Goal: Communication & Community: Answer question/provide support

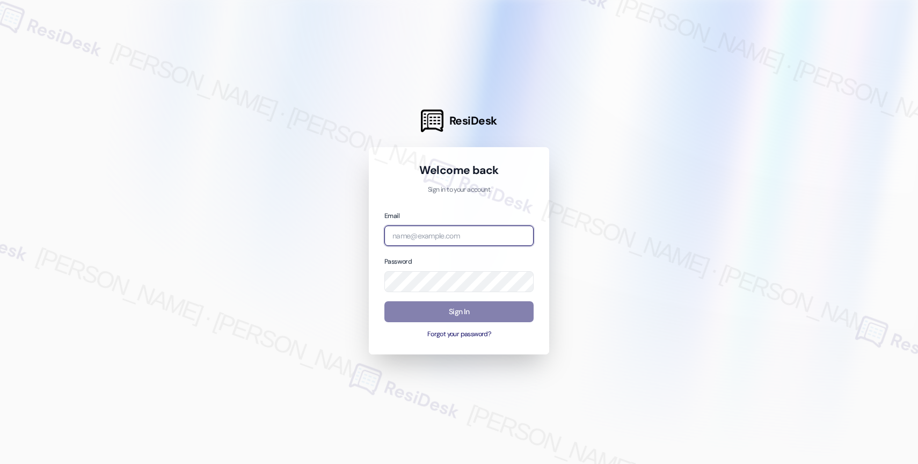
click at [406, 236] on input "email" at bounding box center [458, 236] width 149 height 21
paste input "automated-surveys-affinity_property-resen.nine@affinity_property.com"
type input "automated-surveys-affinity_property-resen.nine@affinity_property.com"
click at [547, 192] on div "Welcome back Sign in to your account Email automated-surveys-affinity_property-…" at bounding box center [459, 250] width 180 height 207
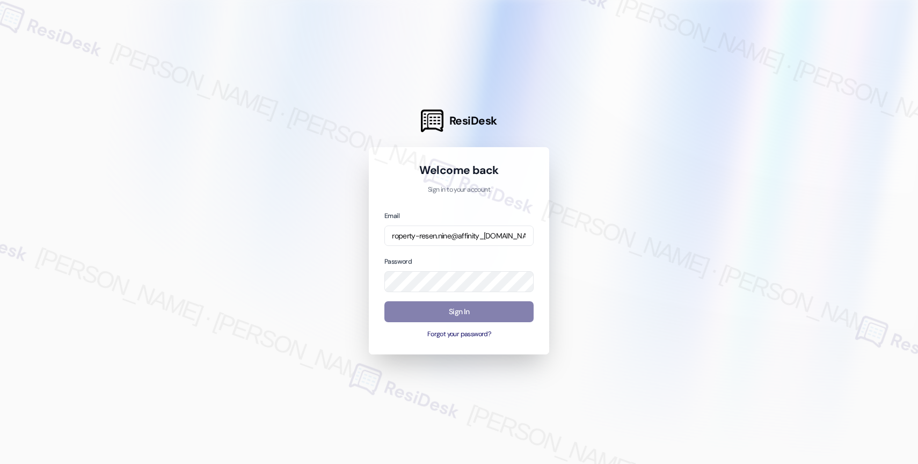
scroll to position [0, 0]
click at [642, 203] on div at bounding box center [459, 232] width 918 height 464
drag, startPoint x: 460, startPoint y: 310, endPoint x: 471, endPoint y: 308, distance: 11.5
click at [460, 310] on button "Sign In" at bounding box center [458, 311] width 149 height 21
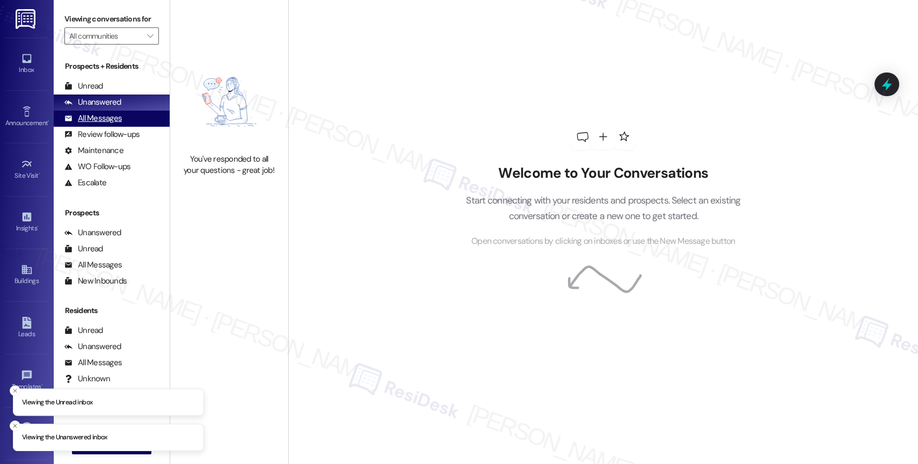
click at [120, 124] on div "All Messages" at bounding box center [92, 118] width 57 height 11
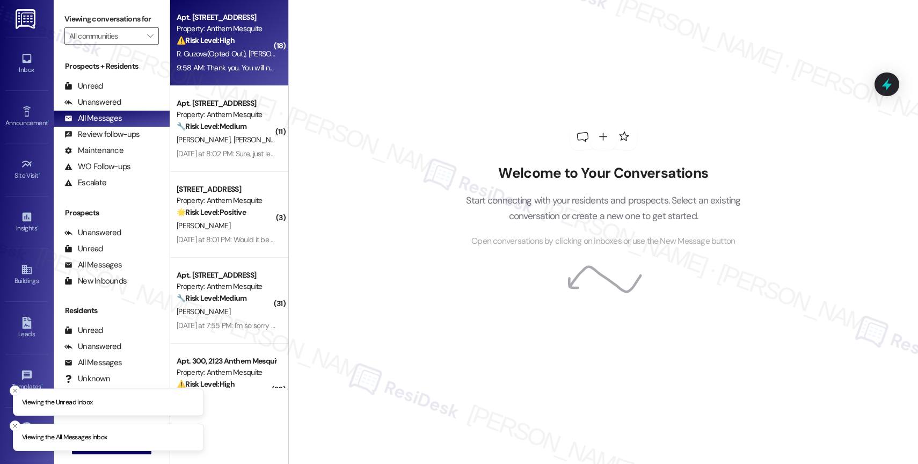
click at [219, 35] on strong "⚠️ Risk Level: High" at bounding box center [206, 40] width 58 height 10
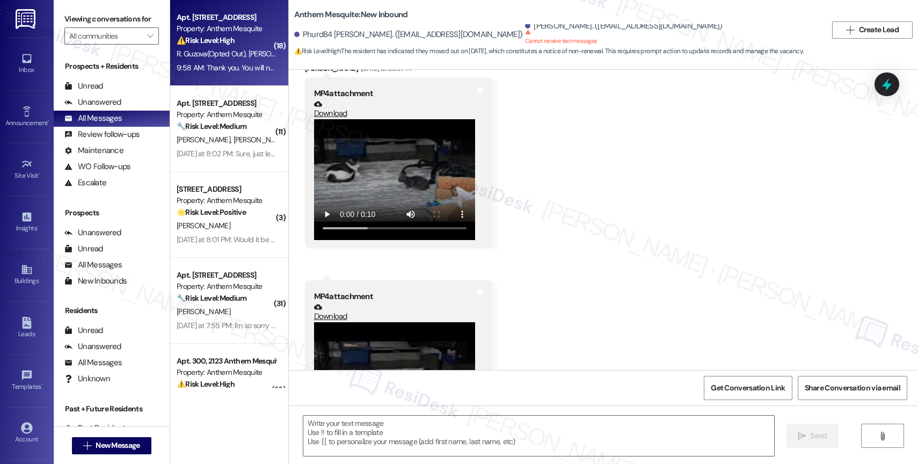
scroll to position [6324, 0]
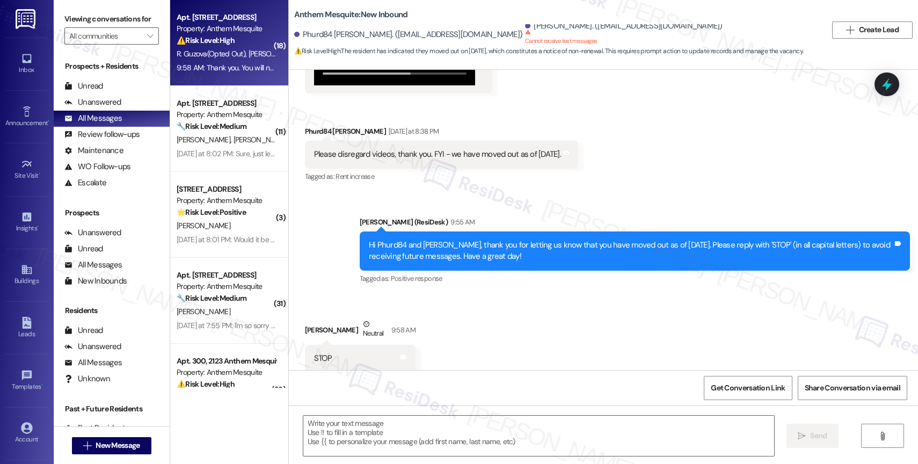
type textarea "Fetching suggested responses. Please feel free to read through the conversation…"
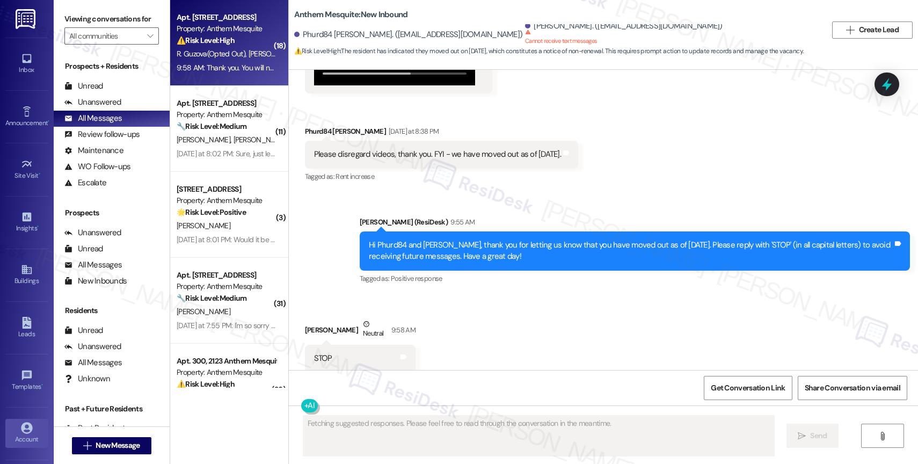
click at [28, 425] on icon at bounding box center [26, 427] width 11 height 11
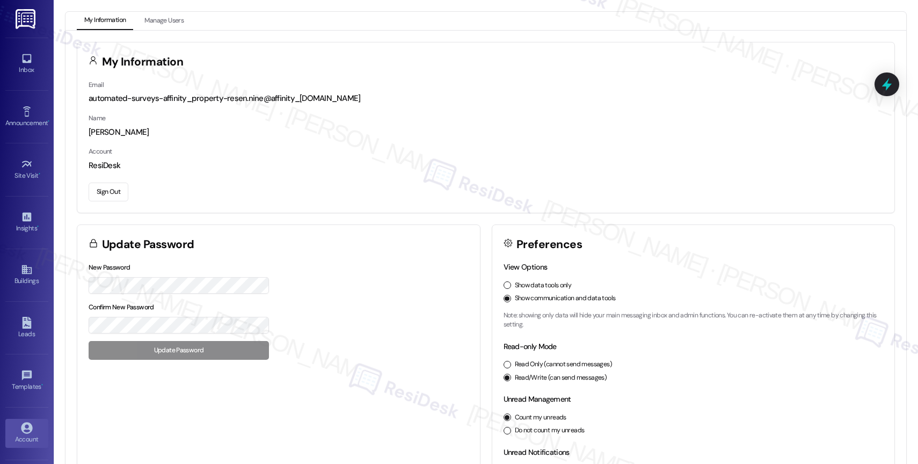
click at [107, 190] on button "Sign Out" at bounding box center [109, 192] width 40 height 19
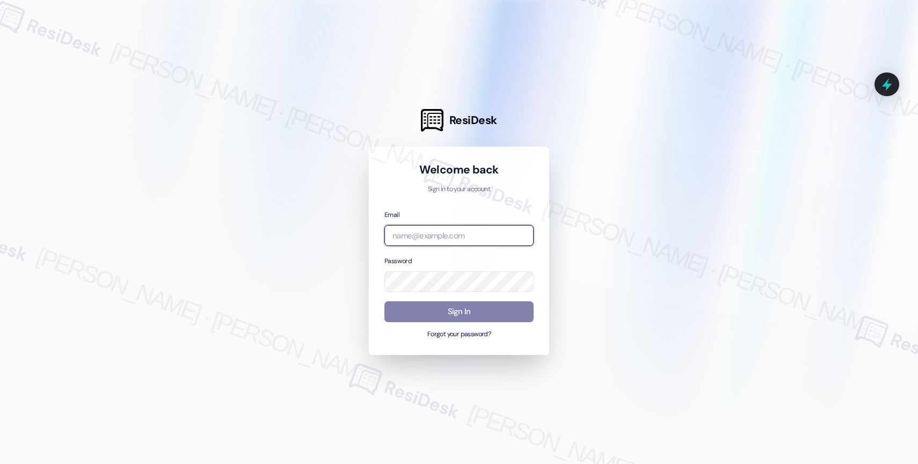
click at [440, 241] on input "email" at bounding box center [458, 235] width 149 height 21
paste input "automated-surveys-affinity_property-resen.nine@affinity_property.com"
type input "automated-surveys-affinity_property-resen.nine@affinity_property.com"
drag, startPoint x: 654, startPoint y: 181, endPoint x: 700, endPoint y: 79, distance: 112.0
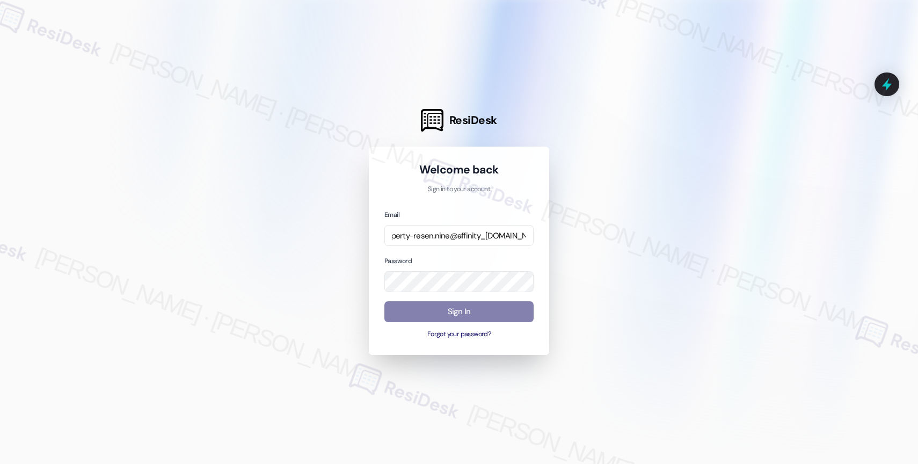
click at [655, 176] on div at bounding box center [459, 232] width 918 height 464
click at [570, 235] on div at bounding box center [459, 232] width 918 height 464
click at [441, 304] on button "Sign In" at bounding box center [458, 311] width 149 height 21
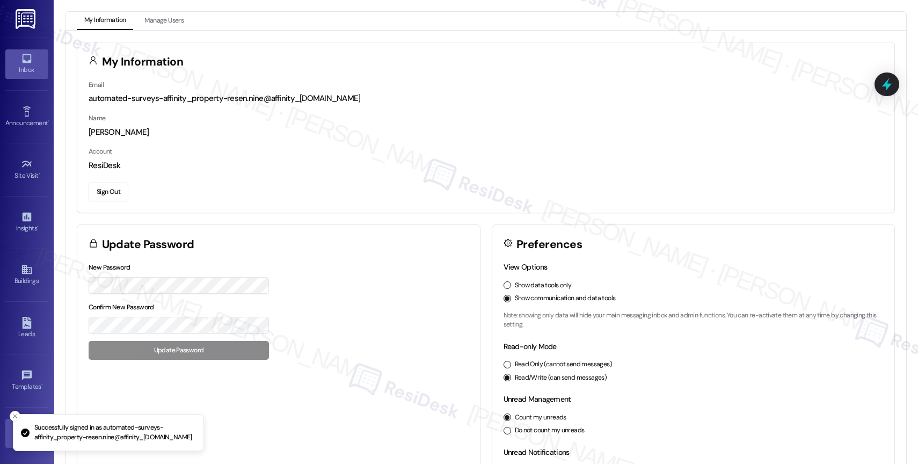
click at [20, 69] on div "Inbox" at bounding box center [27, 69] width 54 height 11
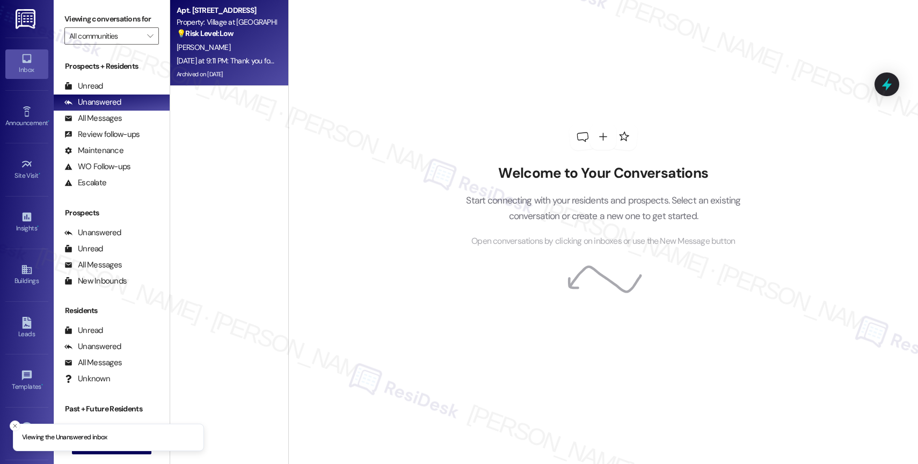
click at [197, 50] on span "[PERSON_NAME]" at bounding box center [204, 47] width 54 height 10
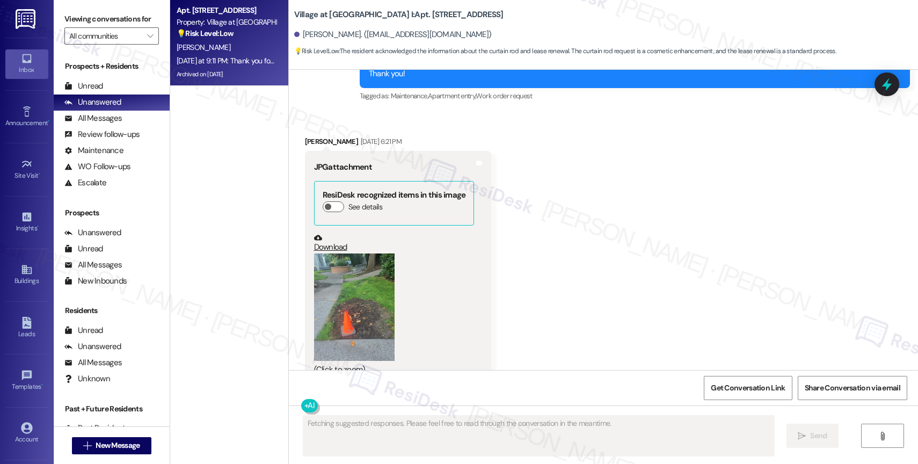
scroll to position [5215, 0]
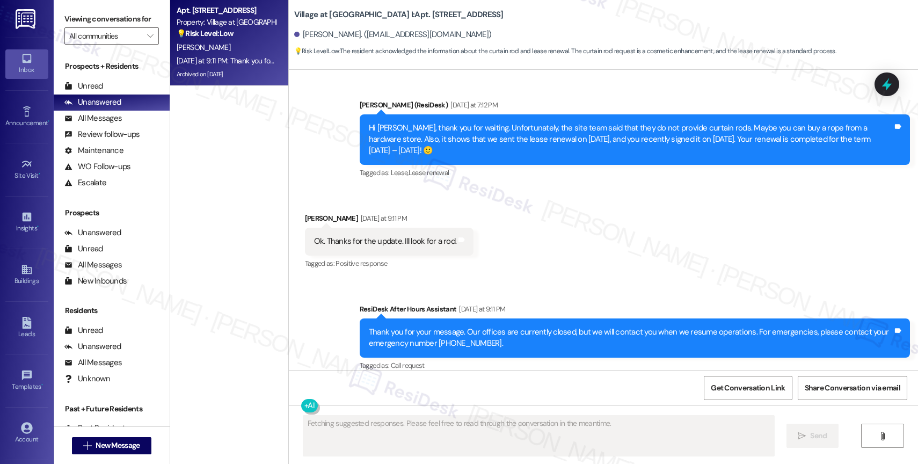
click at [540, 260] on div "Received via SMS Rosemary Magana Yesterday at 9:11 PM Ok. Thanks for the update…" at bounding box center [603, 233] width 629 height 91
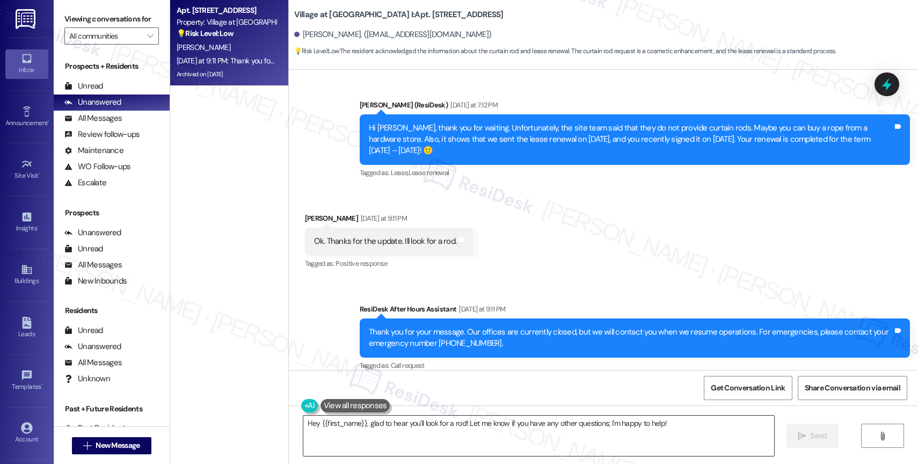
click at [368, 433] on textarea "Hey {{first_name}}, glad to hear you'll look for a rod! Let me know if you have…" at bounding box center [538, 436] width 471 height 40
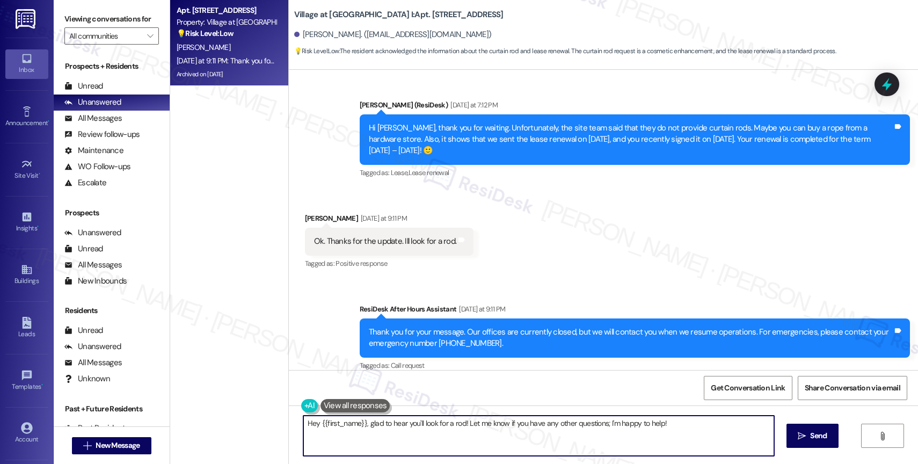
click at [368, 433] on textarea "Hey {{first_name}}, glad to hear you'll look for a rod! Let me know if you have…" at bounding box center [538, 436] width 471 height 40
type textarea "You're welcome, [PERSON_NAME]!"
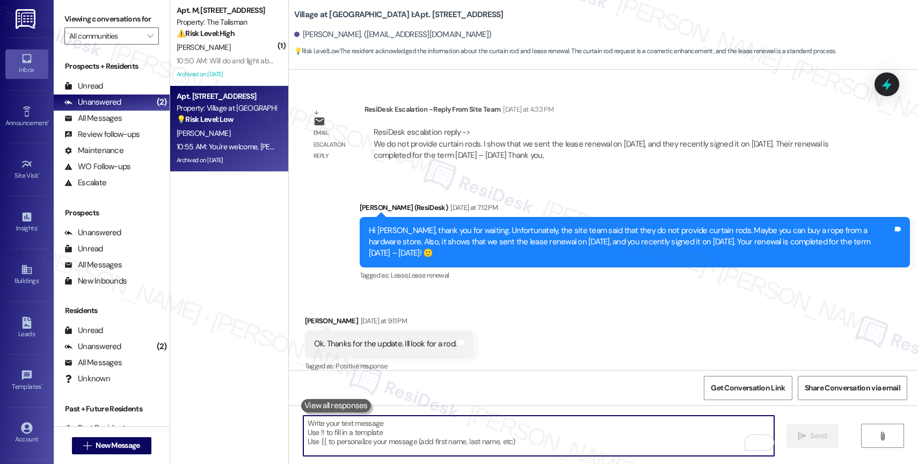
scroll to position [5290, 0]
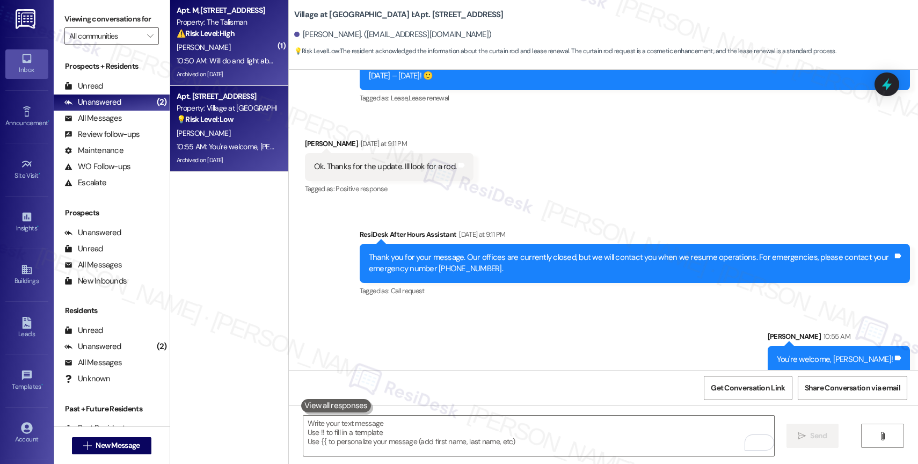
click at [215, 28] on strong "⚠️ Risk Level: High" at bounding box center [206, 33] width 58 height 10
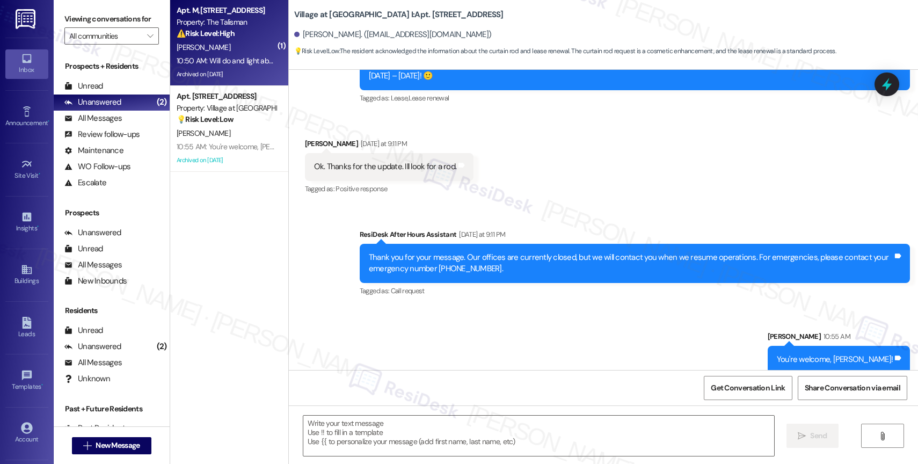
type textarea "Fetching suggested responses. Please feel free to read through the conversation…"
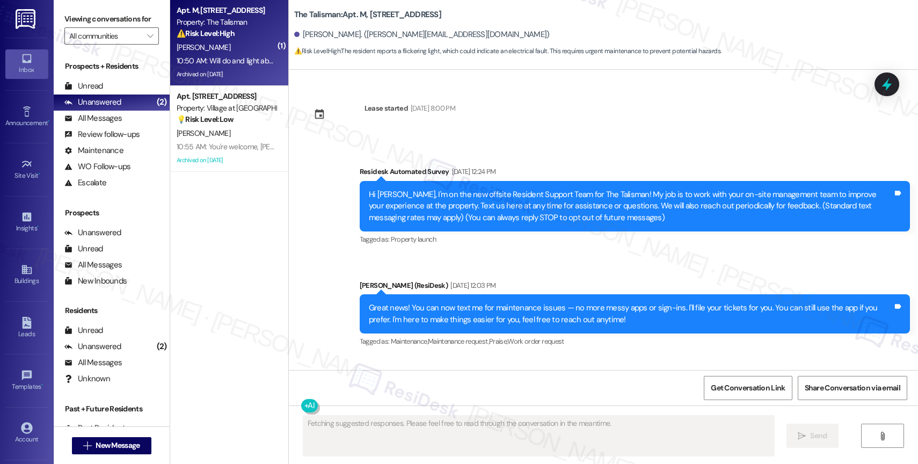
scroll to position [37584, 0]
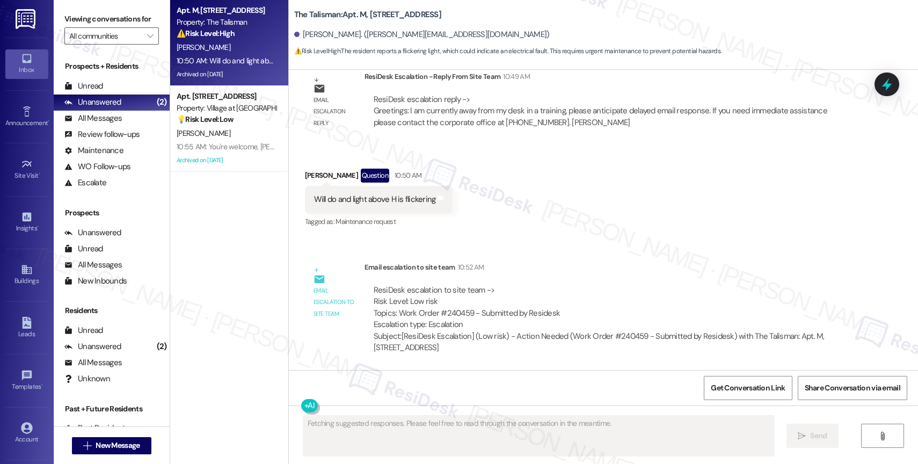
click at [557, 250] on div "Lease started Oct 31, 2023 at 8:00 PM Survey, sent via SMS Residesk Automated S…" at bounding box center [603, 220] width 629 height 300
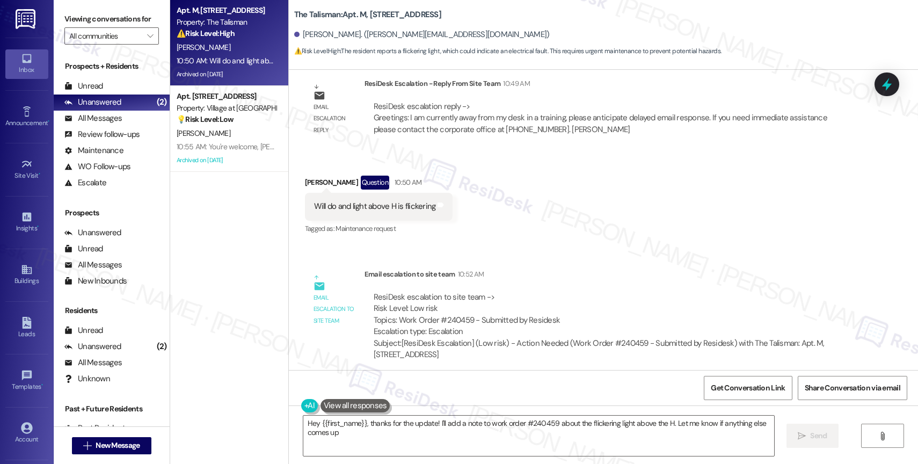
type textarea "Hey {{first_name}}, thanks for the update! I'll add a note to work order #24045…"
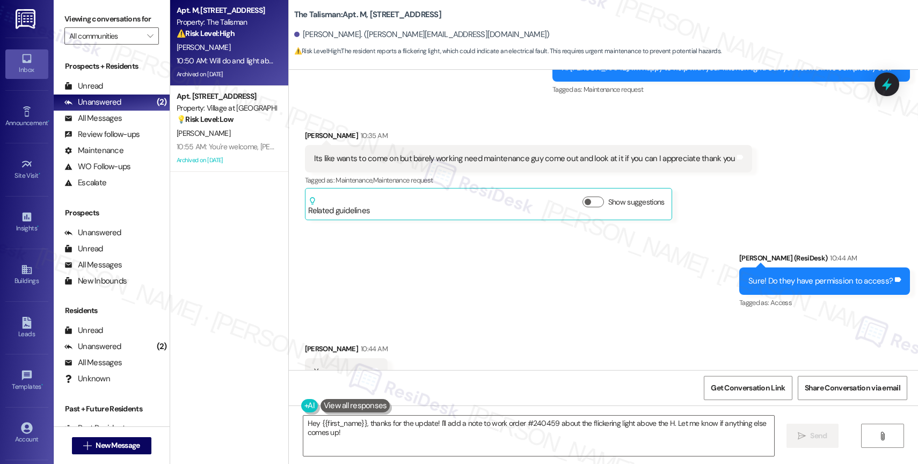
scroll to position [36452, 0]
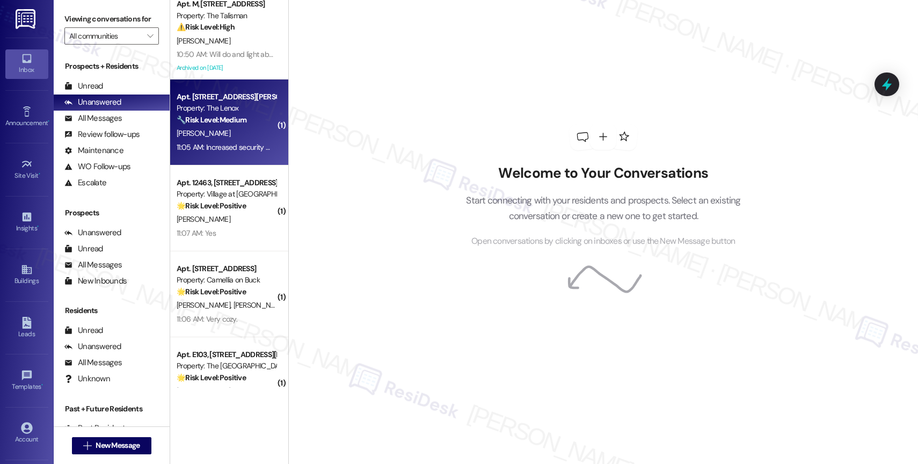
scroll to position [99, 0]
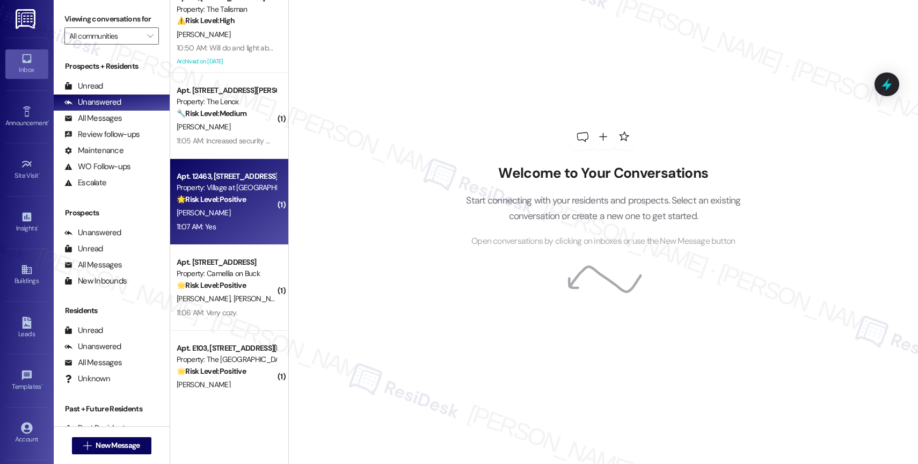
click at [227, 199] on strong "🌟 Risk Level: Positive" at bounding box center [211, 199] width 69 height 10
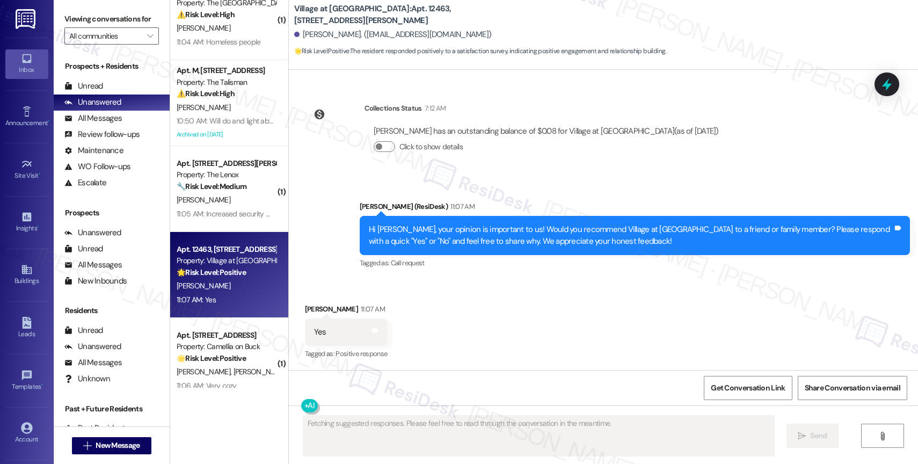
scroll to position [0, 0]
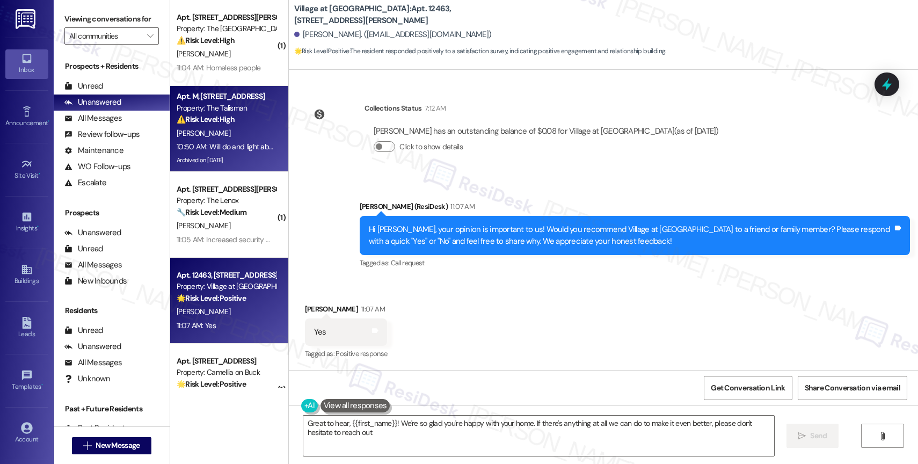
type textarea "Great to hear, {{first_name}}! We're so glad you're happy with your home. If th…"
click at [238, 107] on div "Property: The Talisman" at bounding box center [226, 108] width 99 height 11
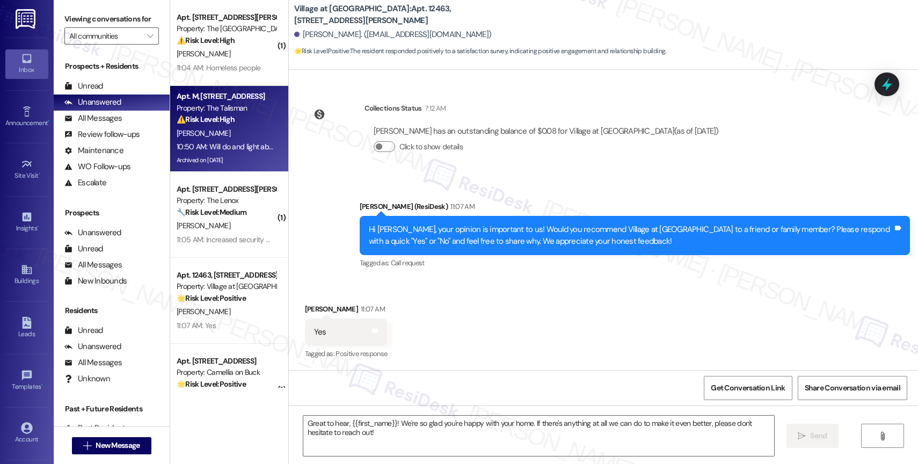
type textarea "Fetching suggested responses. Please feel free to read through the conversation…"
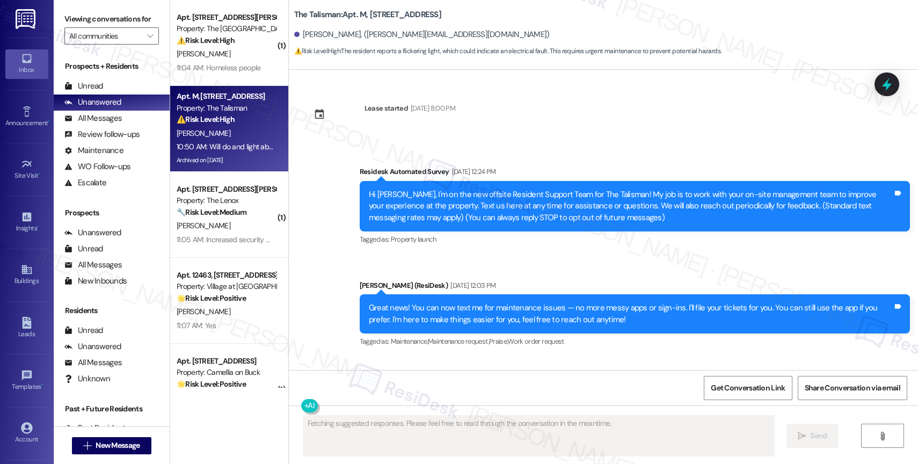
scroll to position [37584, 0]
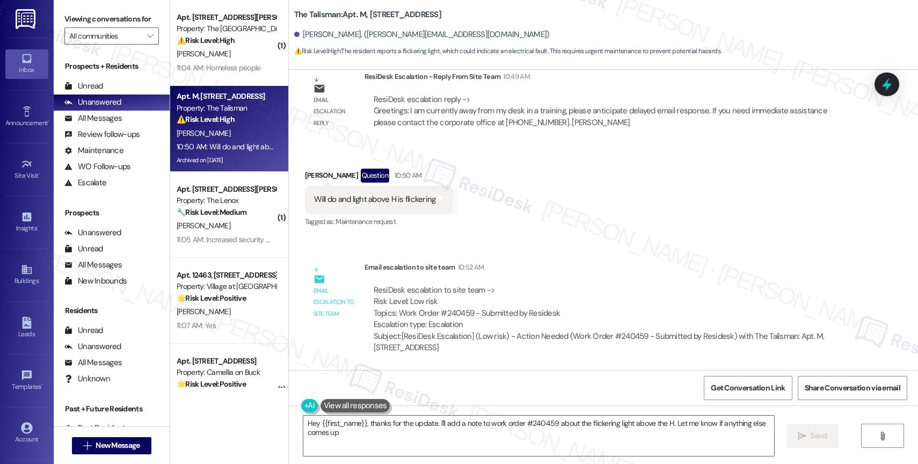
type textarea "Hey {{first_name}}, thanks for the update. I'll add a note to work order #24045…"
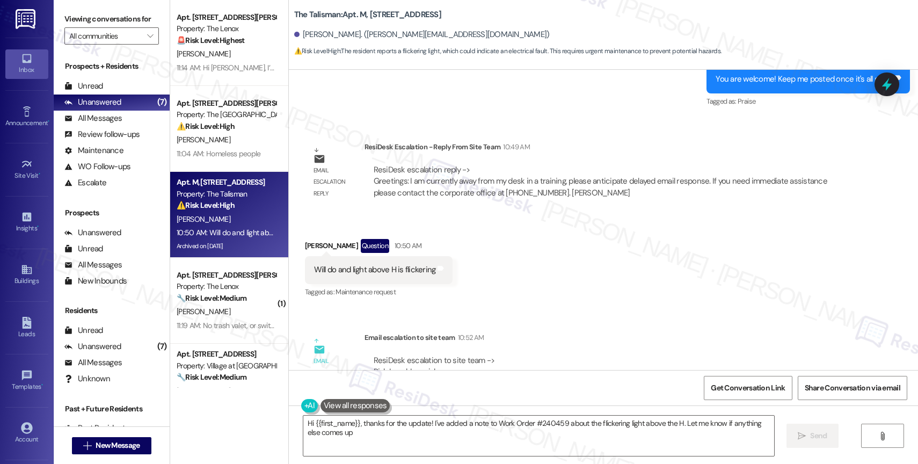
type textarea "Hi {{first_name}}, thanks for the update! I've added a note to Work Order #2404…"
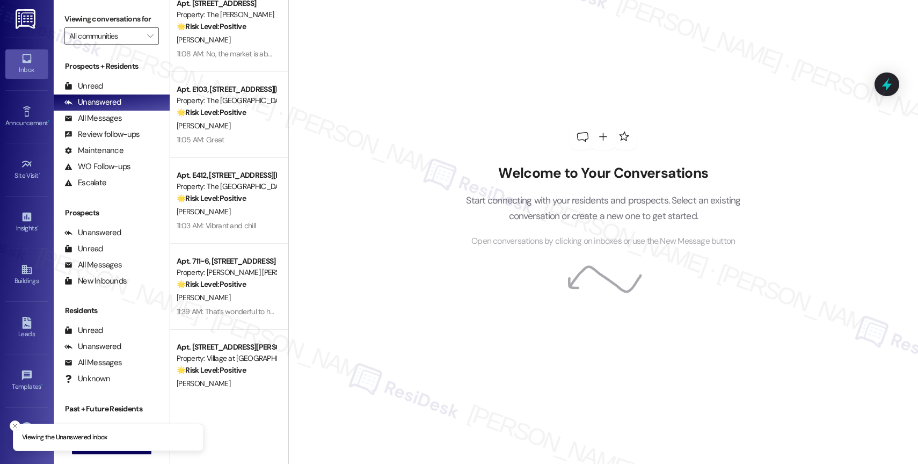
scroll to position [1330, 0]
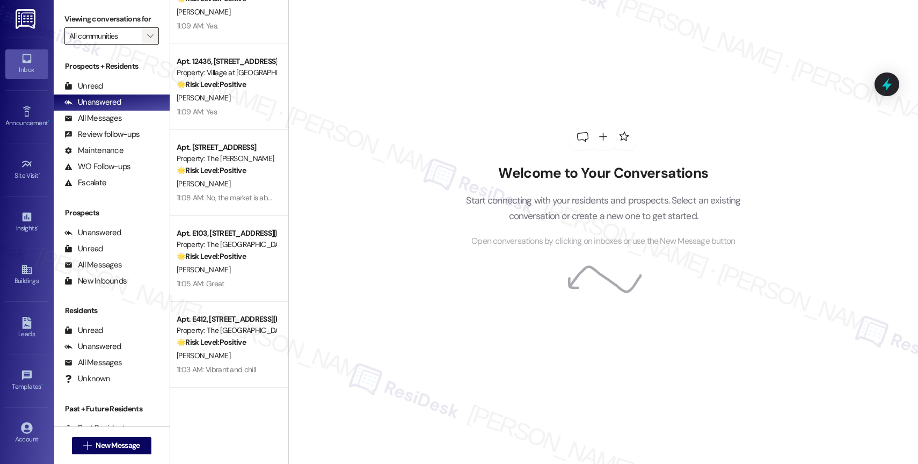
click at [145, 45] on span "" at bounding box center [150, 35] width 10 height 17
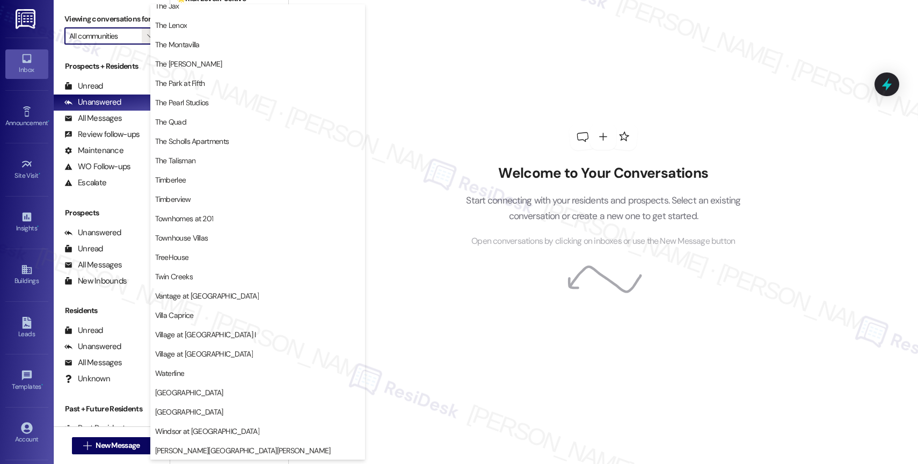
scroll to position [1981, 0]
click at [214, 120] on span "The Quad" at bounding box center [257, 121] width 205 height 11
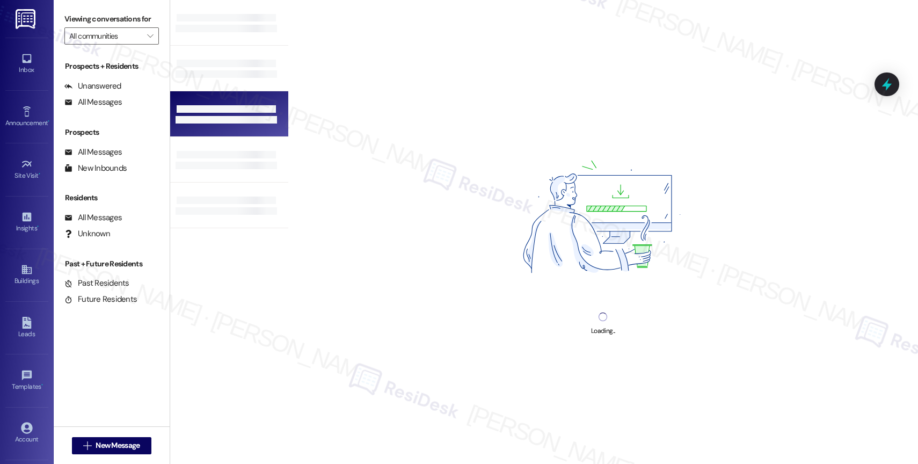
type input "The Quad"
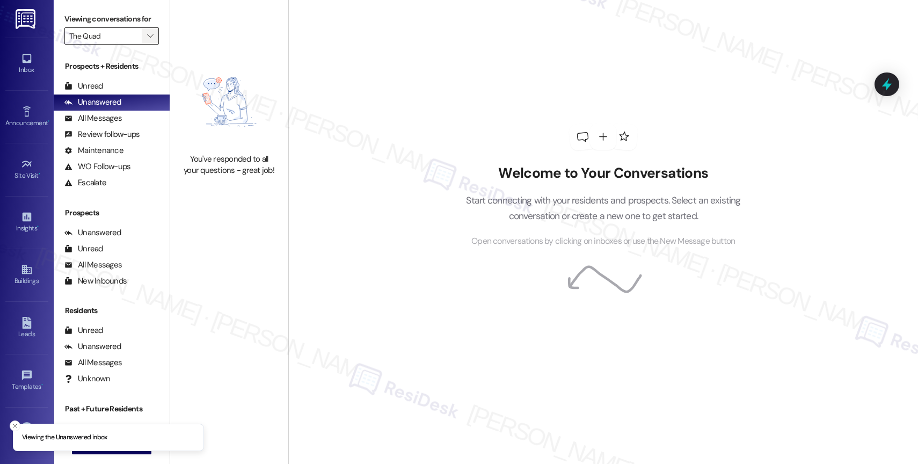
click at [145, 42] on span "" at bounding box center [150, 35] width 10 height 17
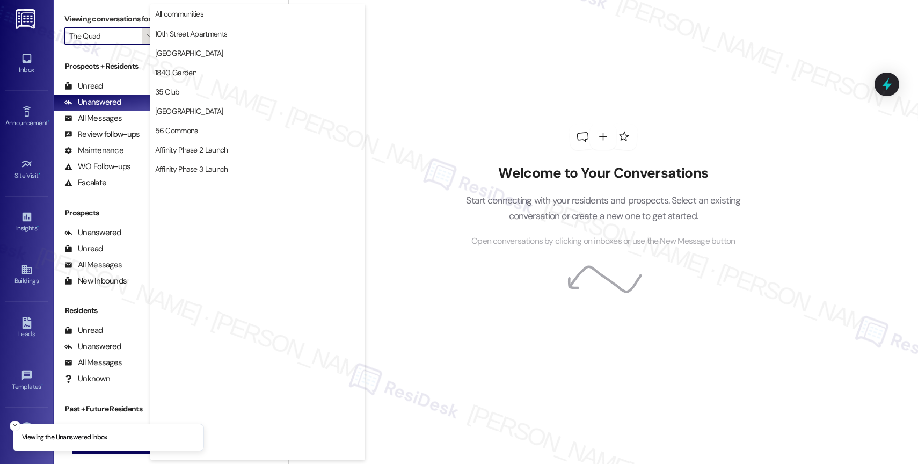
scroll to position [1851, 0]
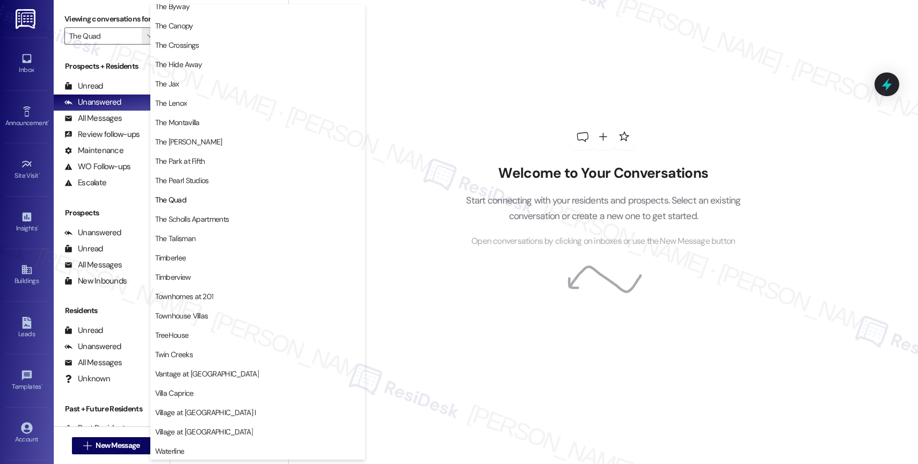
click at [544, 81] on div "Welcome to Your Conversations Start connecting with your residents and prospect…" at bounding box center [603, 185] width 322 height 371
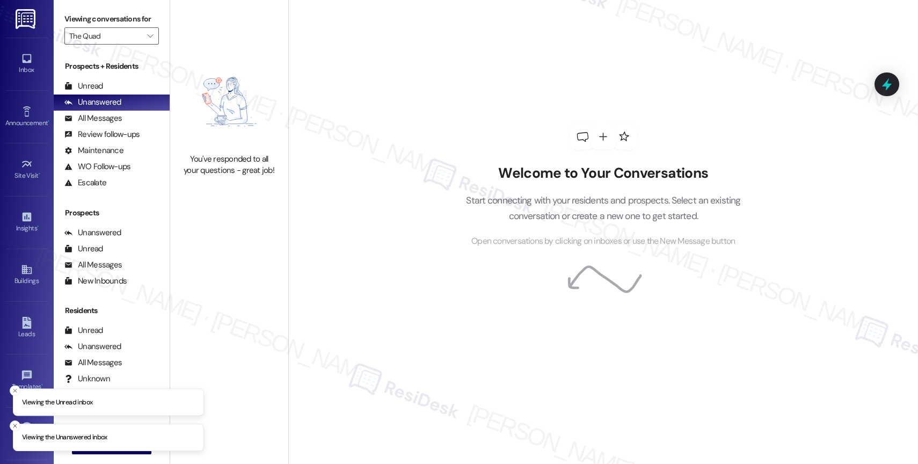
drag, startPoint x: 140, startPoint y: 48, endPoint x: 171, endPoint y: 84, distance: 47.9
click at [147, 40] on icon "" at bounding box center [150, 36] width 6 height 9
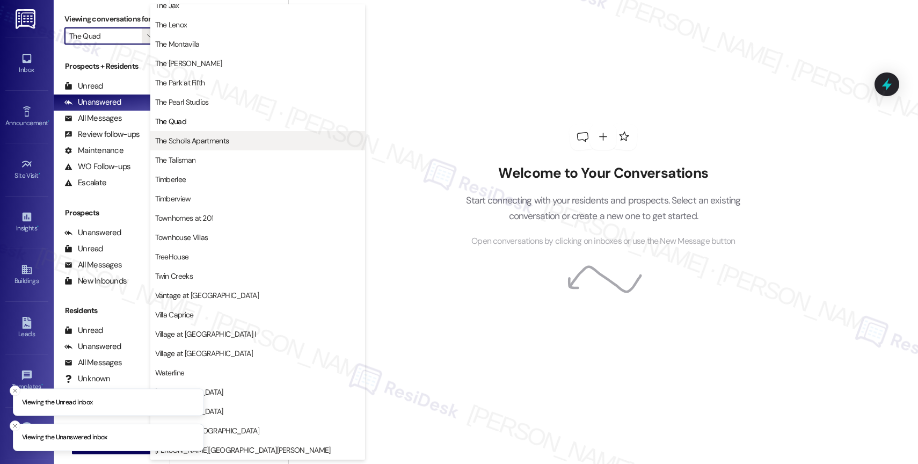
scroll to position [1933, 0]
click at [211, 137] on span "The Scholls Apartments" at bounding box center [192, 140] width 74 height 11
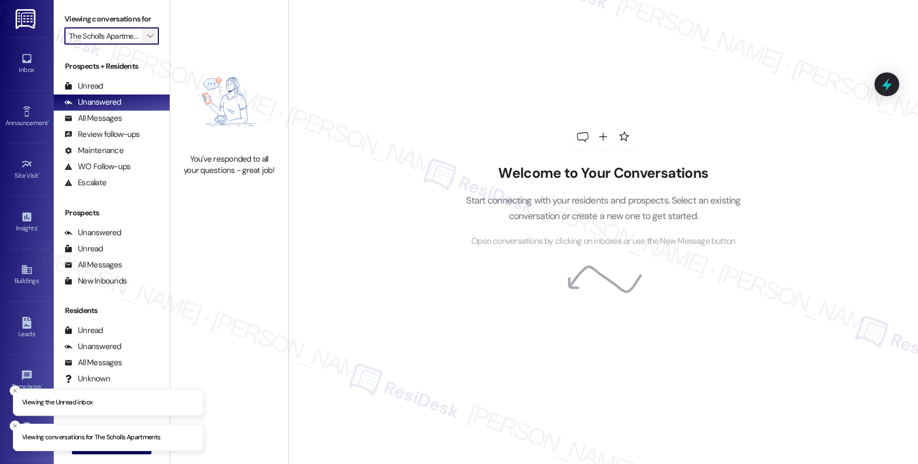
click at [147, 40] on icon "" at bounding box center [150, 36] width 6 height 9
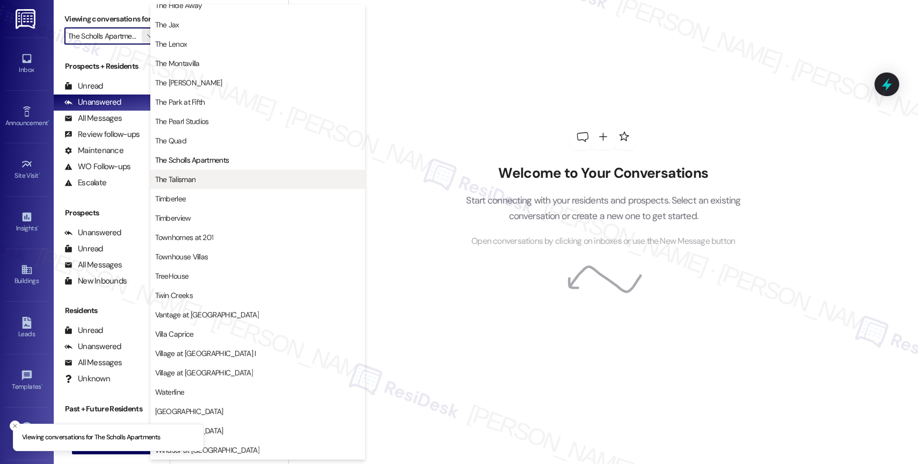
scroll to position [1929, 0]
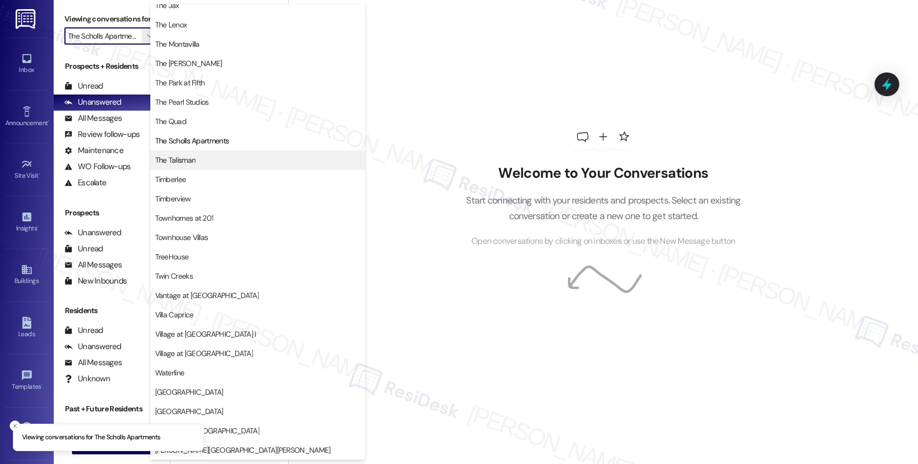
click at [218, 157] on span "The Talisman" at bounding box center [257, 160] width 205 height 11
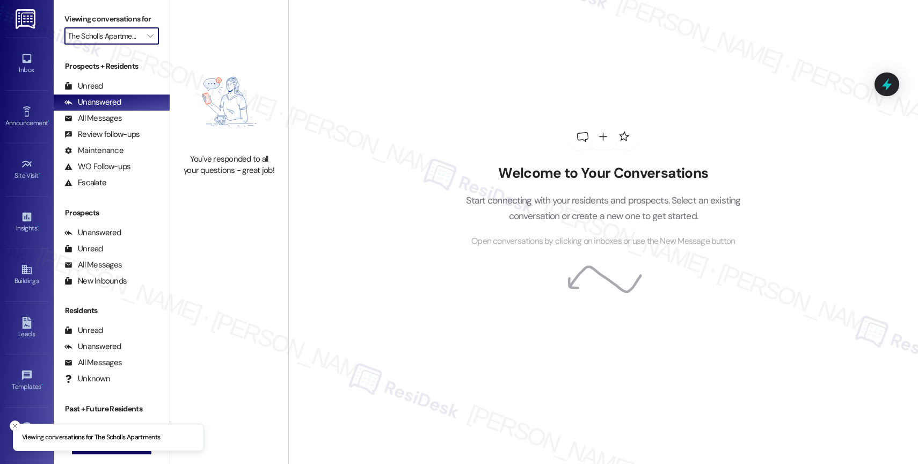
type input "The Talisman"
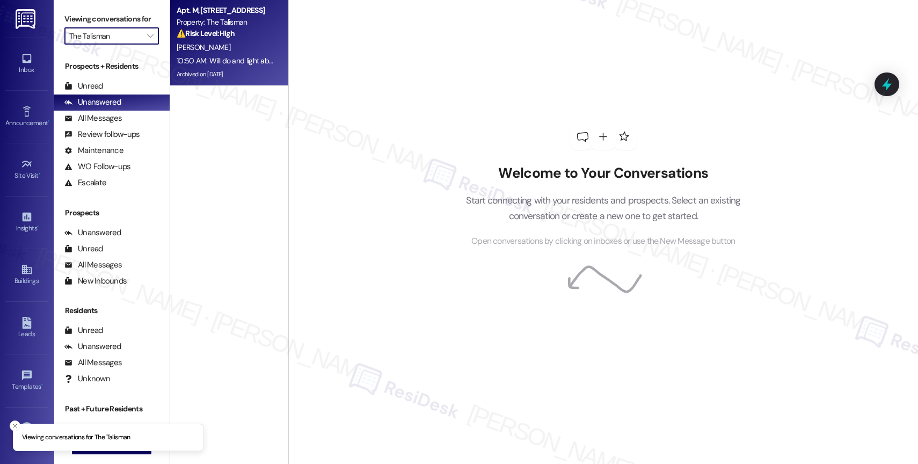
click at [223, 38] on strong "⚠️ Risk Level: High" at bounding box center [206, 33] width 58 height 10
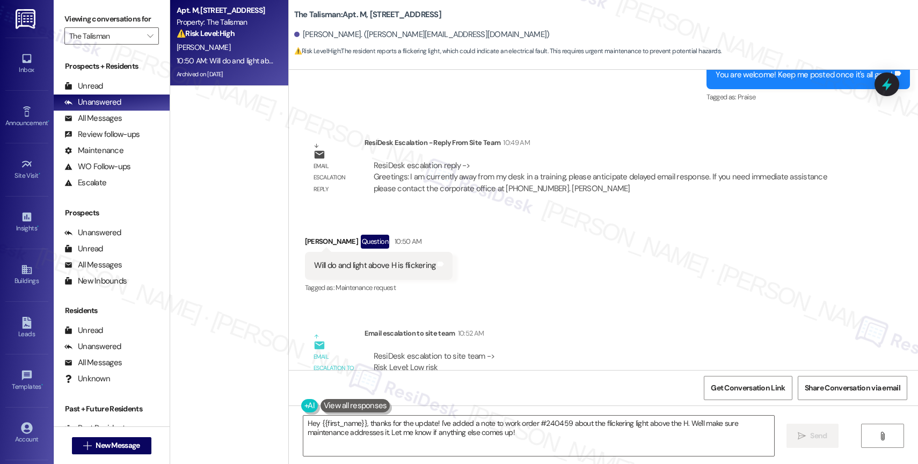
scroll to position [37452, 0]
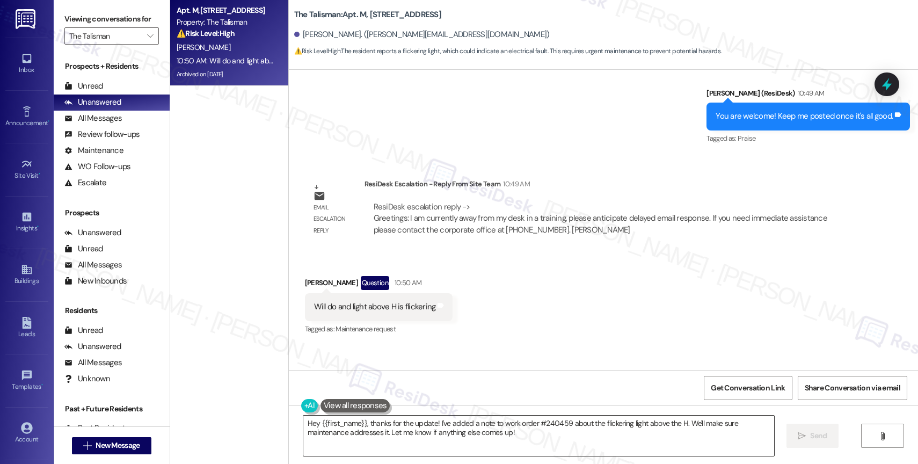
click at [373, 435] on textarea "Hey {{first_name}}, thanks for the update! I've added a note to work order #240…" at bounding box center [538, 436] width 471 height 40
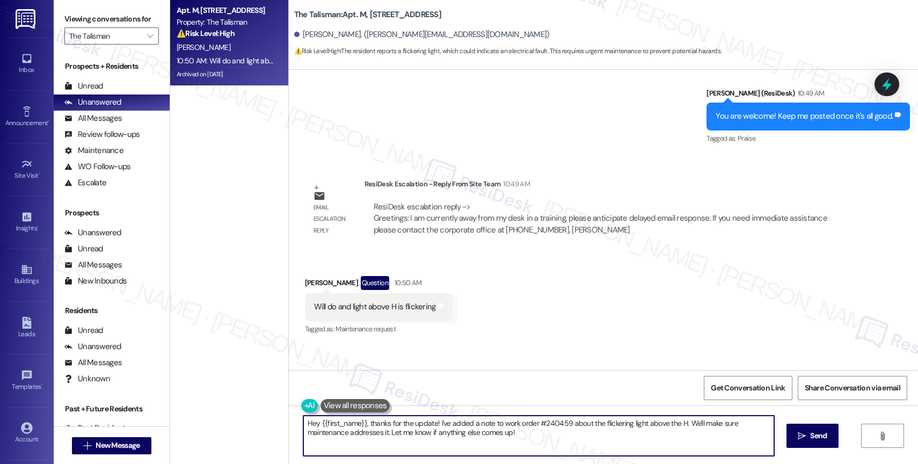
click at [373, 435] on textarea "Hey {{first_name}}, thanks for the update! I've added a note to work order #240…" at bounding box center [538, 436] width 471 height 40
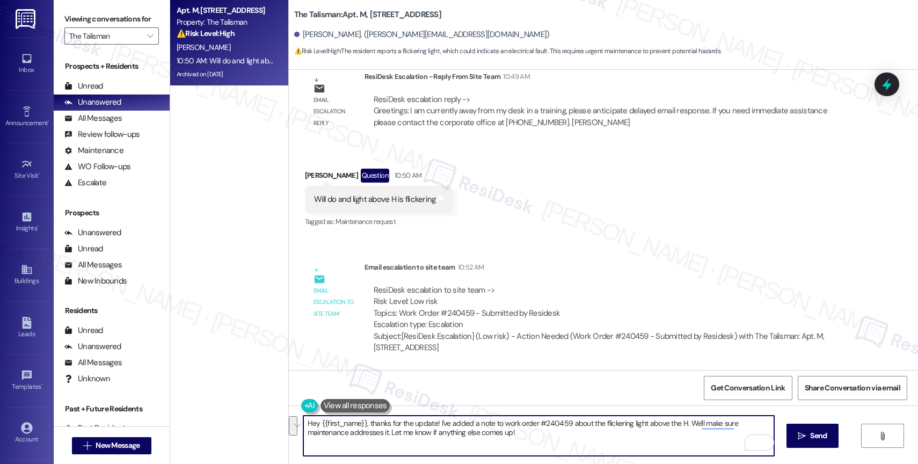
scroll to position [37471, 0]
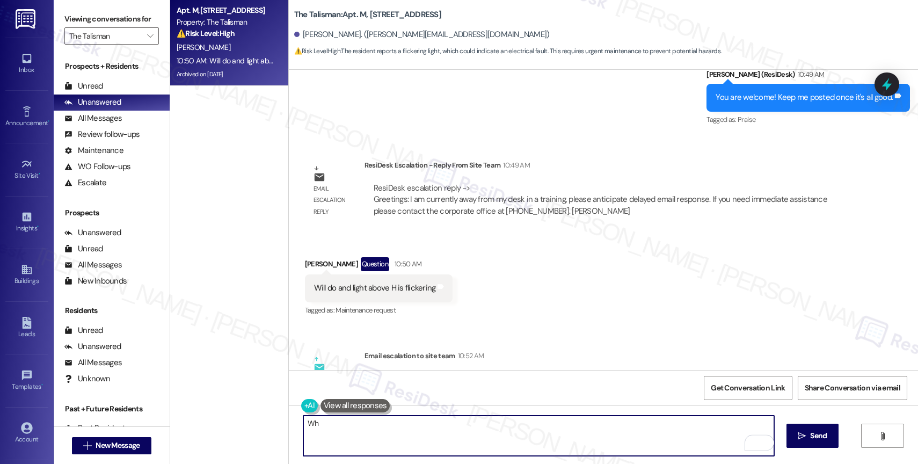
type textarea "W"
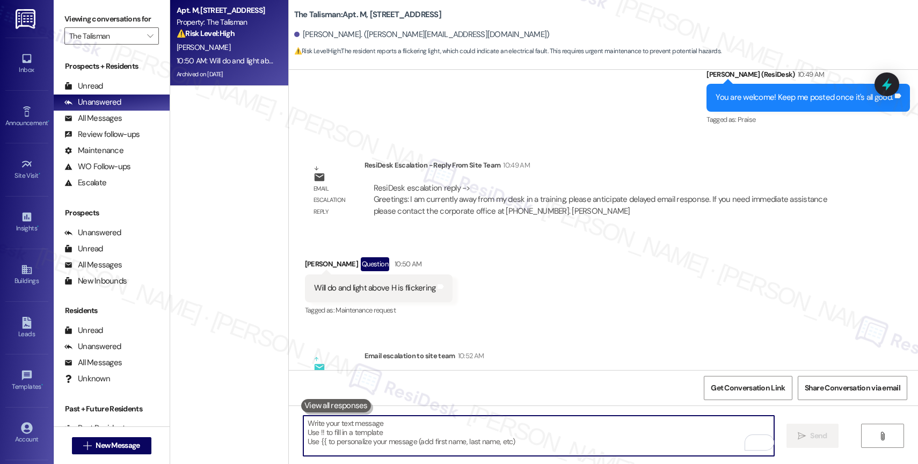
scroll to position [37584, 0]
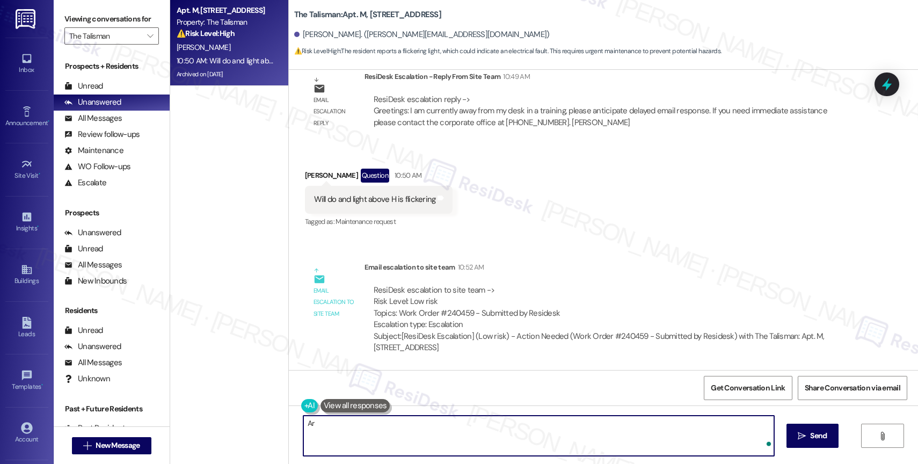
type textarea "A"
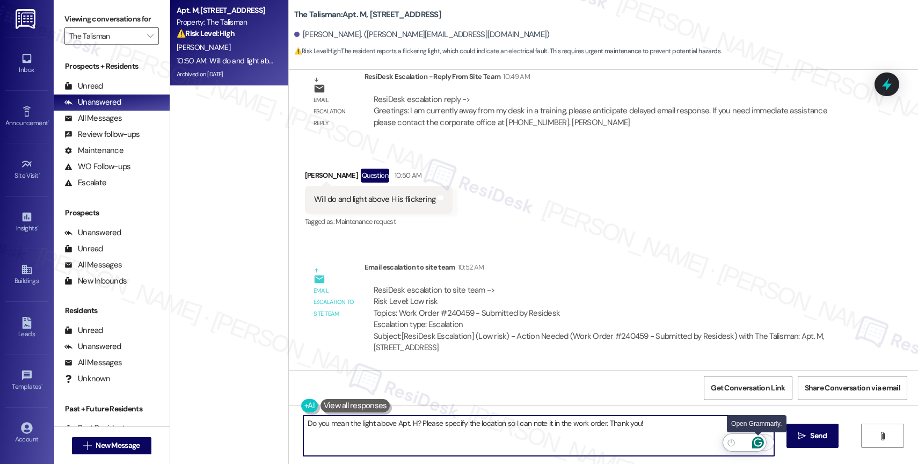
type textarea "Do you mean the light above Apt. H? Please specify the location so I can note i…"
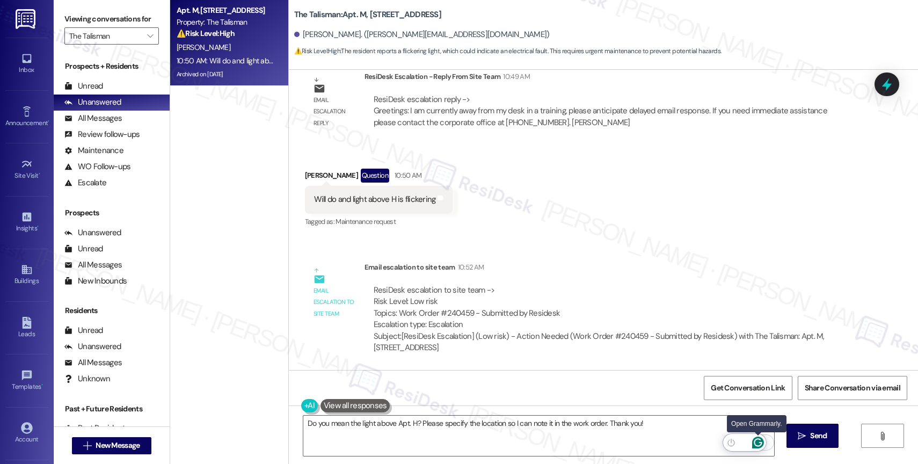
click at [759, 440] on icon "Open Grammarly. 0 Suggestions." at bounding box center [758, 443] width 12 height 12
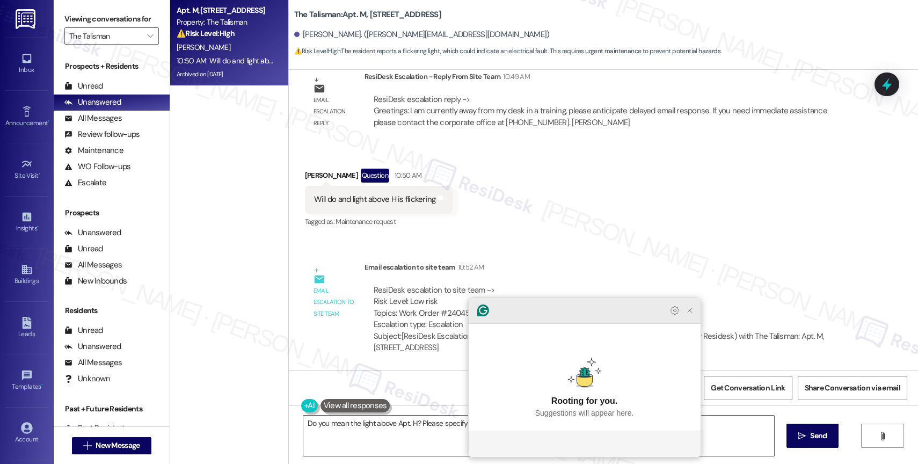
click at [691, 312] on icon "Close Grammarly Assistant" at bounding box center [690, 310] width 4 height 4
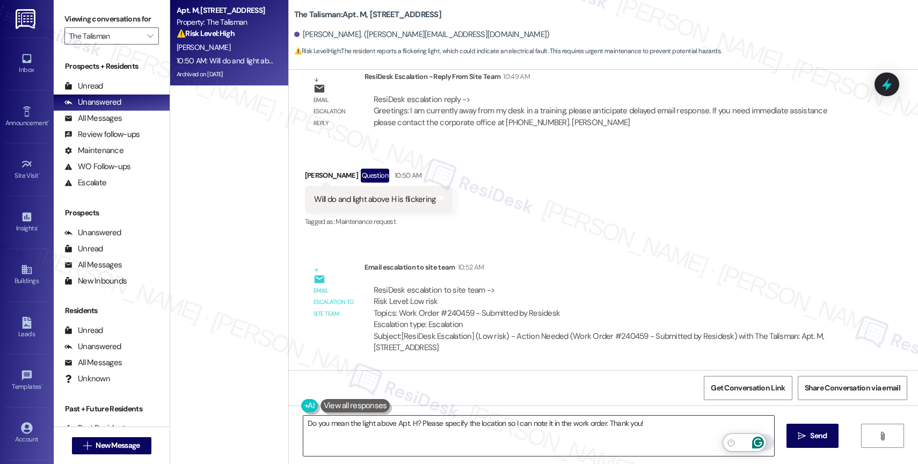
click at [759, 440] on icon "Open Grammarly. 0 Suggestions." at bounding box center [758, 443] width 12 height 12
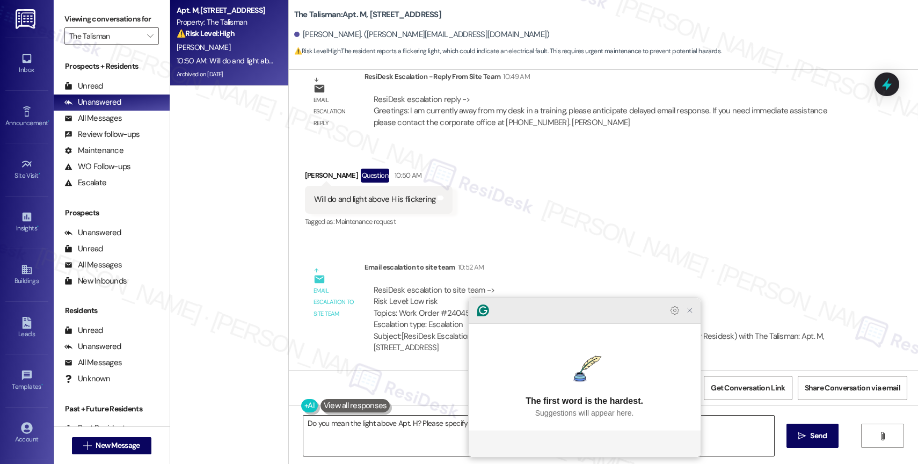
click at [695, 317] on icon "Close Grammarly Assistant" at bounding box center [689, 310] width 13 height 13
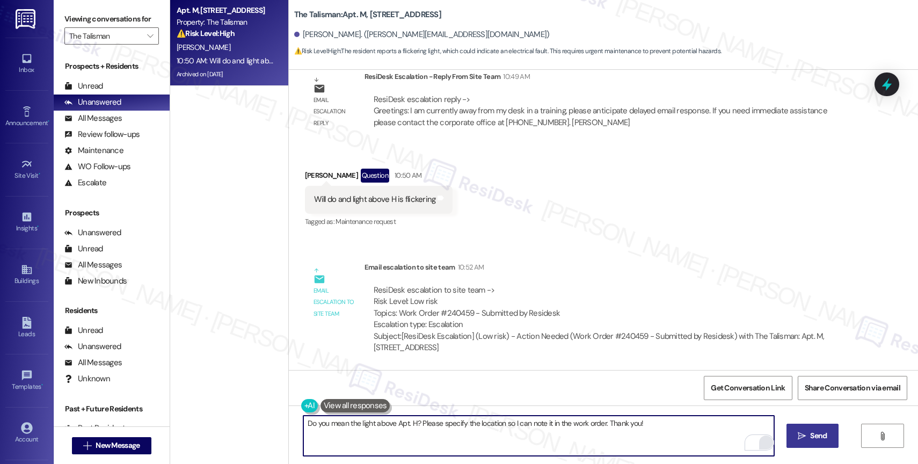
click at [821, 438] on span "Send" at bounding box center [818, 435] width 17 height 11
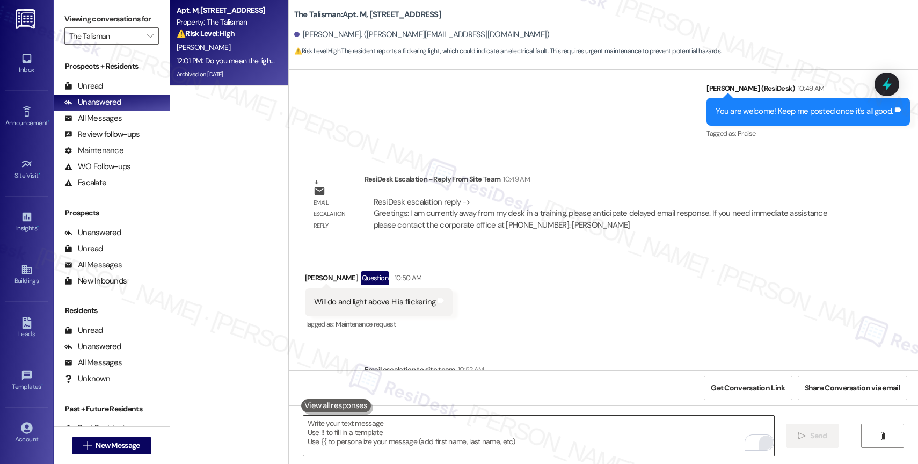
scroll to position [37659, 0]
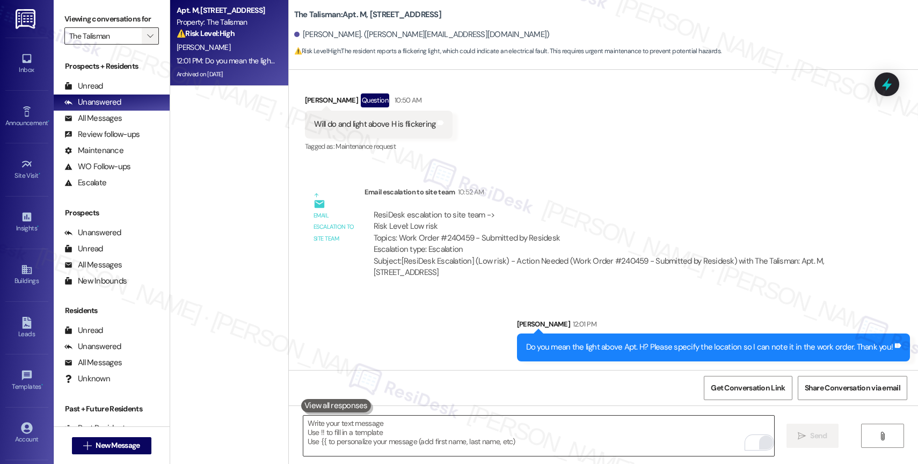
click at [145, 40] on span "" at bounding box center [150, 35] width 10 height 17
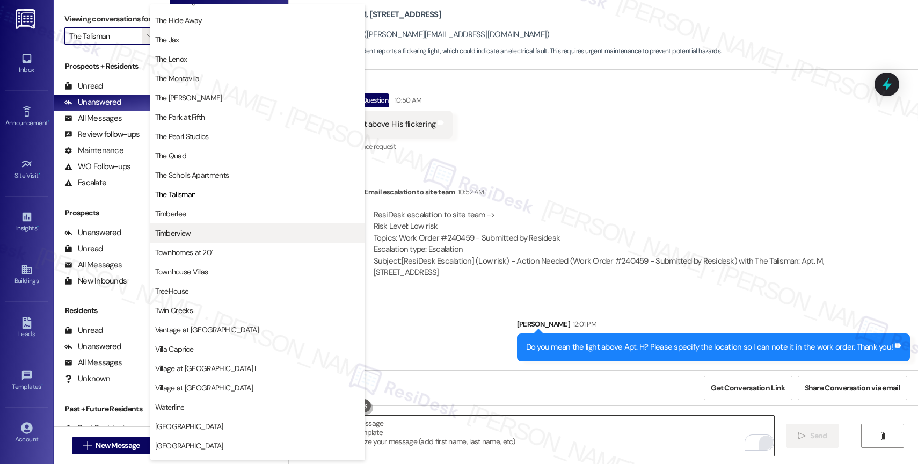
scroll to position [1959, 0]
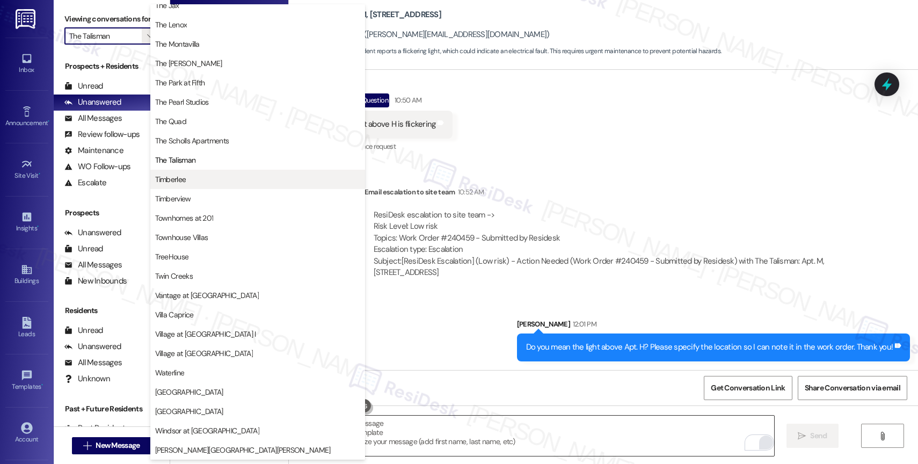
click at [217, 177] on span "Timberlee" at bounding box center [257, 179] width 205 height 11
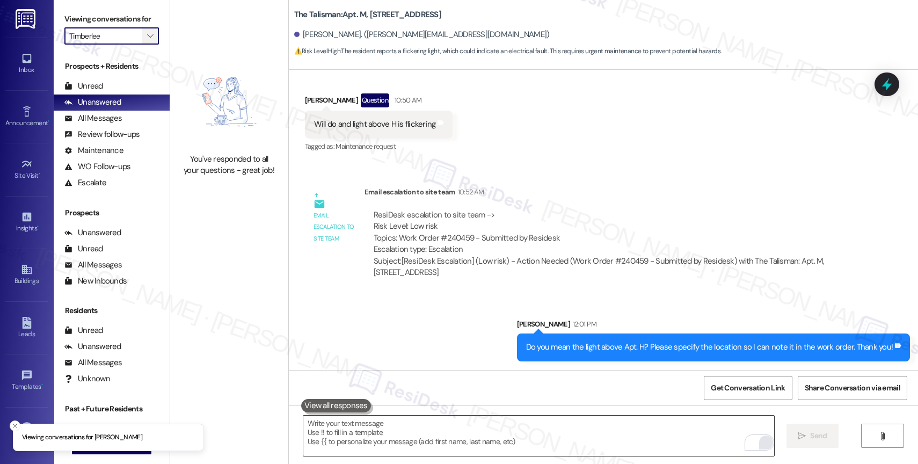
click at [147, 40] on icon "" at bounding box center [150, 36] width 6 height 9
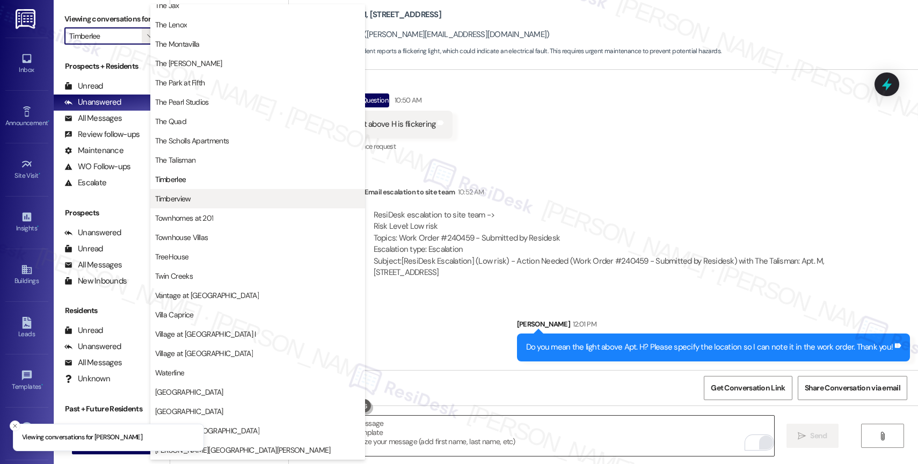
scroll to position [1959, 0]
click at [220, 191] on button "Timberview" at bounding box center [257, 198] width 215 height 19
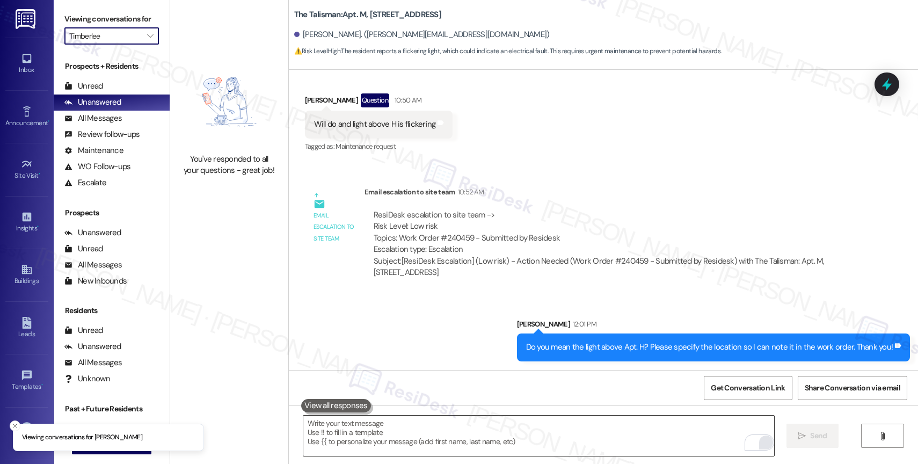
type input "Timberview"
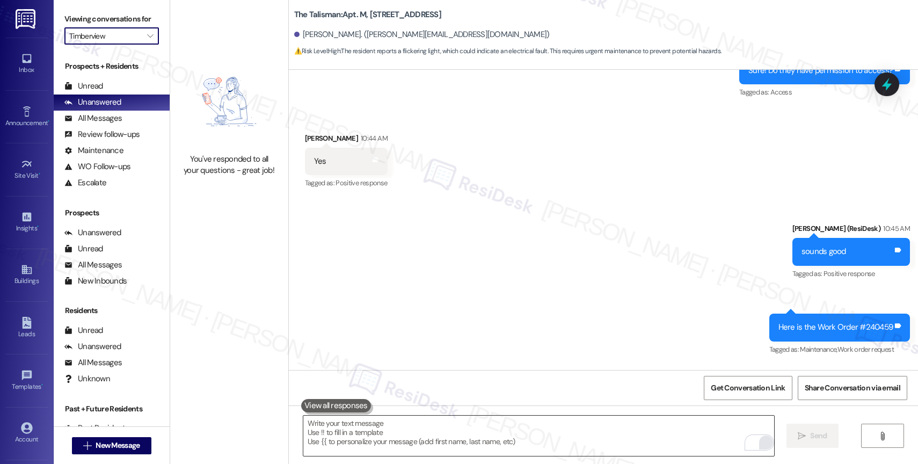
scroll to position [37734, 0]
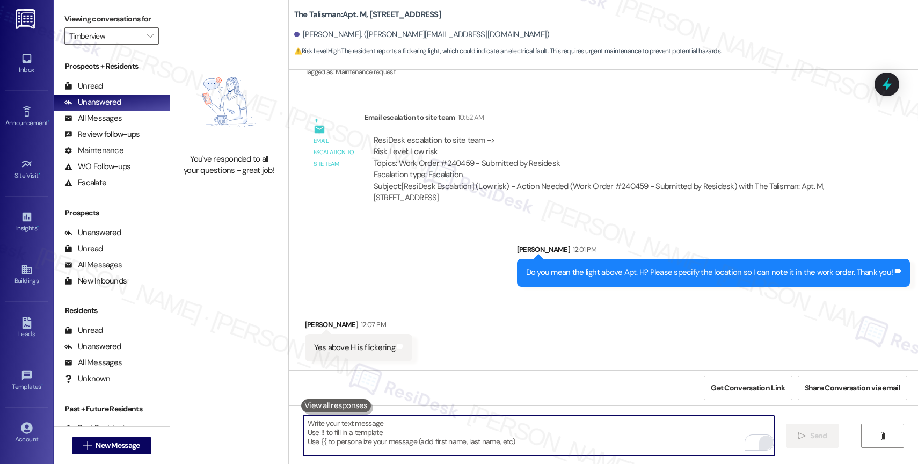
click at [374, 433] on textarea "To enrich screen reader interactions, please activate Accessibility in Grammarl…" at bounding box center [538, 436] width 471 height 40
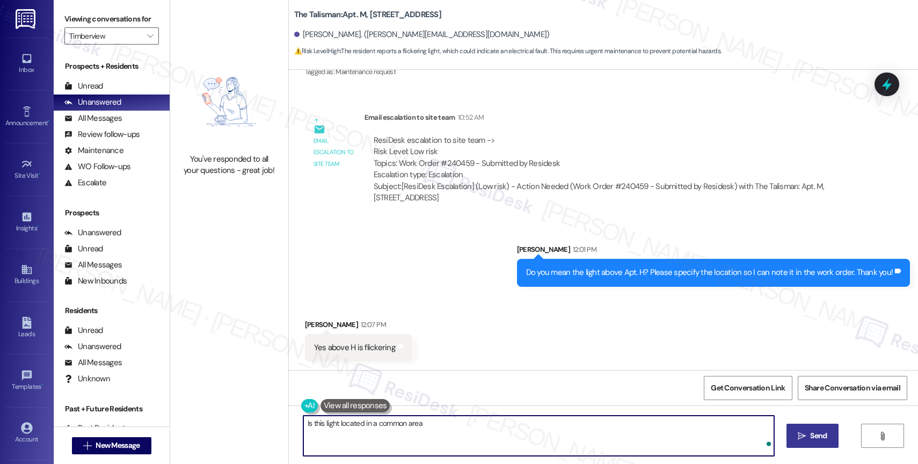
type textarea "Is this light located in a common area?"
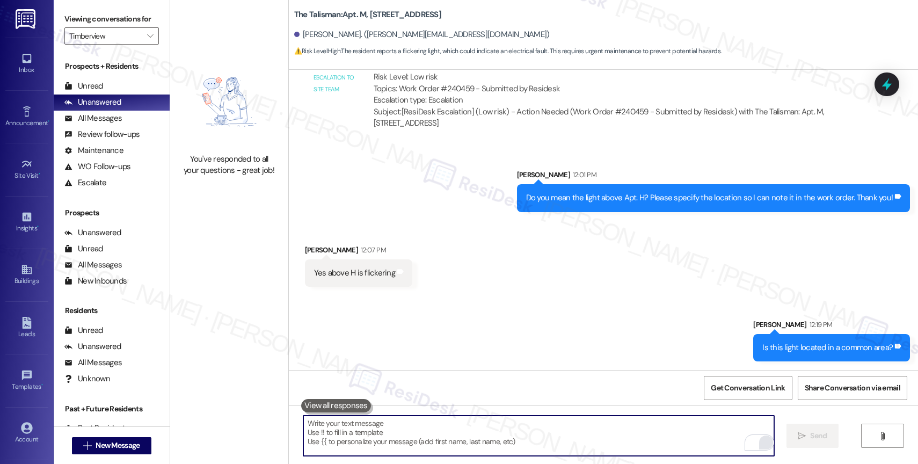
scroll to position [37809, 0]
click at [147, 40] on icon "" at bounding box center [150, 36] width 6 height 9
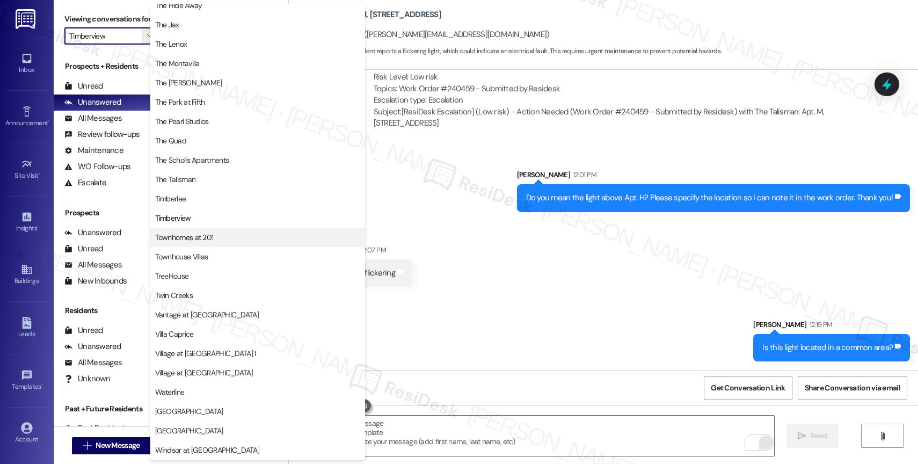
scroll to position [1929, 0]
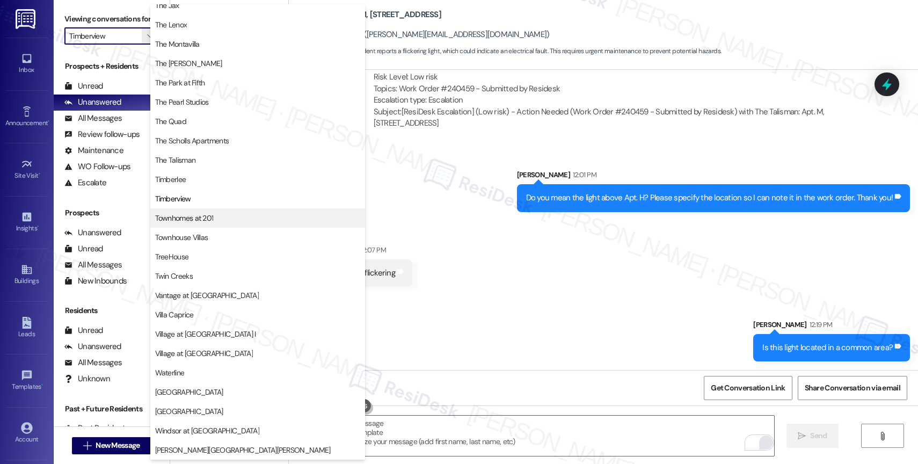
click at [191, 213] on span "Townhomes at 201" at bounding box center [184, 218] width 59 height 11
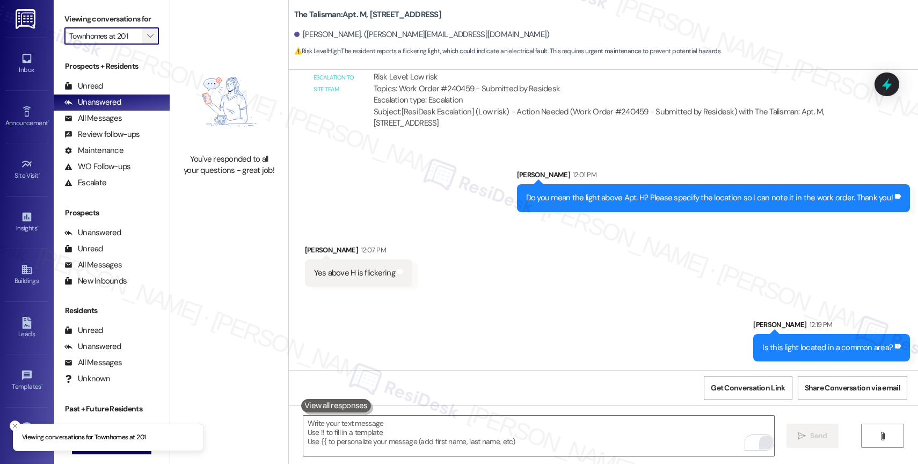
click at [145, 45] on span "" at bounding box center [150, 35] width 10 height 17
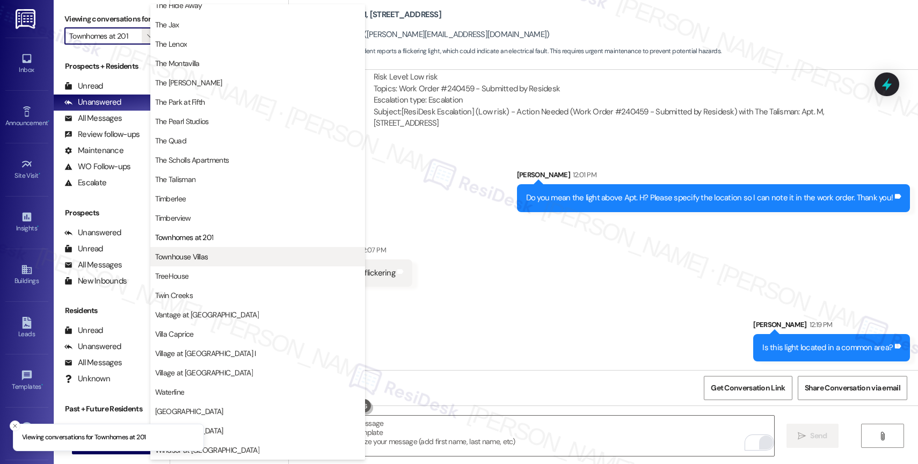
scroll to position [1929, 0]
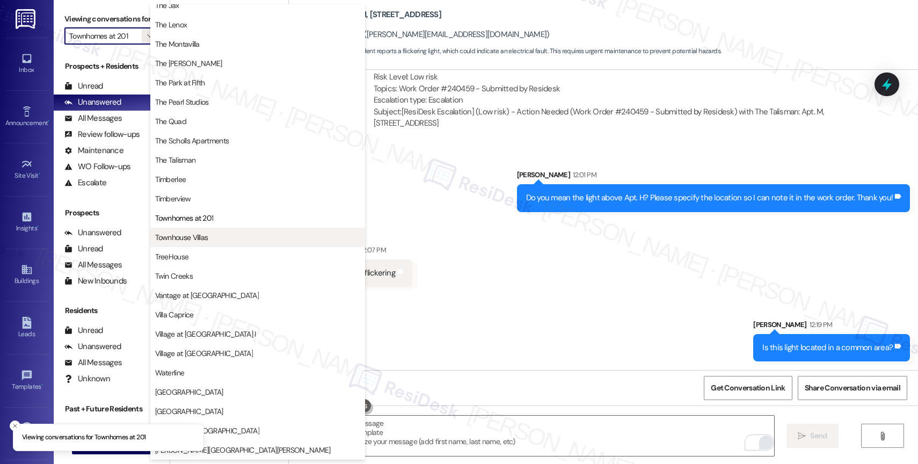
click at [191, 240] on span "Townhouse Villas" at bounding box center [181, 237] width 53 height 11
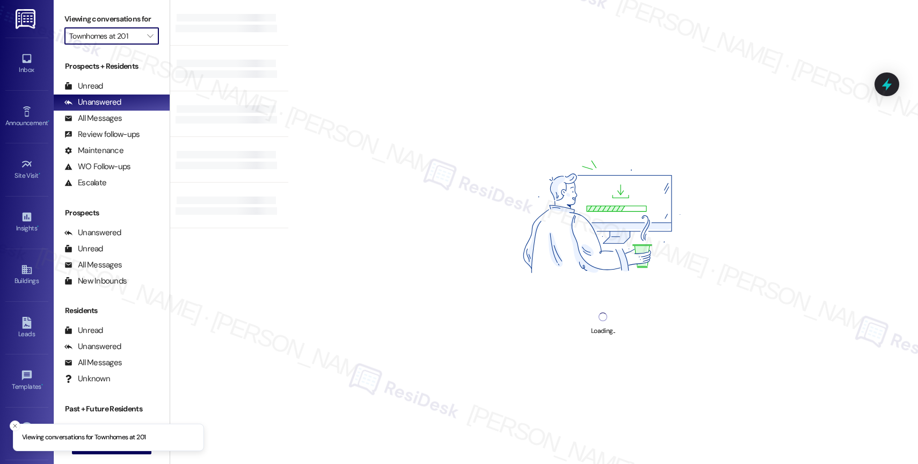
type input "Townhouse Villas"
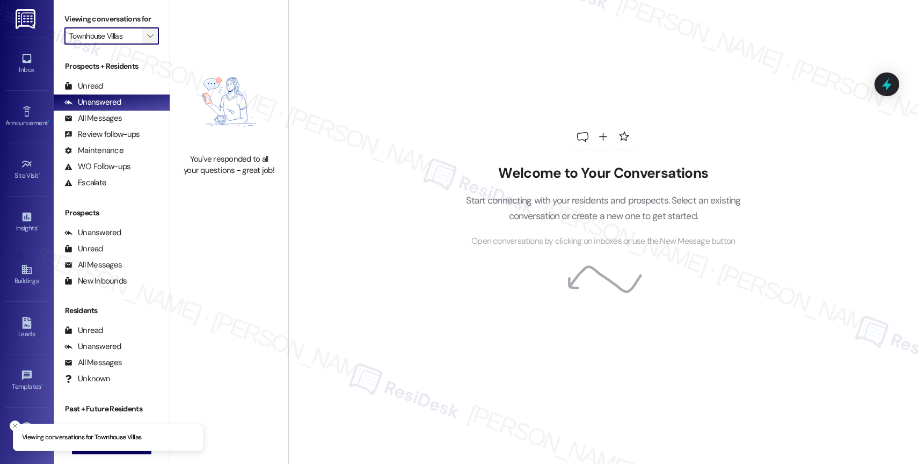
click at [147, 40] on icon "" at bounding box center [150, 36] width 6 height 9
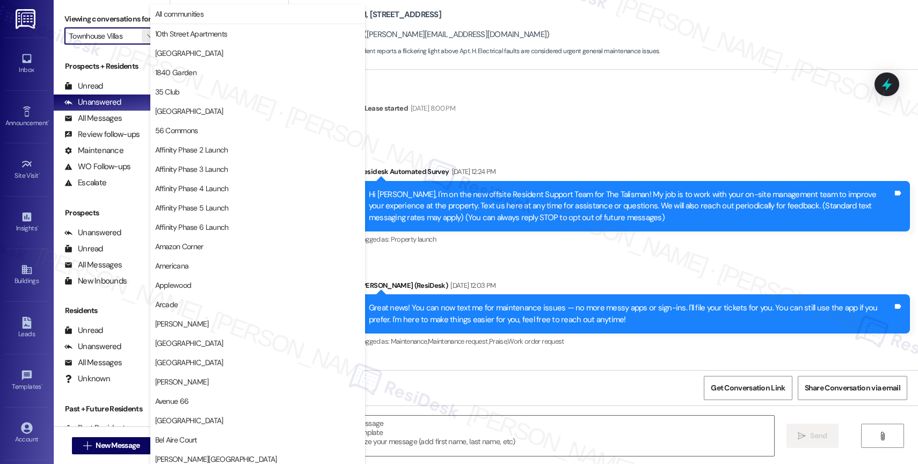
type textarea "Fetching suggested responses. Please feel free to read through the conversation…"
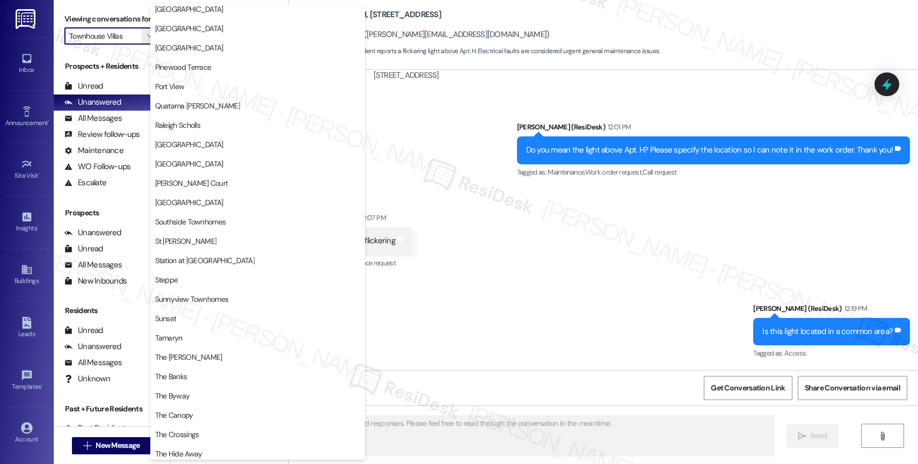
scroll to position [1981, 0]
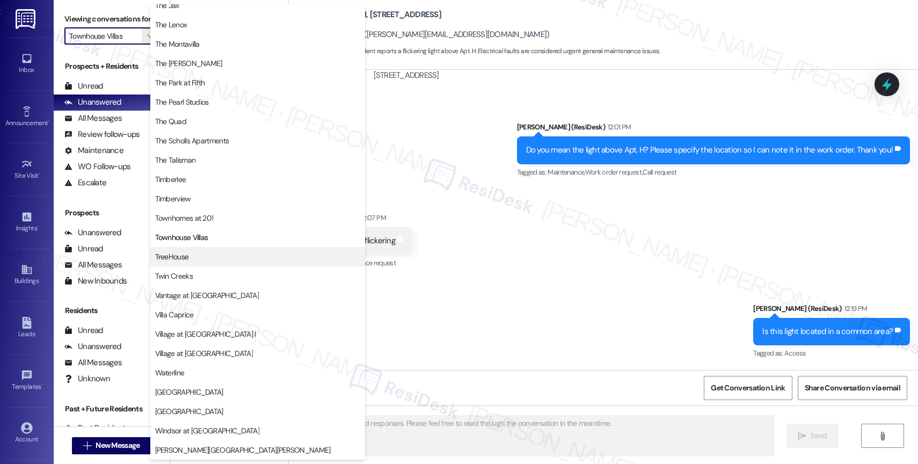
click at [201, 258] on span "TreeHouse" at bounding box center [257, 256] width 205 height 11
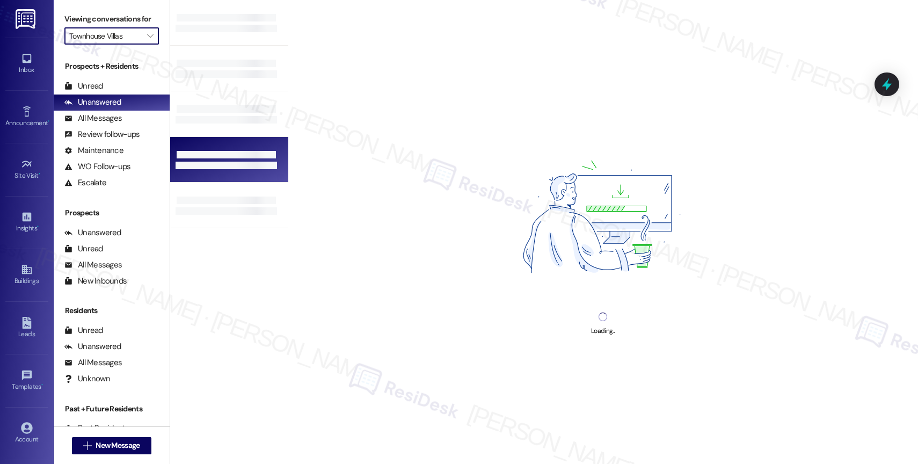
type input "TreeHouse"
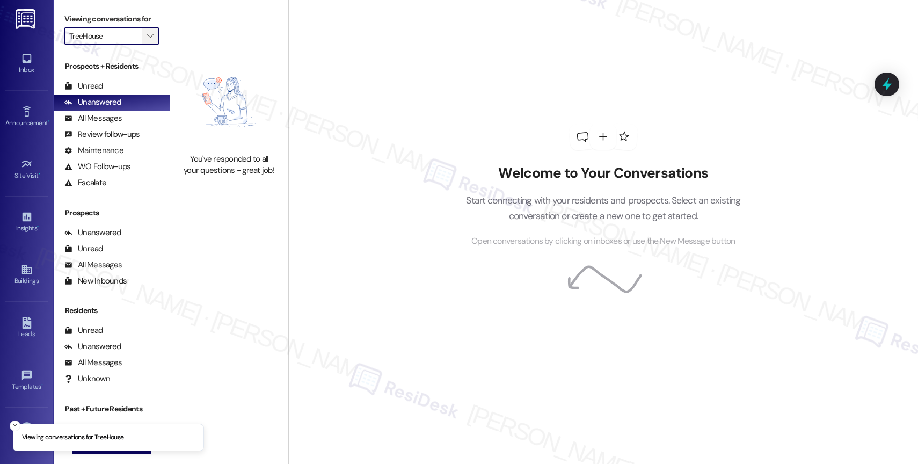
click at [145, 45] on span "" at bounding box center [150, 35] width 10 height 17
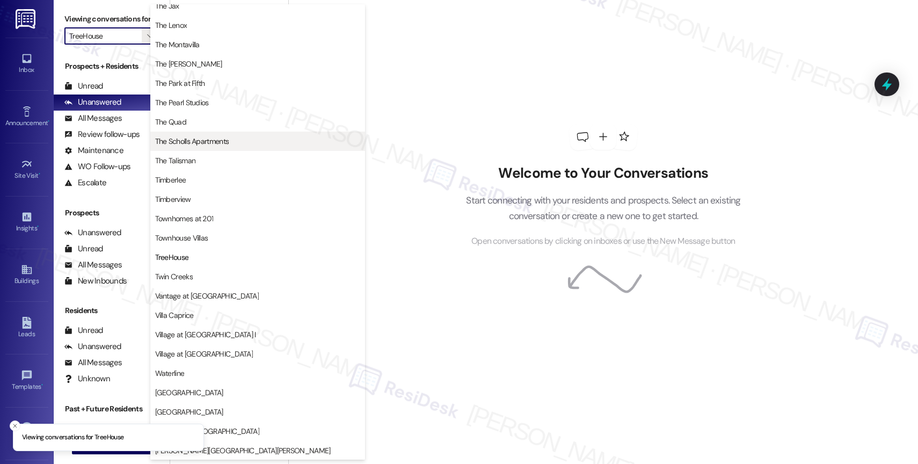
scroll to position [1923, 0]
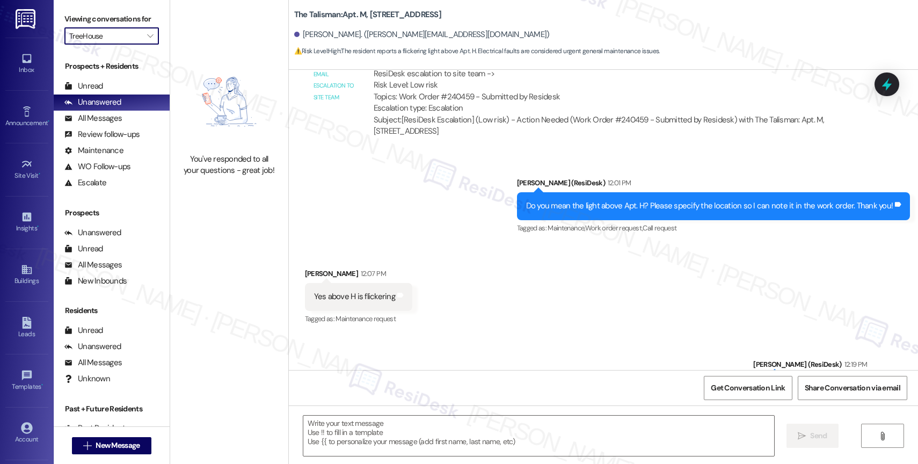
click at [198, 274] on div "You've responded to all your questions - great job!" at bounding box center [229, 232] width 118 height 464
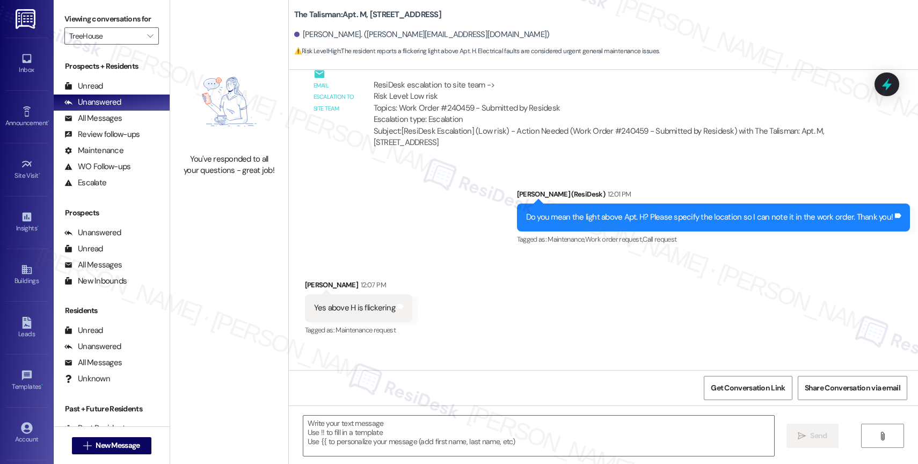
type textarea "Fetching suggested responses. Please feel free to read through the conversation…"
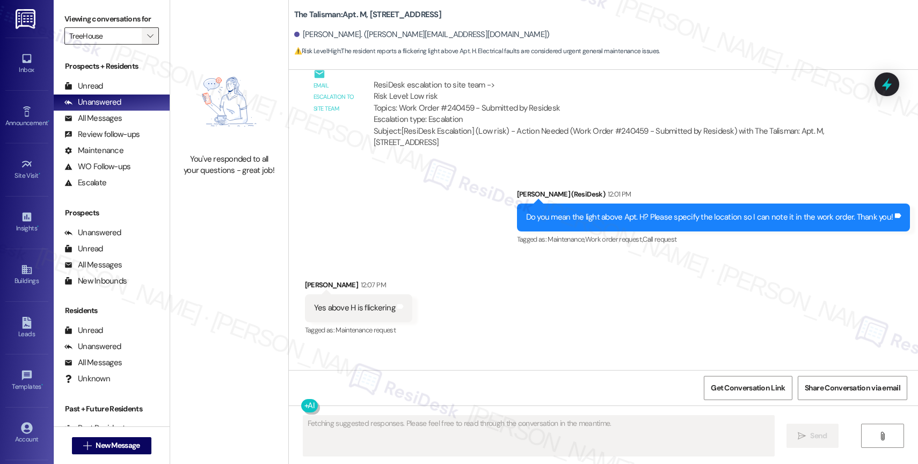
click at [147, 40] on icon "" at bounding box center [150, 36] width 6 height 9
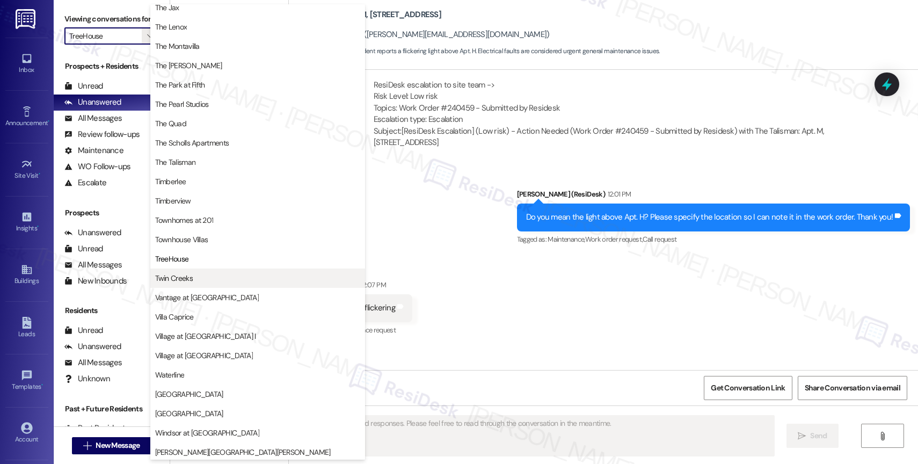
scroll to position [1931, 0]
click at [186, 277] on span "Twin Creeks" at bounding box center [174, 276] width 38 height 11
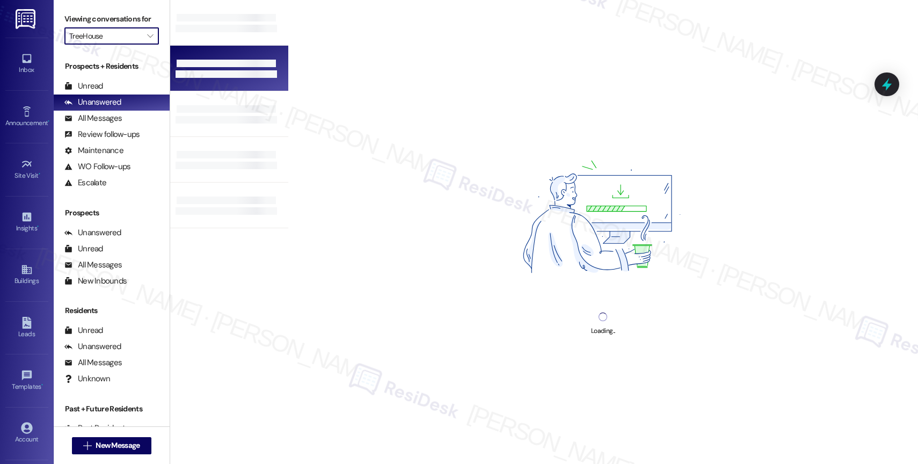
type input "Twin Creeks"
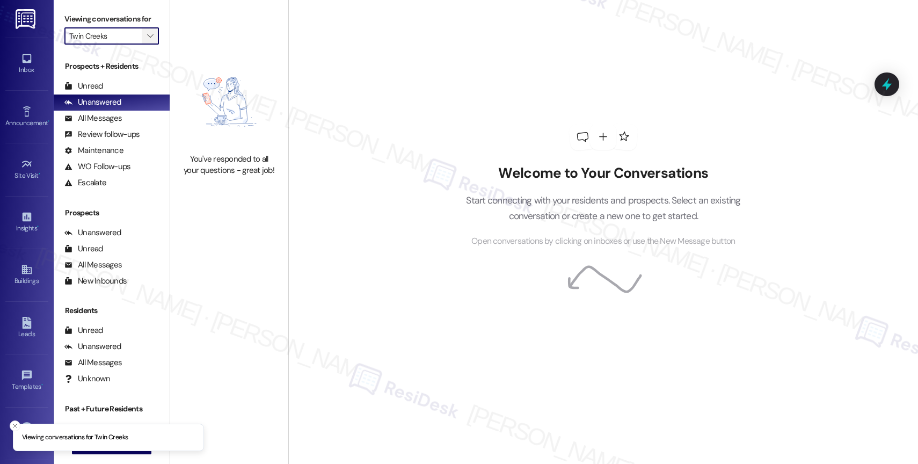
click at [147, 40] on icon "" at bounding box center [150, 36] width 6 height 9
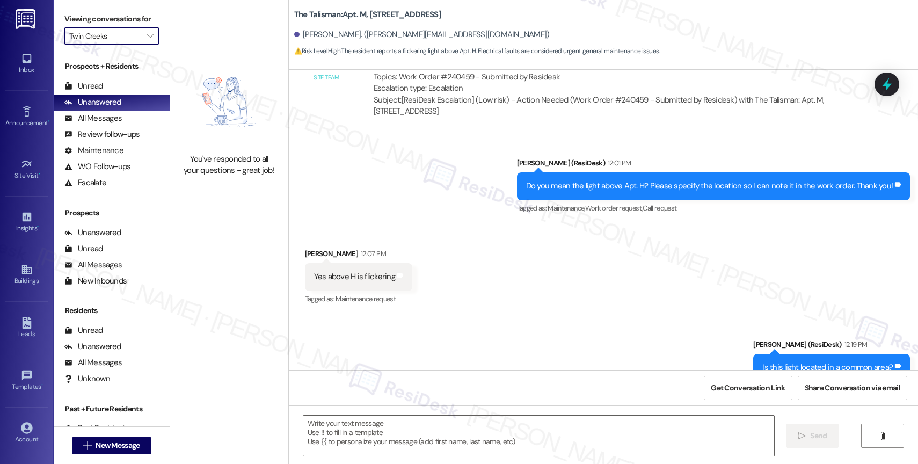
scroll to position [37765, 0]
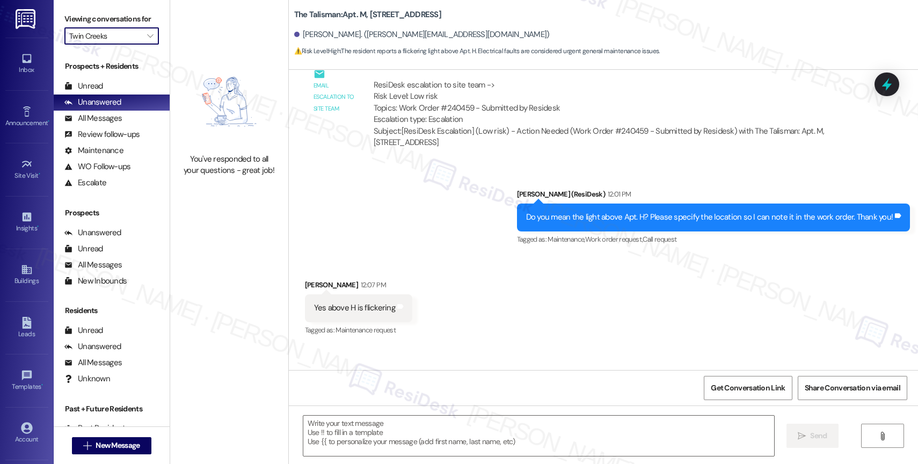
type textarea "Fetching suggested responses. Please feel free to read through the conversation…"
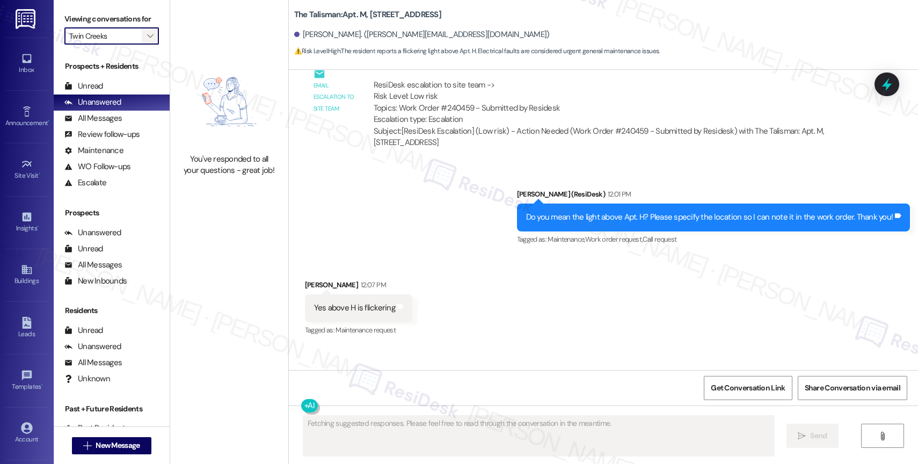
click at [142, 39] on button "" at bounding box center [150, 35] width 17 height 17
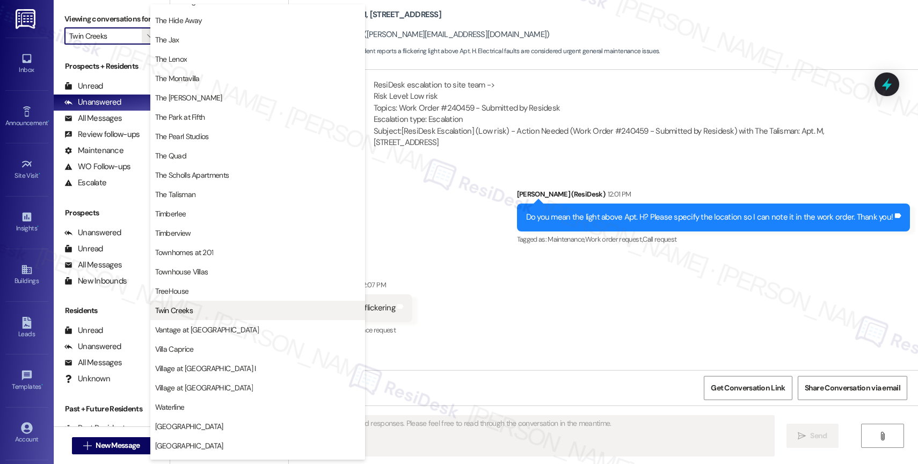
scroll to position [1959, 0]
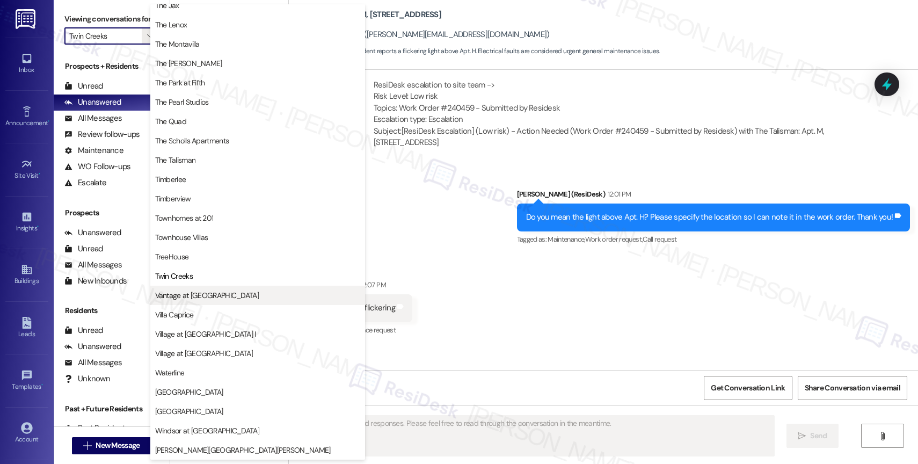
click at [201, 293] on span "Vantage at [GEOGRAPHIC_DATA]" at bounding box center [207, 295] width 104 height 11
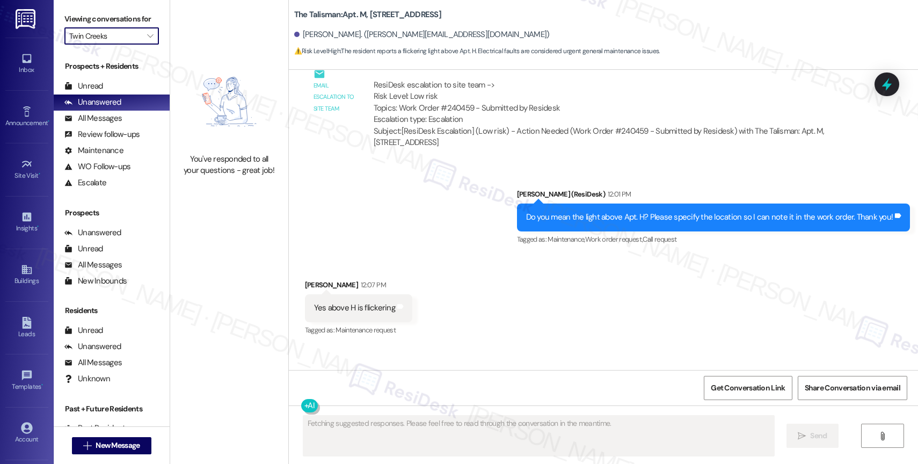
type input "Vantage at [GEOGRAPHIC_DATA]"
click at [146, 43] on span "" at bounding box center [150, 35] width 10 height 17
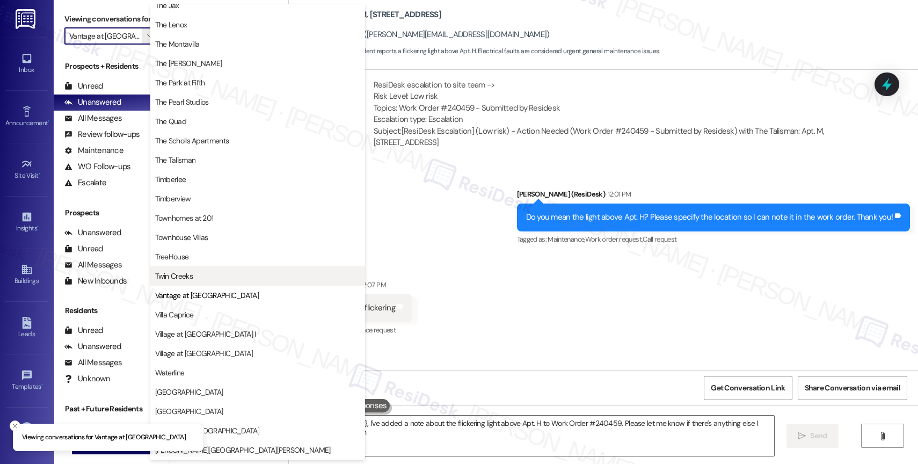
type textarea "Hey {{first_name}}, I've added a note about the flickering light above Apt. H t…"
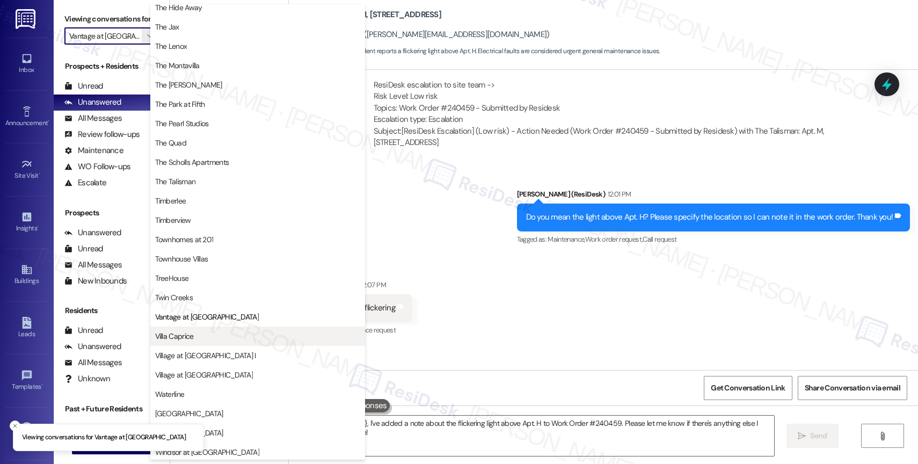
scroll to position [1925, 0]
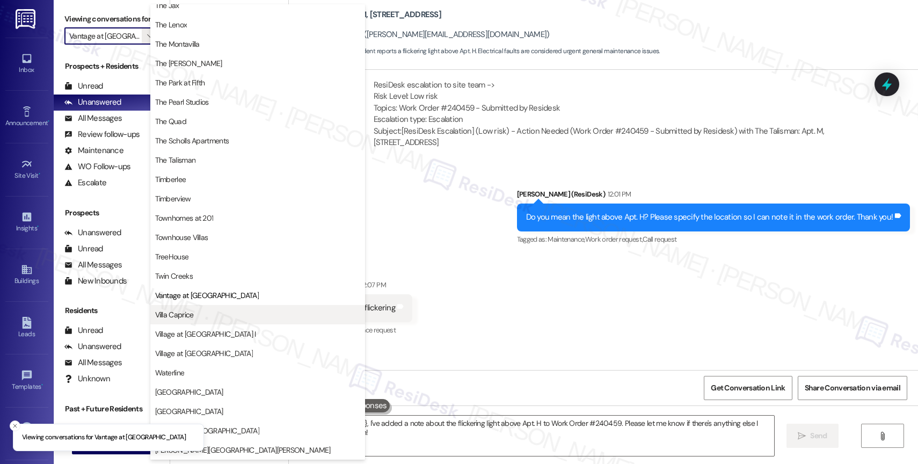
click at [200, 318] on span "Villa Caprice" at bounding box center [257, 314] width 205 height 11
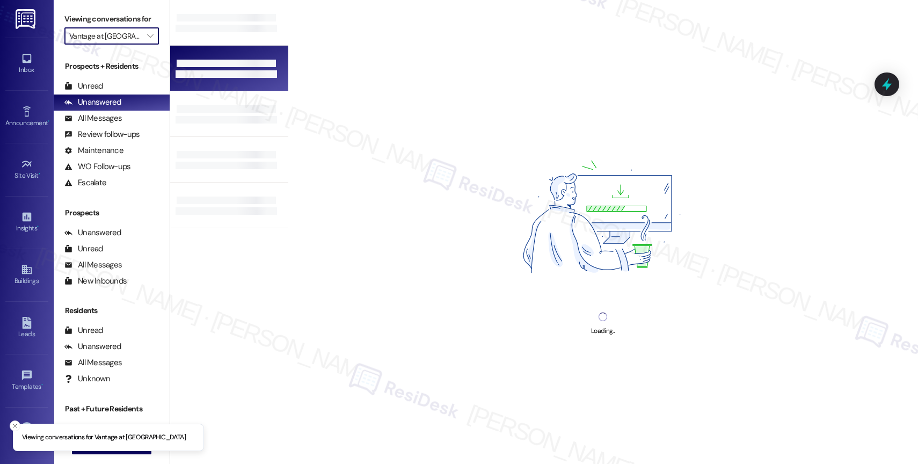
type input "Villa Caprice"
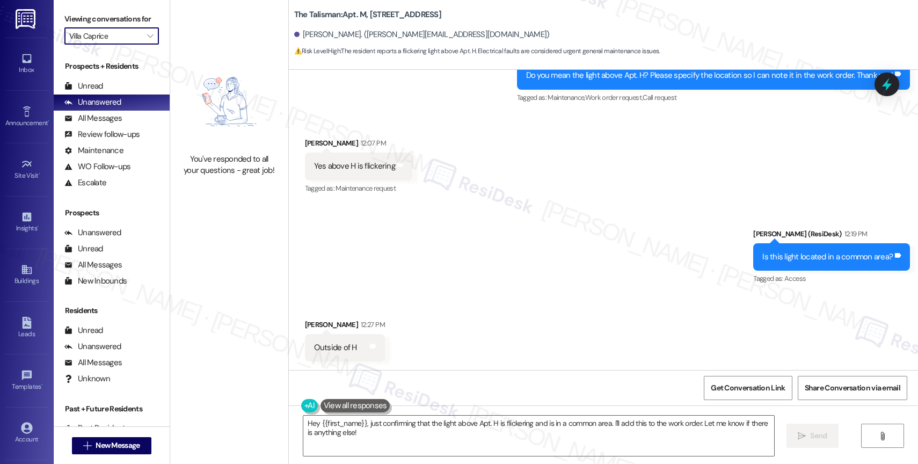
scroll to position [37931, 0]
click at [543, 267] on div "Sent via SMS Sarah (ResiDesk) 12:19 PM Is this light located in a common area? …" at bounding box center [603, 249] width 629 height 91
click at [394, 440] on textarea "Hey {{first_name}}, just confirming that the light above Apt. H is flickering a…" at bounding box center [538, 436] width 471 height 40
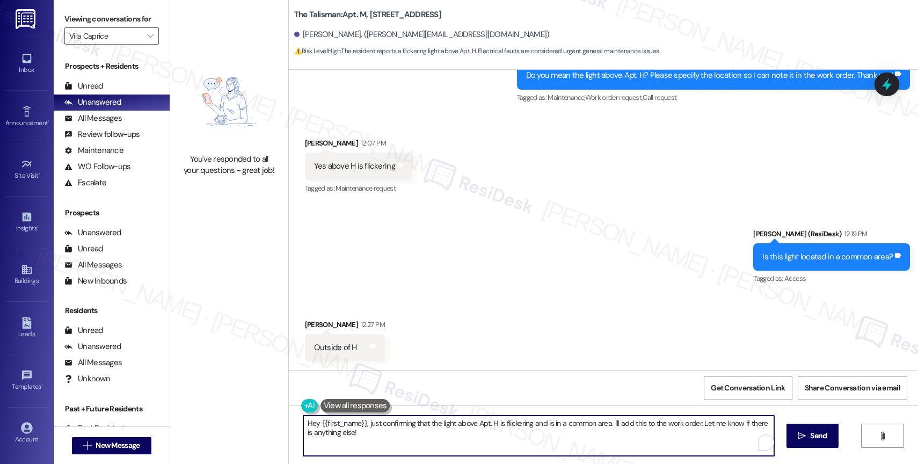
click at [394, 440] on textarea "Hey {{first_name}}, just confirming that the light above Apt. H is flickering a…" at bounding box center [538, 436] width 471 height 40
click at [353, 430] on textarea "Hey {{first_name}}, just confirming that the light above Apt. H is flickering a…" at bounding box center [538, 436] width 471 height 40
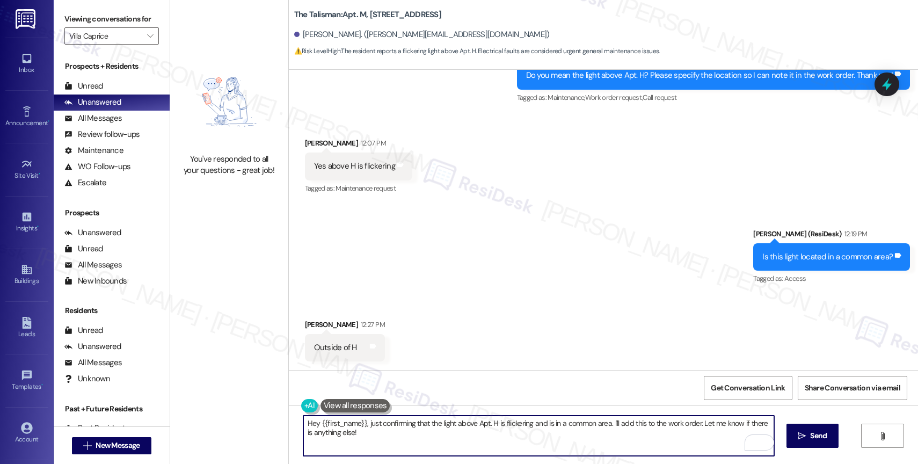
click at [353, 430] on textarea "Hey {{first_name}}, just confirming that the light above Apt. H is flickering a…" at bounding box center [538, 436] width 471 height 40
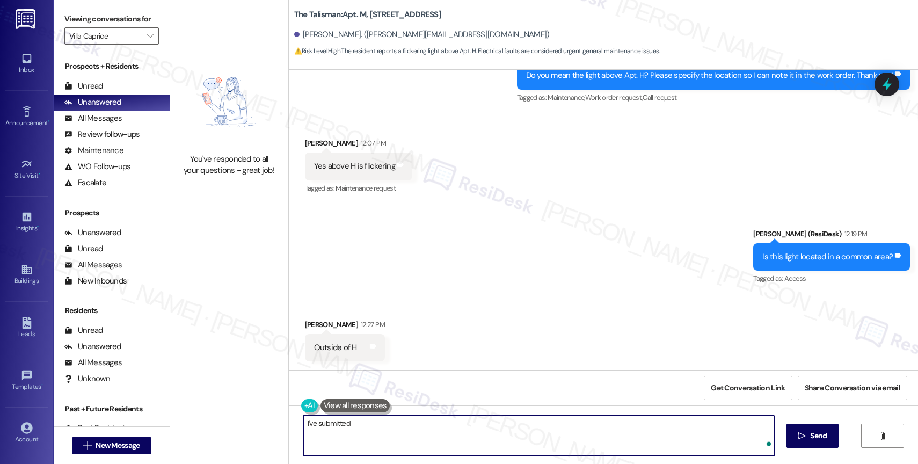
paste textarea "Work Order #240465"
type textarea "I've submitted Work Order #240465 for this one. Anything else you need help wit…"
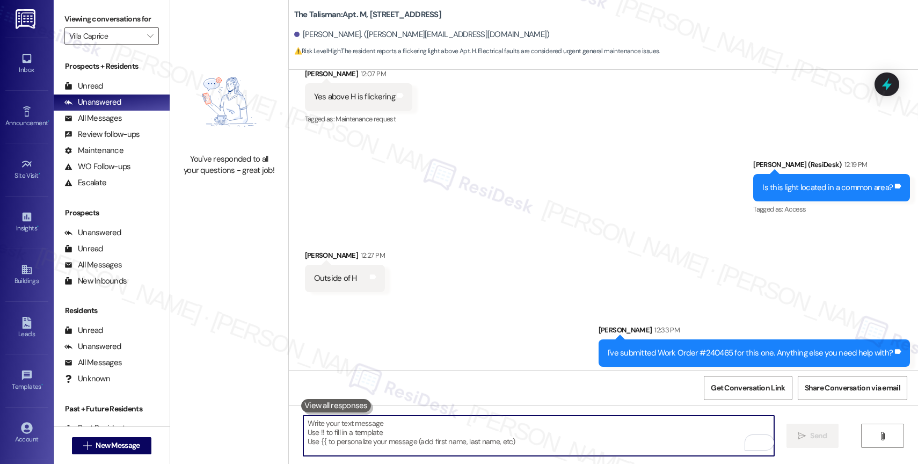
scroll to position [38006, 0]
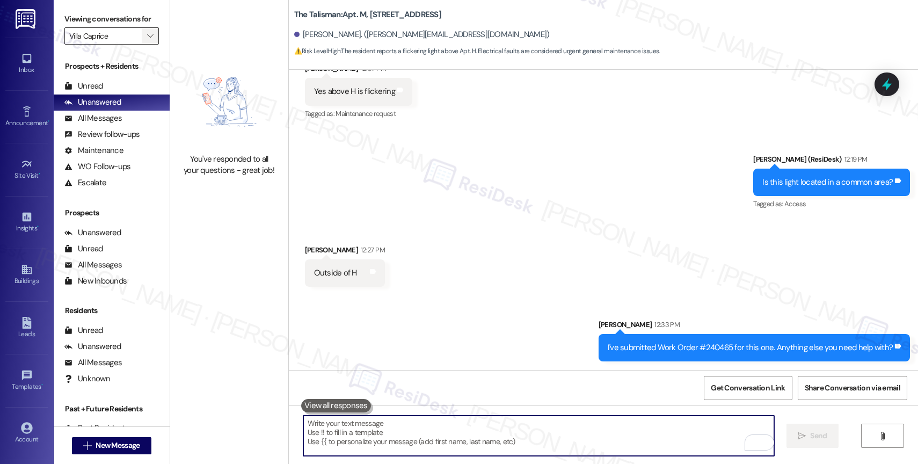
click at [145, 43] on span "" at bounding box center [150, 35] width 10 height 17
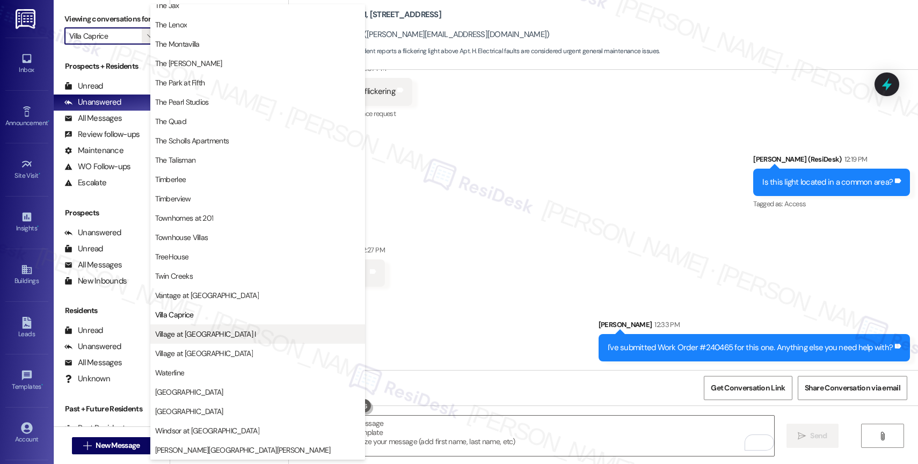
scroll to position [1948, 0]
click at [222, 327] on button "Village at [GEOGRAPHIC_DATA] I" at bounding box center [257, 333] width 215 height 19
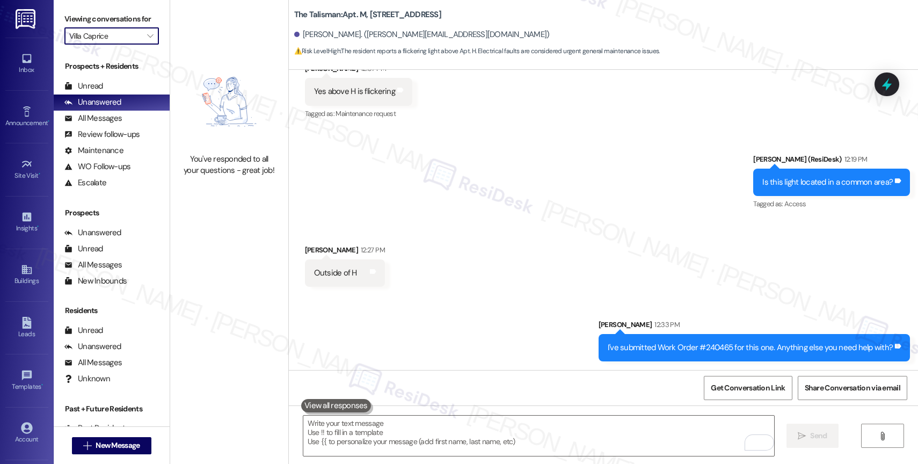
type input "Village at [GEOGRAPHIC_DATA] I"
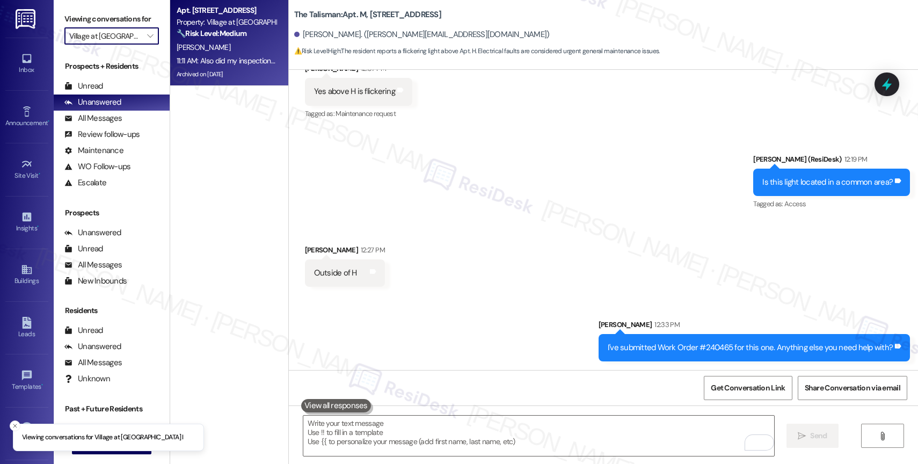
click at [228, 68] on div "Archived on 08/14/2025" at bounding box center [226, 74] width 101 height 13
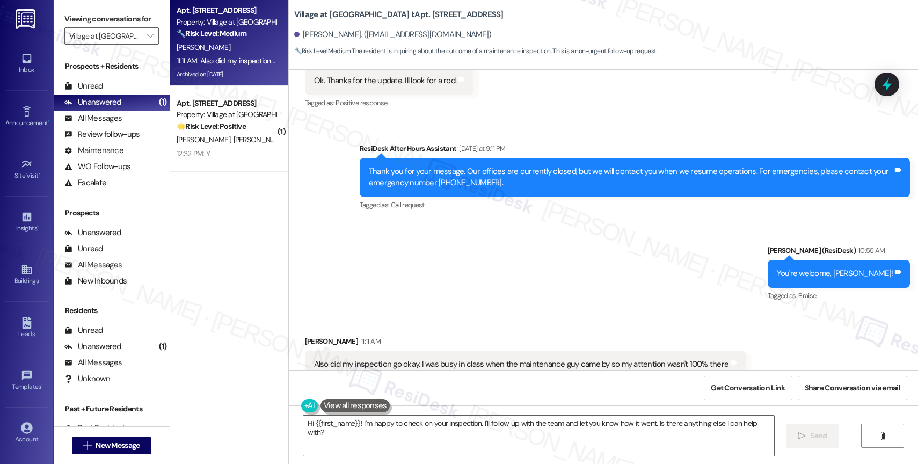
scroll to position [5374, 0]
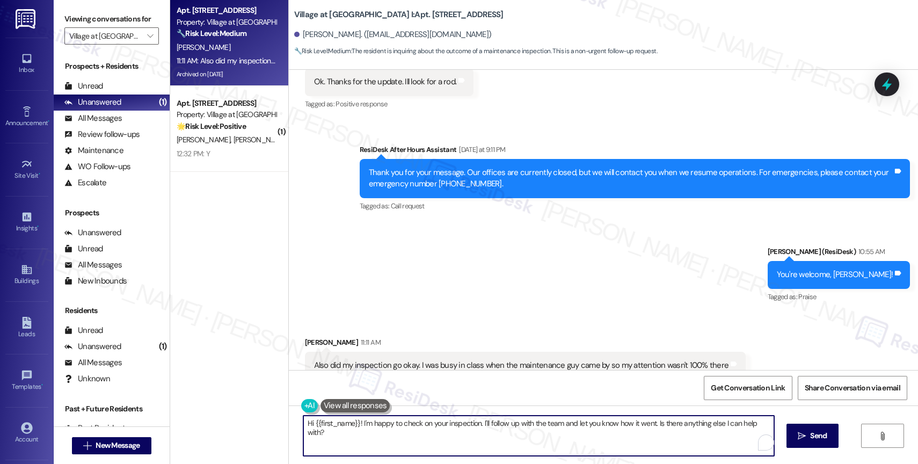
drag, startPoint x: 354, startPoint y: 423, endPoint x: 254, endPoint y: 423, distance: 100.4
click at [254, 423] on div "Apt. 611, 30050 SW Town Center Lp W Suite 100 Property: Village at Main Street …" at bounding box center [544, 232] width 748 height 464
click at [377, 426] on textarea "I'm happy to check on your inspection. I'll follow up with the team and let you…" at bounding box center [538, 436] width 471 height 40
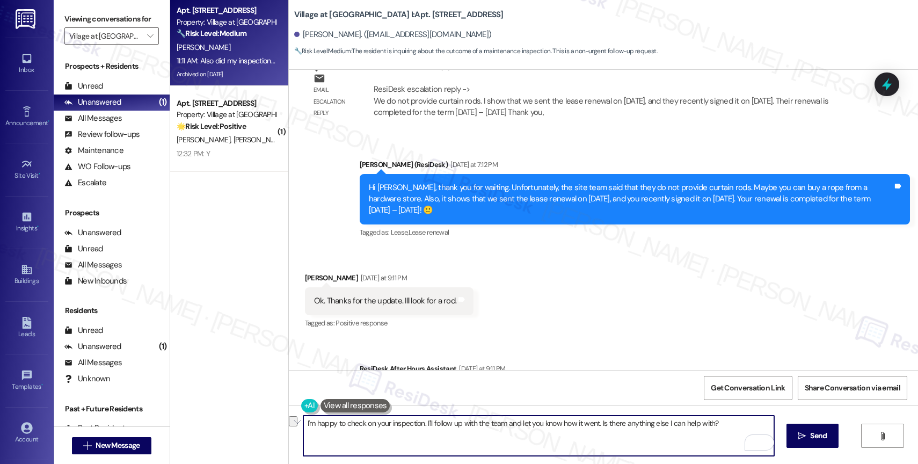
scroll to position [5396, 0]
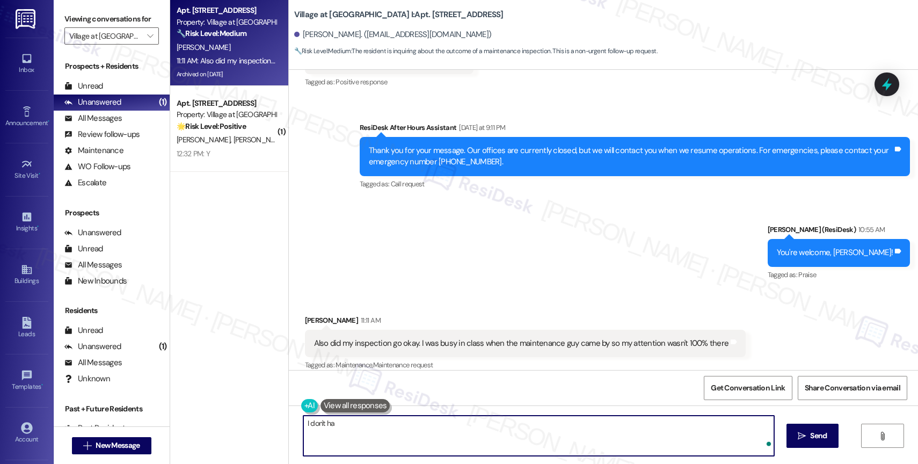
type textarea "I don't h"
click at [268, 421] on div "Apt. 611, 30050 SW Town Center Lp W Suite 100 Property: Village at Main Street …" at bounding box center [544, 232] width 748 height 464
click at [655, 423] on textarea "I'm happy to check with the site team about your inspection. Once I have the de…" at bounding box center [538, 436] width 471 height 40
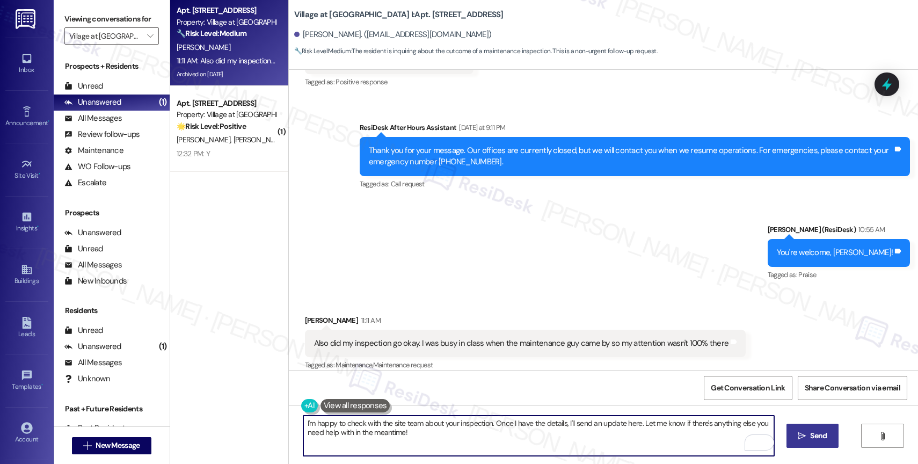
type textarea "I'm happy to check with the site team about your inspection. Once I have the de…"
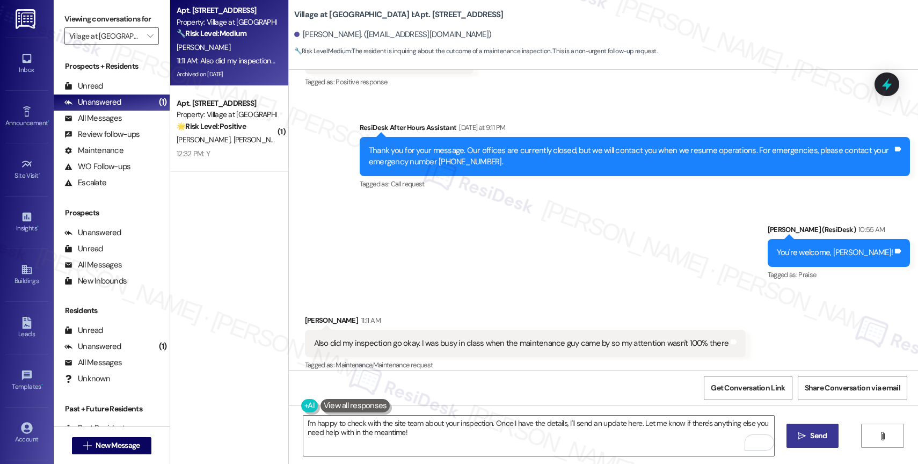
click at [811, 435] on span "Send" at bounding box center [818, 435] width 17 height 11
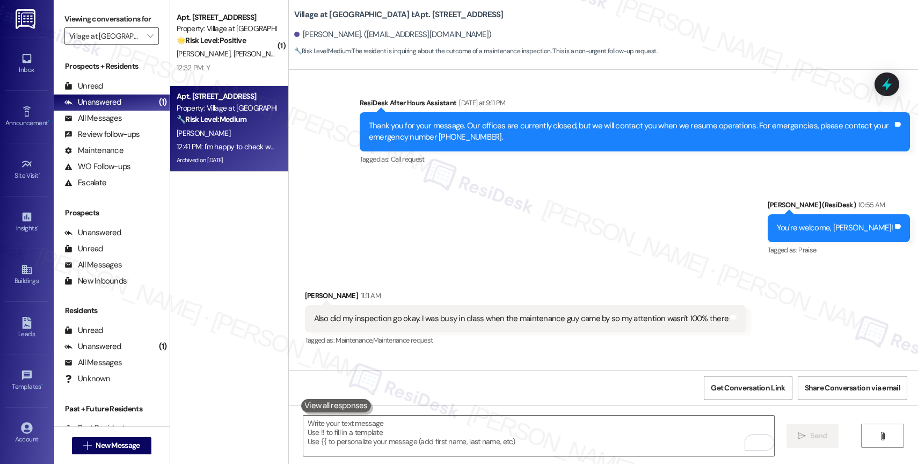
scroll to position [5482, 0]
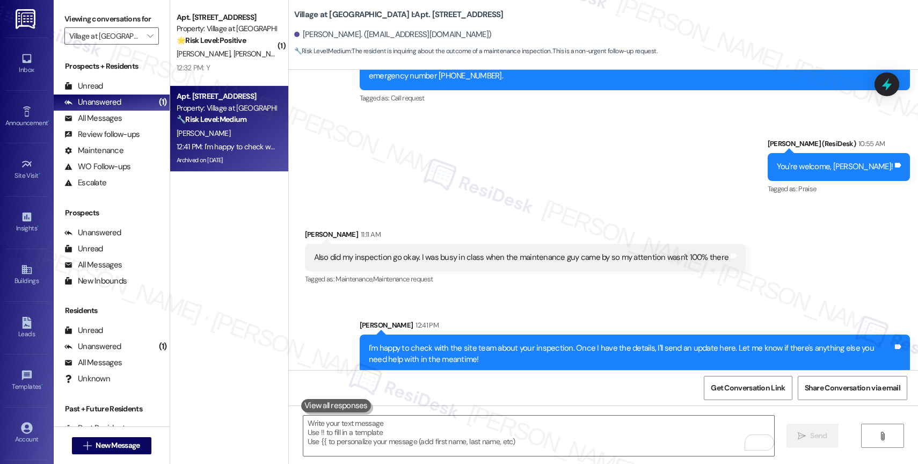
click at [492, 138] on div "Sent via SMS ResiDesk After Hours Assistant Yesterday at 9:11 PM Thank you for …" at bounding box center [603, 108] width 629 height 193
click at [465, 169] on div "Sent via SMS ResiDesk After Hours Assistant Yesterday at 9:11 PM Thank you for …" at bounding box center [603, 108] width 629 height 193
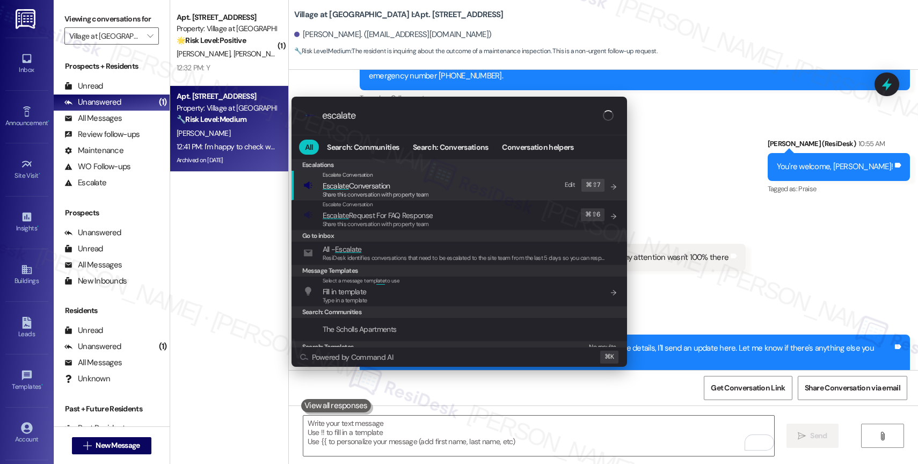
type input "escalate"
click at [389, 186] on span "Escalate Conversation" at bounding box center [357, 186] width 68 height 10
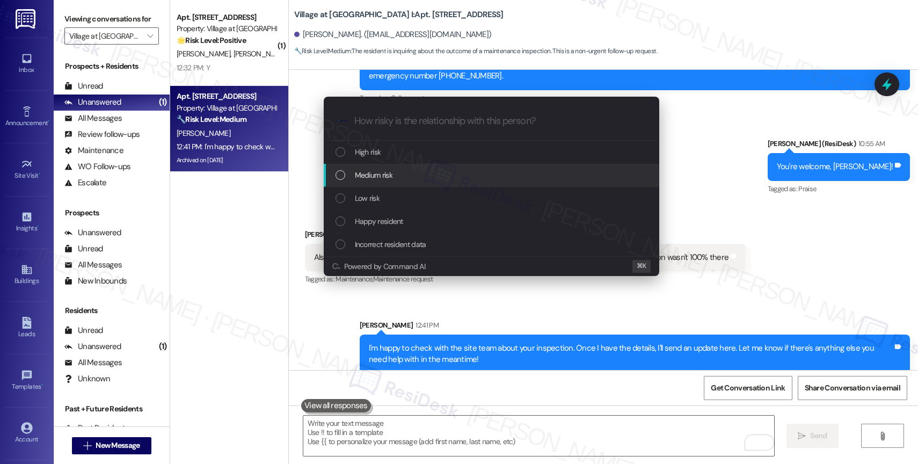
click at [388, 175] on span "Medium risk" at bounding box center [374, 175] width 38 height 12
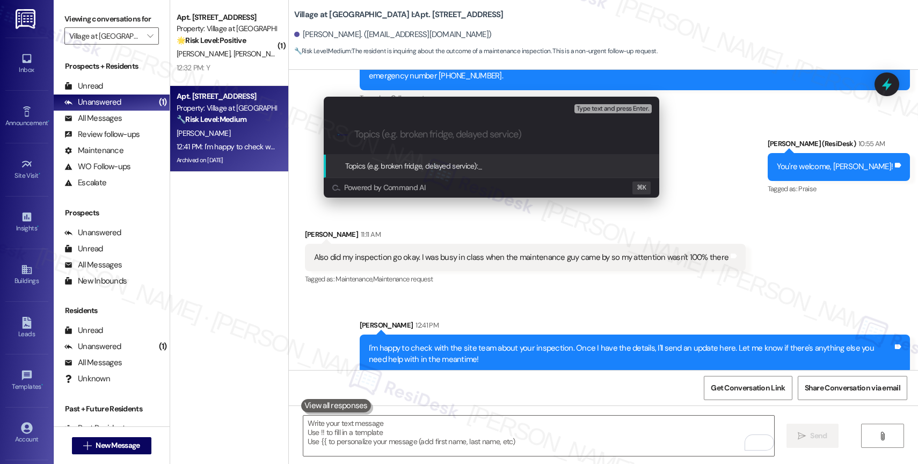
click at [386, 130] on input "Topics (e.g. broken fridge, delayed service)" at bounding box center [500, 134] width 292 height 11
type input "Checking about the inspection for Apt. 611"
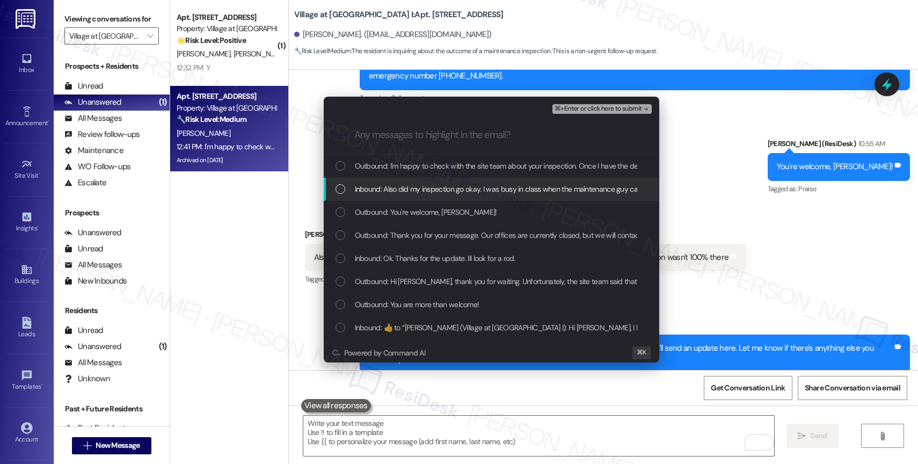
click at [478, 183] on span "Inbound: Also did my inspection go okay. I was busy in class when the maintenan…" at bounding box center [560, 189] width 411 height 12
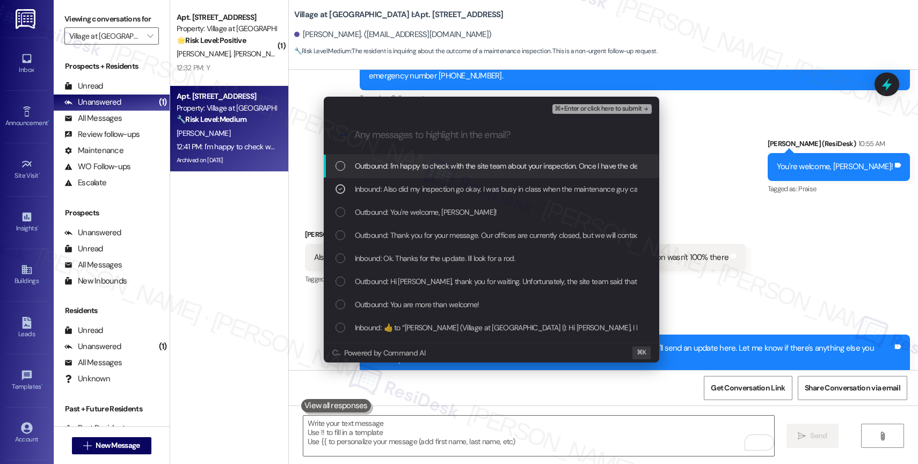
click at [565, 169] on span "Outbound: I'm happy to check with the site team about your inspection. Once I h…" at bounding box center [654, 166] width 598 height 12
click at [616, 107] on span "⌘+Enter or click here to submit" at bounding box center [598, 109] width 87 height 8
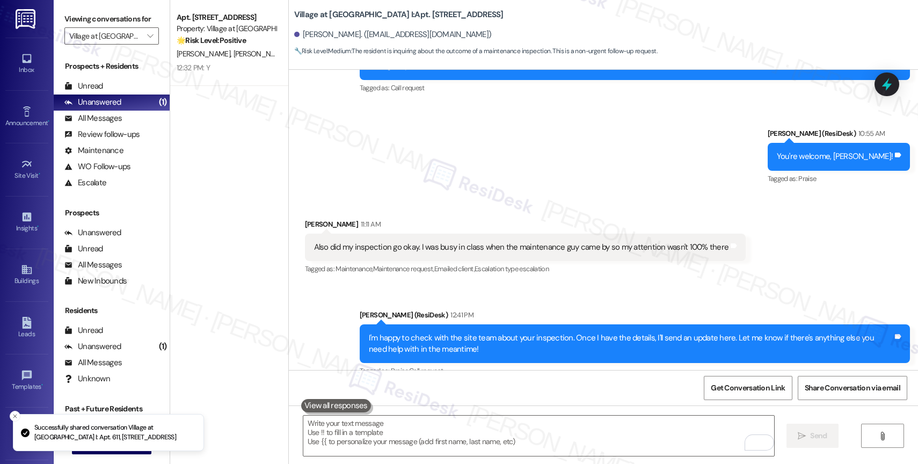
scroll to position [5498, 0]
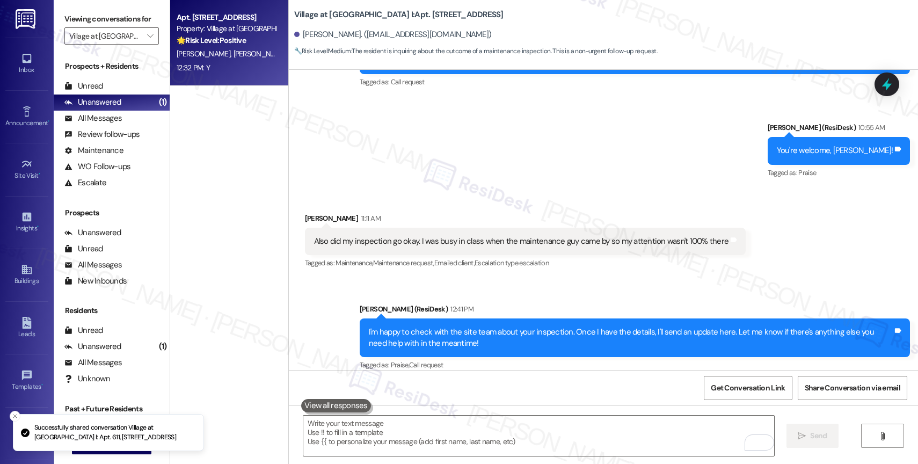
click at [229, 60] on div "T. [PERSON_NAME]" at bounding box center [226, 53] width 101 height 13
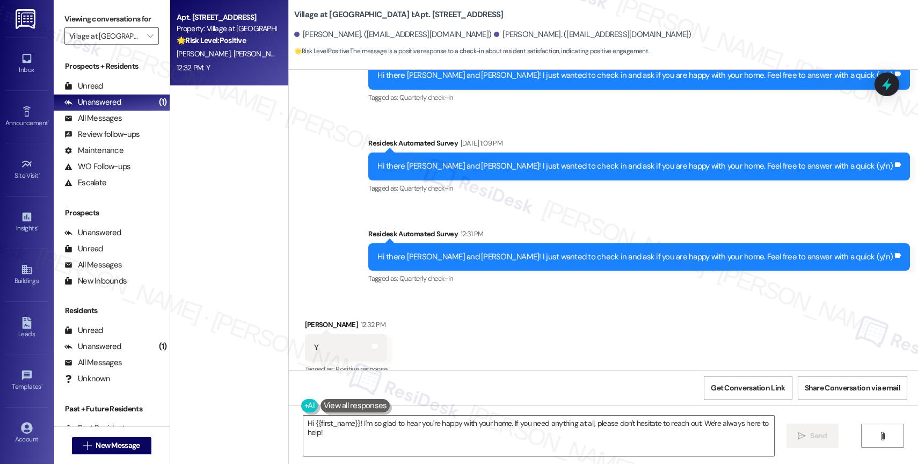
scroll to position [695, 0]
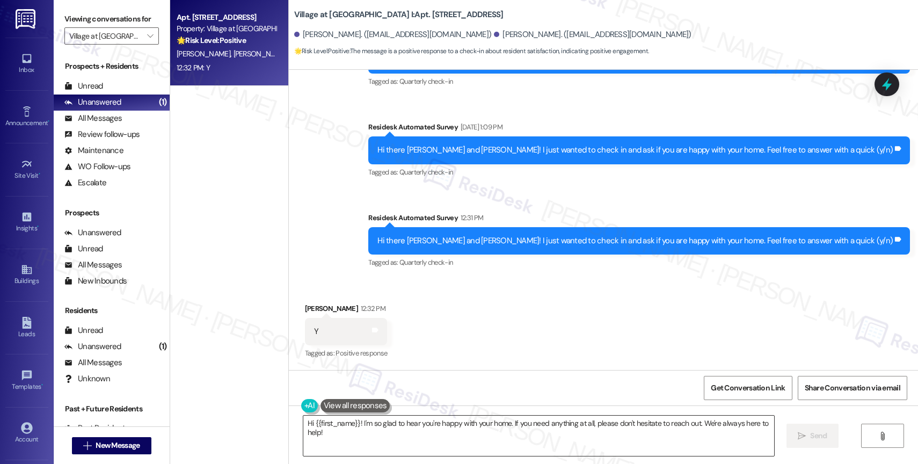
click at [329, 439] on textarea "Hi {{first_name}}! I'm so glad to hear you're happy with your home. If you need…" at bounding box center [538, 436] width 471 height 40
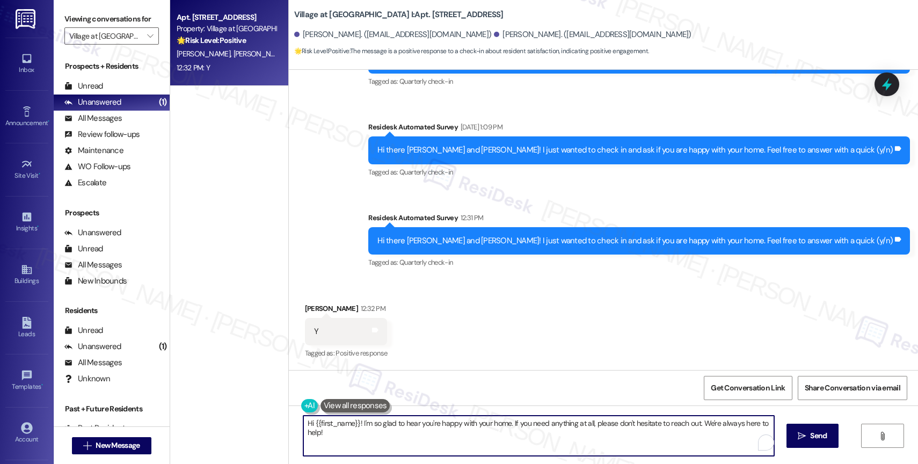
click at [329, 439] on textarea "Hi {{first_name}}! I'm so glad to hear you're happy with your home. If you need…" at bounding box center [538, 436] width 471 height 40
paste textarea "That’s great, {{first_name}}! I’m glad you remain happy with your home. If you …"
drag, startPoint x: 339, startPoint y: 421, endPoint x: 362, endPoint y: 420, distance: 23.1
click at [362, 420] on textarea "That’s great, {{first_name}}! I’m glad you remain happy with your home. If you …" at bounding box center [538, 436] width 471 height 40
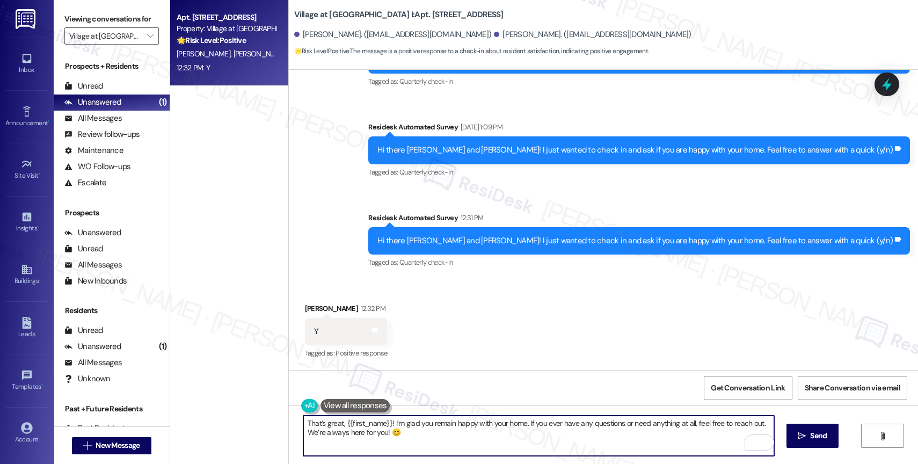
drag, startPoint x: 384, startPoint y: 422, endPoint x: 348, endPoint y: 421, distance: 36.0
click at [348, 421] on textarea "That’s great, {{first_name}}! I’m glad you remain happy with your home. If you …" at bounding box center [538, 436] width 471 height 40
click at [457, 439] on textarea "That’s great, [PERSON_NAME]! I’m glad you remain happy with your home. If you e…" at bounding box center [538, 436] width 471 height 40
type textarea "That’s great, [PERSON_NAME]! I’m glad you remain happy with your home. If you e…"
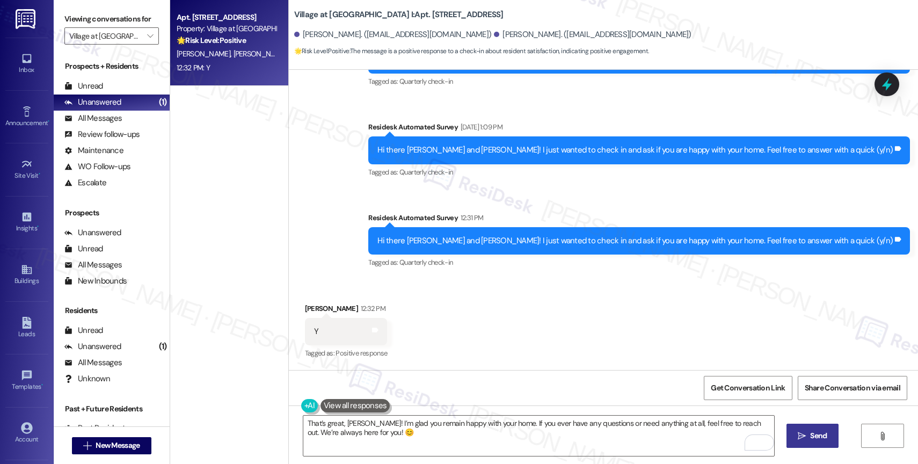
click at [804, 438] on icon "" at bounding box center [802, 436] width 8 height 9
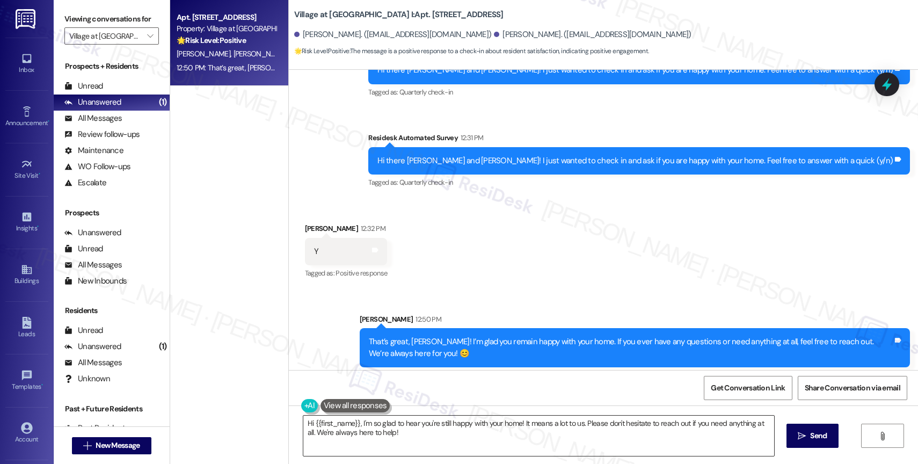
scroll to position [781, 0]
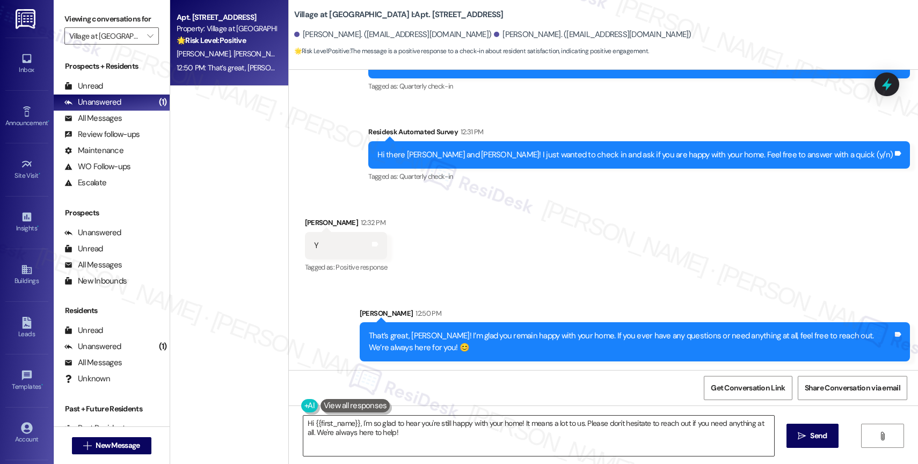
click at [389, 433] on textarea "Hi {{first_name}}, I'm so glad to hear you're still happy with your home! It me…" at bounding box center [538, 436] width 471 height 40
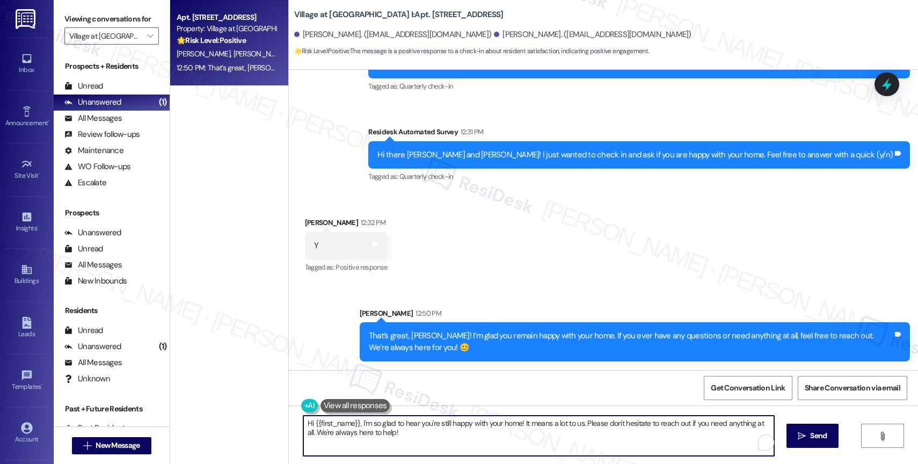
click at [389, 433] on textarea "Hi {{first_name}}, I'm so glad to hear you're still happy with your home! It me…" at bounding box center [538, 436] width 471 height 40
paste textarea "I hope you don't mind me asking. Were you able to write us a Google review?"
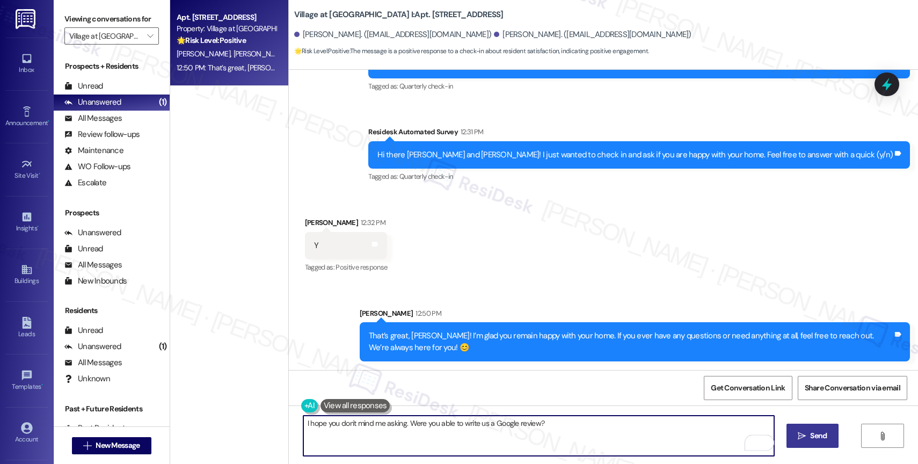
type textarea "I hope you don't mind me asking. Were you able to write us a Google review?"
click at [820, 432] on span "Send" at bounding box center [818, 435] width 17 height 11
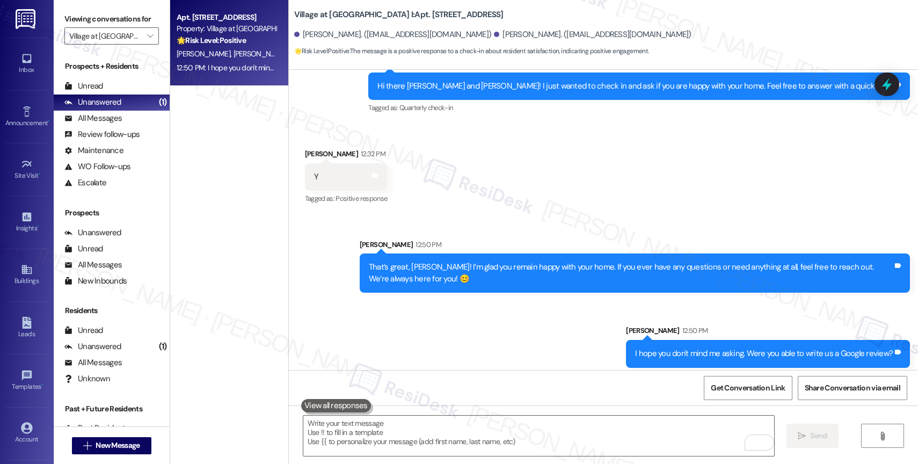
scroll to position [856, 0]
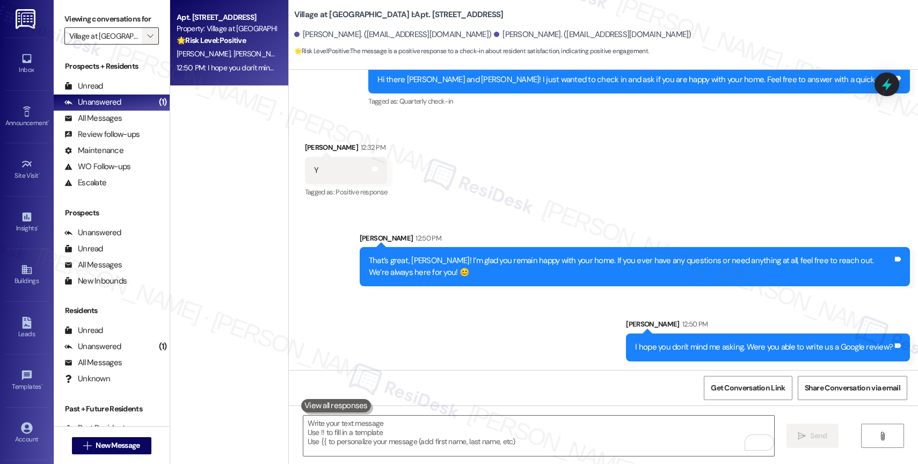
click at [147, 40] on icon "" at bounding box center [150, 36] width 6 height 9
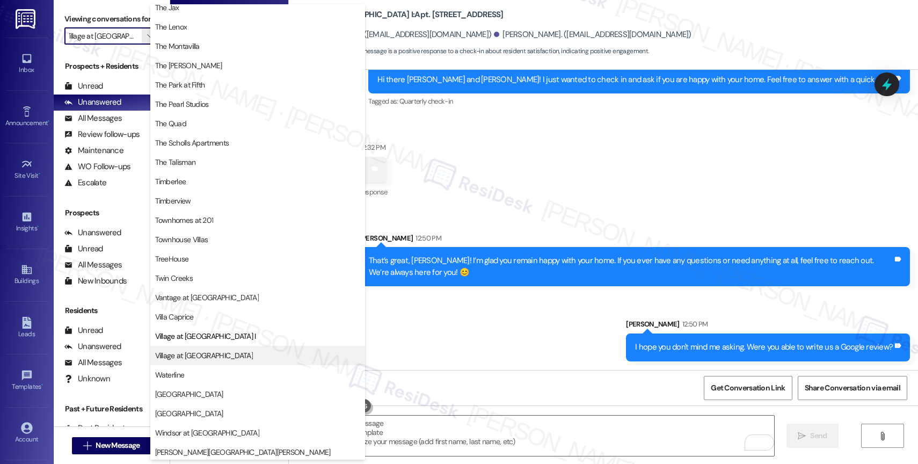
scroll to position [1931, 0]
click at [210, 348] on span "Village at [GEOGRAPHIC_DATA]" at bounding box center [257, 353] width 205 height 11
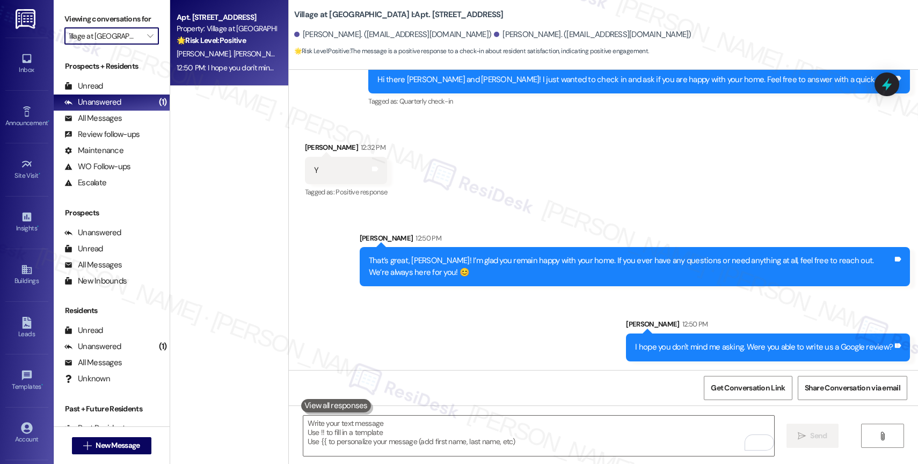
type input "Village at [GEOGRAPHIC_DATA]"
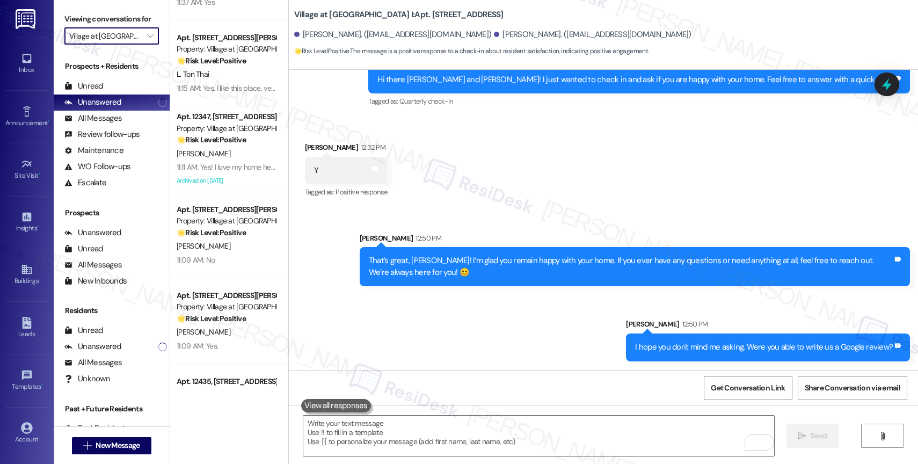
scroll to position [386, 0]
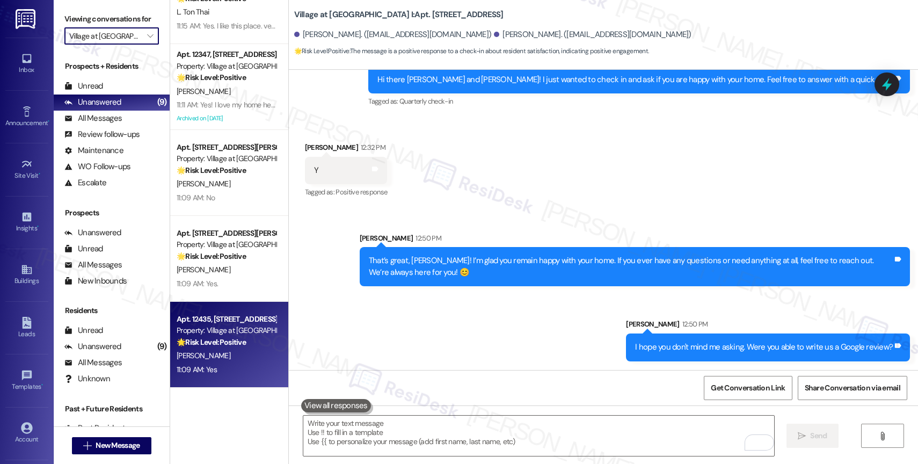
click at [222, 347] on div "🌟 Risk Level: Positive The resident responded positively to a recommendation re…" at bounding box center [226, 342] width 99 height 11
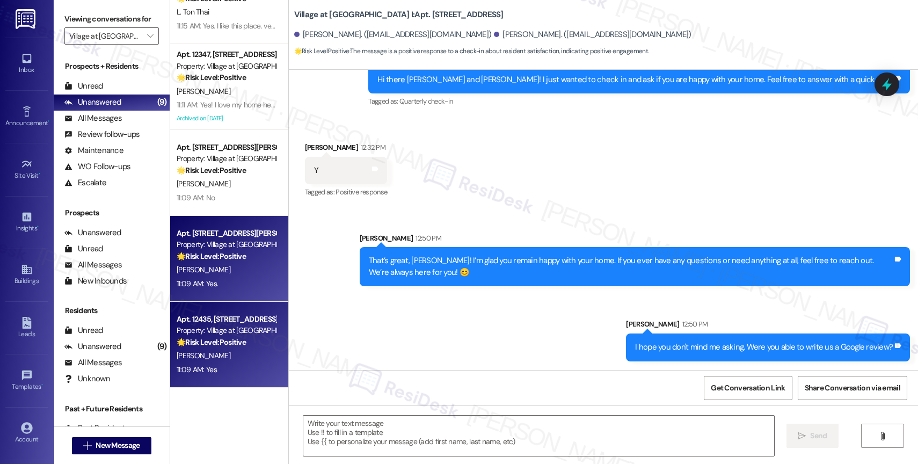
type textarea "Fetching suggested responses. Please feel free to read through the conversation…"
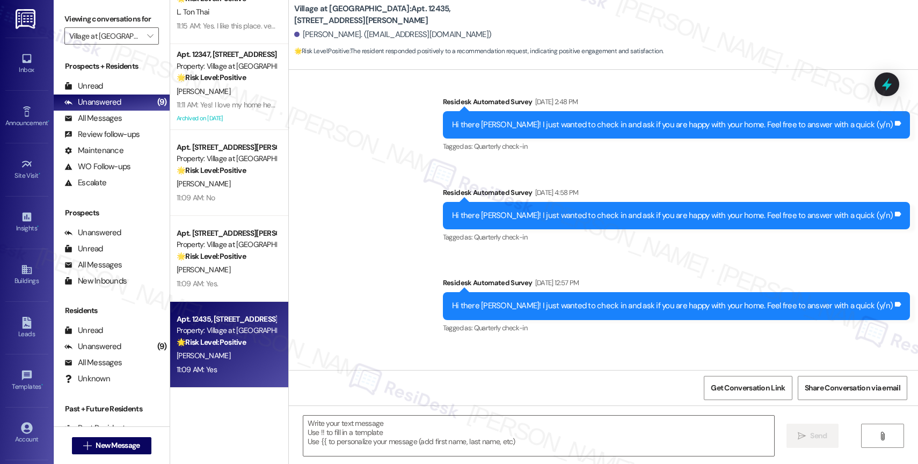
type textarea "Fetching suggested responses. Please feel free to read through the conversation…"
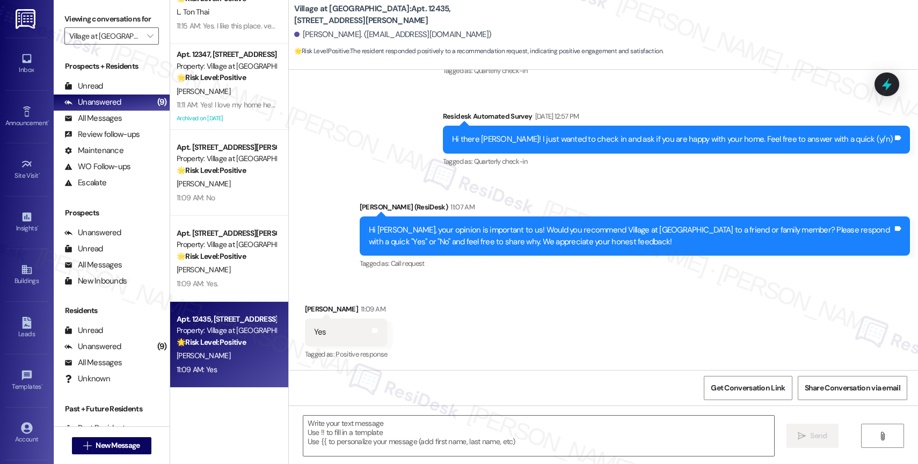
scroll to position [438, 0]
click at [363, 431] on textarea at bounding box center [538, 436] width 471 height 40
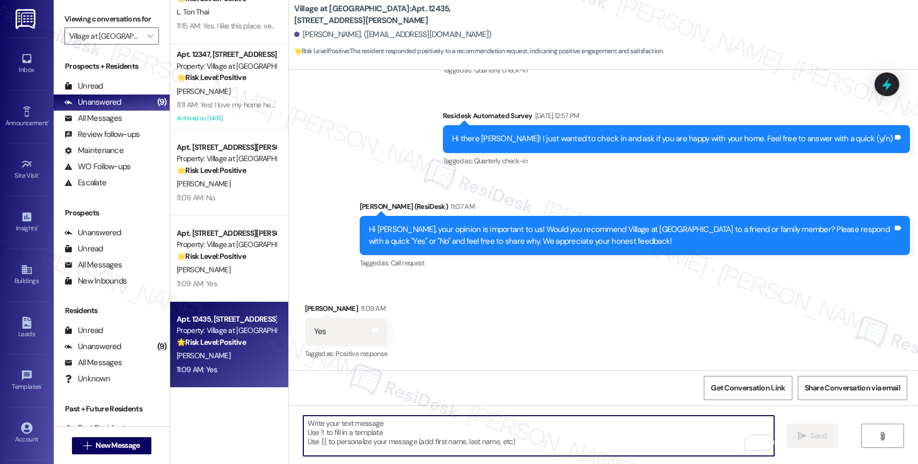
click at [363, 431] on textarea "To enrich screen reader interactions, please activate Accessibility in Grammarl…" at bounding box center [538, 436] width 471 height 40
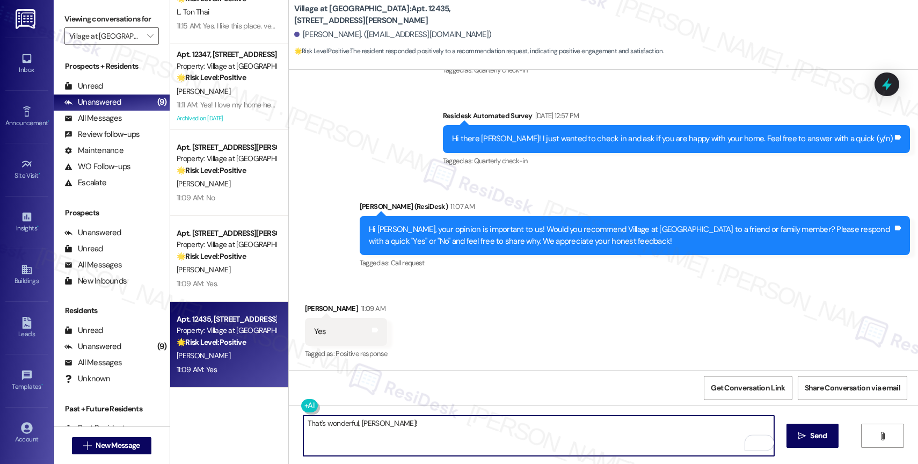
click at [426, 427] on textarea "That's wonderful, Trang!" at bounding box center [538, 436] width 471 height 40
click at [428, 432] on textarea "That's wonderful, Trang!" at bounding box center [538, 436] width 471 height 40
drag, startPoint x: 520, startPoint y: 421, endPoint x: 613, endPoint y: 425, distance: 93.0
click at [613, 425] on textarea "That's wonderful, Trang! We're glad to hear your positive response. How has you…" at bounding box center [538, 436] width 471 height 40
click at [392, 421] on textarea "That's wonderful, Trang! We're glad to hear your positive response. How's your …" at bounding box center [538, 436] width 471 height 40
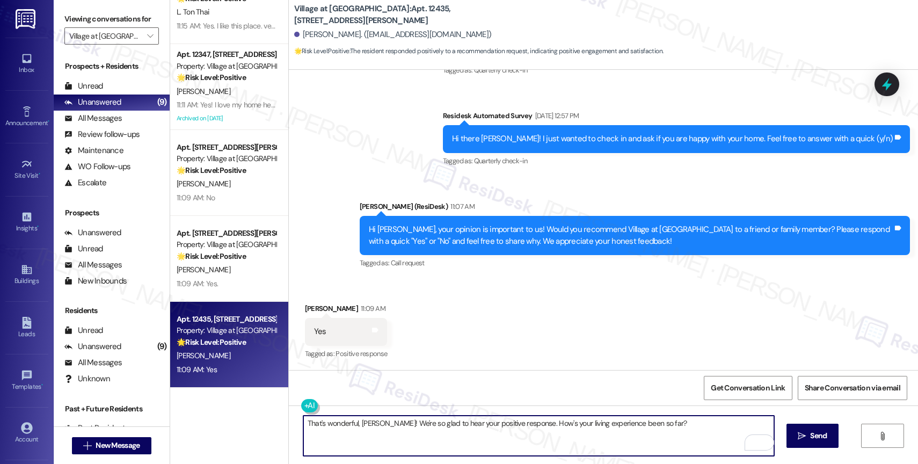
click at [685, 424] on textarea "That's wonderful, Trang! We're so glad to hear your positive response. How's yo…" at bounding box center [538, 436] width 471 height 40
click at [758, 441] on icon "Open Grammarly. 0 Suggestions." at bounding box center [758, 443] width 12 height 12
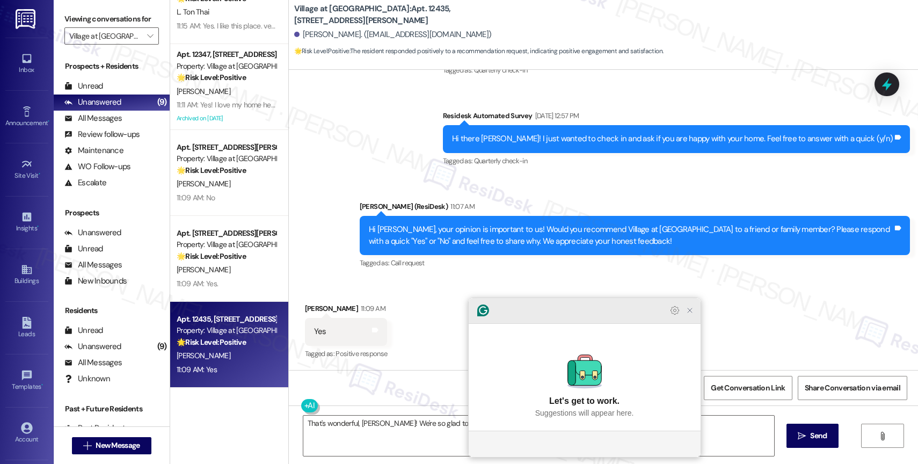
click at [694, 315] on icon "Close Grammarly Assistant" at bounding box center [690, 310] width 9 height 9
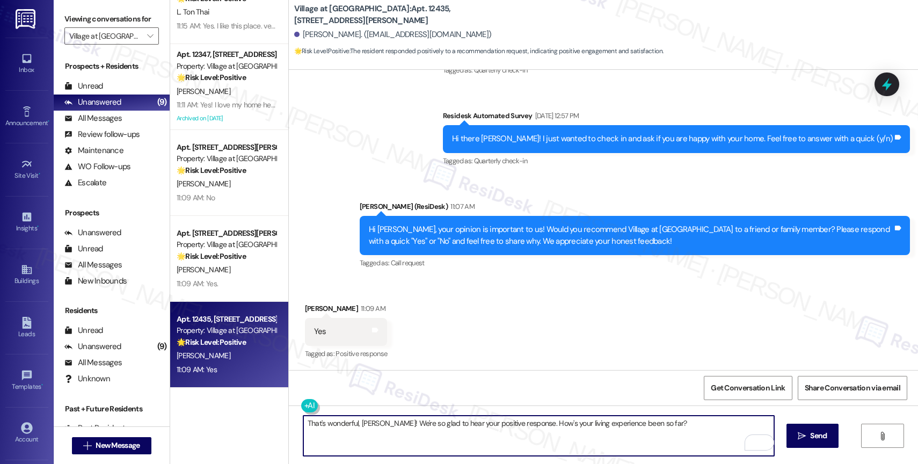
click at [402, 423] on textarea "That's wonderful, Trang! We're so glad to hear your positive response. How's yo…" at bounding box center [538, 436] width 471 height 40
click at [454, 432] on textarea "That's wonderful, Trang! We're so glad to hear your positive response. How's yo…" at bounding box center [538, 436] width 471 height 40
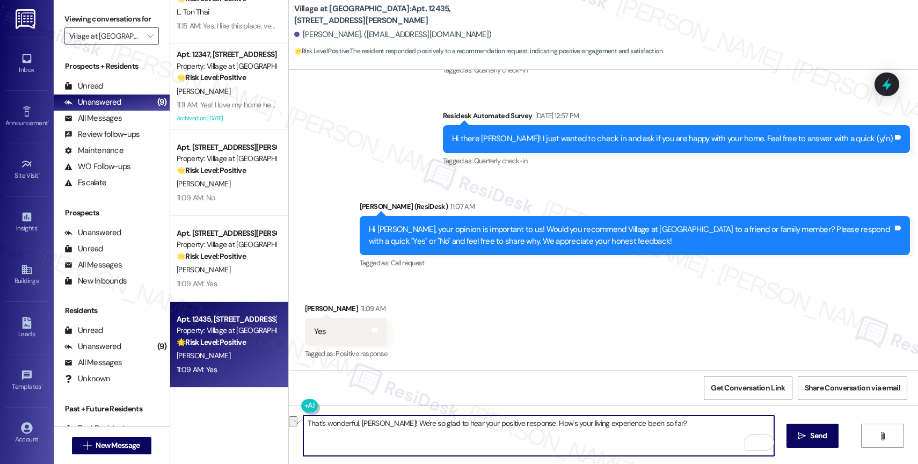
click at [454, 432] on textarea "That's wonderful, Trang! We're so glad to hear your positive response. How's yo…" at bounding box center [538, 436] width 471 height 40
paste textarea "’s so great to hear, Trang! 😊 How has everything been going with your living ex…"
click at [649, 430] on textarea "That’s so great to hear, [PERSON_NAME]! 😊 How has everything been going with yo…" at bounding box center [538, 436] width 471 height 40
type textarea "That’s so great to hear, [PERSON_NAME]! 😊 How has everything been going with yo…"
click at [810, 430] on span "Send" at bounding box center [818, 435] width 17 height 11
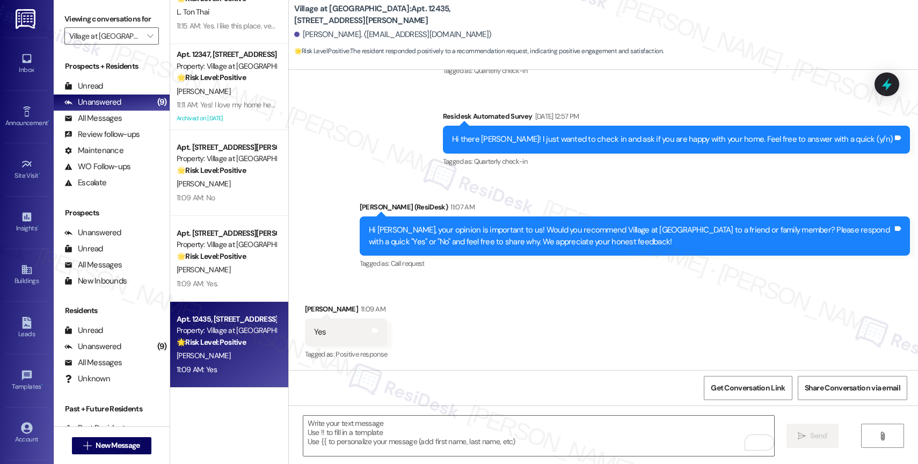
scroll to position [512, 0]
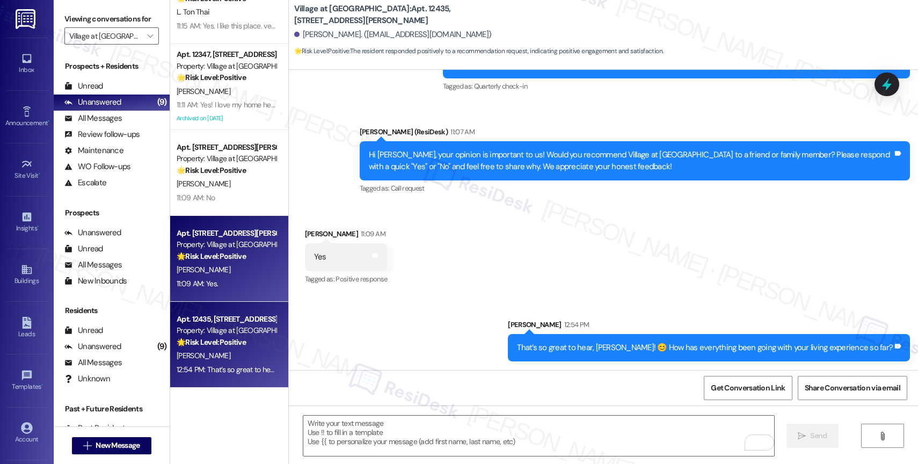
click at [215, 256] on strong "🌟 Risk Level: Positive" at bounding box center [211, 256] width 69 height 10
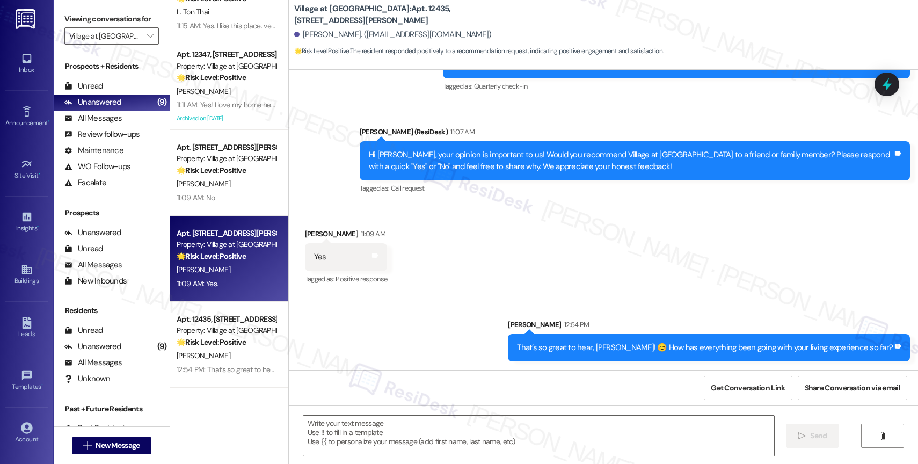
type textarea "Fetching suggested responses. Please feel free to read through the conversation…"
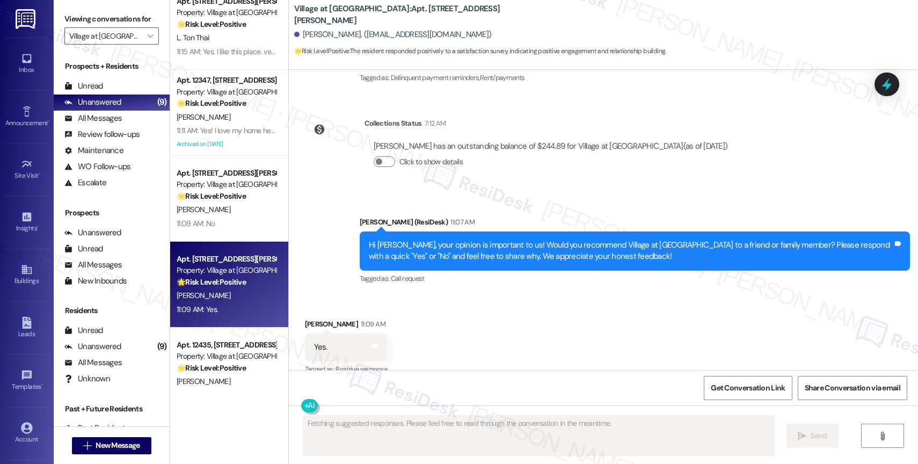
scroll to position [3396, 0]
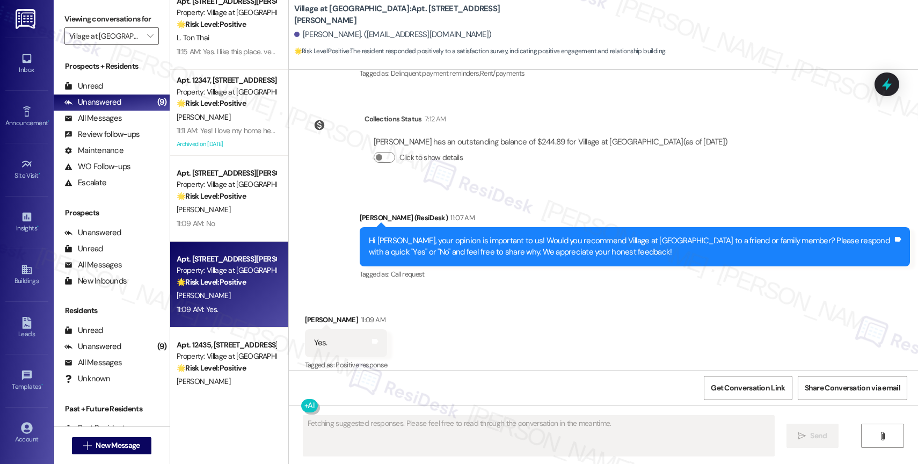
click at [470, 302] on div "Received via SMS Barbara Gumm 11:09 AM Yes. Tags and notes Tagged as: Positive …" at bounding box center [603, 335] width 629 height 91
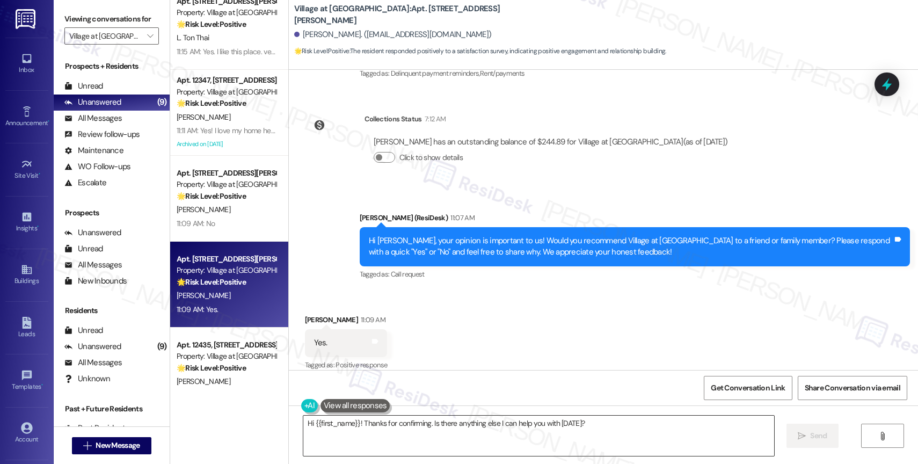
click at [374, 432] on textarea "Hi {{first_name}}! Thanks for confirming. Is there anything else I can help you…" at bounding box center [538, 436] width 471 height 40
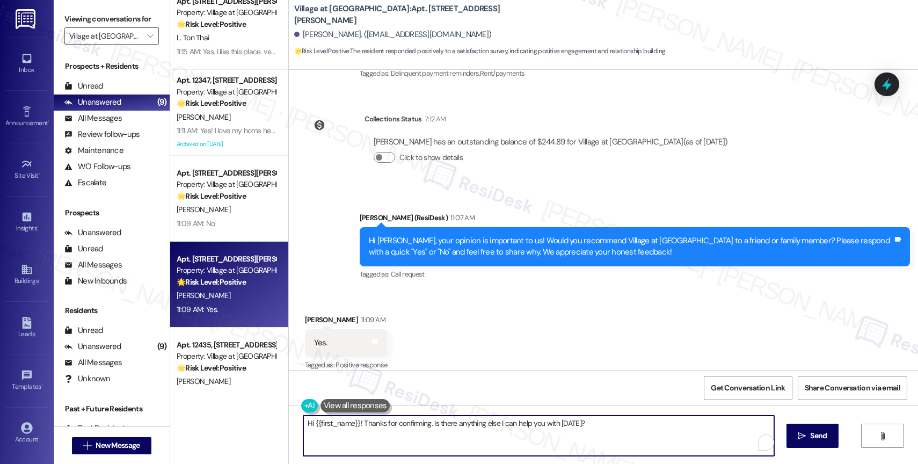
click at [374, 432] on textarea "Hi {{first_name}}! Thanks for confirming. Is there anything else I can help you…" at bounding box center [538, 436] width 471 height 40
paste textarea "That’s so great to hear, Trang! 😊 How has everything been going with your livin…"
click at [388, 424] on textarea "That’s so great to hear, [PERSON_NAME]! 😊 How has everything been going with yo…" at bounding box center [538, 436] width 471 height 40
type textarea "That’s so great to hear, Barbara! 😊 How has everything been going with your liv…"
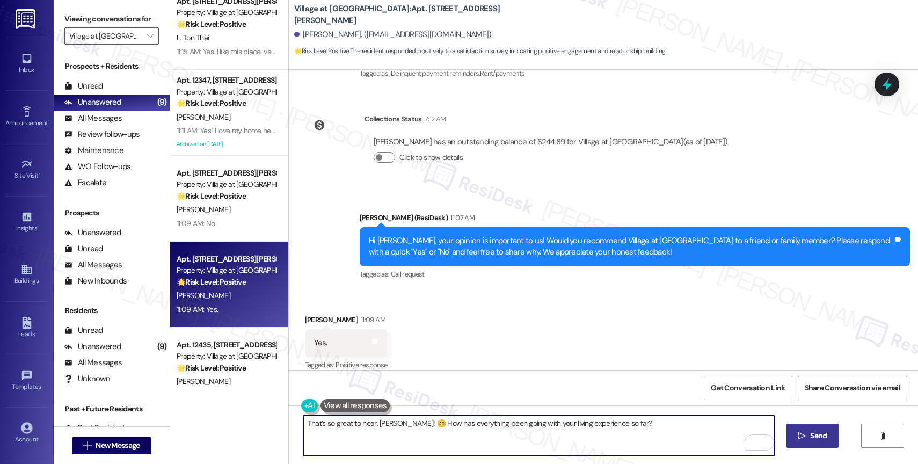
click at [803, 433] on icon "" at bounding box center [802, 436] width 8 height 9
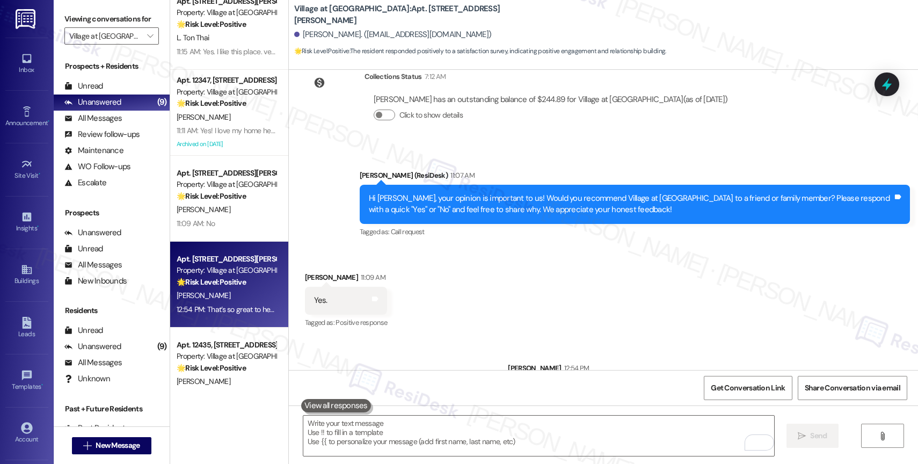
scroll to position [3471, 0]
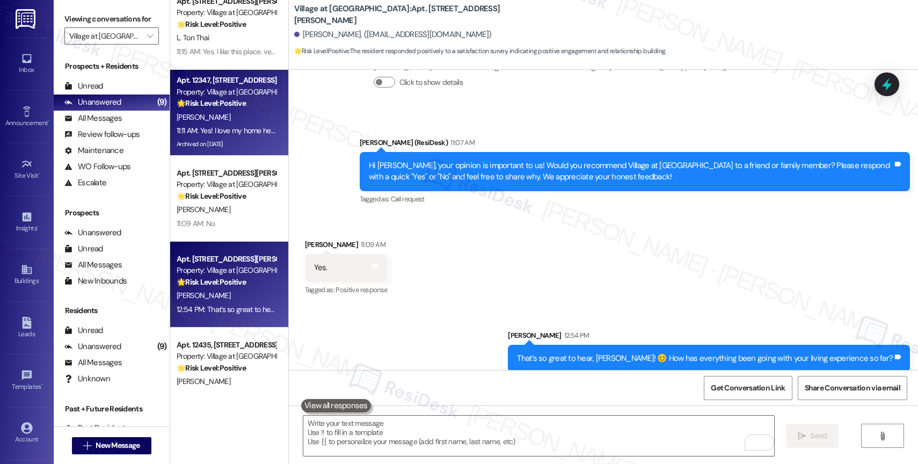
click at [242, 115] on div "[PERSON_NAME]" at bounding box center [226, 117] width 101 height 13
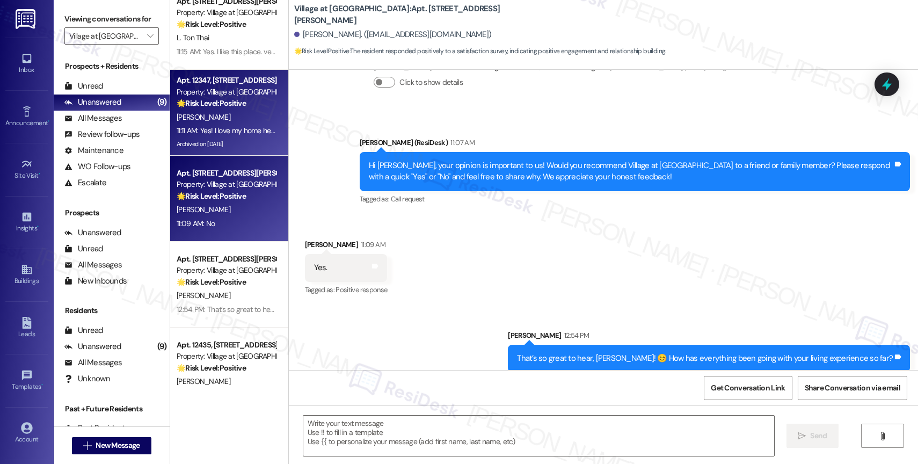
type textarea "Fetching suggested responses. Please feel free to read through the conversation…"
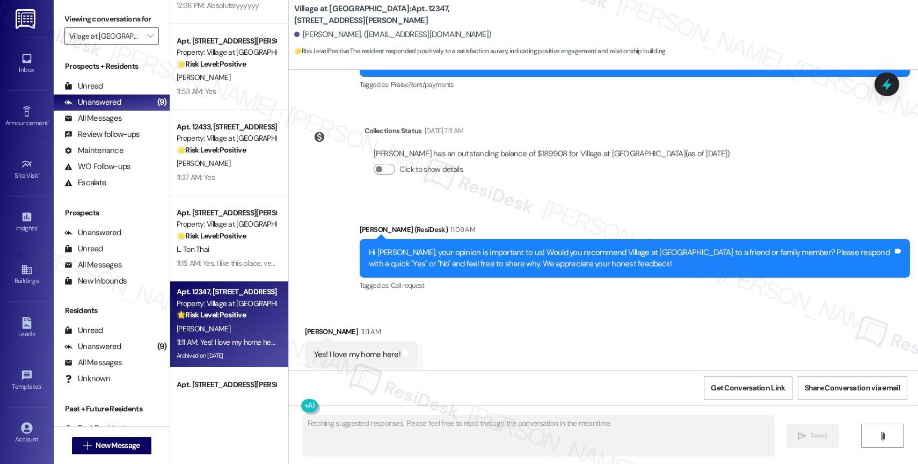
scroll to position [4872, 0]
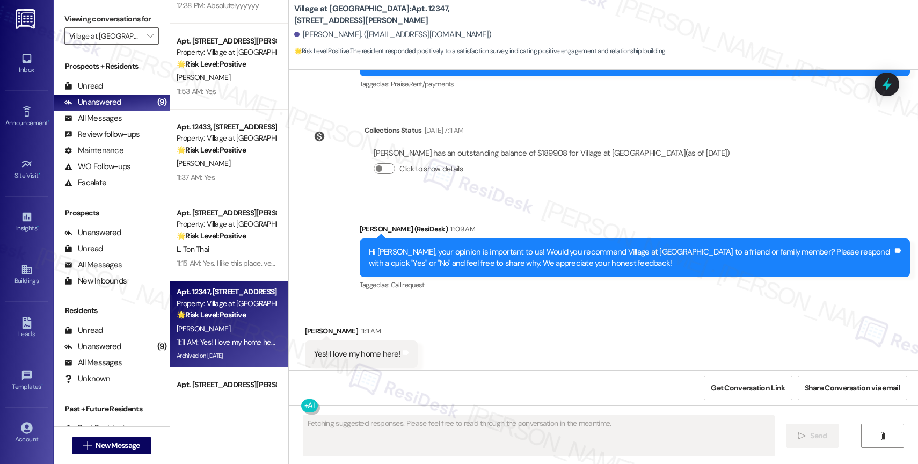
click at [458, 301] on div "Received via SMS Elizabeth Johnson 11:11 AM Yes! I love my home here! Tags and …" at bounding box center [603, 346] width 629 height 91
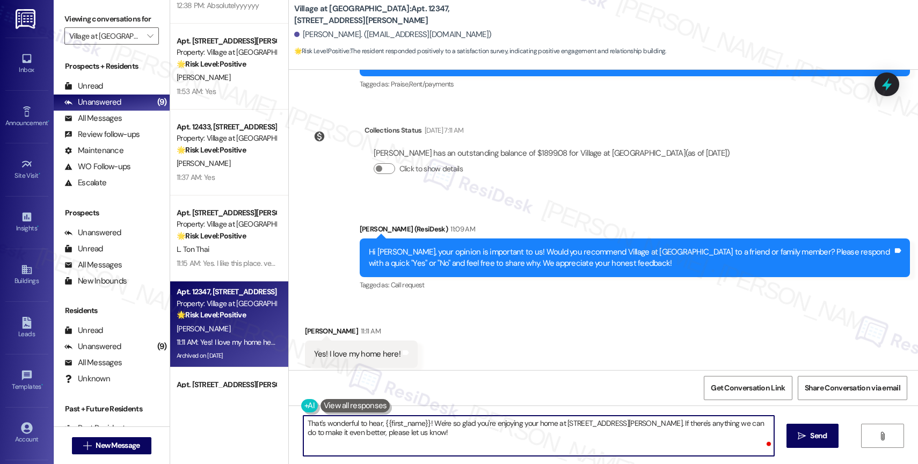
click at [443, 443] on textarea "That's wonderful to hear, {{first_name}}! We're so glad you're enjoying your ho…" at bounding box center [538, 436] width 471 height 40
drag, startPoint x: 552, startPoint y: 421, endPoint x: 632, endPoint y: 421, distance: 80.5
click at [632, 421] on textarea "That's wonderful to hear, {{first_name}}! We're so glad you're enjoying your ho…" at bounding box center [538, 436] width 471 height 40
click at [339, 435] on textarea "That's wonderful to hear, {{first_name}}! We're so glad you're enjoying your ho…" at bounding box center [538, 436] width 471 height 40
click at [380, 430] on textarea "That's wonderful to hear, {{first_name}}! We're so glad you're enjoying your ho…" at bounding box center [538, 436] width 471 height 40
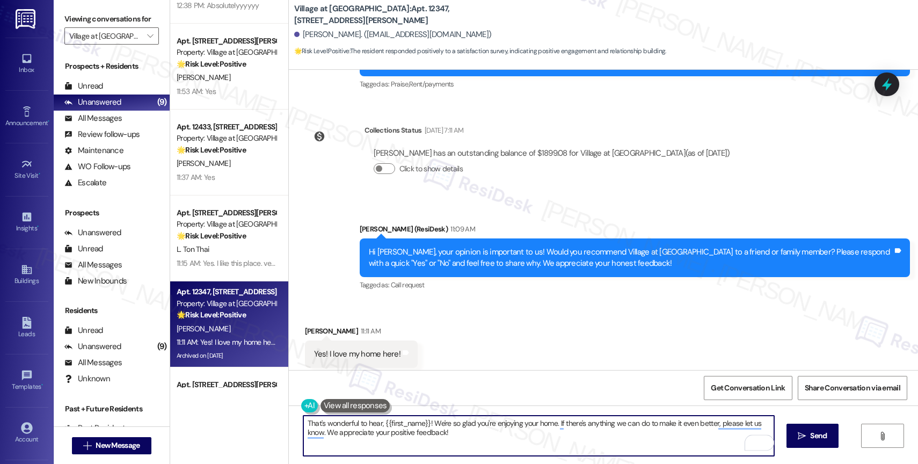
click at [330, 434] on textarea "That's wonderful to hear, {{first_name}}! We're so glad you're enjoying your ho…" at bounding box center [538, 436] width 471 height 40
type textarea "That's wonderful to hear, {{first_name}}! We're so glad you're enjoying your ho…"
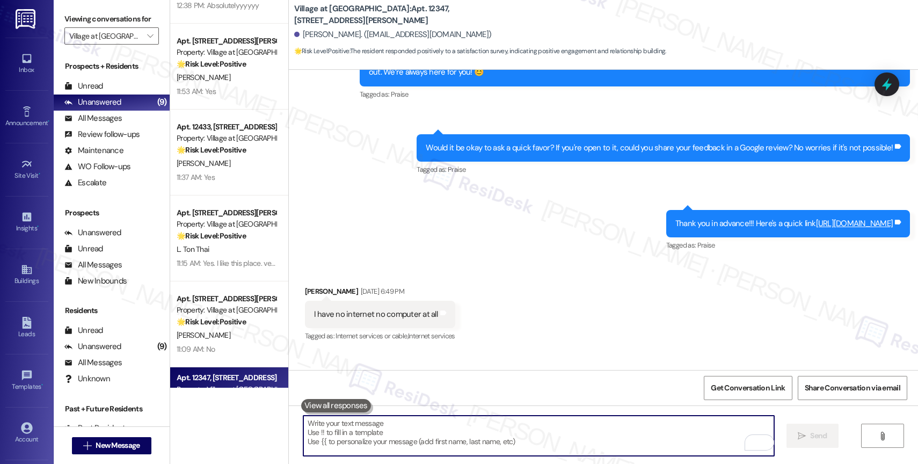
scroll to position [4958, 0]
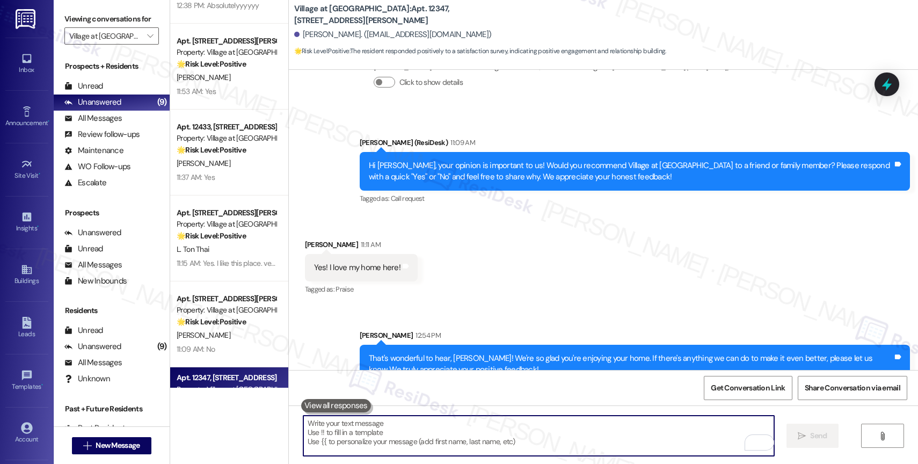
click at [357, 436] on textarea "To enrich screen reader interactions, please activate Accessibility in Grammarl…" at bounding box center [538, 436] width 471 height 40
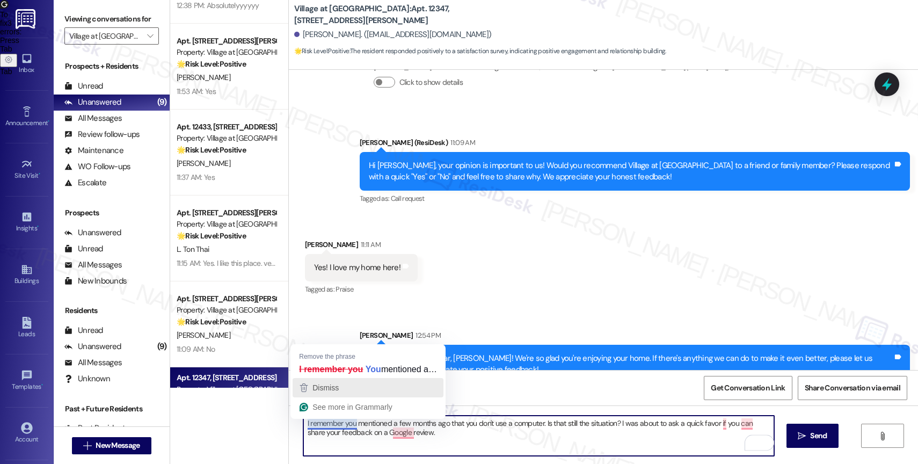
click at [339, 388] on span "Dismiss" at bounding box center [325, 387] width 26 height 9
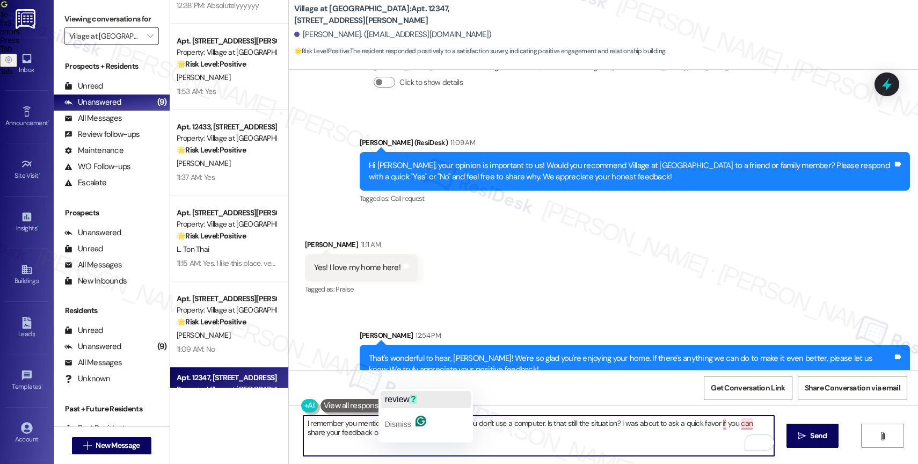
click at [407, 396] on span "review" at bounding box center [397, 399] width 25 height 9
click at [455, 436] on textarea "I remember you mentioned a few months ago that you don't use a computer. Is tha…" at bounding box center [538, 436] width 471 height 40
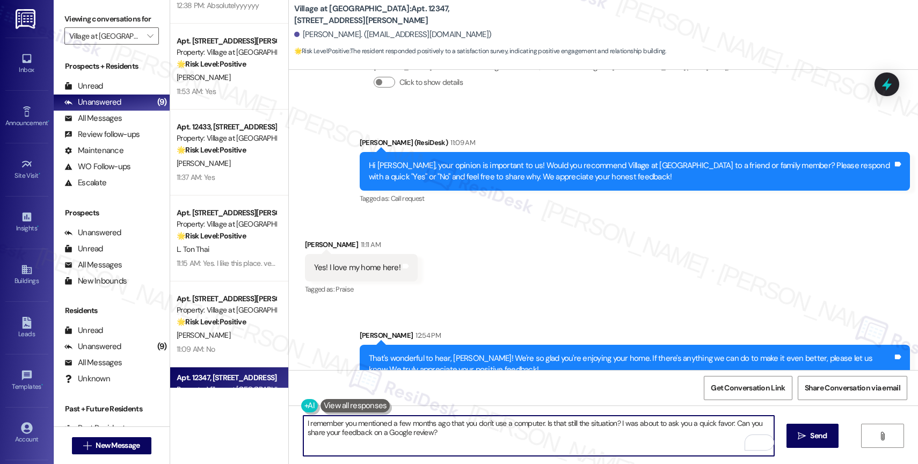
drag, startPoint x: 730, startPoint y: 423, endPoint x: 740, endPoint y: 424, distance: 10.8
click at [740, 424] on textarea "I remember you mentioned a few months ago that you don't use a computer. Is tha…" at bounding box center [538, 436] width 471 height 40
drag, startPoint x: 726, startPoint y: 423, endPoint x: 738, endPoint y: 439, distance: 20.3
click at [738, 439] on div "I remember you mentioned a few months ago that you don't use a computer. Is tha…" at bounding box center [539, 435] width 472 height 41
type textarea "I remember you mentioned a few months ago that you don't use a computer. Is tha…"
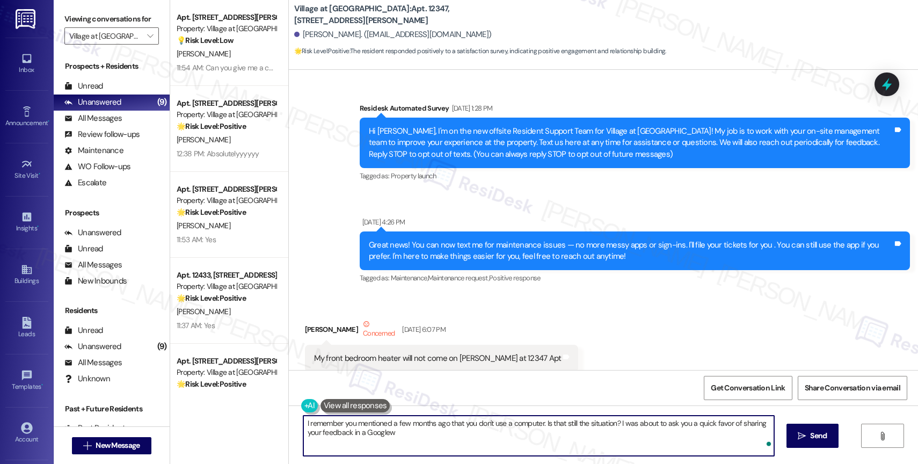
scroll to position [4958, 0]
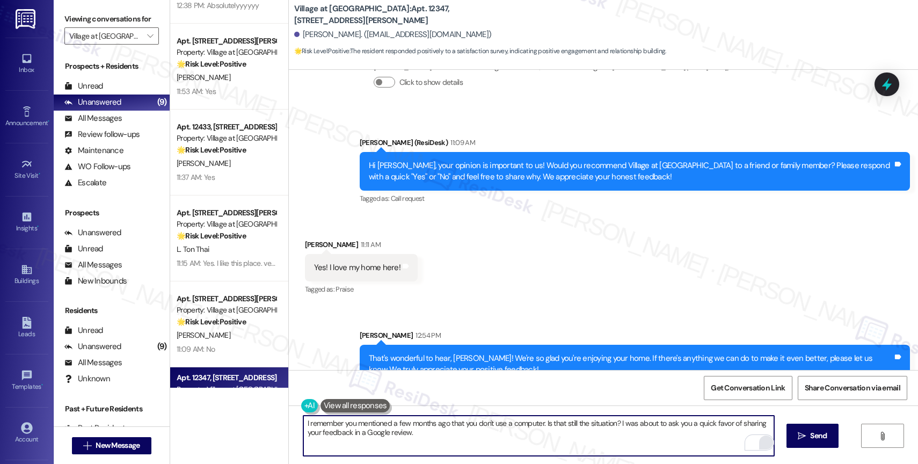
type textarea "I remember you mentioned a few months ago that you don't use a computer. Is tha…"
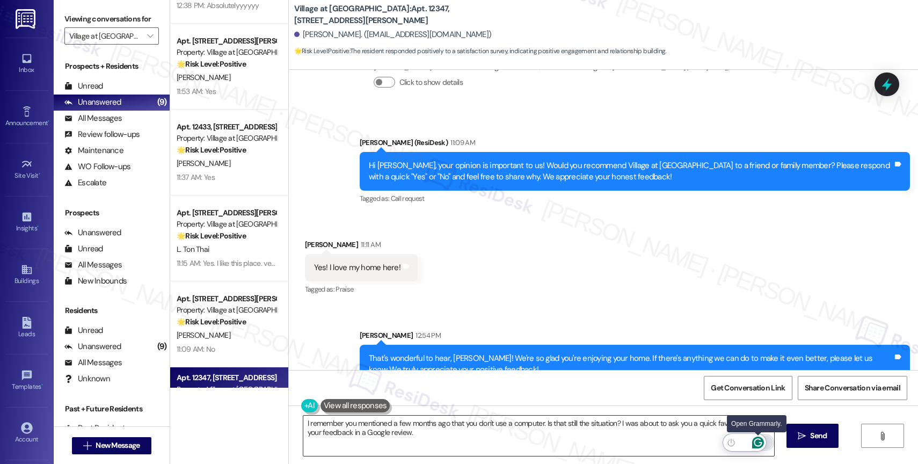
click at [759, 441] on icon "Open Grammarly. 0 Suggestions." at bounding box center [758, 443] width 12 height 12
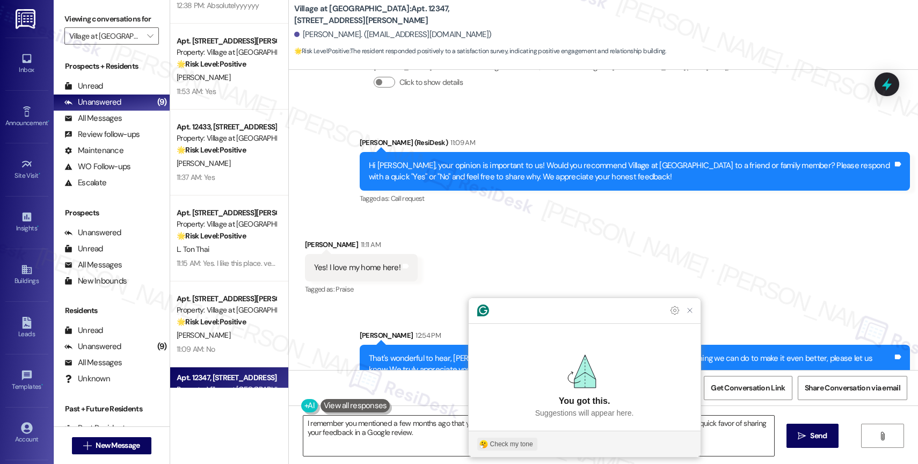
click at [500, 445] on div "Check my tone" at bounding box center [511, 444] width 43 height 10
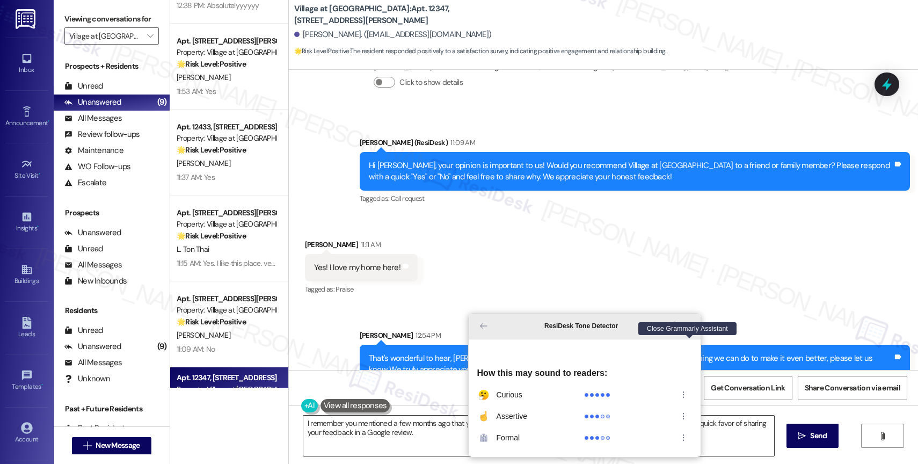
click at [690, 330] on icon "Close Grammarly Assistant" at bounding box center [690, 326] width 9 height 9
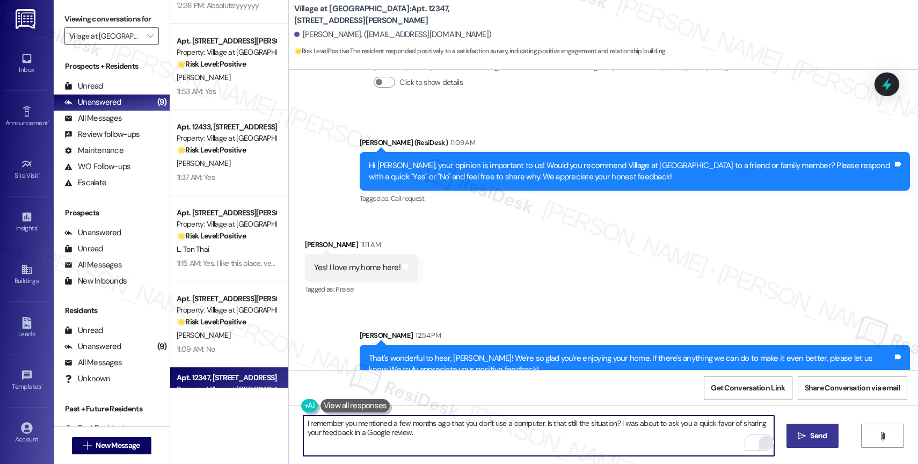
click at [796, 430] on button " Send" at bounding box center [813, 436] width 52 height 24
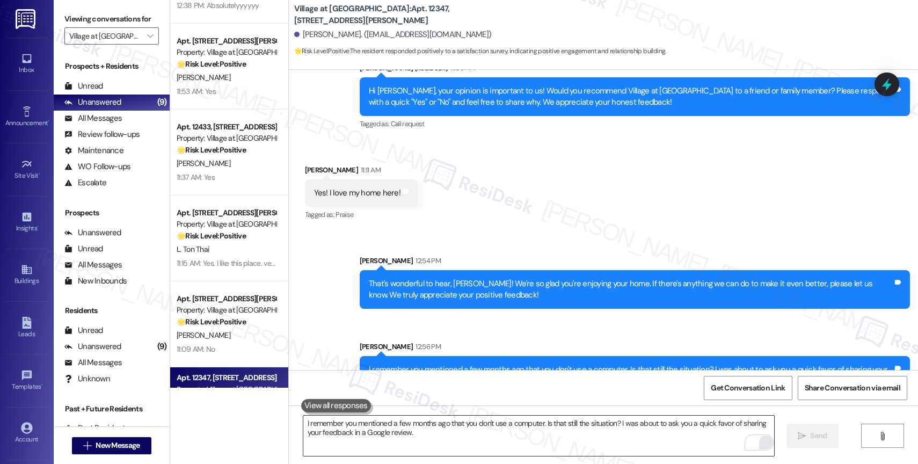
scroll to position [5044, 0]
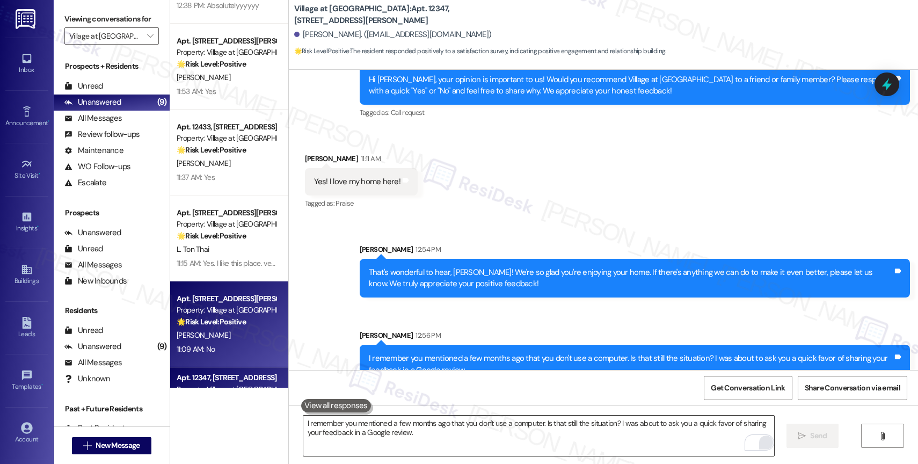
click at [214, 315] on div "Property: Village at [GEOGRAPHIC_DATA]" at bounding box center [226, 309] width 99 height 11
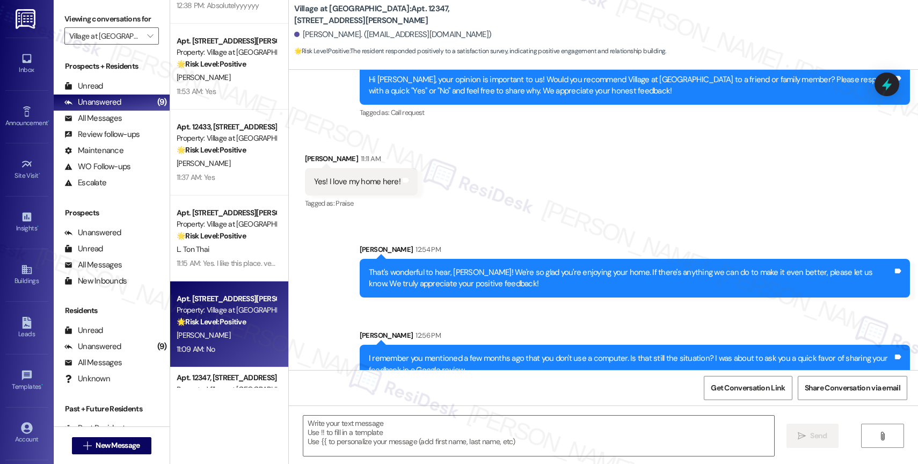
type textarea "Fetching suggested responses. Please feel free to read through the conversation…"
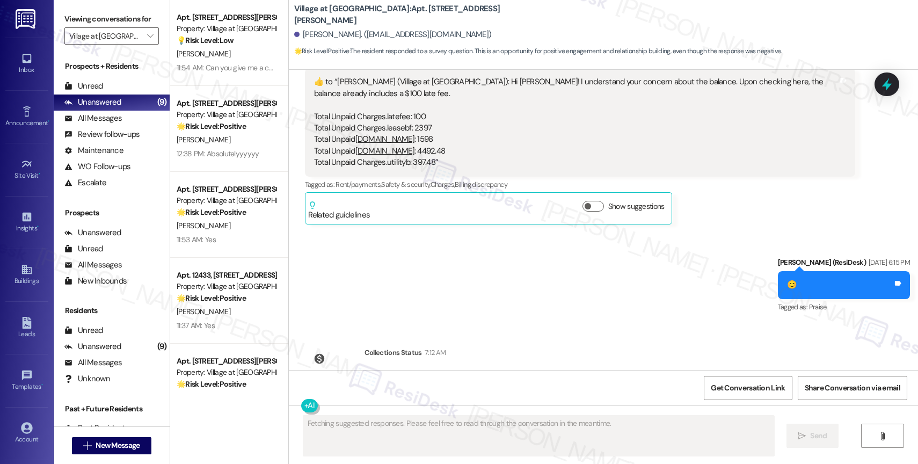
scroll to position [1163, 0]
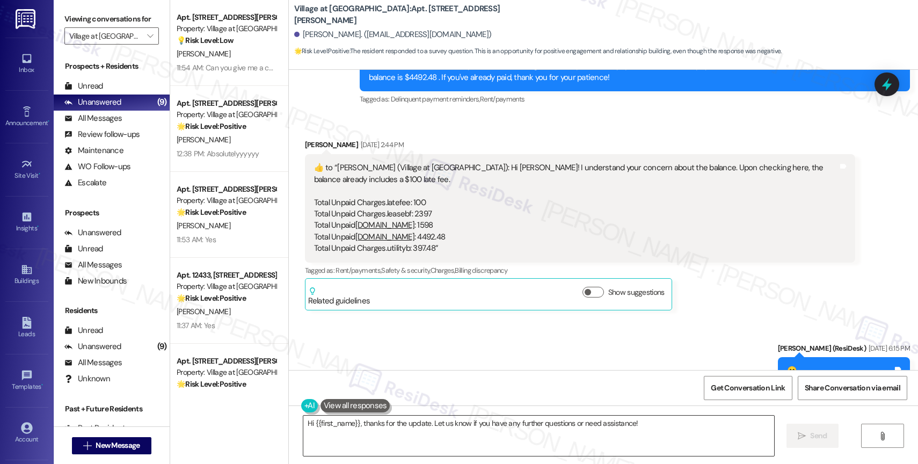
click at [346, 424] on textarea "Hi {{first_name}}, thanks for the update. Let us know if you have any further q…" at bounding box center [538, 436] width 471 height 40
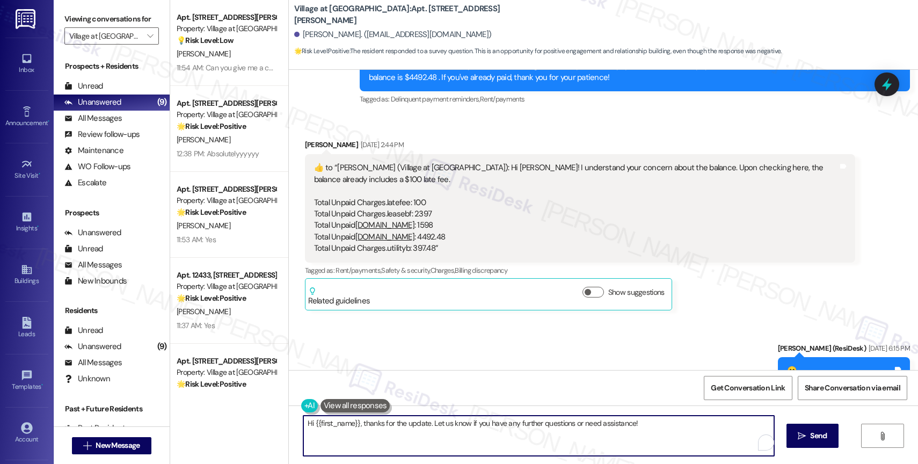
click at [346, 424] on textarea "Hi {{first_name}}, thanks for the update. Let us know if you have any further q…" at bounding box center [538, 436] width 471 height 40
paste textarea "Thank you for your honest feedback, {{first_name}}. We're committed to continua…"
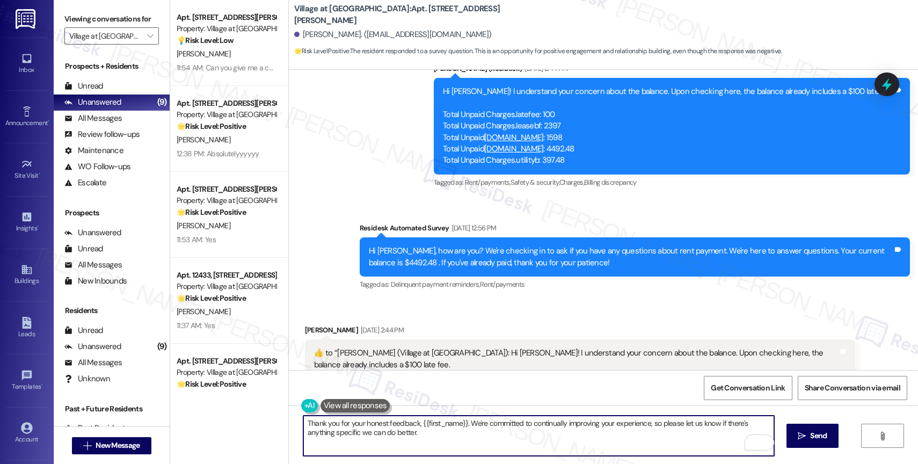
scroll to position [1483, 0]
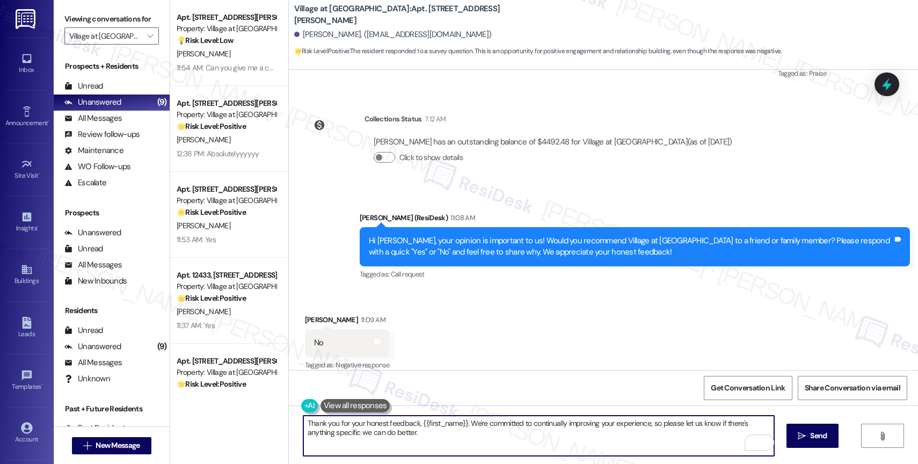
click at [465, 437] on textarea "Thank you for your honest feedback, {{first_name}}. We're committed to continua…" at bounding box center [538, 436] width 471 height 40
type textarea "Thank you for your honest feedback, {{first_name}}. We're committed to continua…"
click at [803, 438] on icon "" at bounding box center [802, 436] width 8 height 9
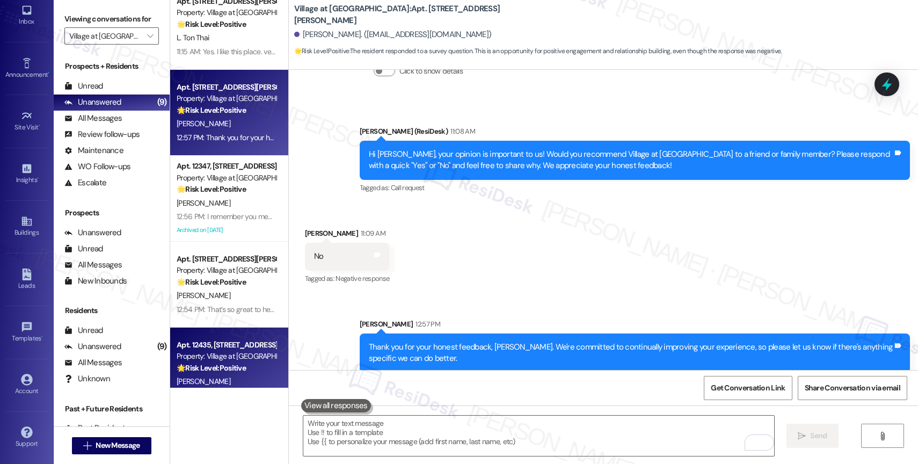
scroll to position [230, 0]
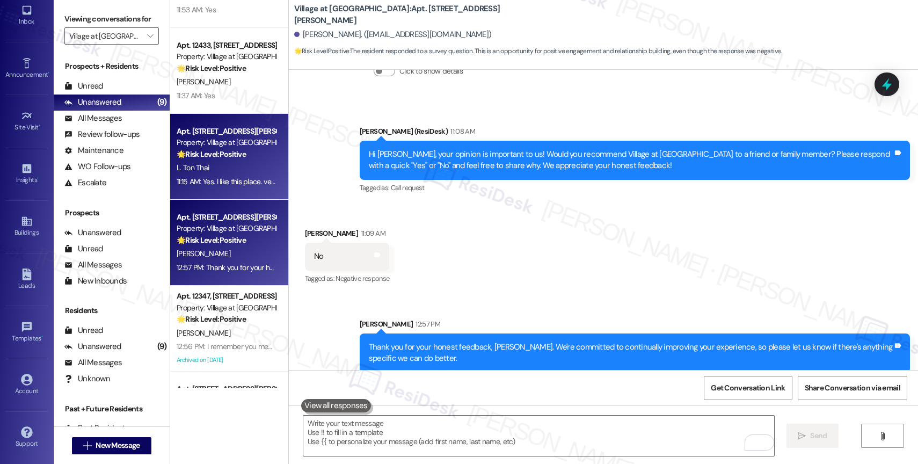
click at [241, 176] on div "11:15 AM: Yes. I like this place. very safe and clean 11:15 AM: Yes. I like thi…" at bounding box center [226, 181] width 101 height 13
type textarea "Fetching suggested responses. Please feel free to read through the conversation…"
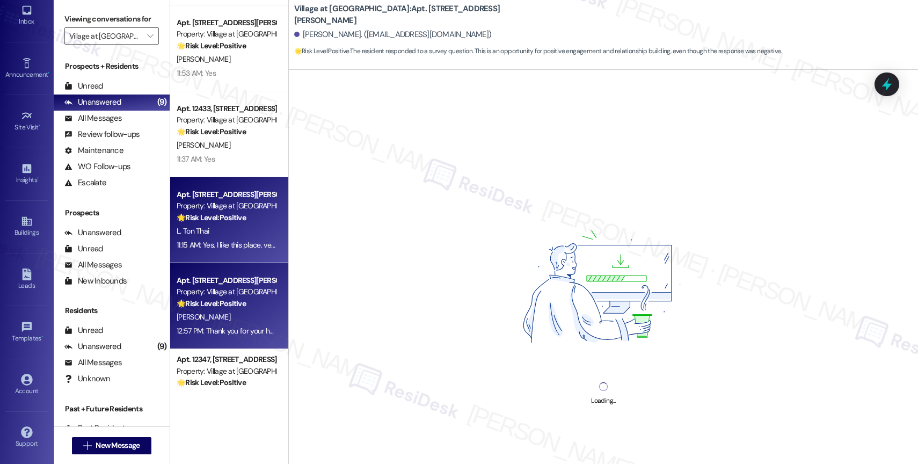
scroll to position [0, 0]
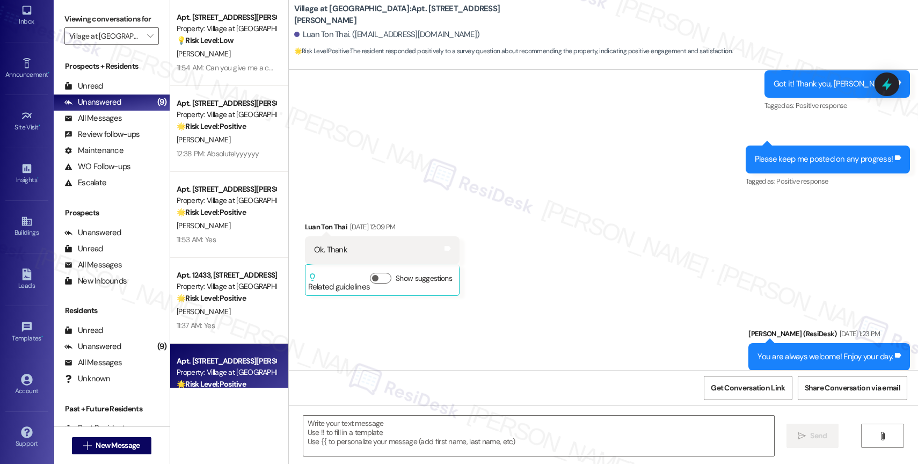
type textarea "Fetching suggested responses. Please feel free to read through the conversation…"
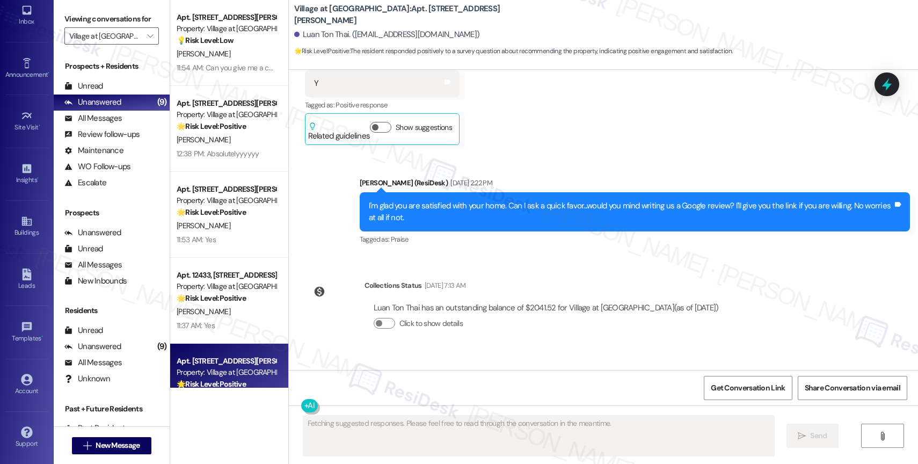
scroll to position [11108, 0]
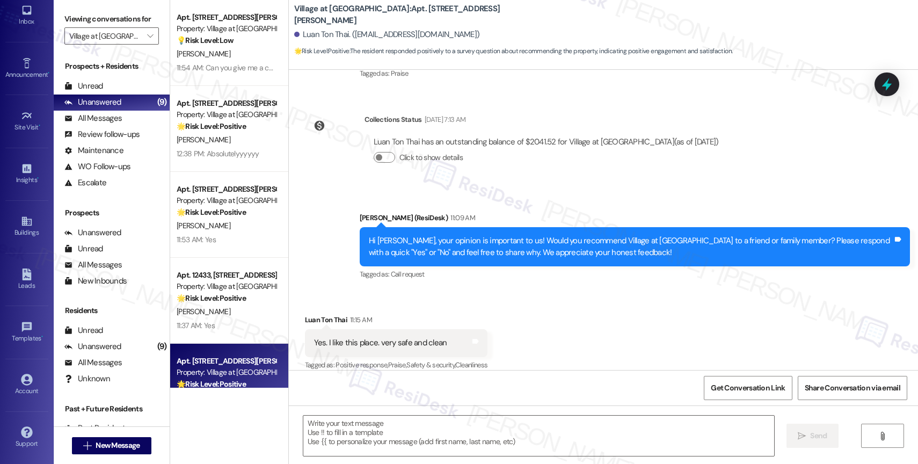
click at [503, 290] on div "Received via SMS Luan Ton Thai 11:15 AM Yes. I like this place. very safe and c…" at bounding box center [603, 335] width 629 height 91
click at [334, 433] on textarea at bounding box center [538, 436] width 471 height 40
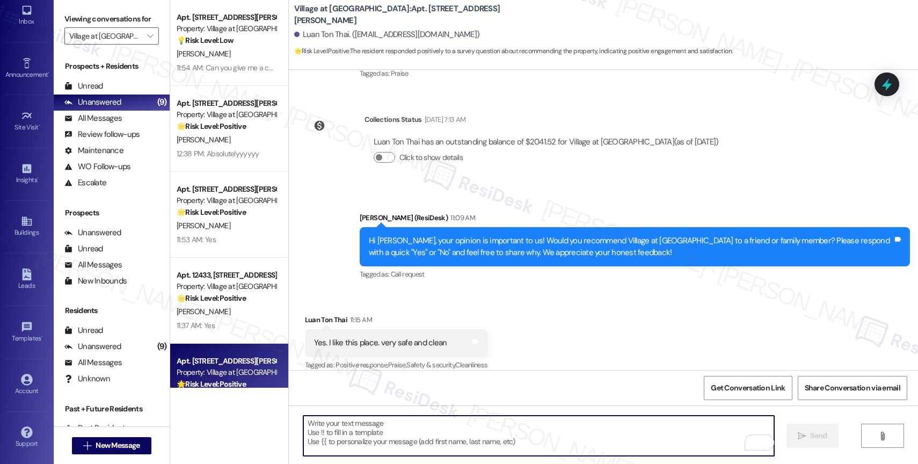
click at [347, 438] on textarea "To enrich screen reader interactions, please activate Accessibility in Grammarl…" at bounding box center [538, 436] width 471 height 40
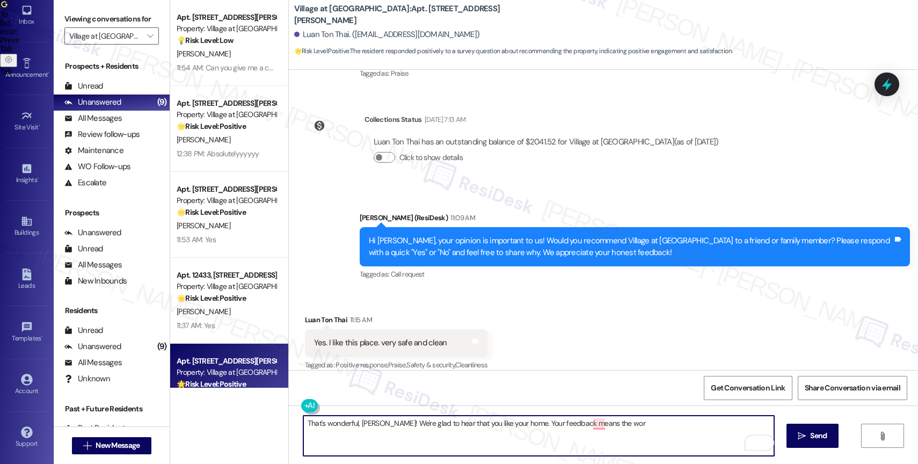
drag, startPoint x: 504, startPoint y: 421, endPoint x: 656, endPoint y: 424, distance: 151.4
click at [656, 424] on textarea "That's wonderful, Luan! We're glad to hear that you like your home. Your feedba…" at bounding box center [538, 436] width 471 height 40
click at [526, 424] on textarea "That's wonderful, Luan! We're glad to hear that you like your home." at bounding box center [538, 436] width 471 height 40
type textarea "That's wonderful, Luan! We're glad to hear that you like your home. Thank you f…"
click at [811, 434] on span "Send" at bounding box center [818, 435] width 17 height 11
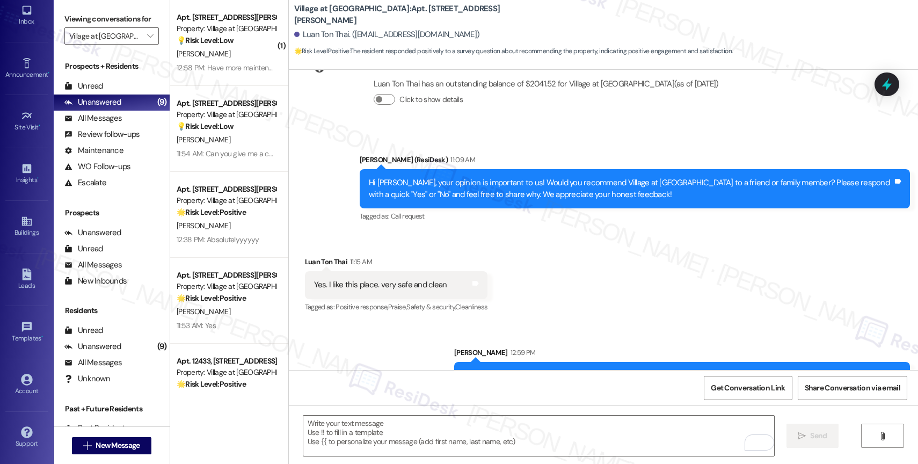
scroll to position [11183, 0]
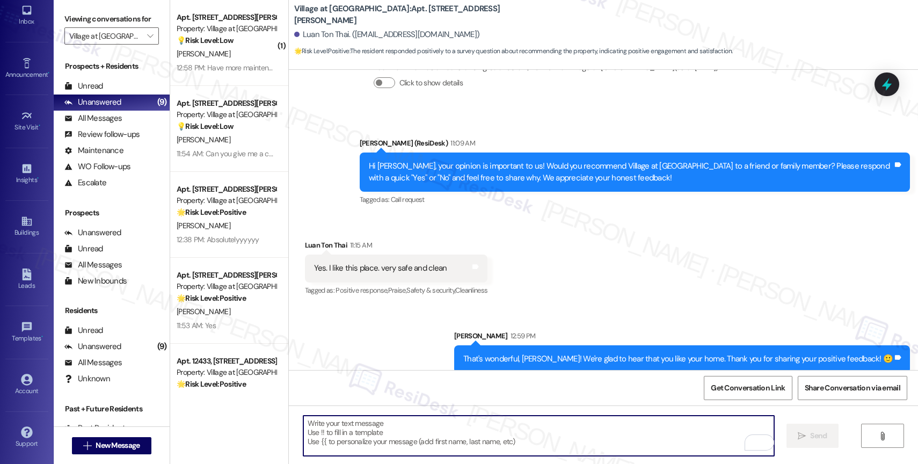
click at [347, 431] on textarea "To enrich screen reader interactions, please activate Accessibility in Grammarl…" at bounding box center [538, 436] width 471 height 40
paste textarea "Could I ask a quick favor? If you don't mind, would you share your feedback in …"
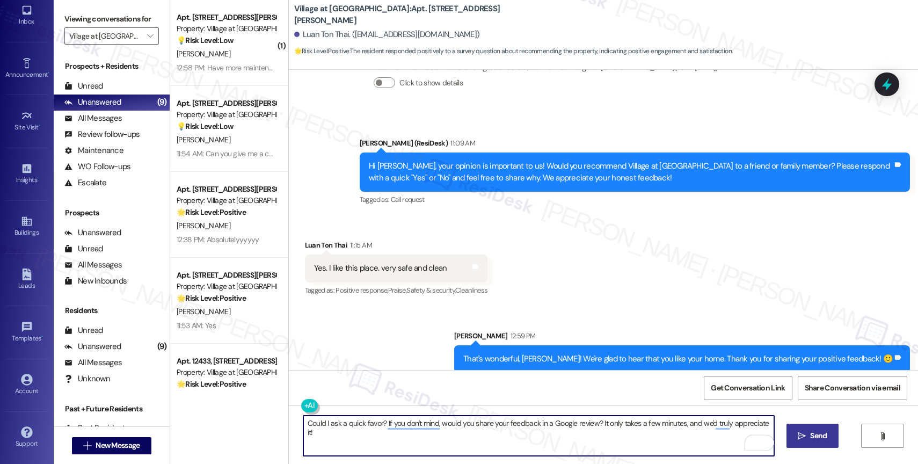
type textarea "Could I ask a quick favor? If you don't mind, would you share your feedback in …"
click at [817, 439] on span "Send" at bounding box center [818, 435] width 17 height 11
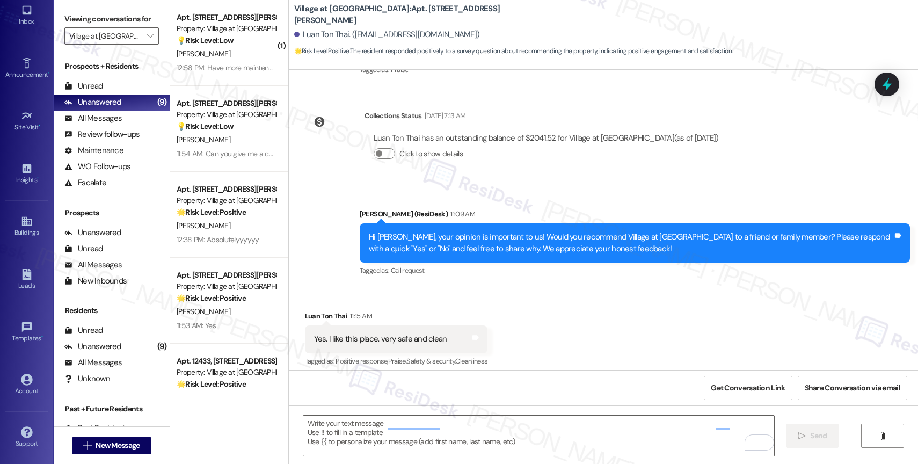
scroll to position [11258, 0]
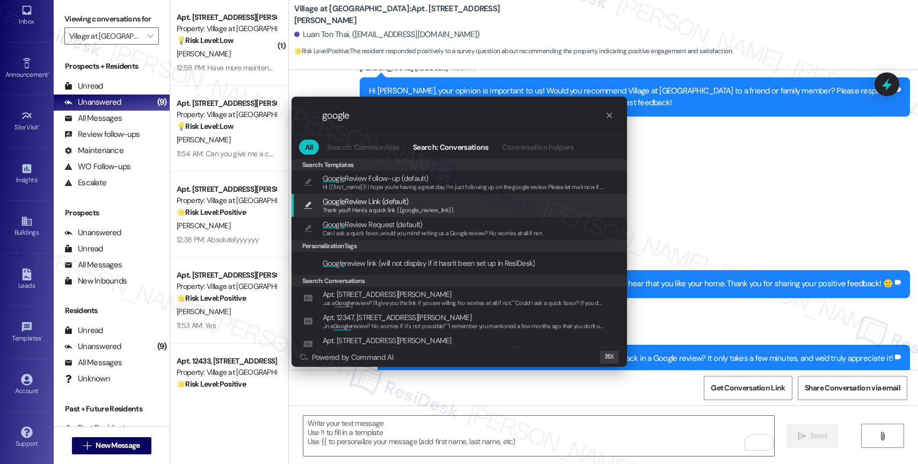
type input "google"
click at [355, 202] on span "Google Review Link (default)" at bounding box center [366, 201] width 86 height 12
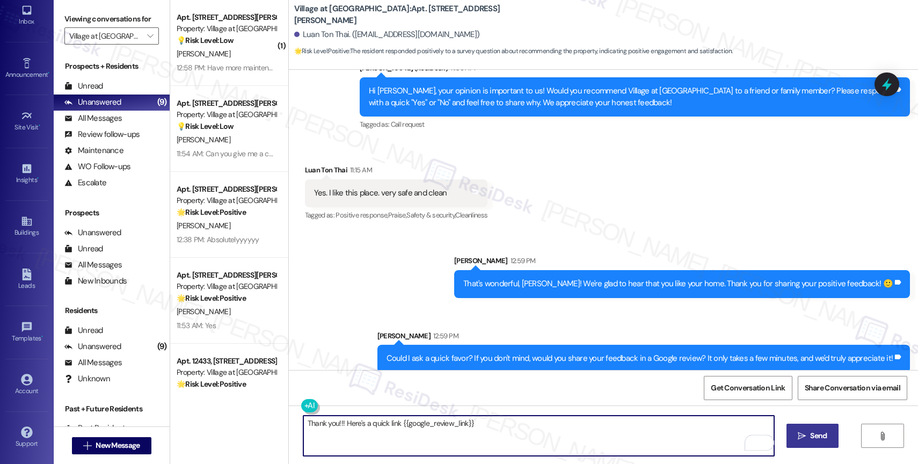
click at [331, 425] on textarea "Thank you!!! Here's a quick link {{google_review_link}}" at bounding box center [538, 436] width 471 height 40
type textarea "Thank you in advance!!! Here's a quick link {{google_review_link}}"
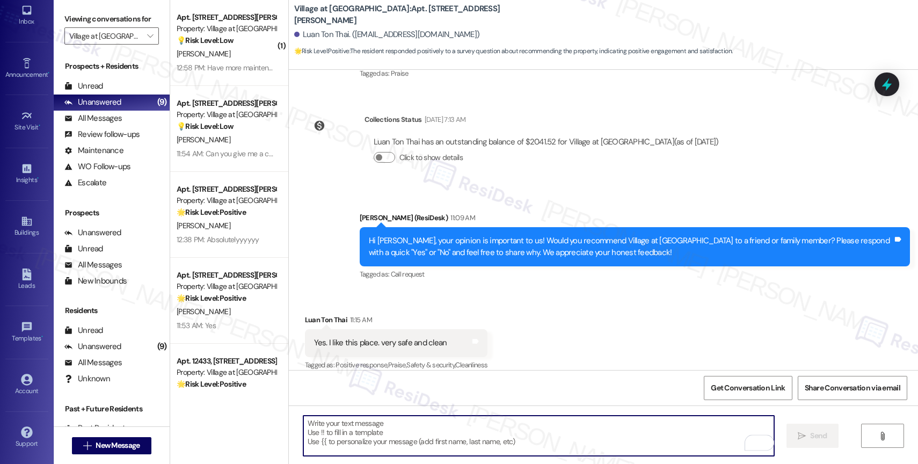
scroll to position [11108, 0]
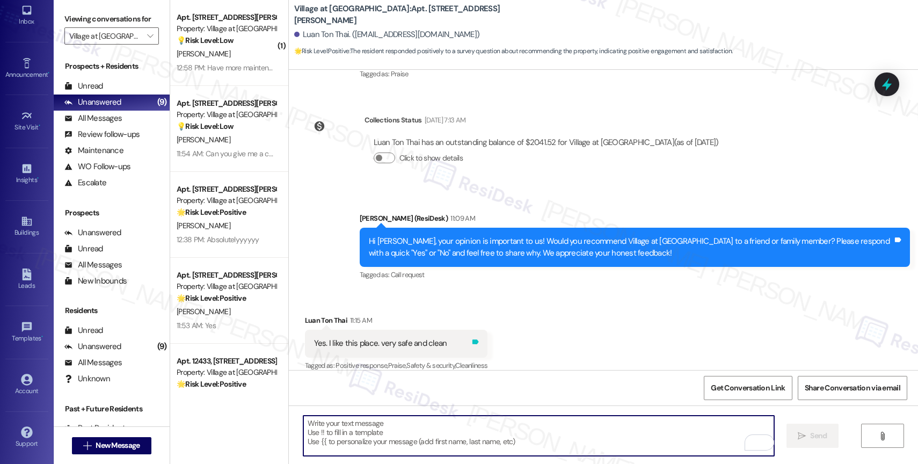
click at [474, 340] on icon at bounding box center [475, 342] width 6 height 5
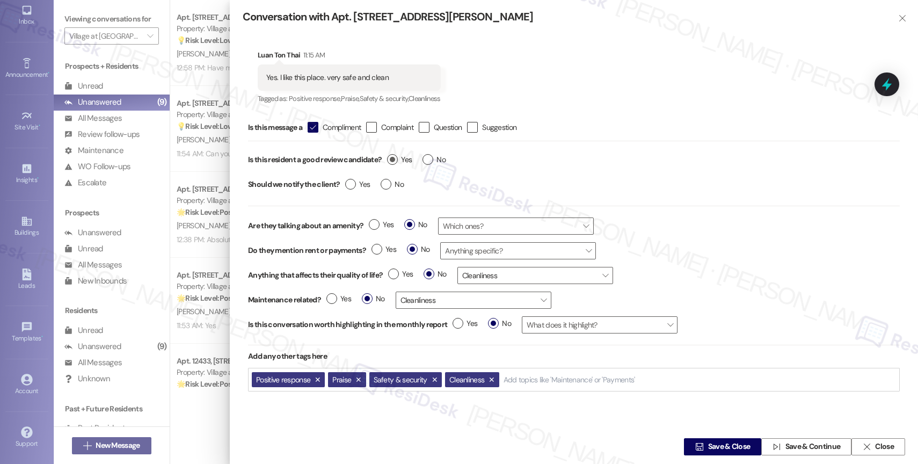
click at [398, 161] on label "Yes" at bounding box center [399, 159] width 25 height 11
click at [398, 161] on input "Yes" at bounding box center [399, 161] width 25 height 14
radio input "true"
click at [715, 448] on span "Save & Close" at bounding box center [729, 446] width 42 height 11
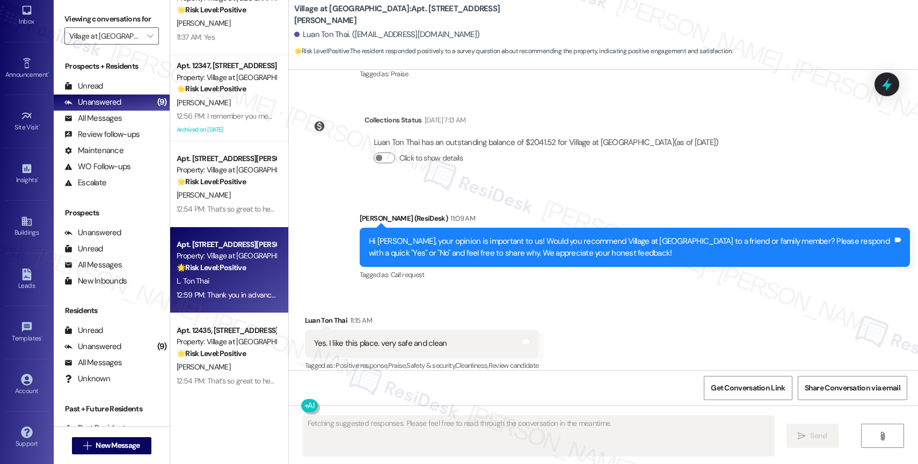
scroll to position [359, 0]
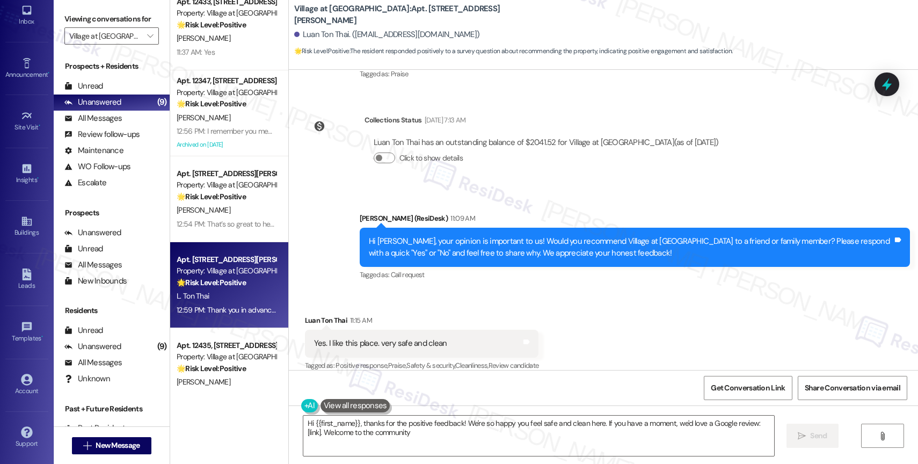
type textarea "Hi {{first_name}}, thanks for the positive feedback! We're so happy you feel sa…"
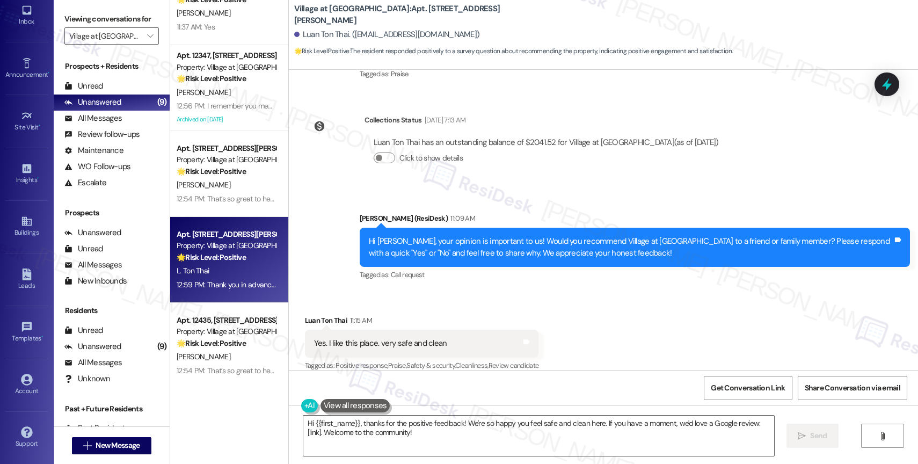
scroll to position [386, 0]
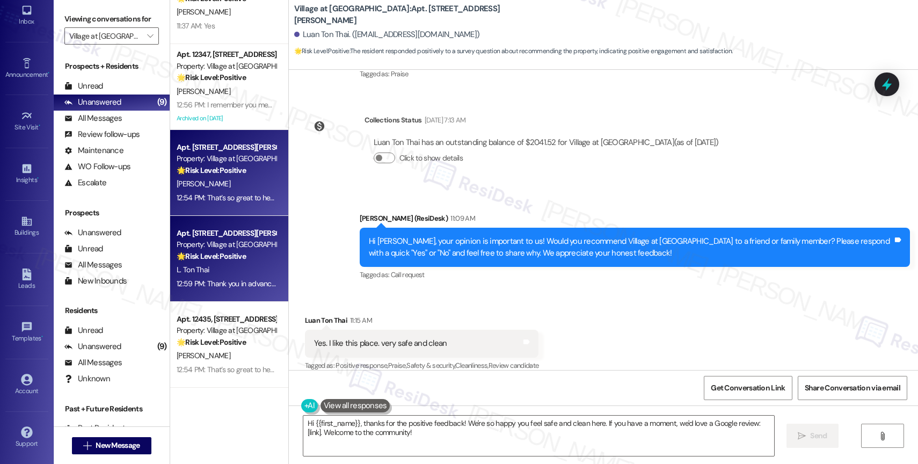
click at [222, 176] on div "🌟 Risk Level: Positive The resident responded positively to a satisfaction surv…" at bounding box center [226, 170] width 99 height 11
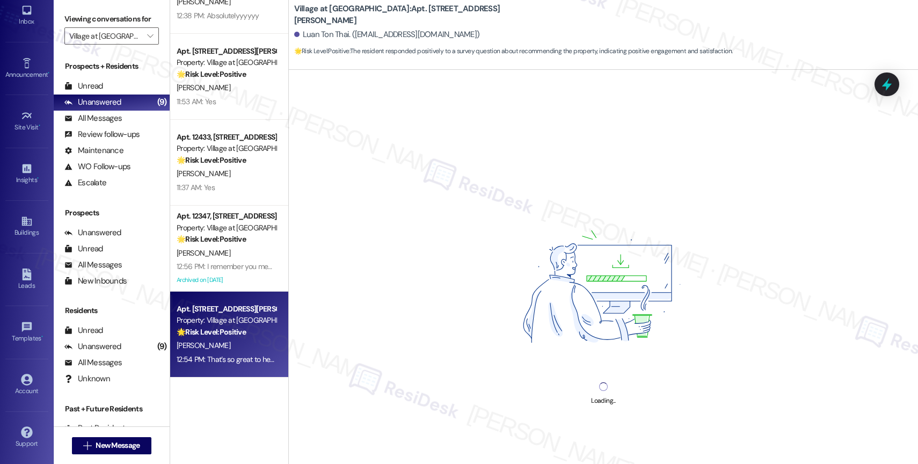
scroll to position [221, 0]
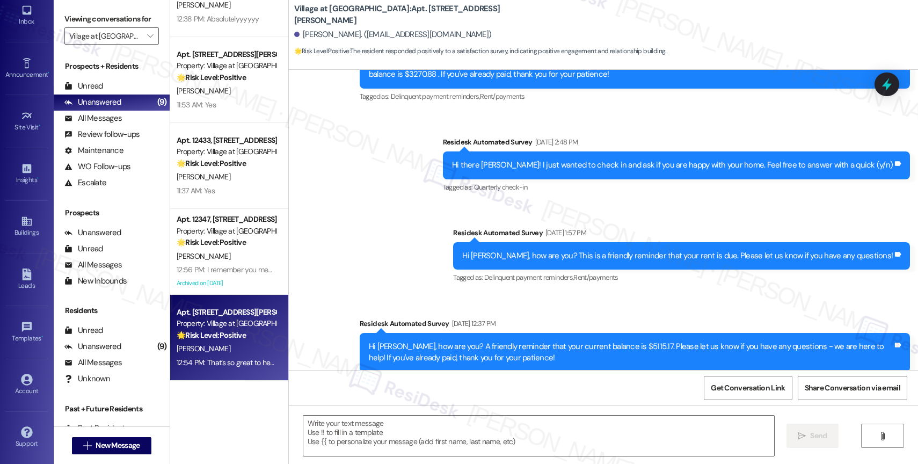
type textarea "Fetching suggested responses. Please feel free to read through the conversation…"
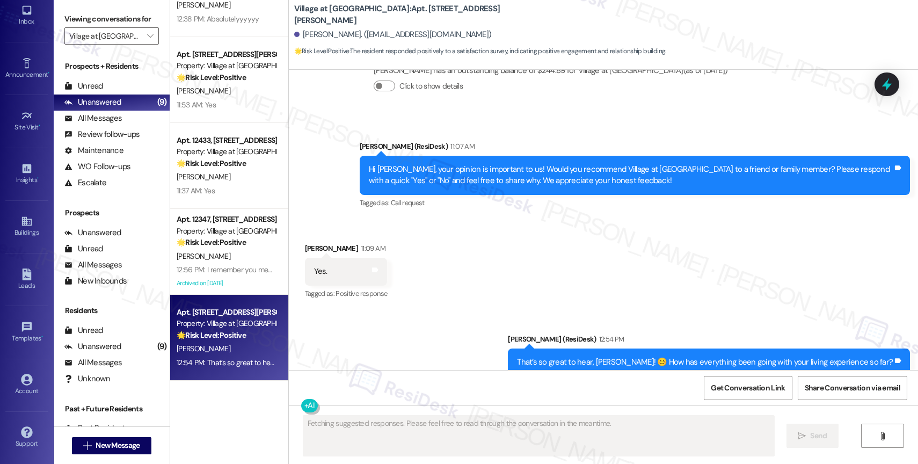
scroll to position [3487, 0]
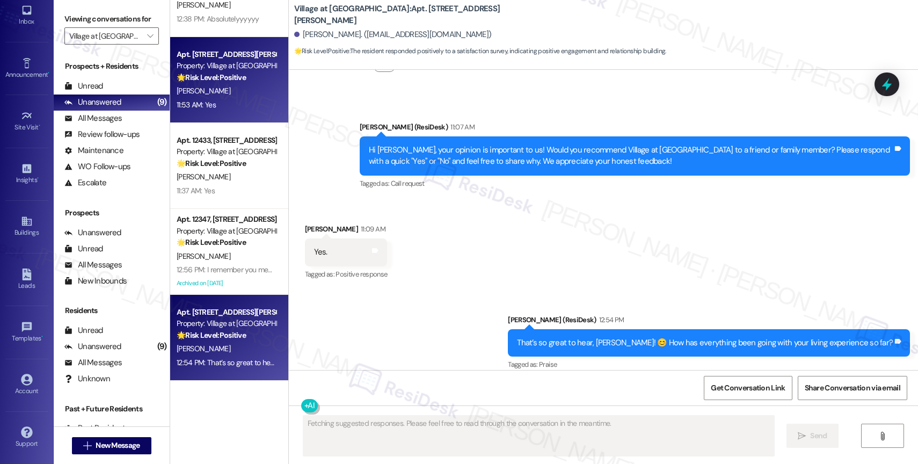
click at [200, 90] on span "A. Lopez-Orozco" at bounding box center [204, 91] width 54 height 10
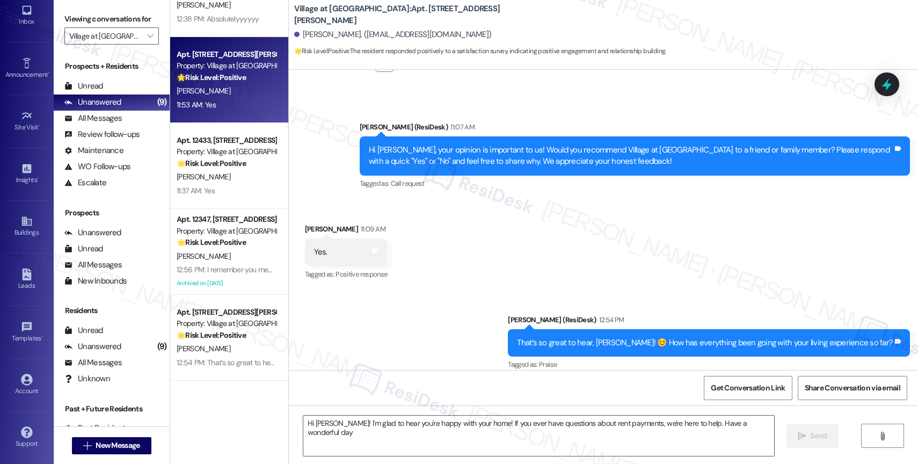
type textarea "Hi Barbara! I'm glad to hear you're happy with your home! If you ever have ques…"
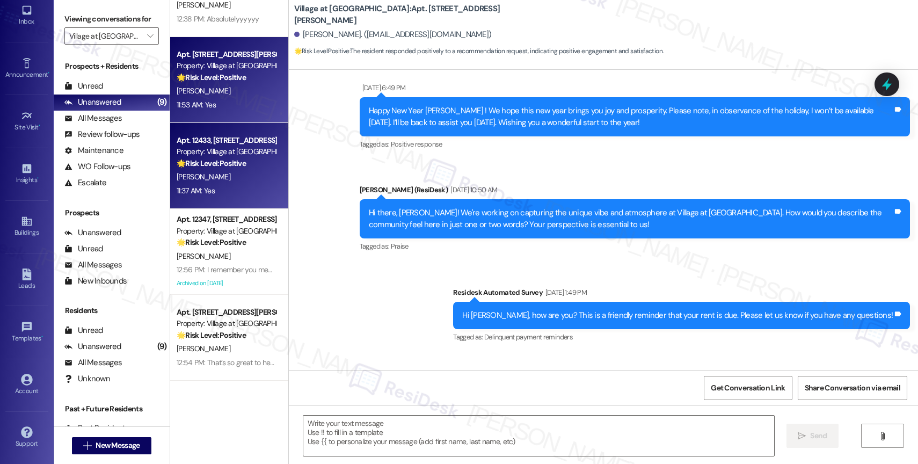
click at [206, 158] on strong "🌟 Risk Level: Positive" at bounding box center [211, 163] width 69 height 10
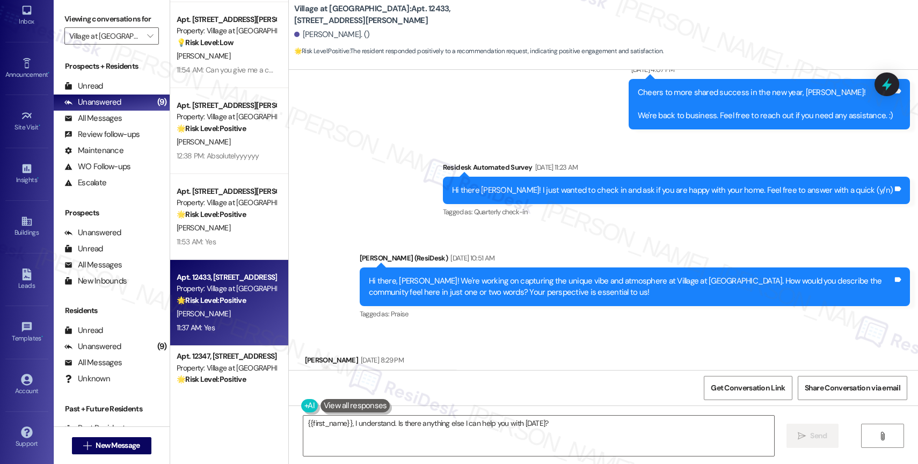
scroll to position [1995, 0]
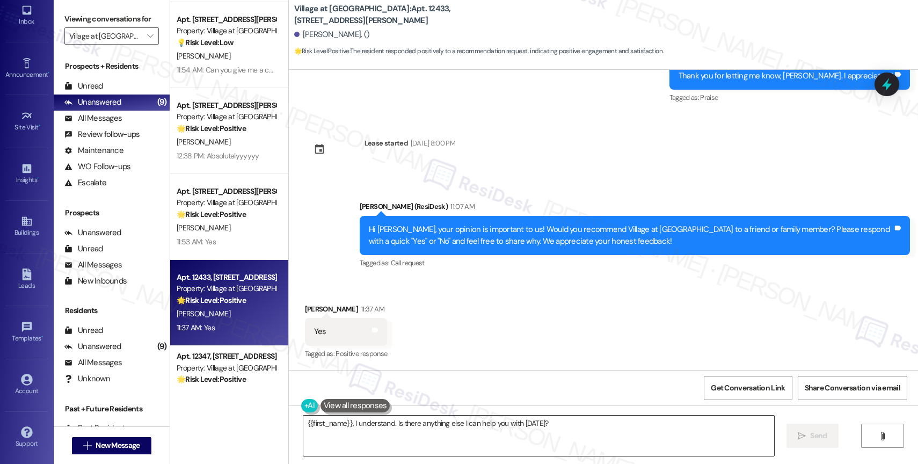
click at [404, 431] on textarea "{{first_name}}, I understand. Is there anything else I can help you with today?" at bounding box center [538, 436] width 471 height 40
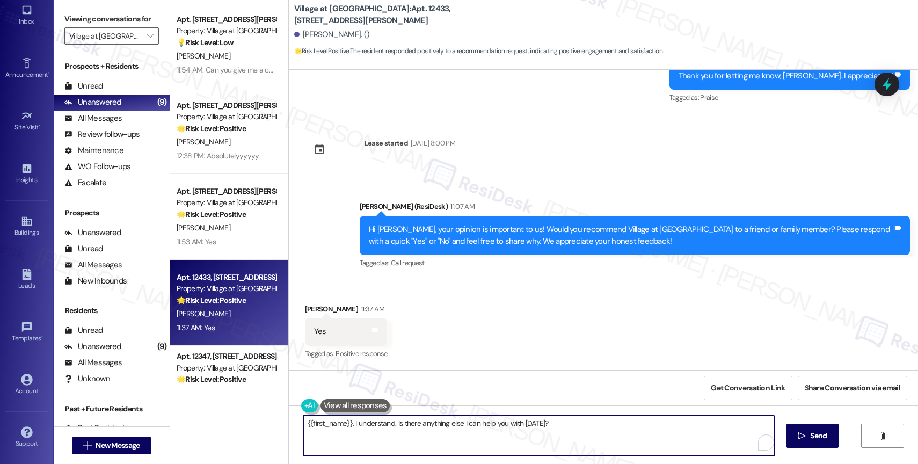
click at [404, 431] on textarea "{{first_name}}, I understand. Is there anything else I can help you with today?" at bounding box center [538, 436] width 471 height 40
paste textarea "That’s so great to hear, Trang! 😊 How has everything been going with your livin…"
drag, startPoint x: 370, startPoint y: 423, endPoint x: 388, endPoint y: 423, distance: 17.2
click at [388, 423] on textarea "That’s so great to hear, Trang! 😊 How has everything been going with your livin…" at bounding box center [538, 436] width 471 height 40
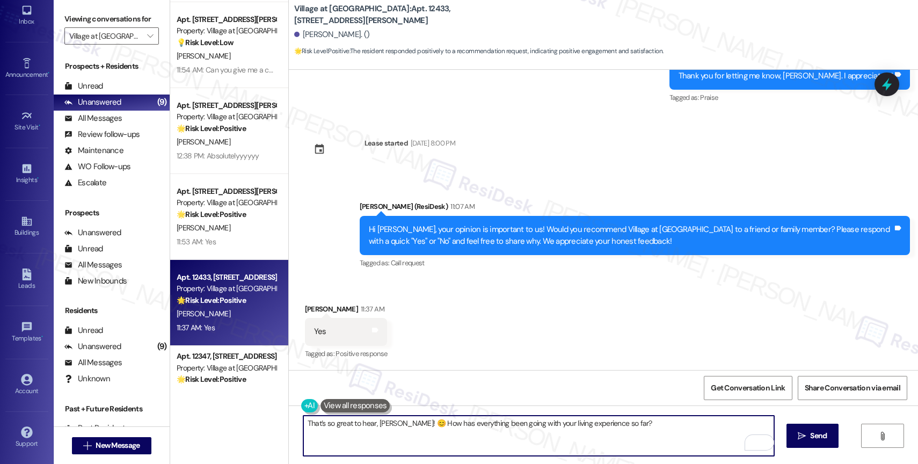
click at [688, 428] on textarea "That’s so great to hear, Patrick! 😊 How has everything been going with your liv…" at bounding box center [538, 436] width 471 height 40
type textarea "That’s so great to hear, Patrick! 😊 How has everything been going with your liv…"
click at [801, 433] on icon "" at bounding box center [802, 436] width 8 height 9
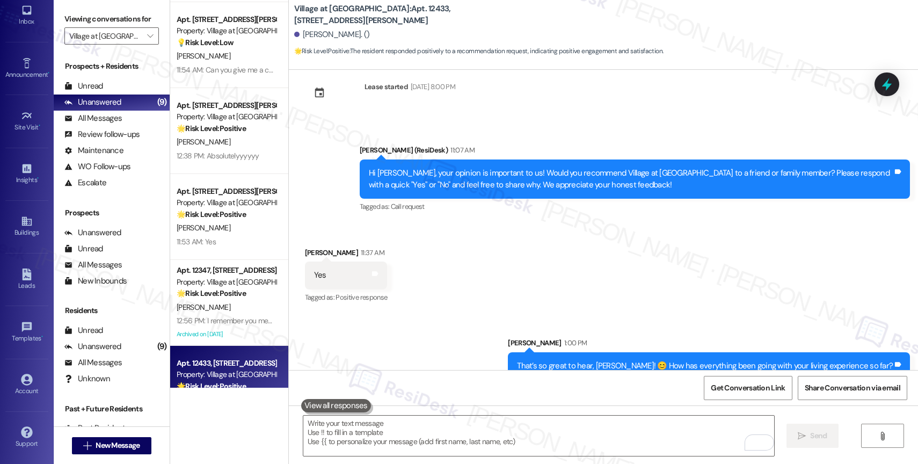
scroll to position [2069, 0]
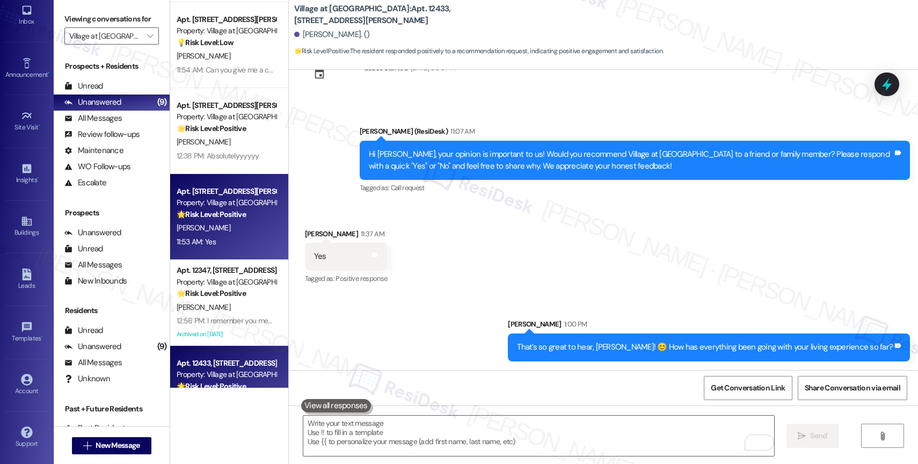
click at [197, 203] on div "Property: Village at [GEOGRAPHIC_DATA]" at bounding box center [226, 202] width 99 height 11
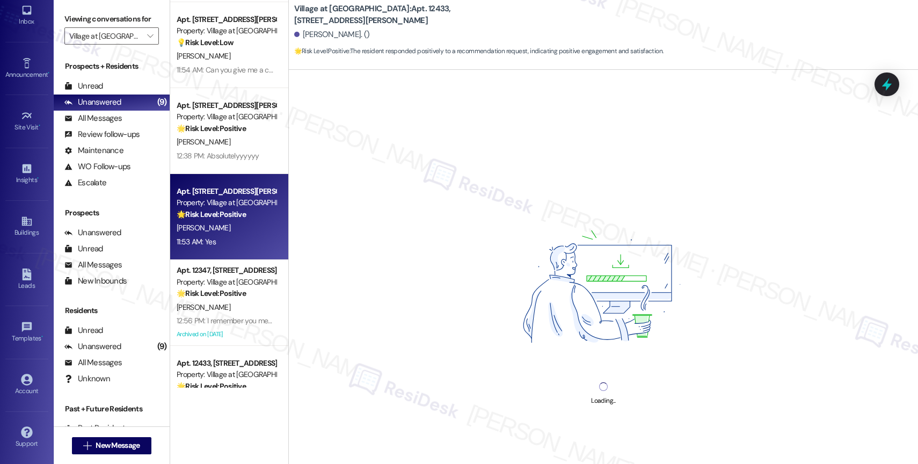
scroll to position [0, 0]
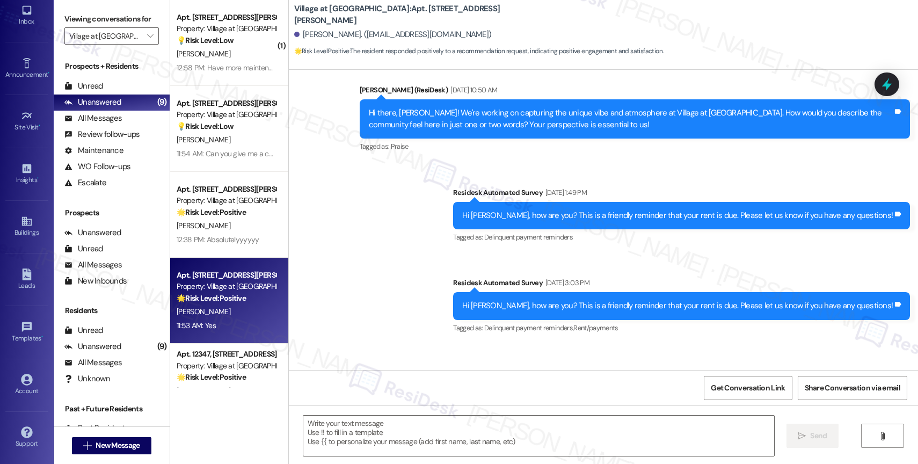
type textarea "Fetching suggested responses. Please feel free to read through the conversation…"
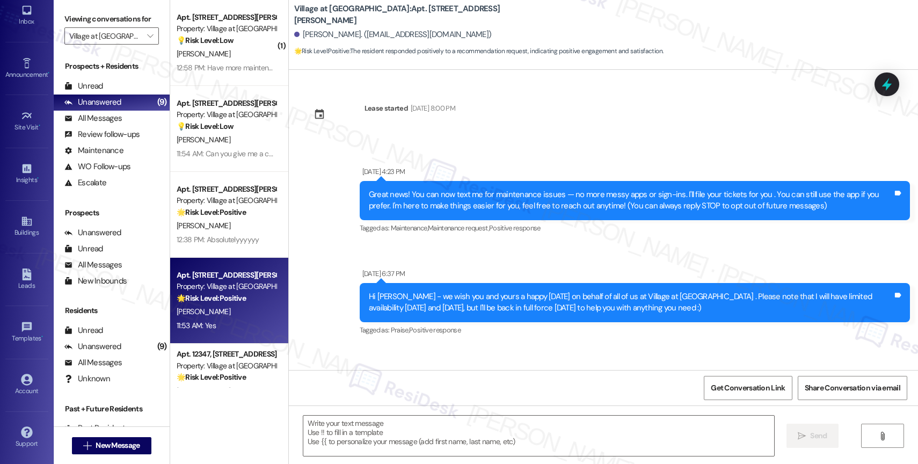
scroll to position [846, 0]
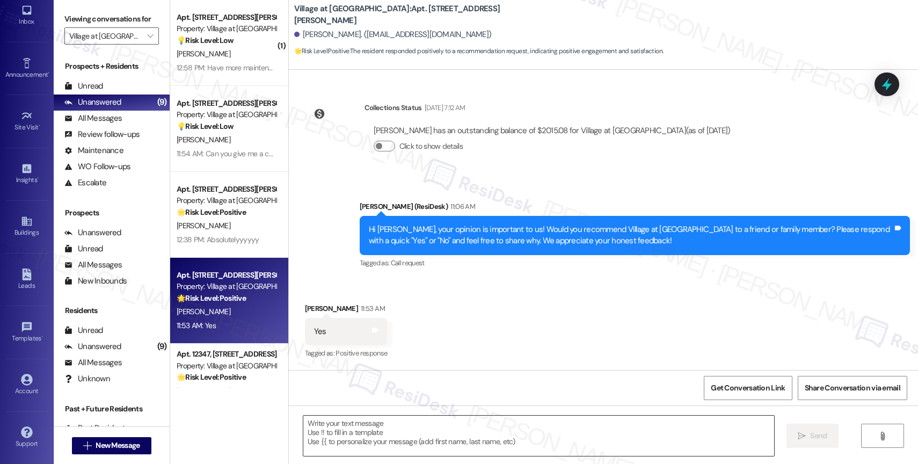
click at [350, 435] on textarea at bounding box center [538, 436] width 471 height 40
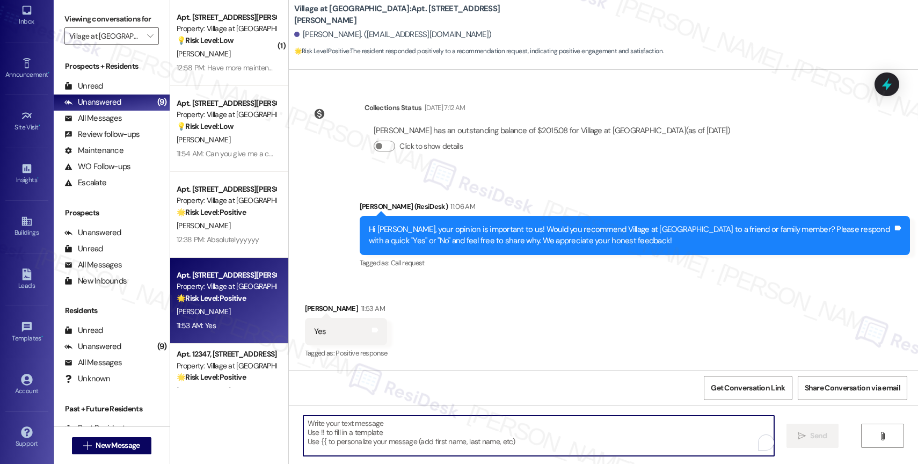
paste textarea "That’s so great to hear, Trang! 😊 How has everything been going with your livin…"
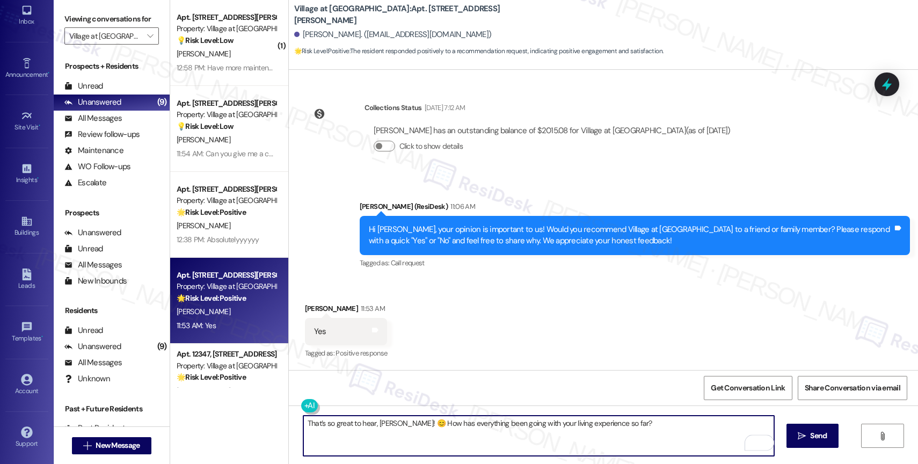
drag, startPoint x: 372, startPoint y: 420, endPoint x: 387, endPoint y: 422, distance: 15.7
click at [387, 422] on textarea "That’s so great to hear, Trang! 😊 How has everything been going with your livin…" at bounding box center [538, 436] width 471 height 40
type textarea "That’s so great to hear, Ana! 😊 How has everything been going with your living …"
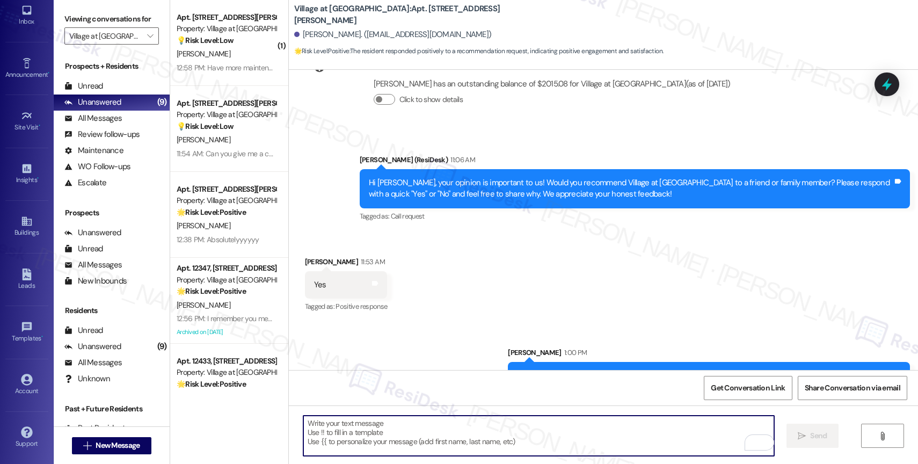
scroll to position [921, 0]
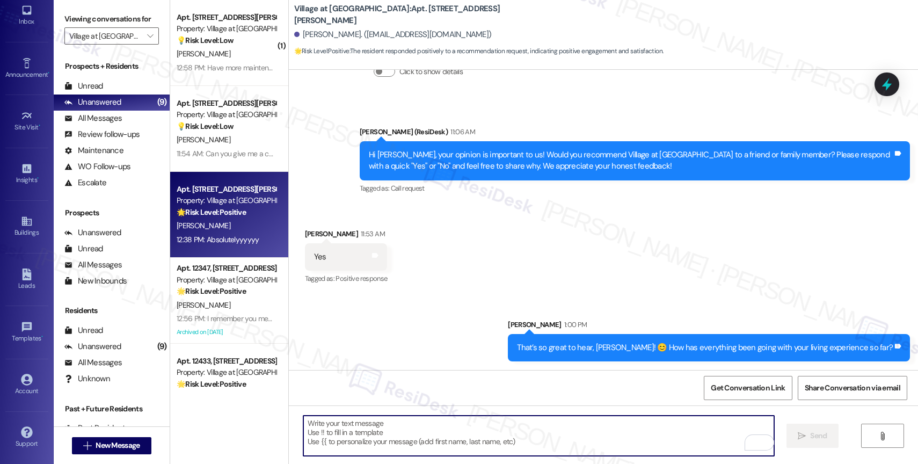
click at [204, 198] on div "Property: Village at [GEOGRAPHIC_DATA]" at bounding box center [226, 200] width 99 height 11
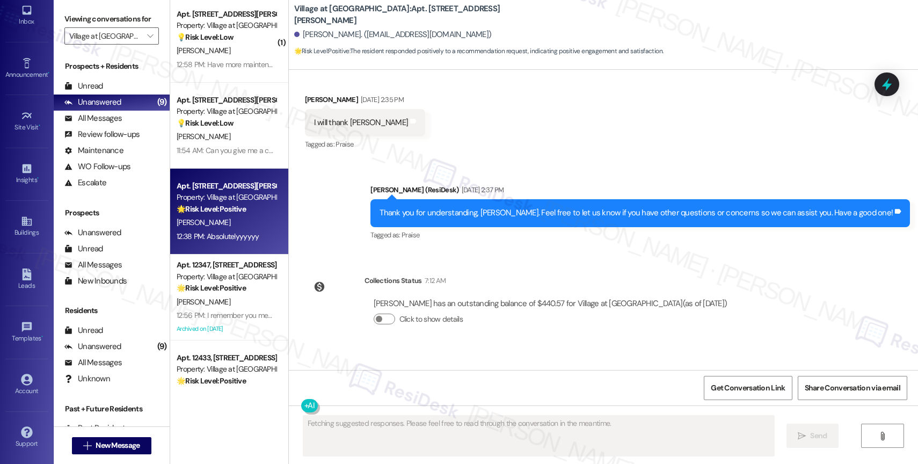
scroll to position [4203, 0]
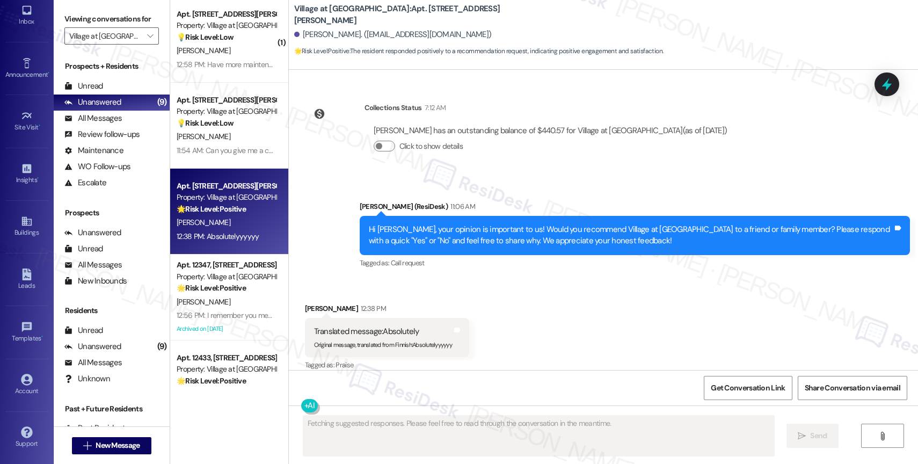
click at [520, 306] on div "Received via SMS Andrea Burton 12:38 PM Translated message: Absolutely Original…" at bounding box center [603, 330] width 629 height 102
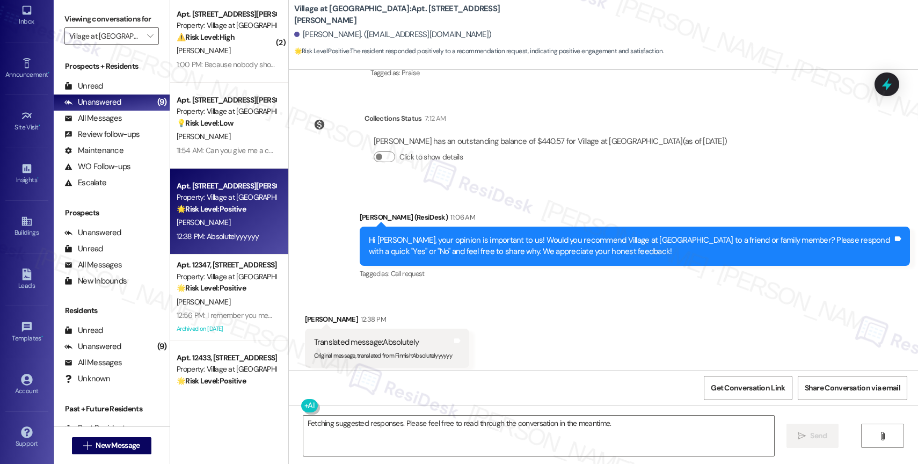
scroll to position [4203, 0]
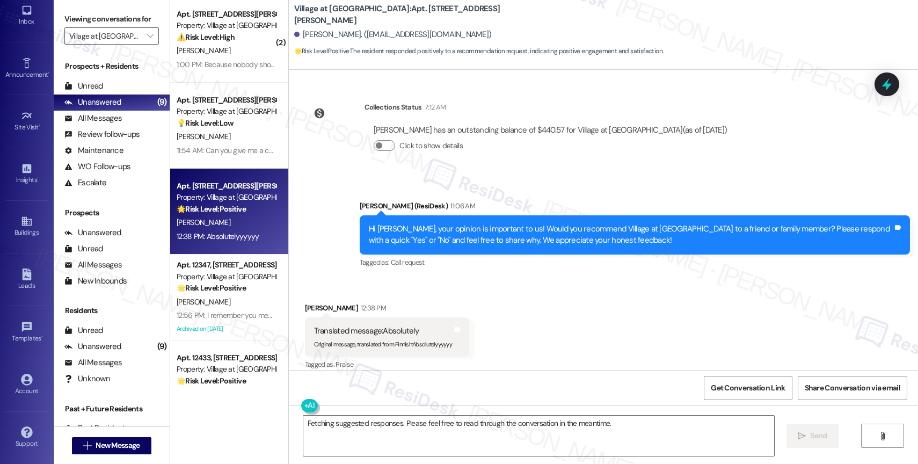
click at [513, 330] on div "Received via SMS Andrea Burton 12:38 PM Translated message: Absolutely Original…" at bounding box center [603, 329] width 629 height 102
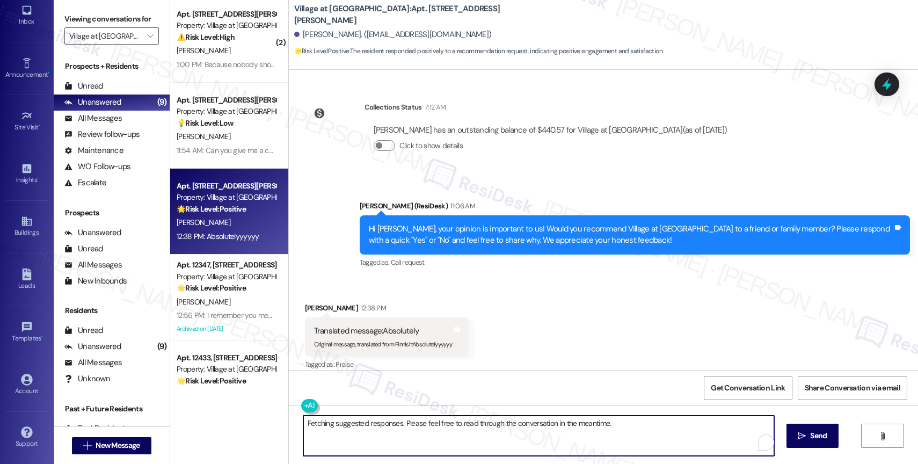
click at [369, 424] on textarea "Fetching suggested responses. Please feel free to read through the conversation…" at bounding box center [538, 436] width 471 height 40
drag, startPoint x: 383, startPoint y: 434, endPoint x: 309, endPoint y: 421, distance: 75.8
click at [383, 434] on textarea "That's wonde" at bounding box center [538, 436] width 471 height 40
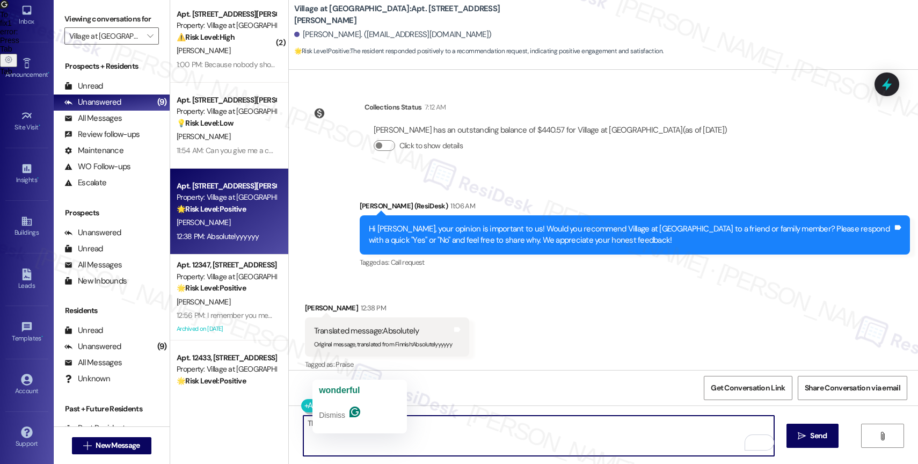
drag, startPoint x: 321, startPoint y: 423, endPoint x: 442, endPoint y: 424, distance: 121.9
click at [442, 424] on textarea "That's wonde" at bounding box center [538, 436] width 471 height 40
click at [420, 427] on textarea "That's great to hear, Andrea!" at bounding box center [538, 436] width 471 height 40
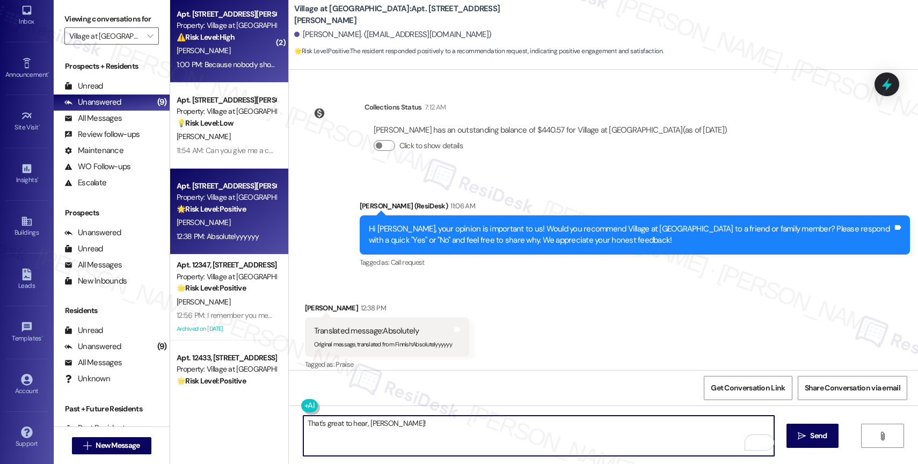
type textarea "That's great to hear, Andrea!"
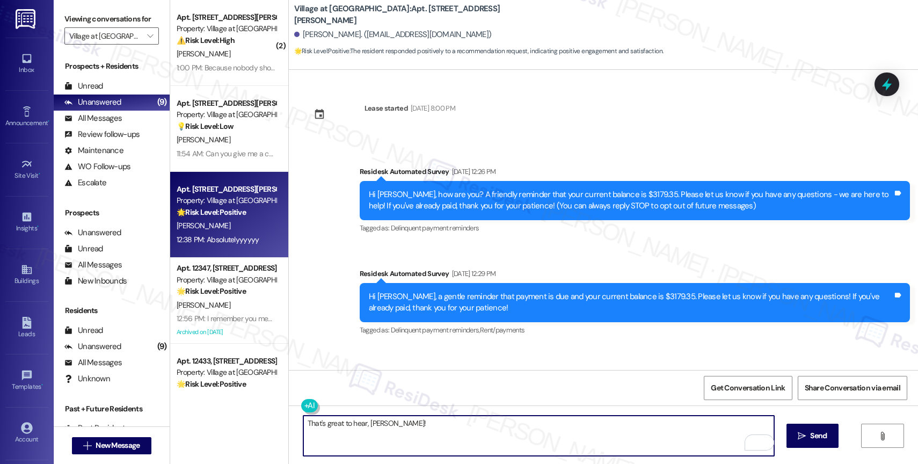
scroll to position [4203, 0]
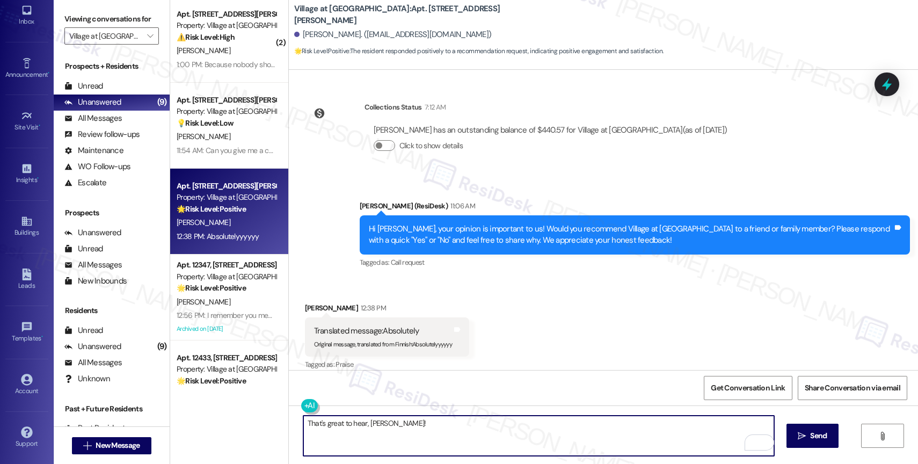
paste textarea "We're really happy to hear you remain loving your home — that's always the best…"
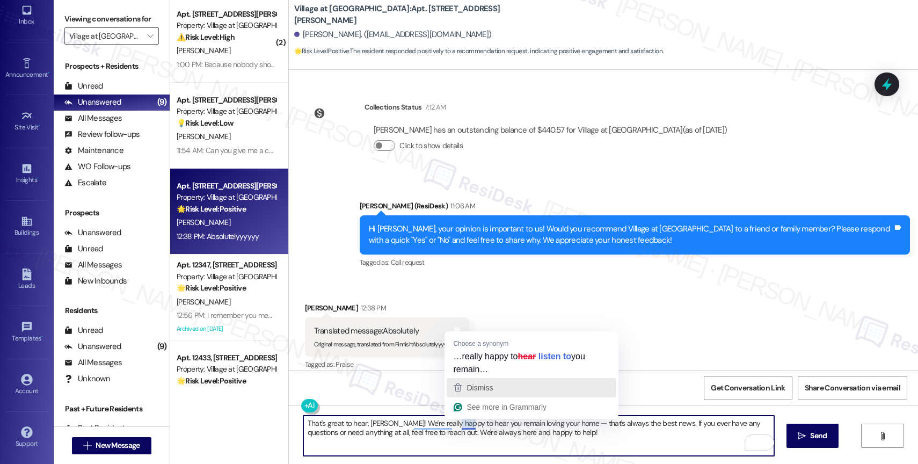
click at [485, 388] on span "Dismiss" at bounding box center [480, 387] width 26 height 9
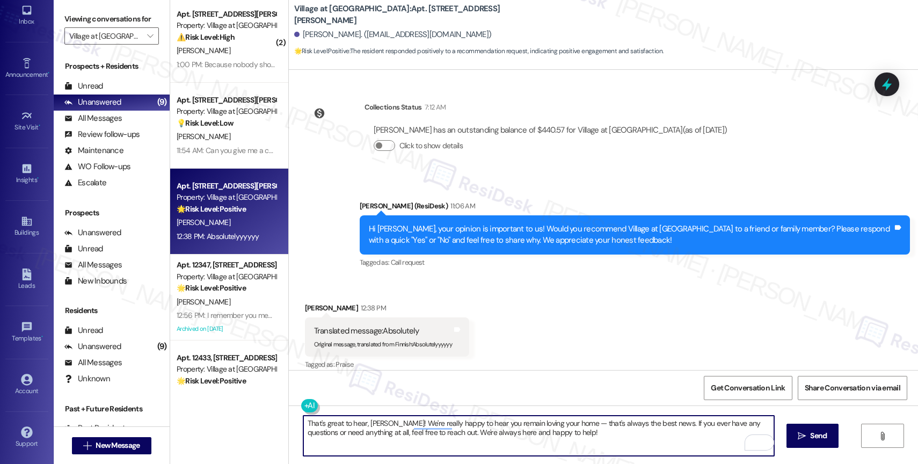
drag, startPoint x: 503, startPoint y: 424, endPoint x: 482, endPoint y: 425, distance: 20.9
click at [482, 425] on textarea "That's great to hear, [PERSON_NAME]! We're really happy to hear you remain lovi…" at bounding box center [538, 436] width 471 height 40
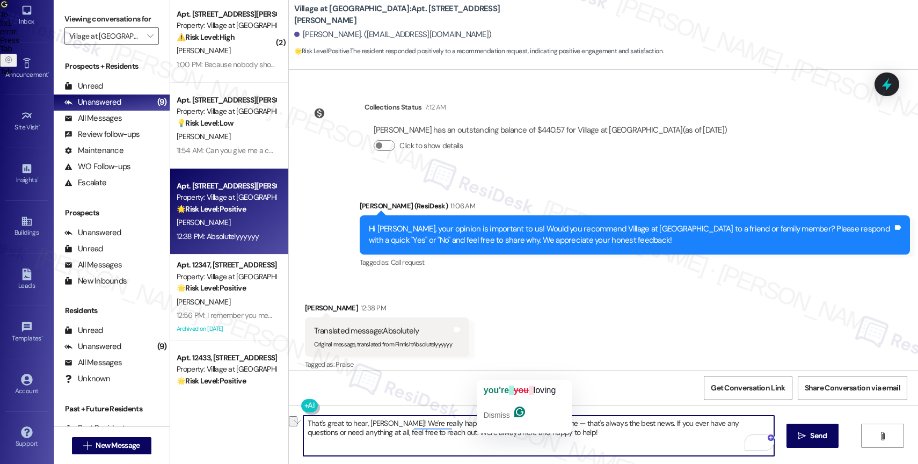
drag, startPoint x: 534, startPoint y: 421, endPoint x: 485, endPoint y: 424, distance: 48.9
click at [485, 424] on textarea "That's great to hear, [PERSON_NAME]! We're really happy to hear you loving your…" at bounding box center [538, 436] width 471 height 40
drag, startPoint x: 542, startPoint y: 422, endPoint x: 634, endPoint y: 425, distance: 91.9
click at [634, 425] on textarea "That's great to hear, [PERSON_NAME]! We're really happy to hear your positive r…" at bounding box center [538, 436] width 471 height 40
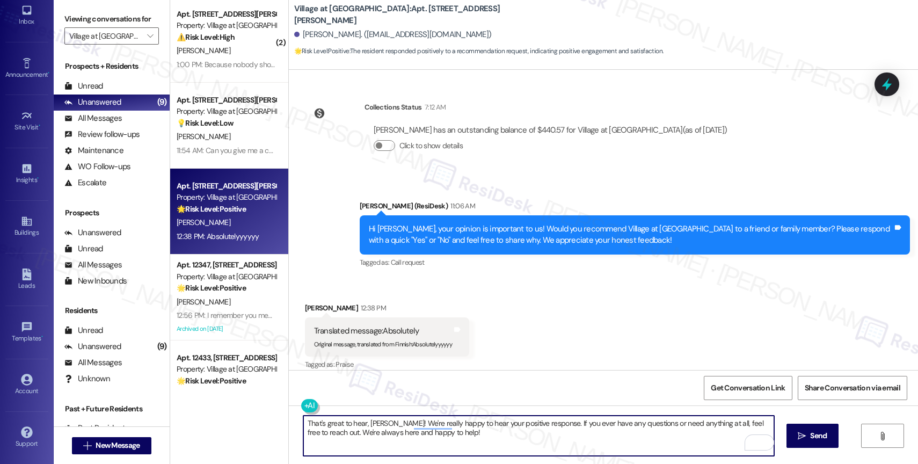
click at [504, 437] on textarea "That's great to hear, [PERSON_NAME]! We're really happy to hear your positive r…" at bounding box center [538, 436] width 471 height 40
type textarea "That's great to hear, [PERSON_NAME]! We're really happy to hear your positive r…"
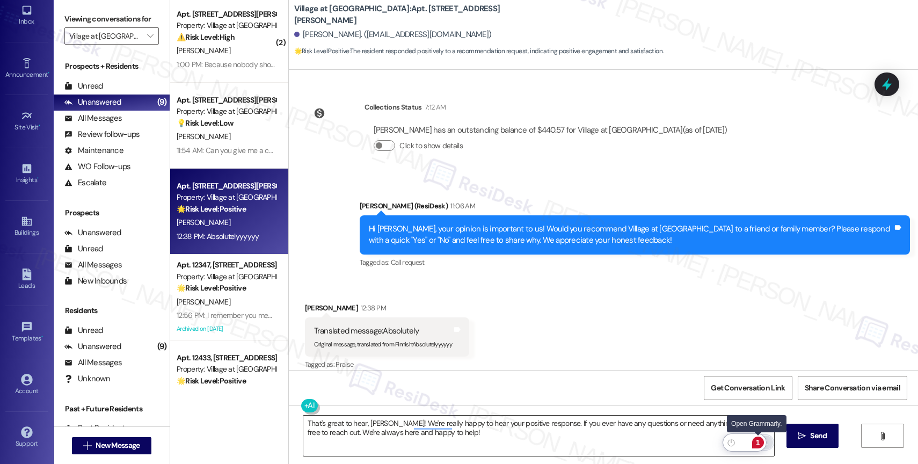
click at [761, 440] on div "1" at bounding box center [758, 443] width 12 height 12
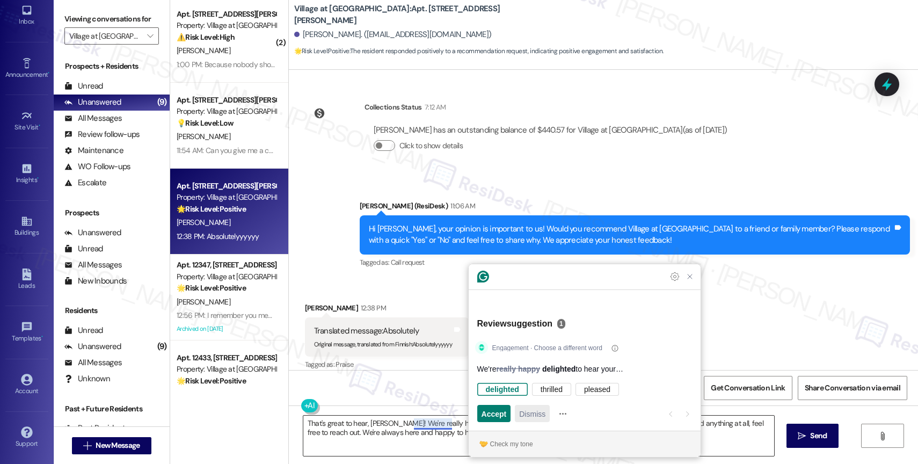
click at [527, 410] on span "Dismiss" at bounding box center [532, 413] width 26 height 11
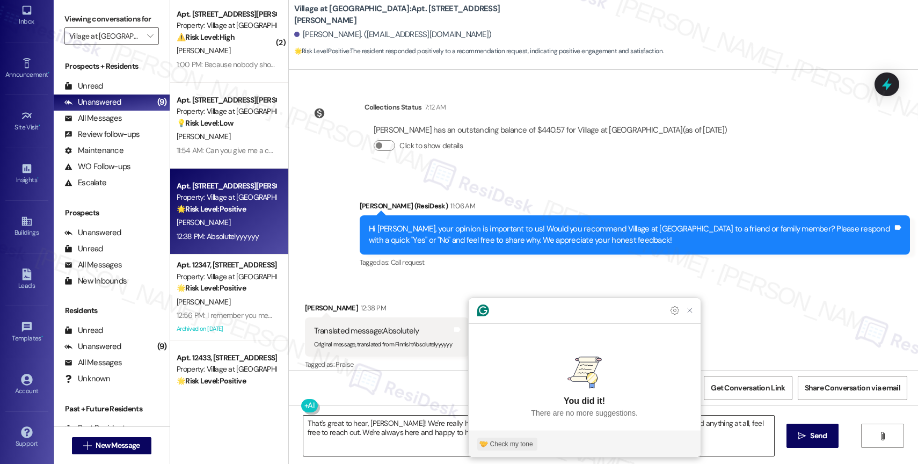
click at [508, 442] on div "Check my tone" at bounding box center [511, 444] width 43 height 10
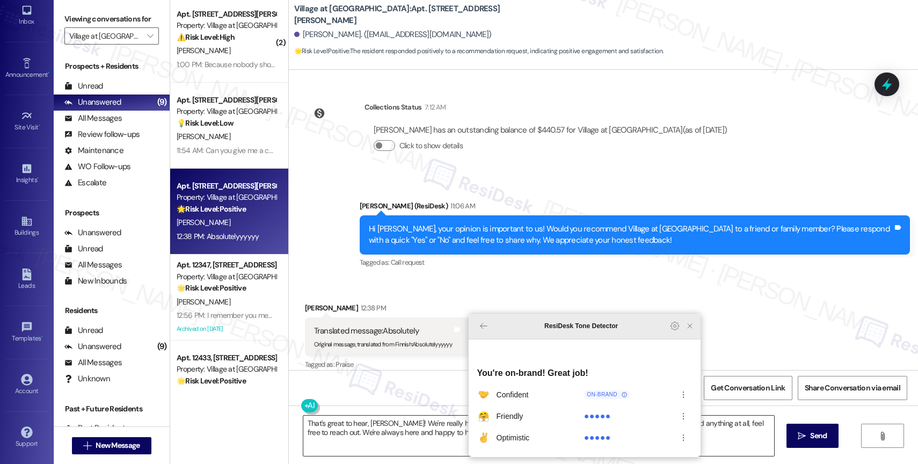
click at [683, 332] on icon "Close Grammarly Assistant" at bounding box center [689, 325] width 13 height 13
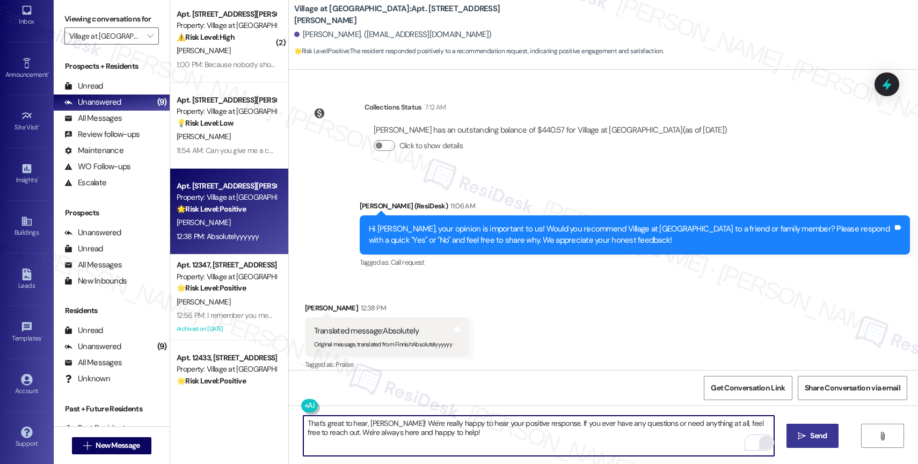
click at [801, 432] on icon "" at bounding box center [802, 436] width 8 height 9
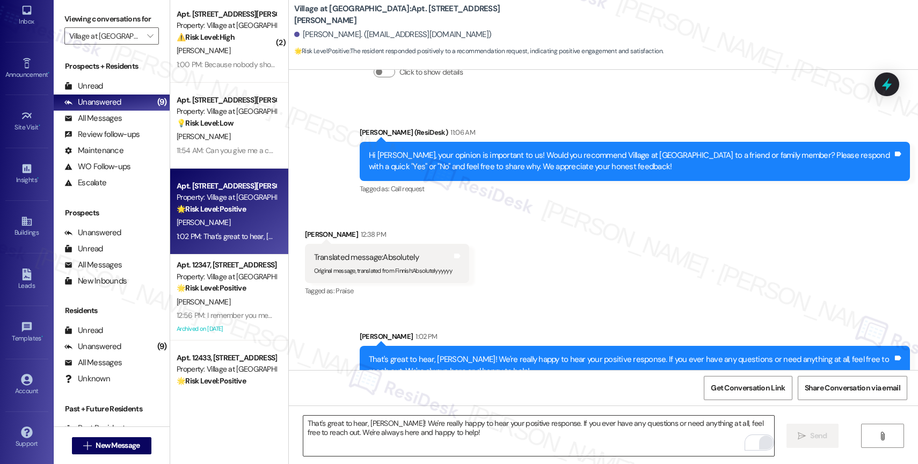
scroll to position [4290, 0]
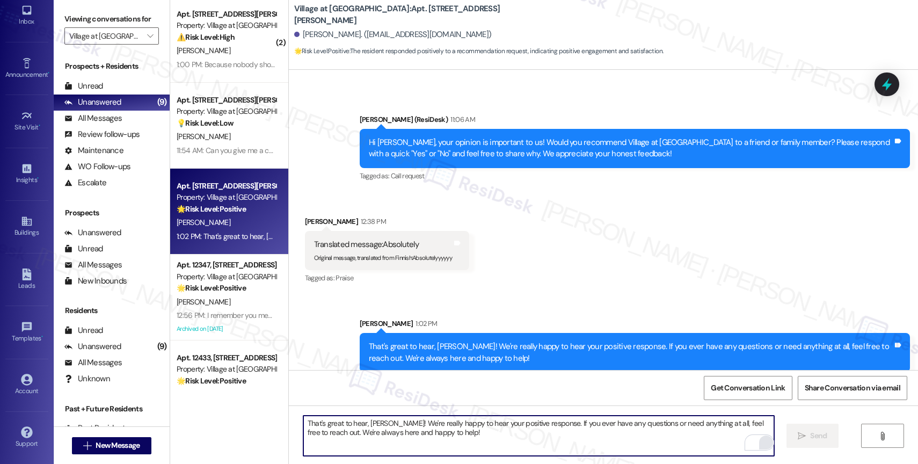
click at [358, 441] on textarea "That's great to hear, [PERSON_NAME]! We're really happy to hear your positive r…" at bounding box center [538, 436] width 471 height 40
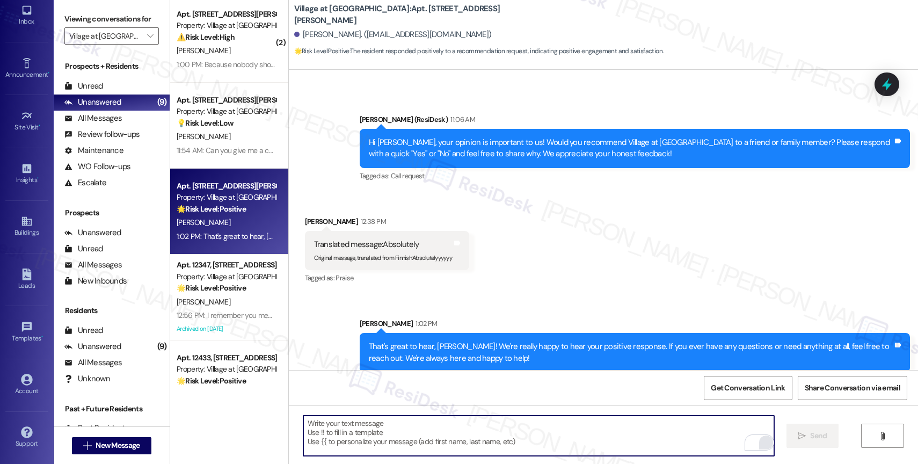
paste textarea "By the way, would you mind sharing your feedback in a quick Google review? It o…"
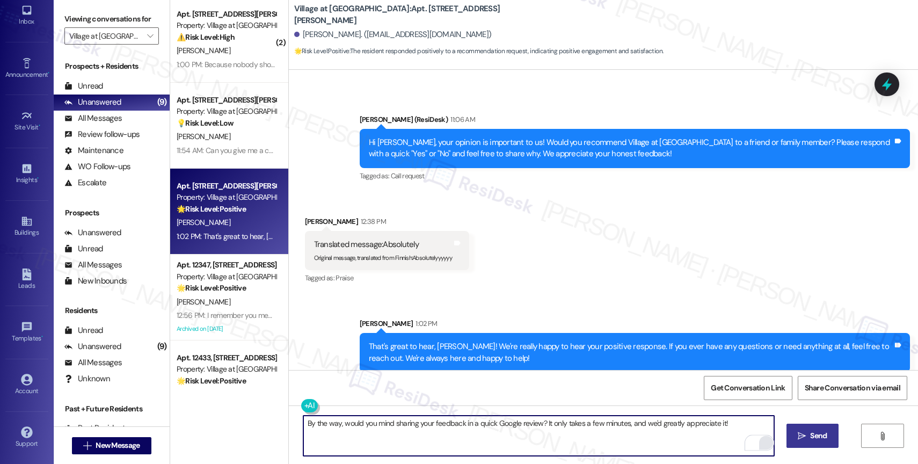
type textarea "By the way, would you mind sharing your feedback in a quick Google review? It o…"
click at [806, 433] on span " Send" at bounding box center [813, 435] width 34 height 11
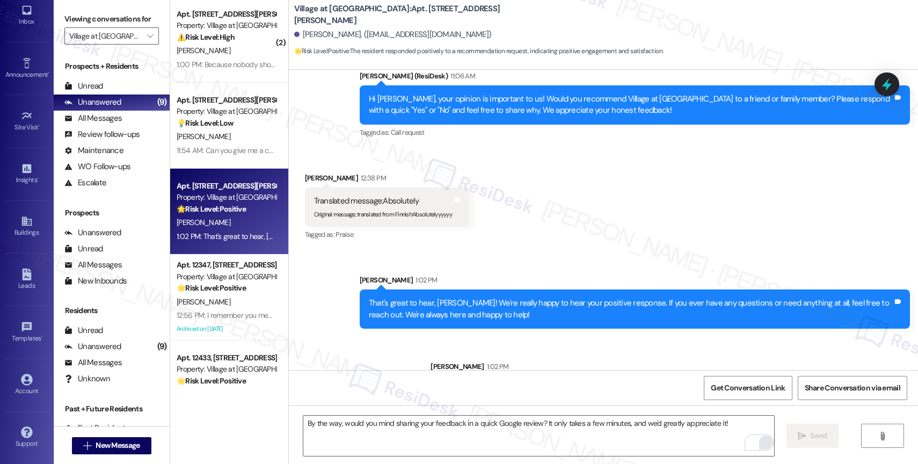
scroll to position [4365, 0]
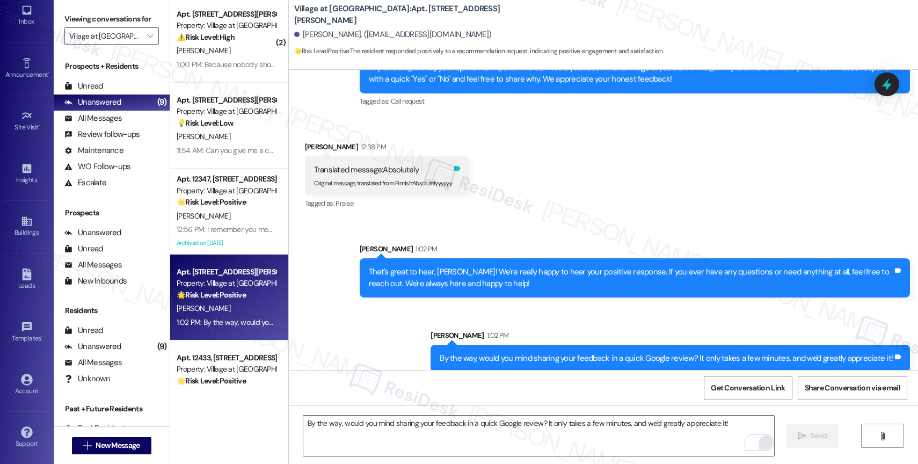
click at [453, 164] on icon at bounding box center [457, 168] width 8 height 8
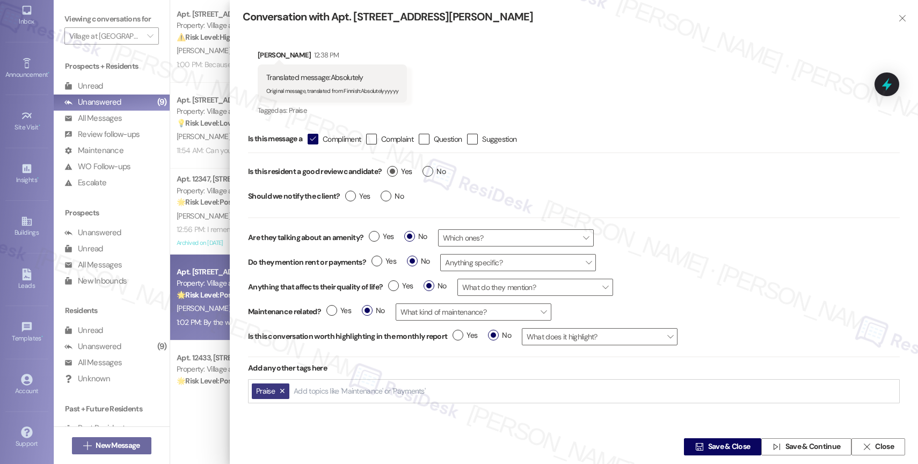
click at [397, 169] on label "Yes" at bounding box center [399, 171] width 25 height 11
click at [397, 169] on input "Yes" at bounding box center [399, 173] width 25 height 14
radio input "true"
click at [709, 447] on span "Save & Close" at bounding box center [729, 446] width 42 height 11
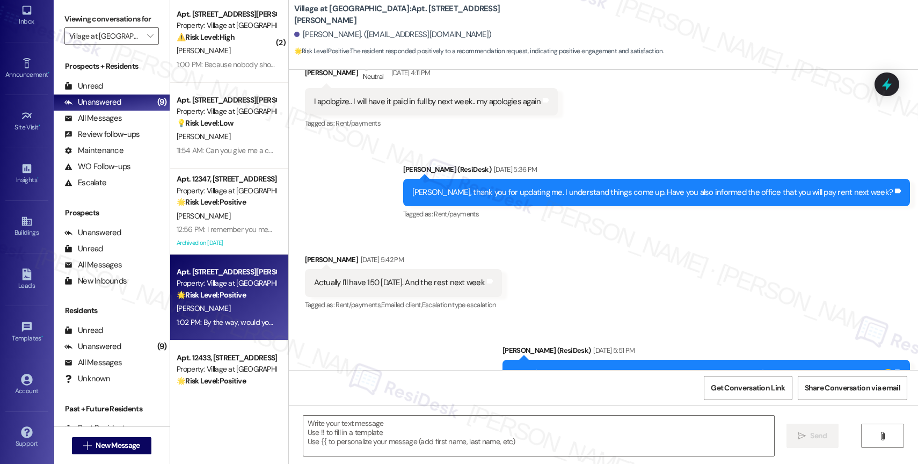
type textarea "Fetching suggested responses. Please feel free to read through the conversation…"
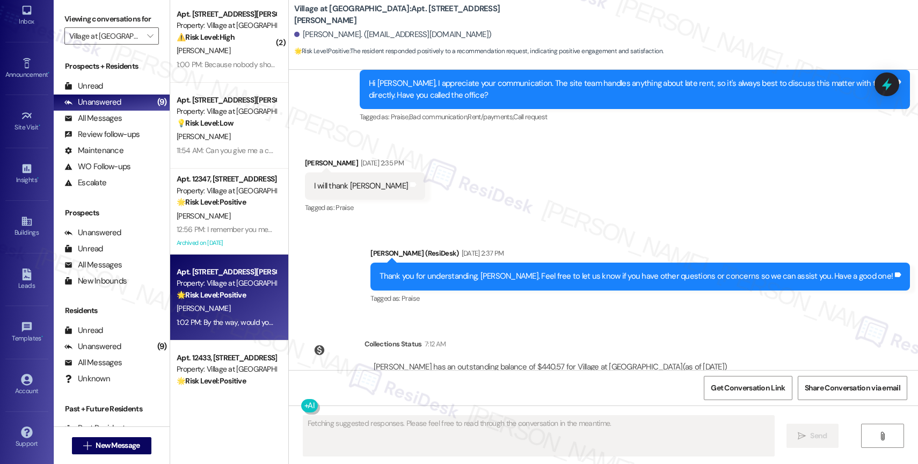
scroll to position [4203, 0]
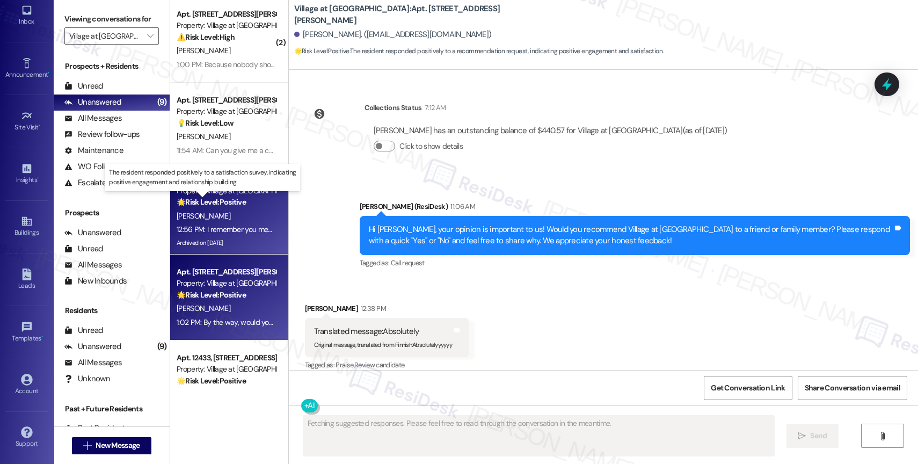
click at [216, 203] on strong "🌟 Risk Level: Positive" at bounding box center [211, 202] width 69 height 10
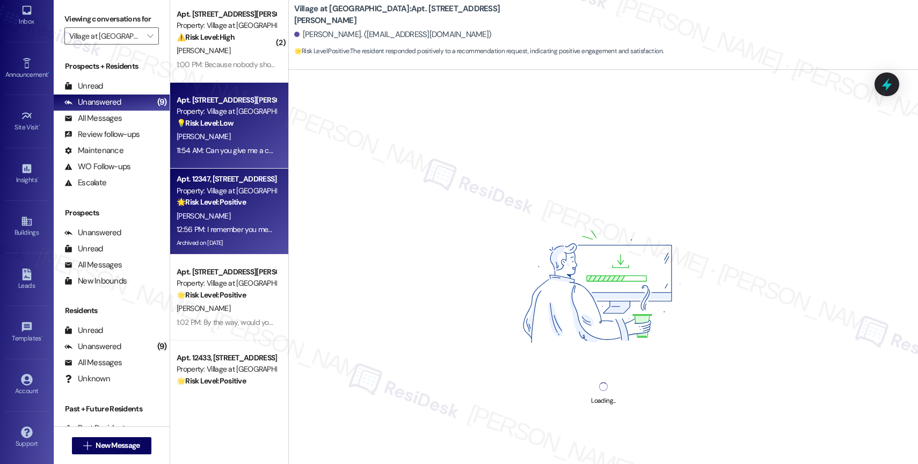
click at [217, 114] on div "Property: Village at [GEOGRAPHIC_DATA]" at bounding box center [226, 111] width 99 height 11
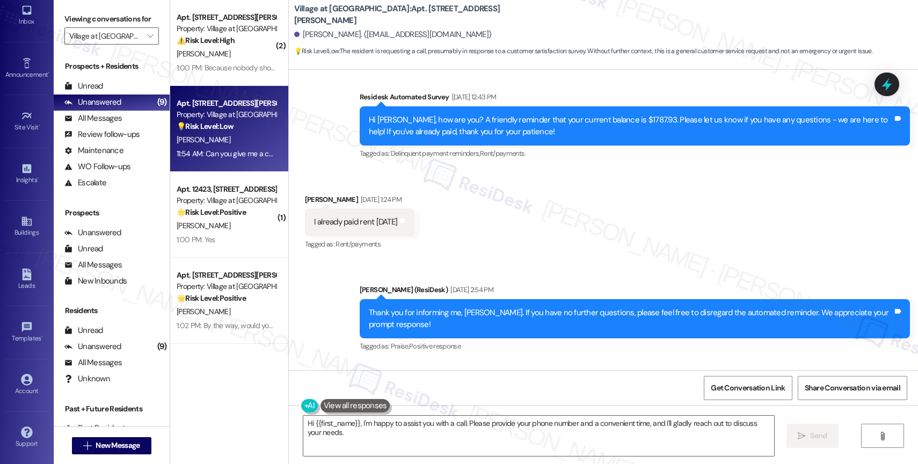
scroll to position [13264, 0]
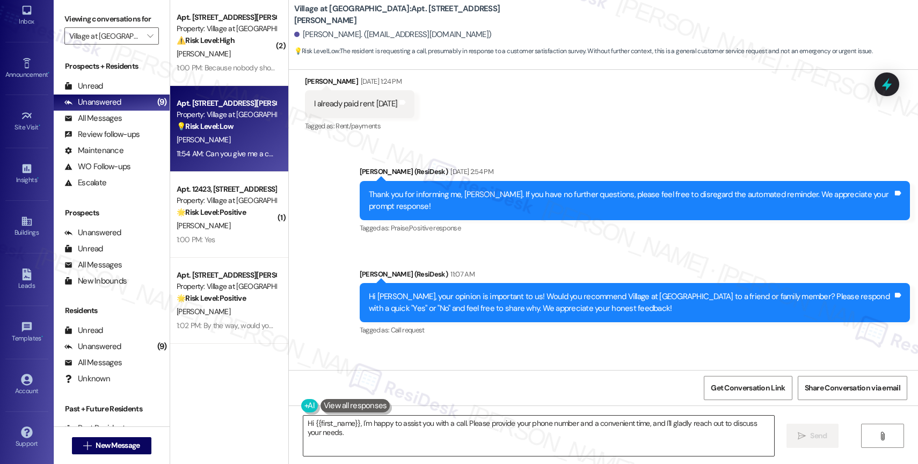
click at [338, 426] on textarea "Hi {{first_name}}, I'm happy to assist you with a call. Please provide your pho…" at bounding box center [538, 436] width 471 height 40
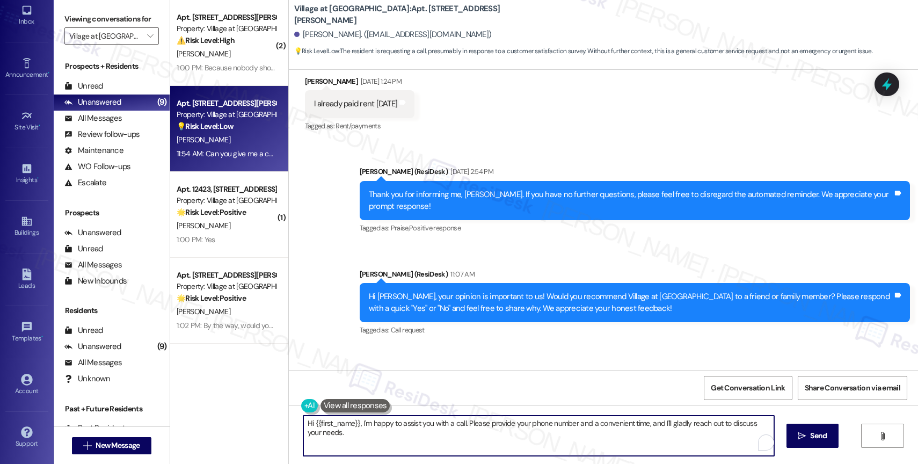
click at [338, 426] on textarea "Hi {{first_name}}, I'm happy to assist you with a call. Please provide your pho…" at bounding box center [538, 436] width 471 height 40
paste textarea "I’m sorry for any inconvenience. I’m with the Offsite Resident Support team for…"
click at [671, 424] on textarea "Hi [PERSON_NAME], thank you for getting in touch. I’m sorry for any inconvenien…" at bounding box center [538, 436] width 471 height 40
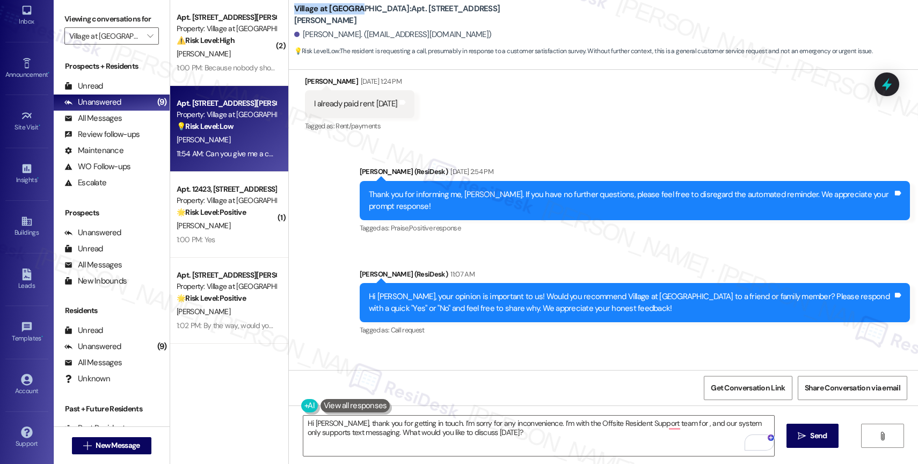
drag, startPoint x: 285, startPoint y: 12, endPoint x: 345, endPoint y: 16, distance: 60.8
click at [345, 16] on div "Village at [GEOGRAPHIC_DATA]: Apt. [STREET_ADDRESS][PERSON_NAME][PERSON_NAME]. …" at bounding box center [603, 30] width 629 height 54
copy b "Village at [GEOGRAPHIC_DATA]"
click at [671, 422] on textarea "Hi [PERSON_NAME], thank you for getting in touch. I’m sorry for any inconvenien…" at bounding box center [538, 436] width 471 height 40
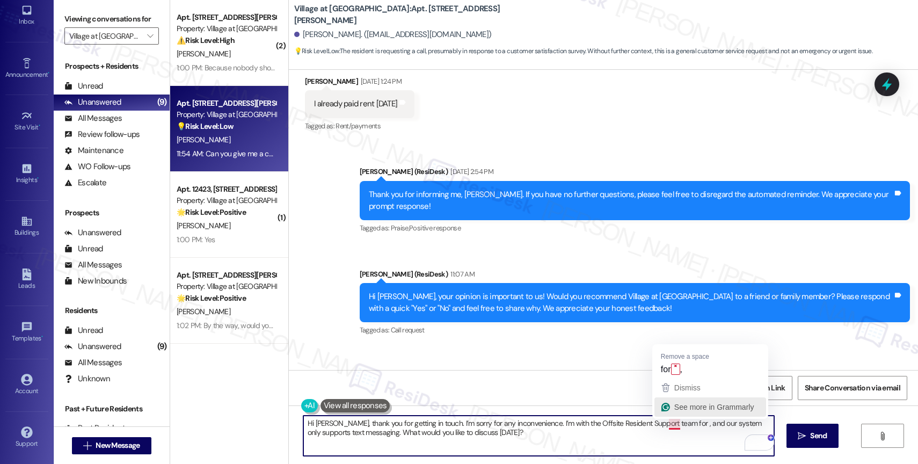
paste textarea "Village at [GEOGRAPHIC_DATA]"
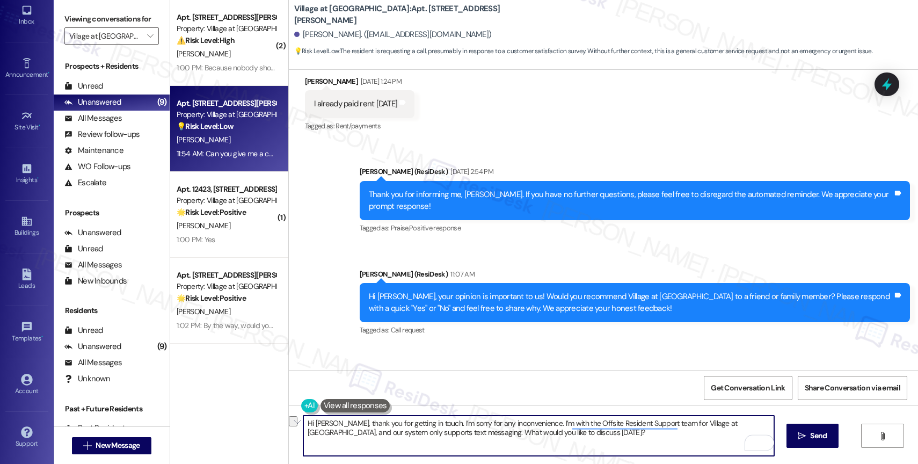
drag, startPoint x: 526, startPoint y: 424, endPoint x: 427, endPoint y: 420, distance: 98.3
click at [427, 420] on textarea "Hi [PERSON_NAME], thank you for getting in touch. I’m sorry for any inconvenien…" at bounding box center [538, 436] width 471 height 40
click at [496, 434] on textarea "Hi [PERSON_NAME], thank you for getting in touch. I’m with the Offsite Resident…" at bounding box center [538, 436] width 471 height 40
type textarea "Hi [PERSON_NAME], thank you for getting in touch. I’m with the Offsite Resident…"
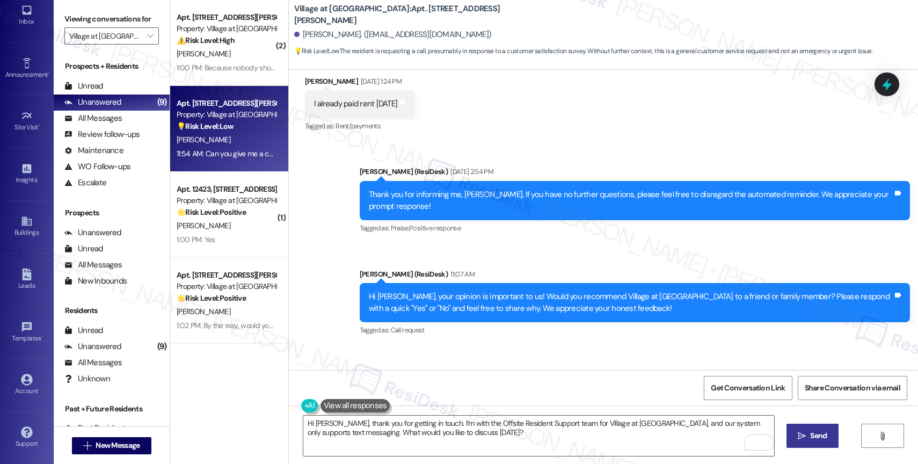
click at [812, 434] on span "Send" at bounding box center [818, 435] width 17 height 11
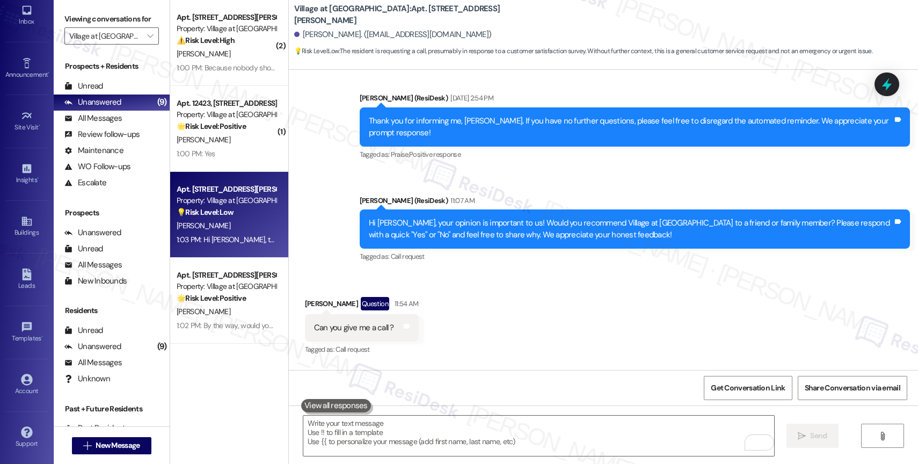
scroll to position [13351, 0]
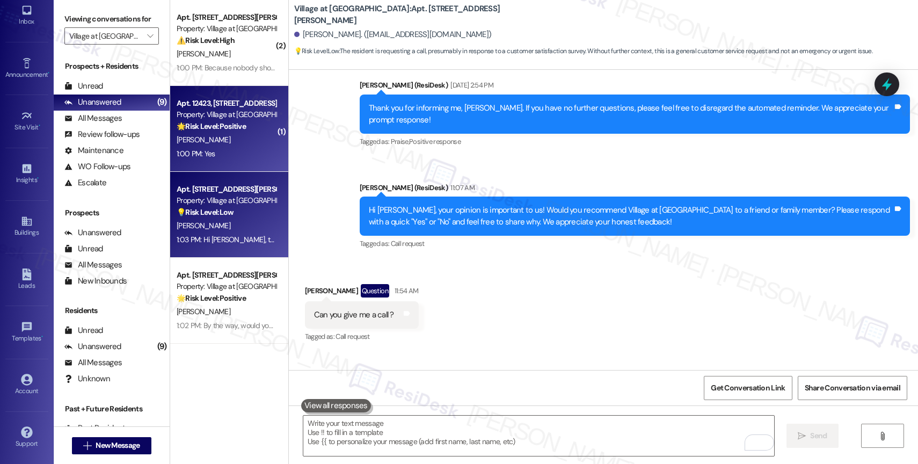
click at [241, 121] on div "🌟 Risk Level: Positive The resident responded positively to a recommendation re…" at bounding box center [226, 126] width 99 height 11
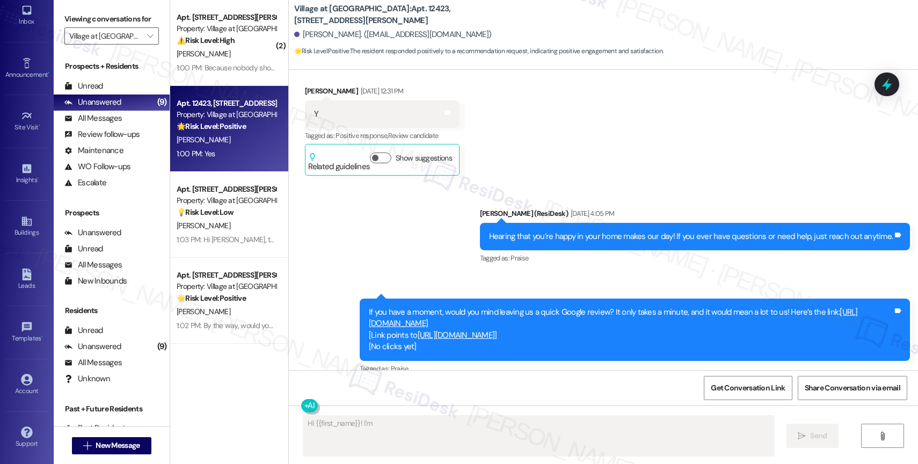
scroll to position [2909, 0]
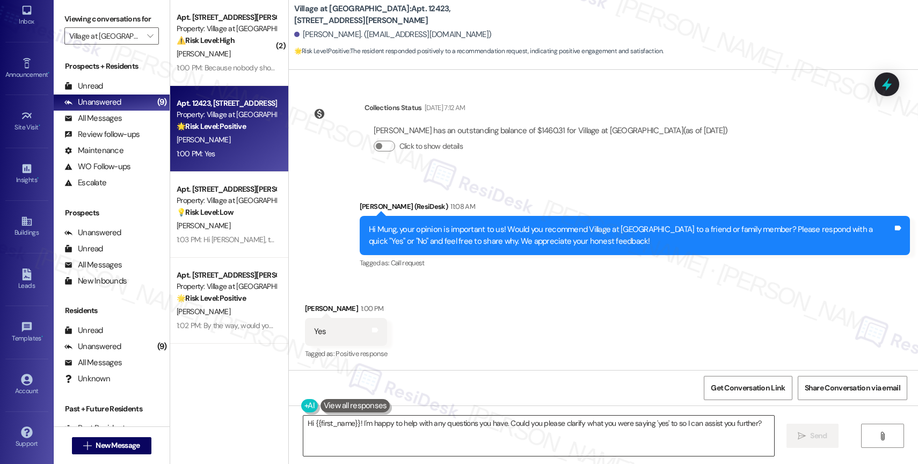
click at [381, 435] on textarea "Hi {{first_name}}! I'm happy to help with any questions you have. Could you ple…" at bounding box center [538, 436] width 471 height 40
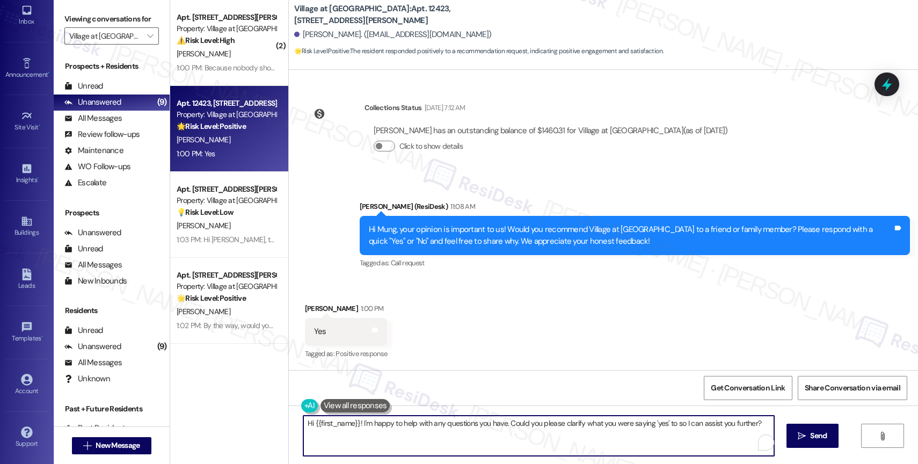
click at [381, 435] on textarea "Hi {{first_name}}! I'm happy to help with any questions you have. Could you ple…" at bounding box center [538, 436] width 471 height 40
paste textarea "That’s so great to hear, Trang! 😊 How has everything been going with your livin…"
drag, startPoint x: 371, startPoint y: 424, endPoint x: 387, endPoint y: 425, distance: 15.6
click at [387, 425] on textarea "That’s so great to hear, Trang! 😊 How has everything been going with your livin…" at bounding box center [538, 436] width 471 height 40
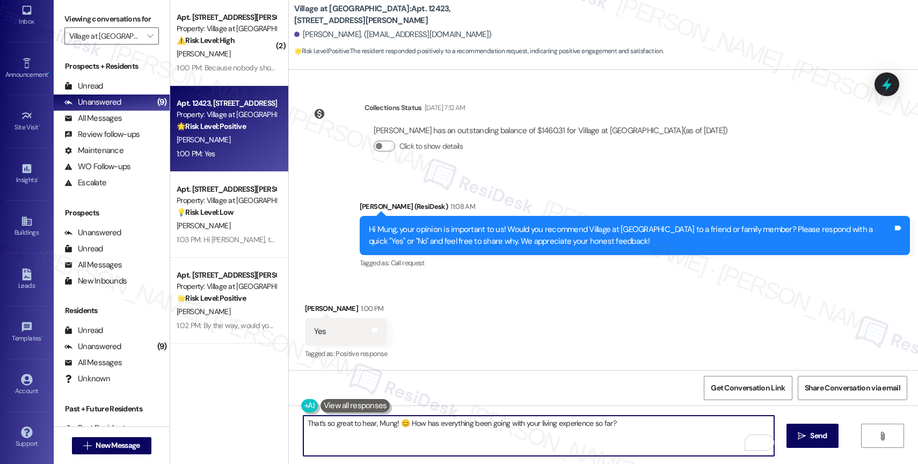
click at [329, 424] on textarea "That’s so great to hear, Mung! 😊 How has everything been going with your living…" at bounding box center [538, 436] width 471 height 40
click at [652, 428] on textarea "That’s great to hear, Mung! 😊 How has everything been going with your living ex…" at bounding box center [538, 436] width 471 height 40
type textarea "That’s great to hear, Mung! 😊 How has everything been going with your living ex…"
click at [819, 435] on span "Send" at bounding box center [818, 435] width 17 height 11
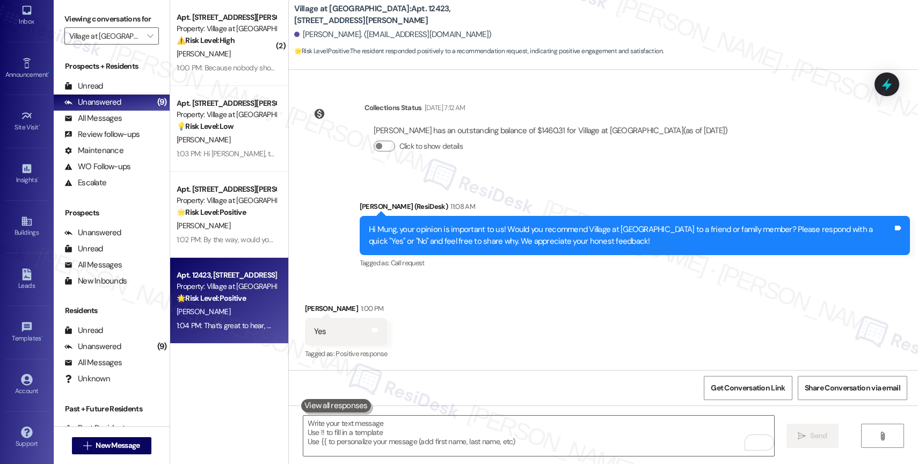
scroll to position [2984, 0]
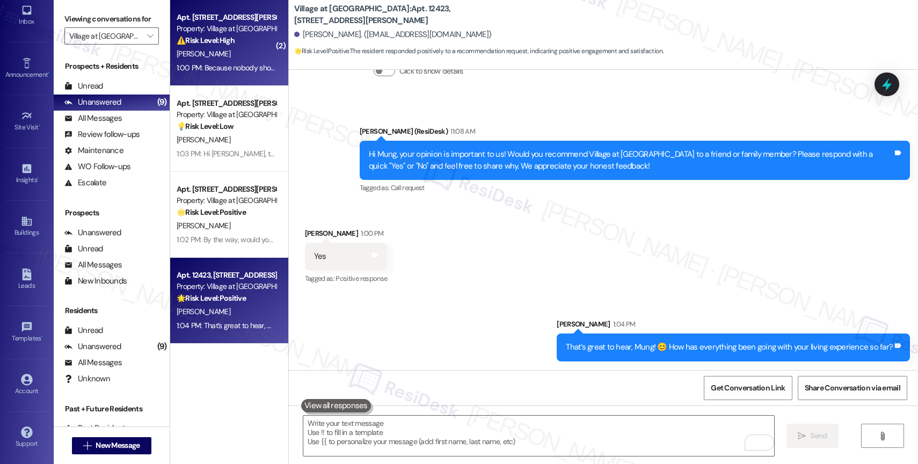
click at [231, 29] on div "Property: Village at [GEOGRAPHIC_DATA]" at bounding box center [226, 28] width 99 height 11
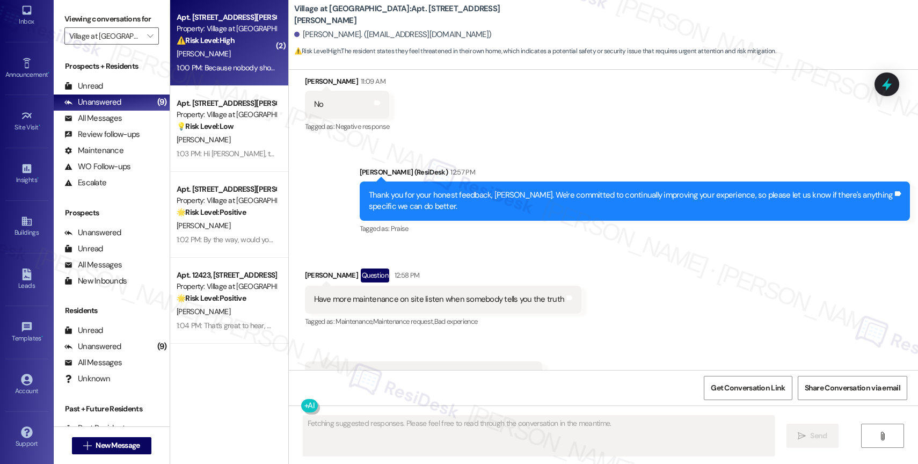
scroll to position [1753, 0]
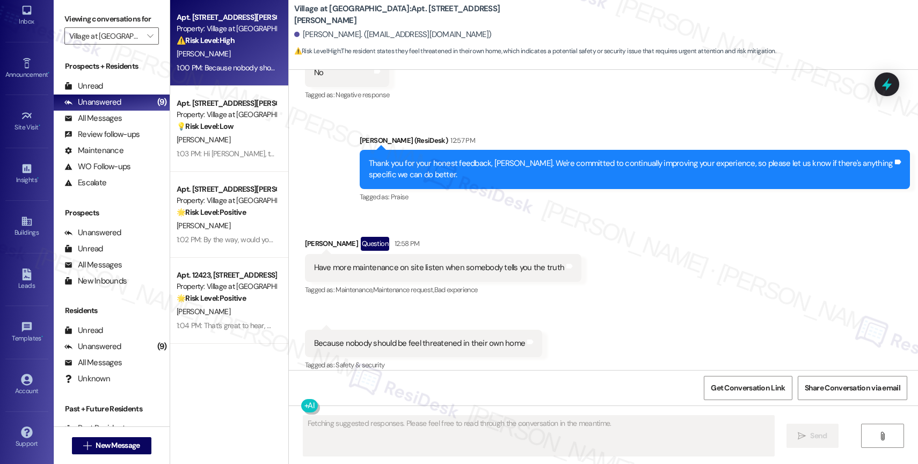
click at [447, 213] on div "Received via SMS [PERSON_NAME] Question 12:58 PM Have more maintenance on site …" at bounding box center [603, 297] width 629 height 169
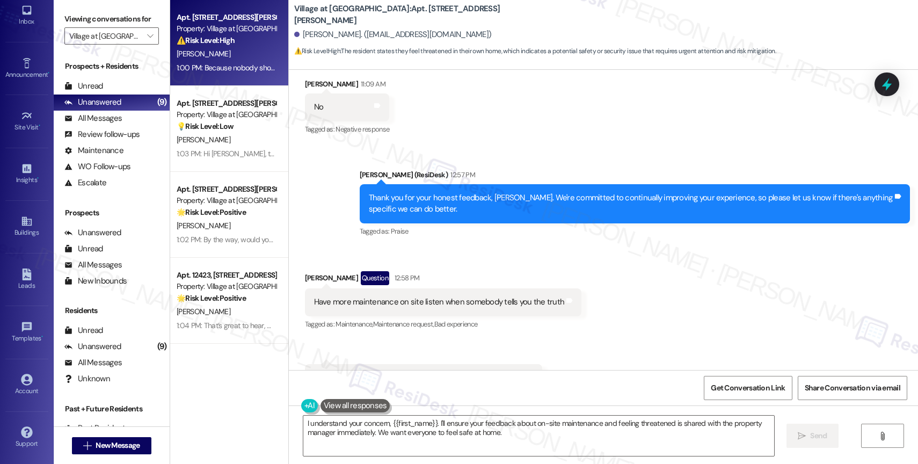
scroll to position [1754, 0]
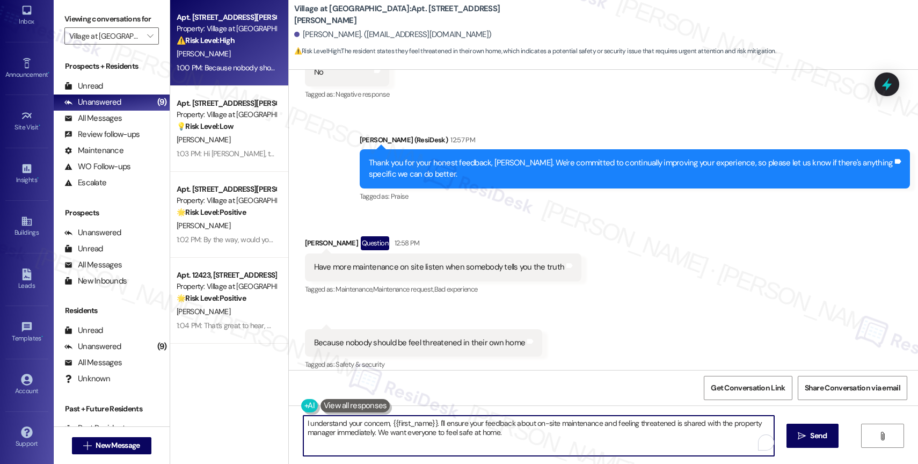
drag, startPoint x: 392, startPoint y: 421, endPoint x: 287, endPoint y: 420, distance: 105.8
click at [289, 420] on div "I understand your concern, {{first_name}}. I'll ensure your feedback about on-s…" at bounding box center [603, 445] width 629 height 81
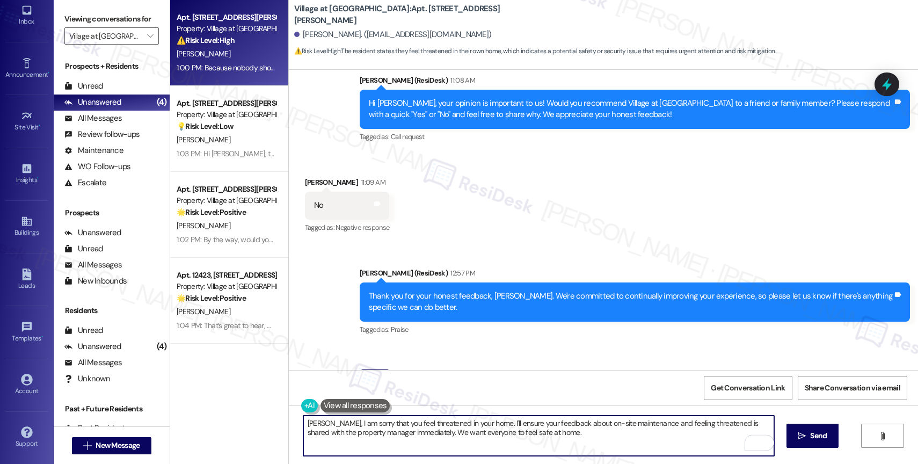
scroll to position [1623, 0]
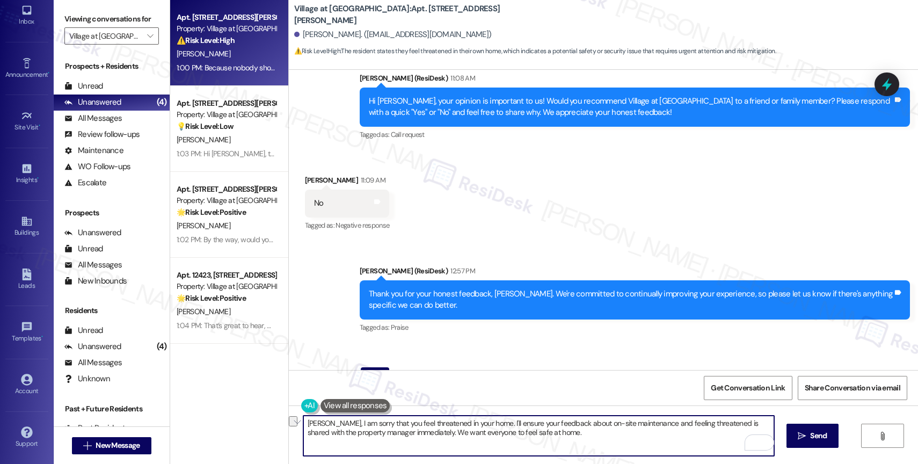
drag, startPoint x: 630, startPoint y: 423, endPoint x: 700, endPoint y: 424, distance: 69.8
click at [700, 424] on textarea "Lisa, I am sorry that you feel threatened in your home. I'll ensure your feedba…" at bounding box center [538, 436] width 471 height 40
drag, startPoint x: 688, startPoint y: 423, endPoint x: 694, endPoint y: 432, distance: 10.9
click at [694, 432] on textarea "Lisa, I am sorry that you feel threatened in your home. I'll ensure your feedba…" at bounding box center [538, 436] width 471 height 40
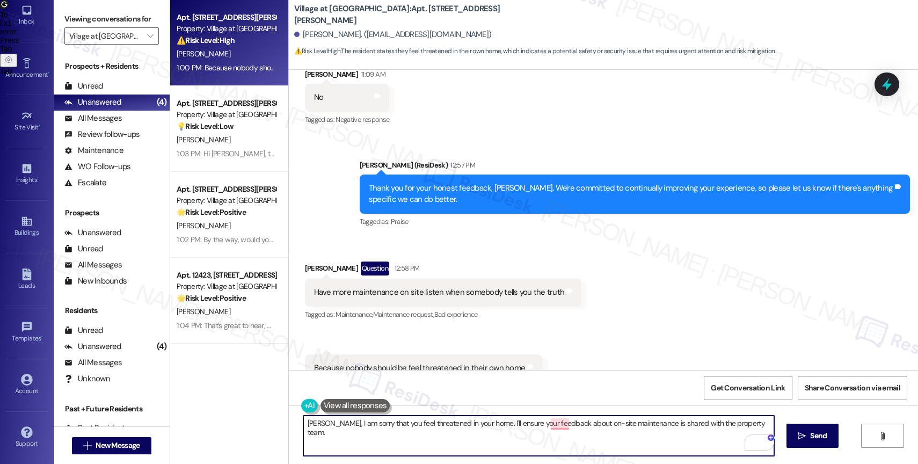
scroll to position [1754, 0]
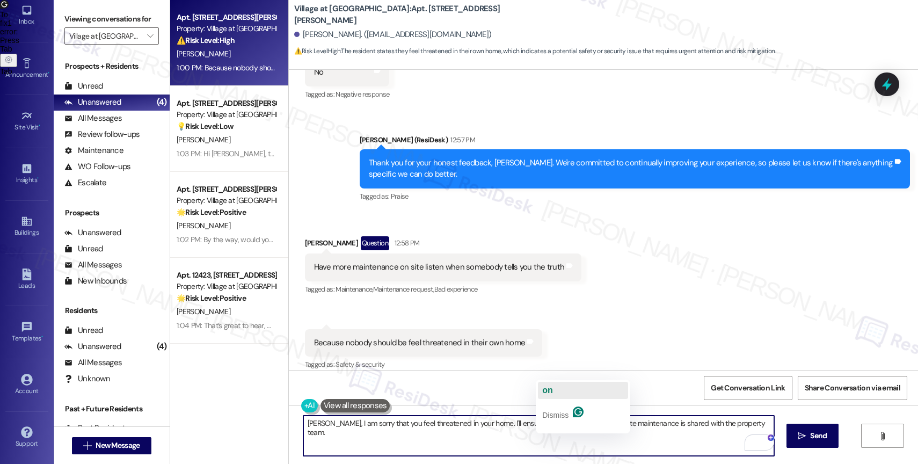
click at [564, 385] on button "on" at bounding box center [583, 390] width 90 height 17
click at [548, 425] on textarea "Lisa, I am sorry that you feel threatened in your home. I'll ensure your feedba…" at bounding box center [538, 436] width 471 height 40
click at [566, 423] on textarea "Lisa, I am sorry that you feel threatened in your home. I'll ensure your feedba…" at bounding box center [538, 436] width 471 height 40
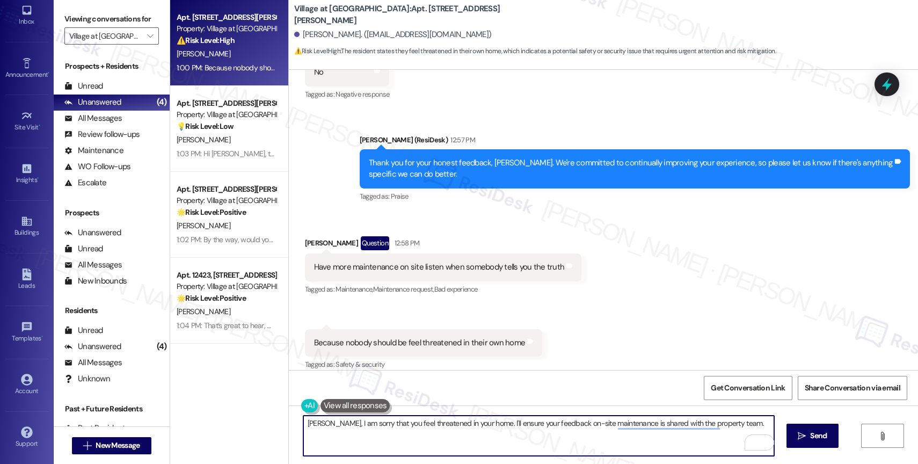
click at [542, 423] on textarea "Lisa, I am sorry that you feel threatened in your home. I'll ensure your feedba…" at bounding box center [538, 436] width 471 height 40
click at [753, 427] on textarea "Lisa, I am sorry that you feel threatened in your home. I'll ensure your feedba…" at bounding box center [538, 436] width 471 height 40
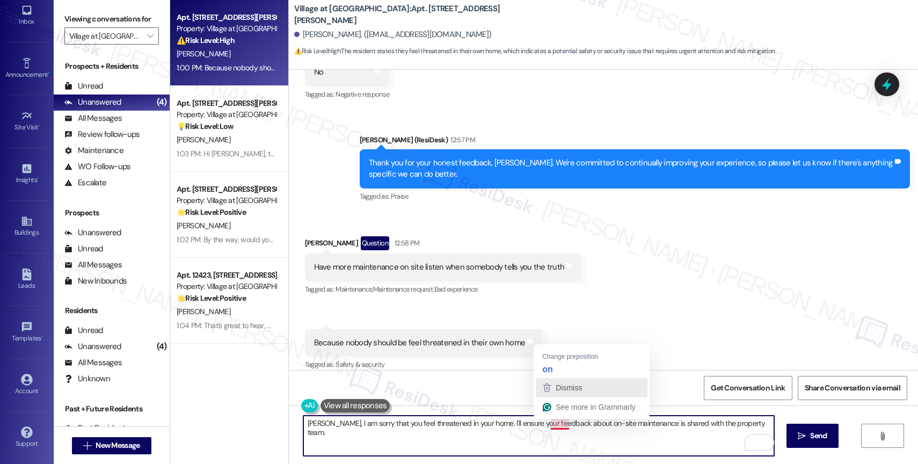
click at [562, 388] on span "Dismiss" at bounding box center [569, 387] width 26 height 9
click at [750, 423] on textarea "Lisa, I am sorry that you feel threatened in your home. I'll ensure your feedba…" at bounding box center [538, 436] width 471 height 40
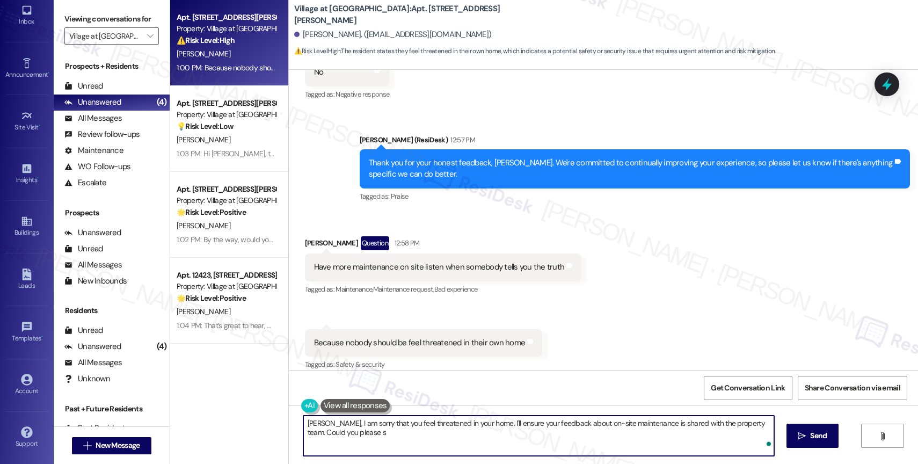
type textarea "Lisa, I am sorry that you feel threatened in your home. I'll ensure your feedba…"
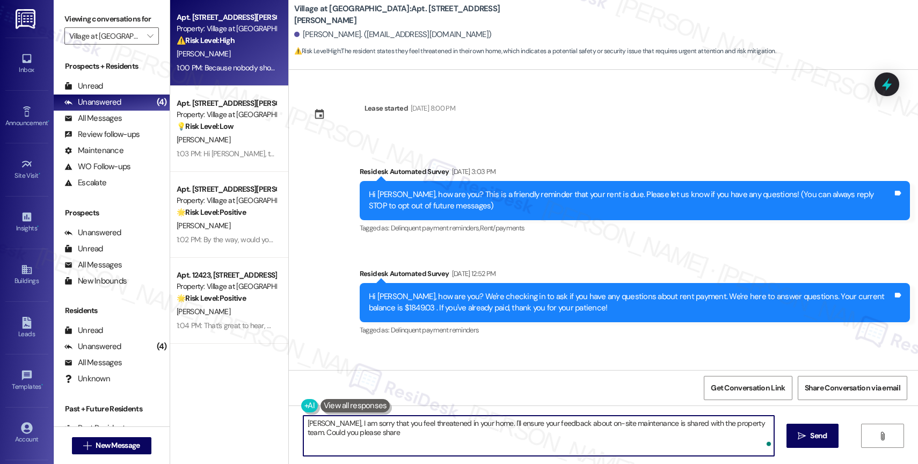
scroll to position [1754, 0]
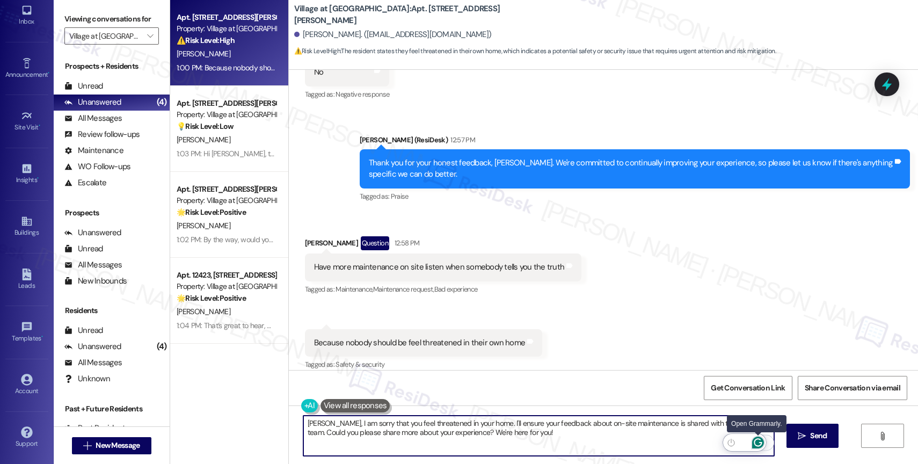
type textarea "[PERSON_NAME], I am sorry that you feel threatened in your home. I'll ensure yo…"
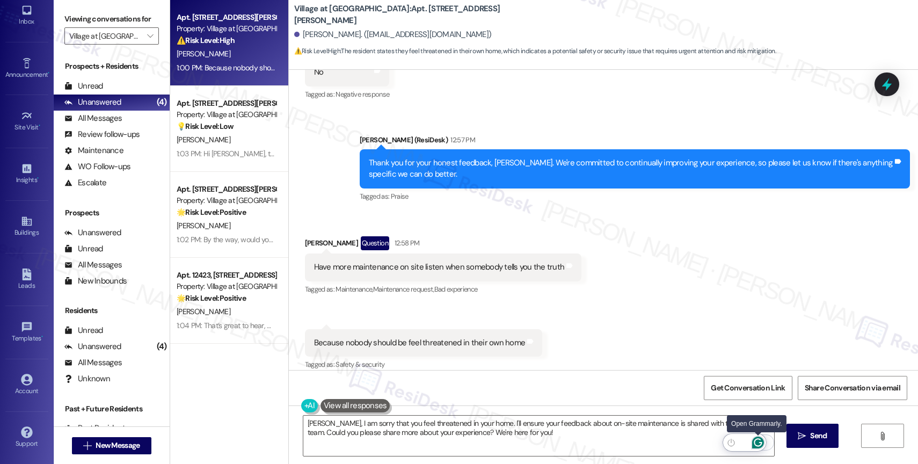
click at [760, 442] on icon "Open Grammarly. 0 Suggestions." at bounding box center [758, 443] width 8 height 8
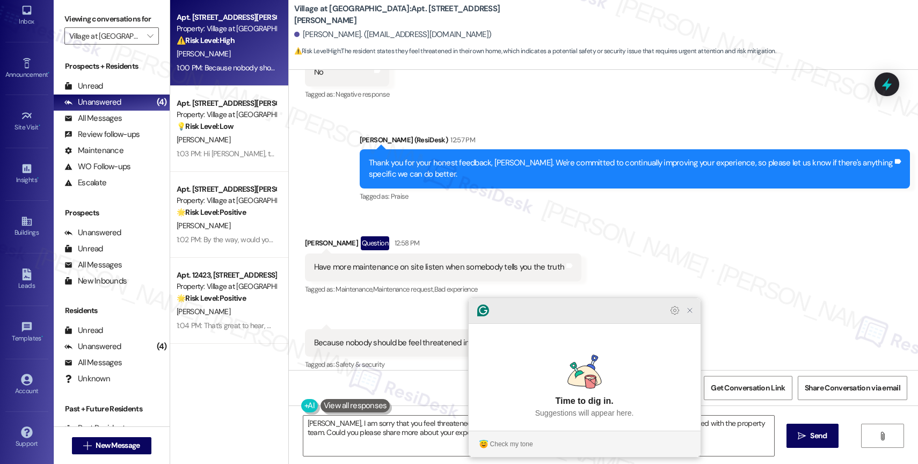
click at [688, 315] on icon "Close Grammarly Assistant" at bounding box center [690, 310] width 9 height 9
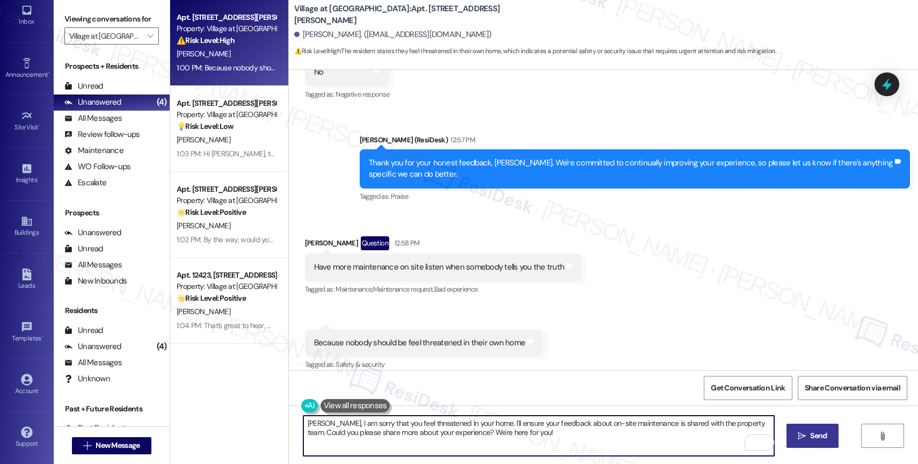
click at [801, 436] on icon "" at bounding box center [802, 436] width 8 height 9
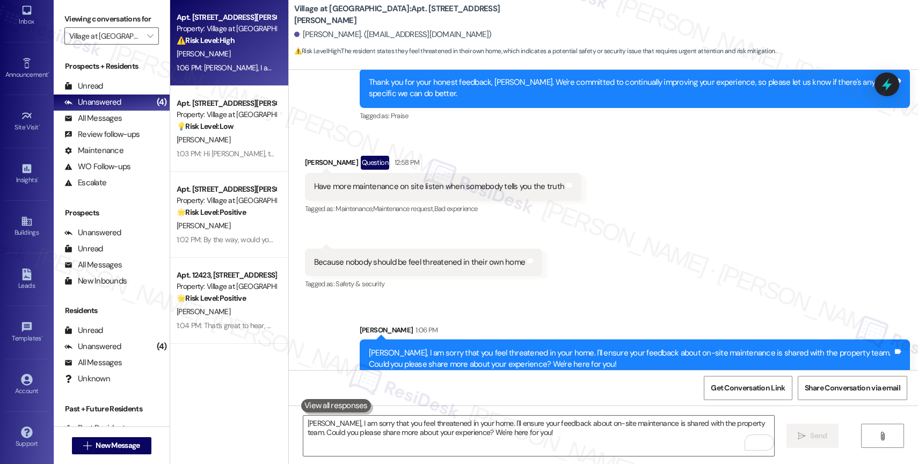
scroll to position [1840, 0]
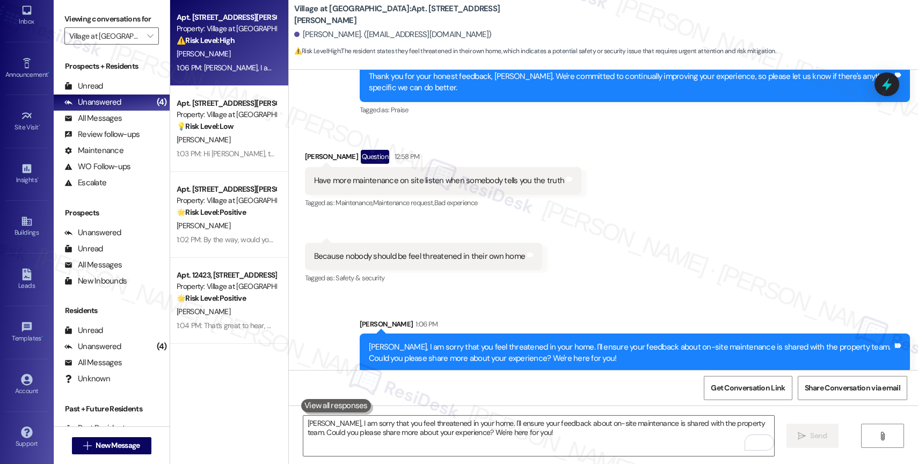
drag, startPoint x: 622, startPoint y: 215, endPoint x: 377, endPoint y: 110, distance: 267.0
click at [622, 214] on div "Received via SMS Lisa Hadd Question 12:58 PM Have more maintenance on site list…" at bounding box center [603, 210] width 629 height 169
click at [147, 40] on icon "" at bounding box center [150, 36] width 6 height 9
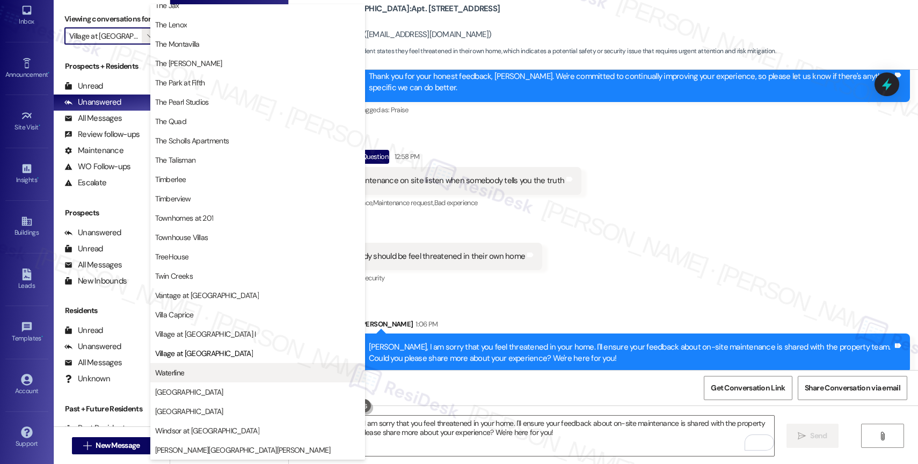
scroll to position [1925, 0]
click at [208, 375] on span "Waterline" at bounding box center [257, 372] width 205 height 11
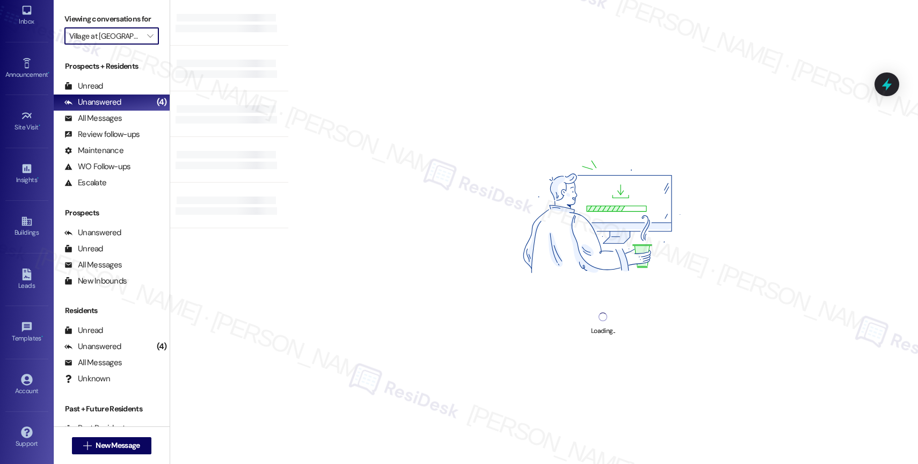
type input "Waterline"
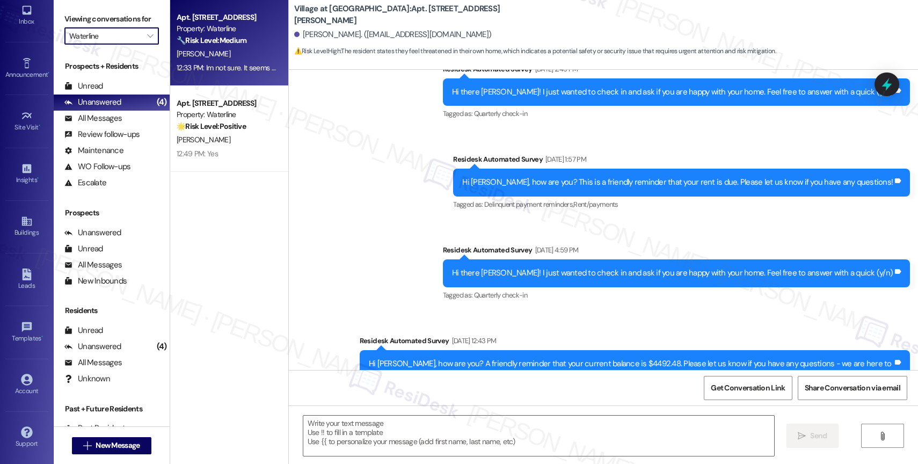
click at [220, 50] on div "[PERSON_NAME]" at bounding box center [226, 53] width 101 height 13
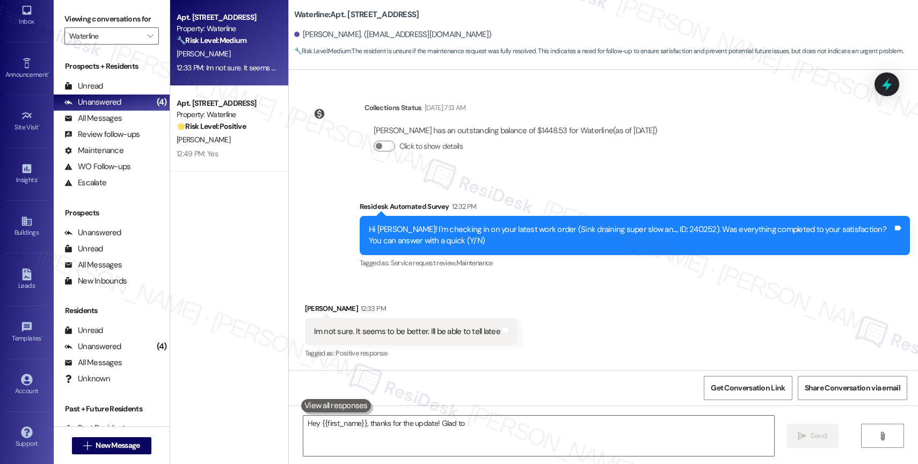
scroll to position [166, 0]
type textarea "Hey {{first_name}}, thanks for the update! Glad to hear the sink might be bette…"
click at [224, 53] on div "[PERSON_NAME]" at bounding box center [226, 53] width 101 height 13
click at [561, 323] on div "Received via SMS [PERSON_NAME] 12:33 PM Im not sure. It seems to be better. Ill…" at bounding box center [603, 324] width 629 height 91
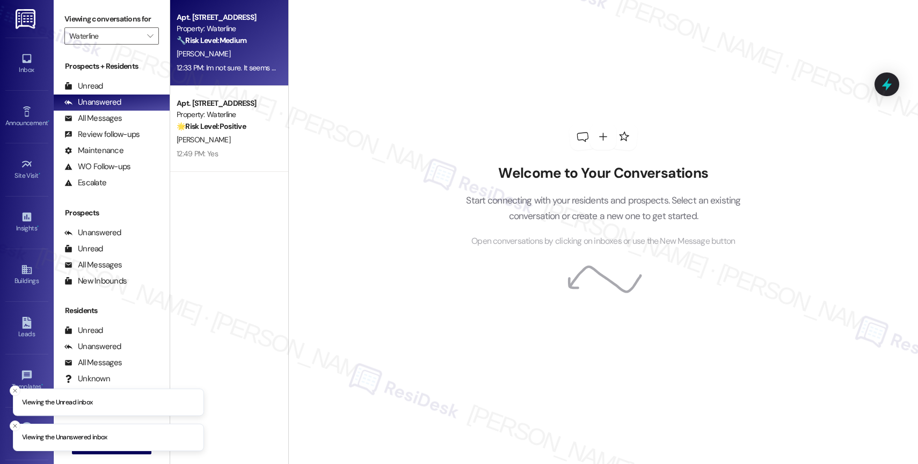
click at [229, 44] on strong "🔧 Risk Level: Medium" at bounding box center [212, 40] width 70 height 10
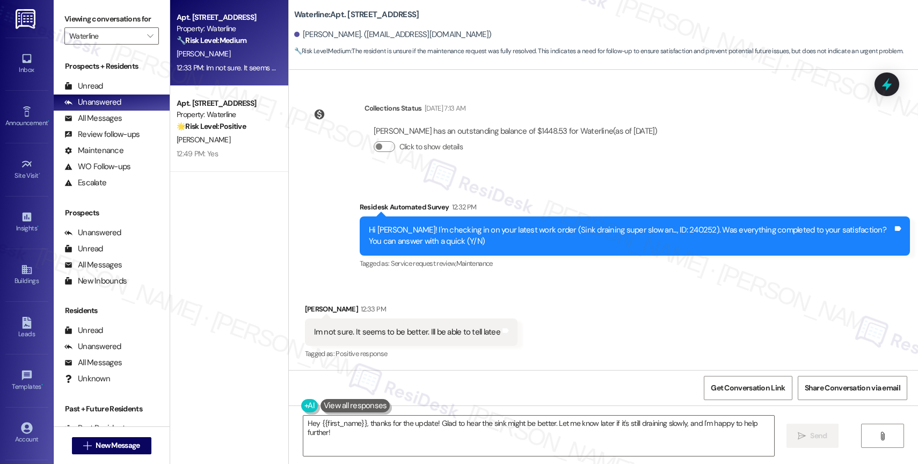
scroll to position [166, 0]
click at [527, 290] on div "Received via SMS [PERSON_NAME] 12:33 PM Im not sure. It seems to be better. Ill…" at bounding box center [603, 324] width 629 height 91
click at [581, 437] on textarea "Hey {{first_name}}, thanks for the update! Glad to hear the sink might be bette…" at bounding box center [538, 436] width 471 height 40
click at [817, 430] on button " Send" at bounding box center [813, 436] width 52 height 24
type textarea "Fetching suggested responses. Please feel free to read through the conversation…"
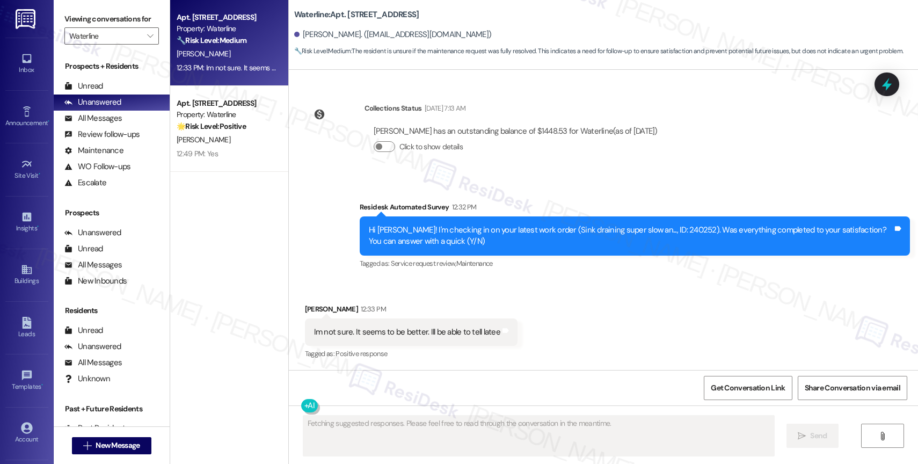
scroll to position [241, 0]
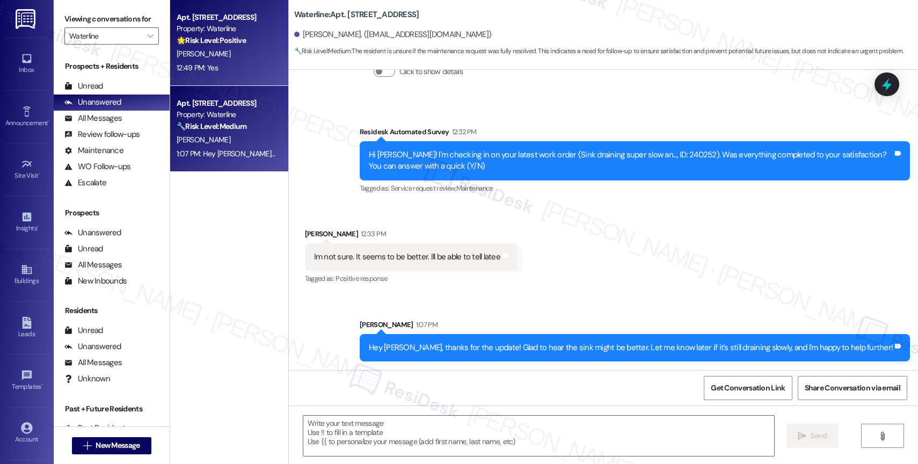
click at [207, 53] on span "[PERSON_NAME]" at bounding box center [204, 54] width 54 height 10
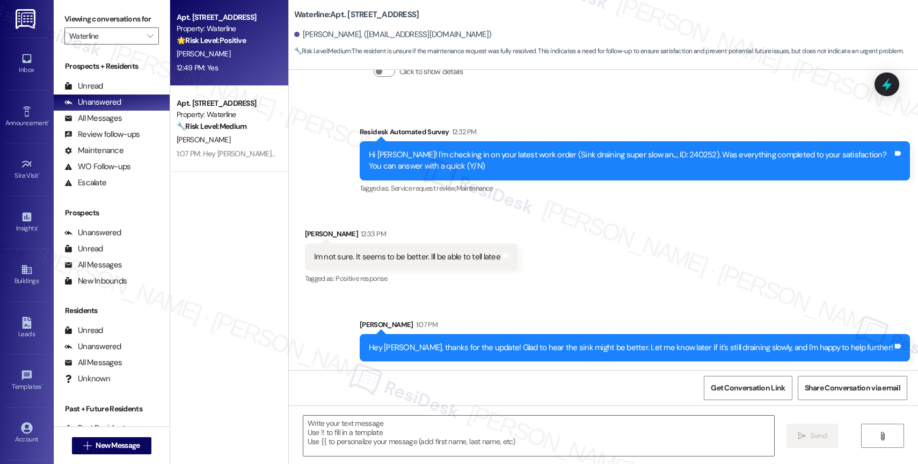
type textarea "Fetching suggested responses. Please feel free to read through the conversation…"
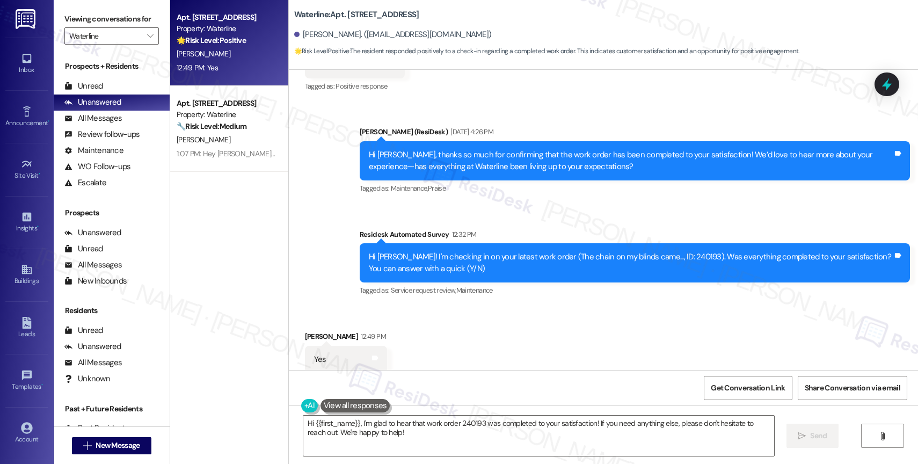
scroll to position [1616, 0]
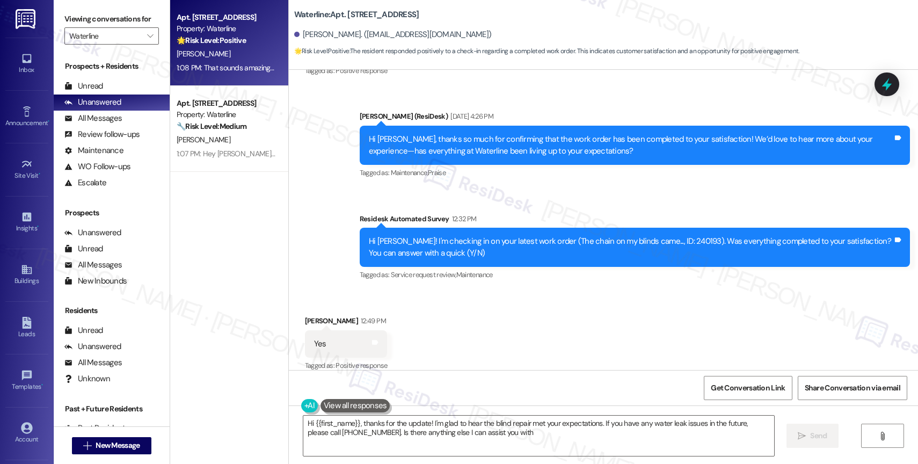
type textarea "Hi {{first_name}}, thanks for the update! I'm glad to hear the blind repair met…"
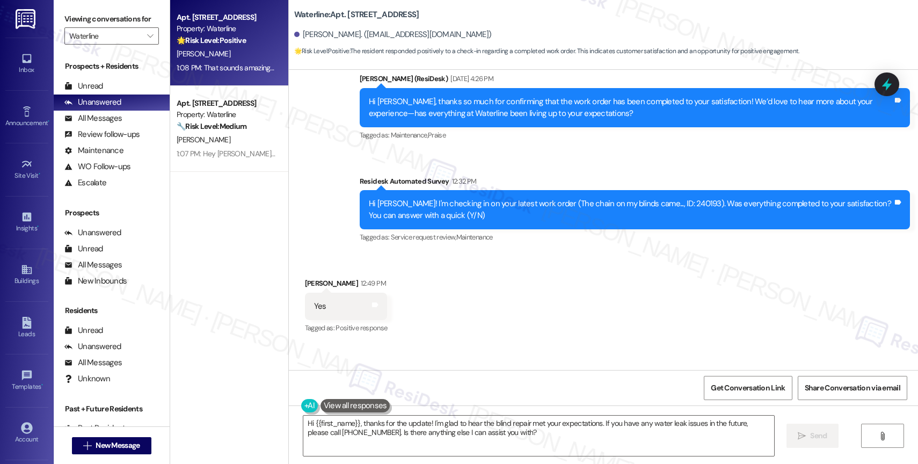
scroll to position [1703, 0]
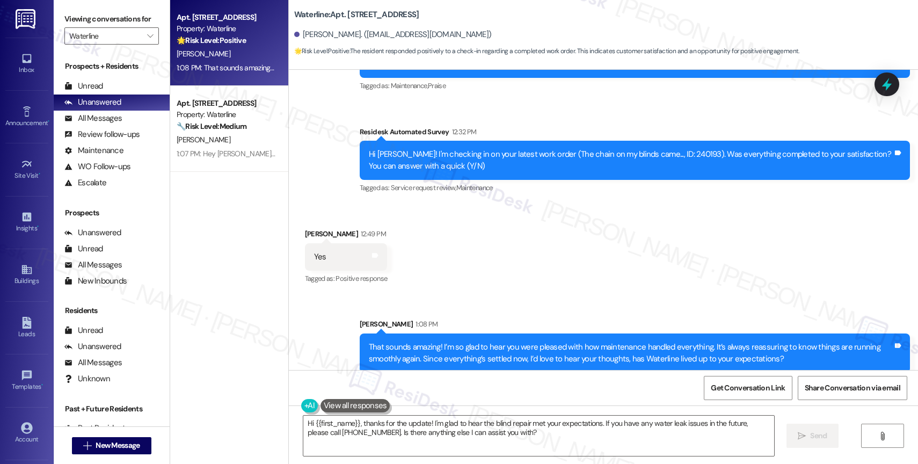
click at [491, 244] on div "Received via SMS [PERSON_NAME] 12:49 PM Yes Tags and notes Tagged as: Positive …" at bounding box center [603, 249] width 629 height 91
click at [481, 257] on div "Received via SMS [PERSON_NAME] 12:49 PM Yes Tags and notes Tagged as: Positive …" at bounding box center [603, 249] width 629 height 91
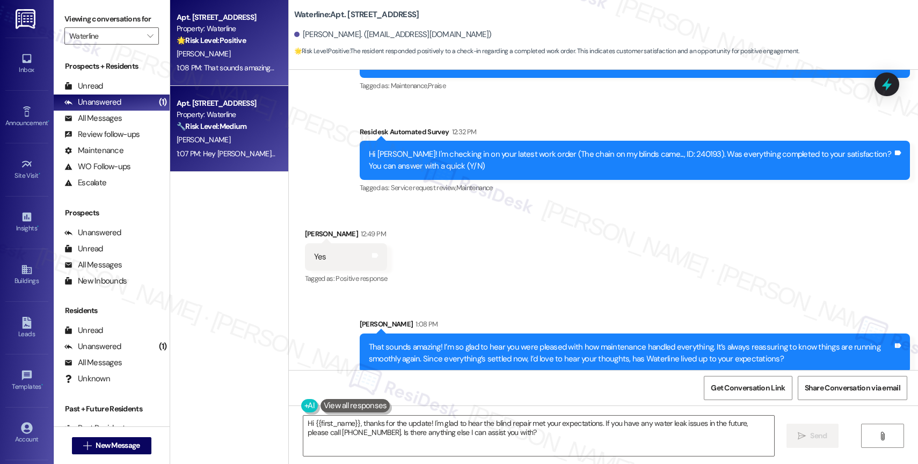
click at [207, 136] on div "[PERSON_NAME]" at bounding box center [226, 139] width 101 height 13
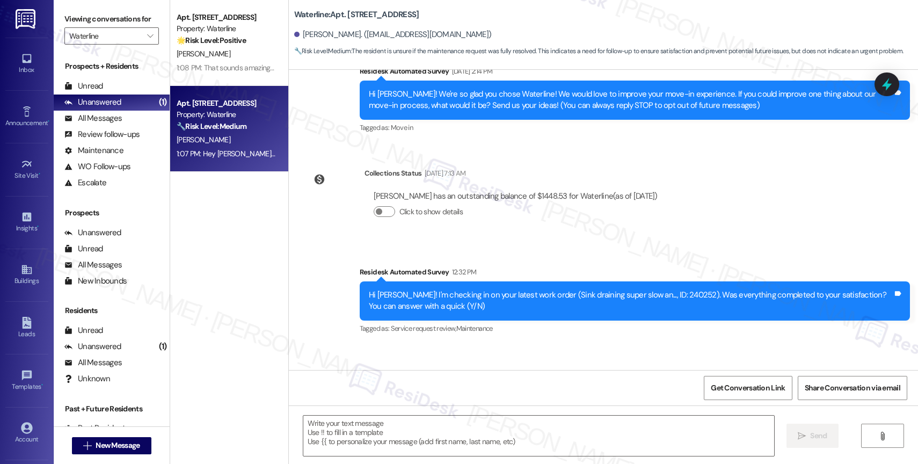
scroll to position [165, 0]
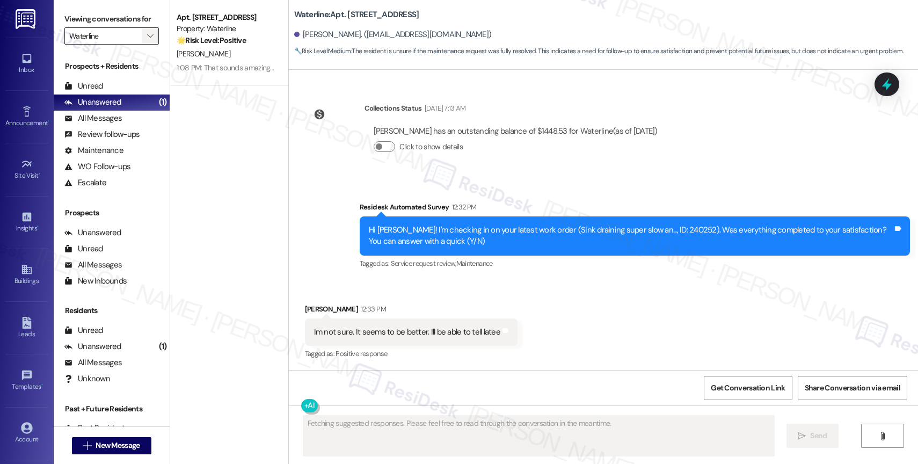
click at [145, 45] on span "" at bounding box center [150, 35] width 10 height 17
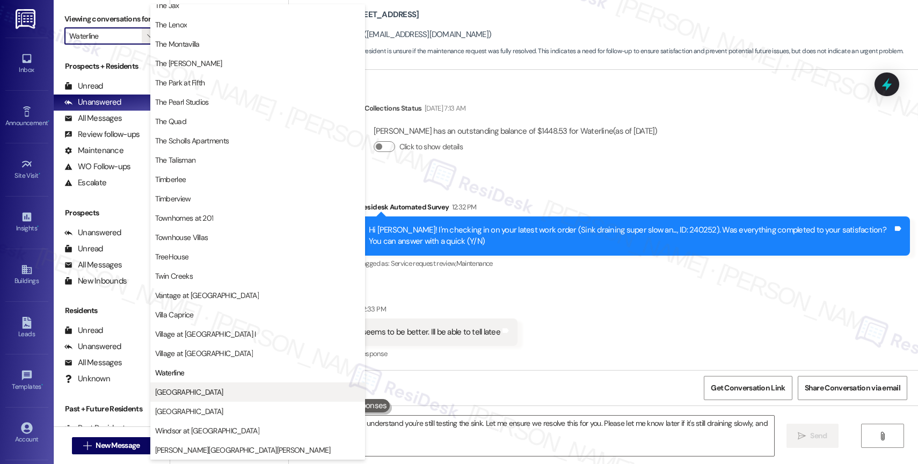
type textarea "Hi {{first_name}}, I understand you're still testing the sink. Let me ensure we…"
click at [191, 390] on span "[GEOGRAPHIC_DATA]" at bounding box center [257, 392] width 205 height 11
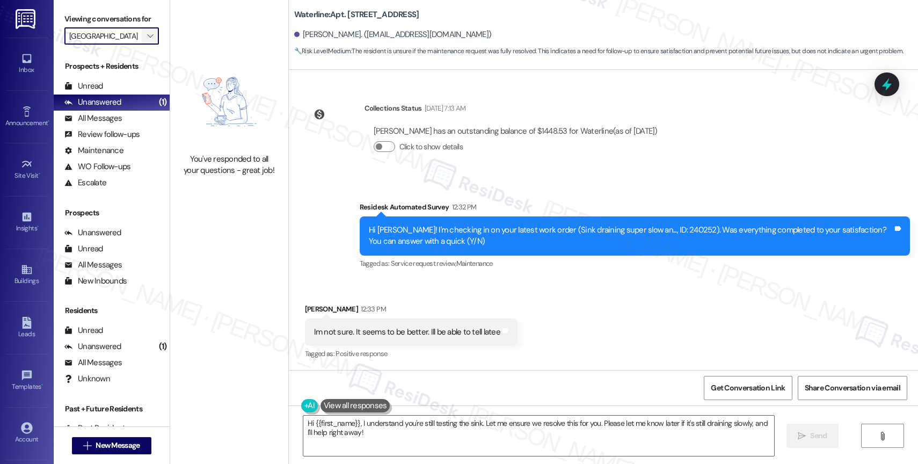
click at [145, 43] on span "" at bounding box center [150, 35] width 10 height 17
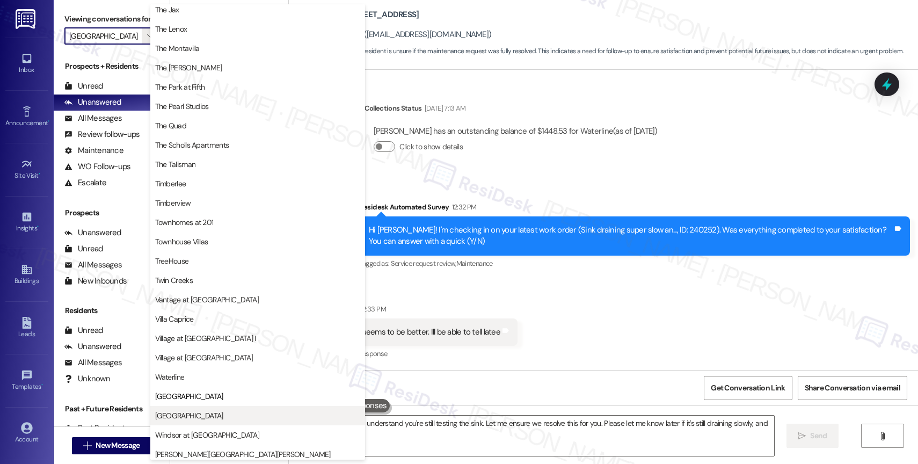
scroll to position [1938, 0]
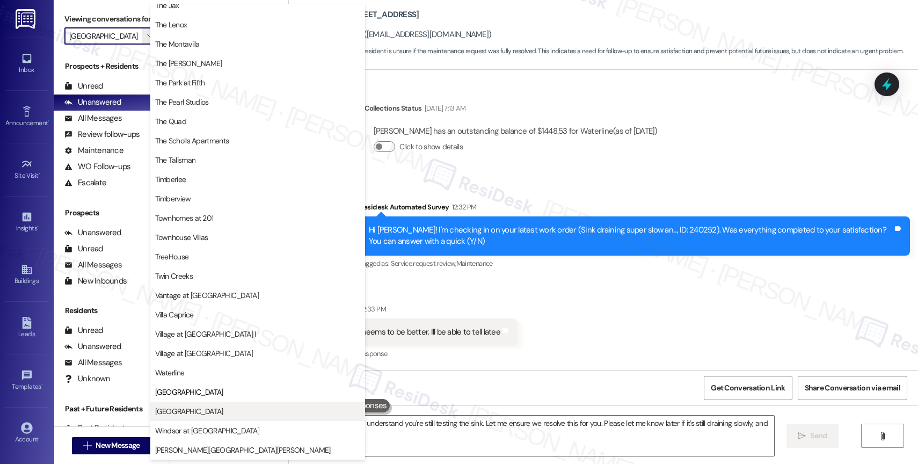
click at [204, 415] on span "[GEOGRAPHIC_DATA]" at bounding box center [189, 411] width 68 height 11
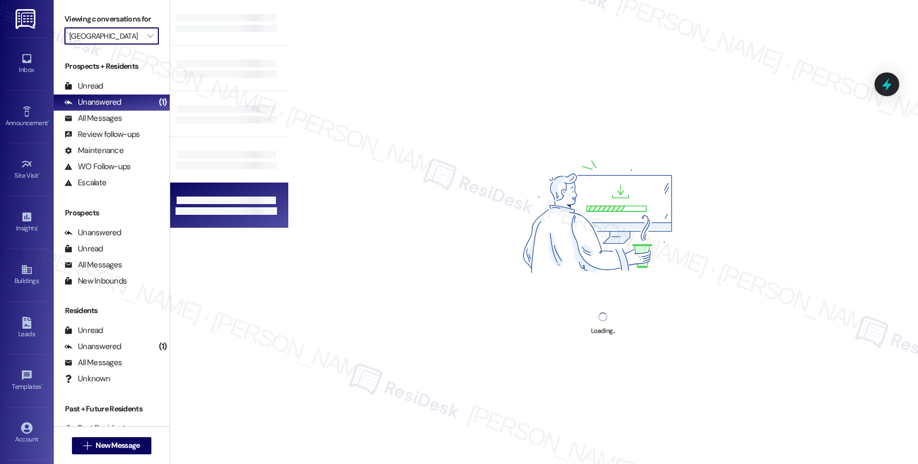
type input "[GEOGRAPHIC_DATA]"
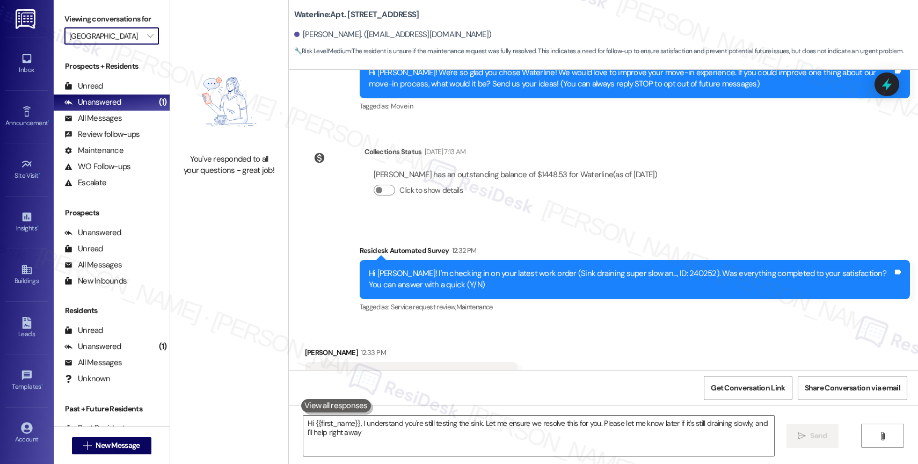
type textarea "Hi {{first_name}}, I understand you're still testing the sink. Let me ensure we…"
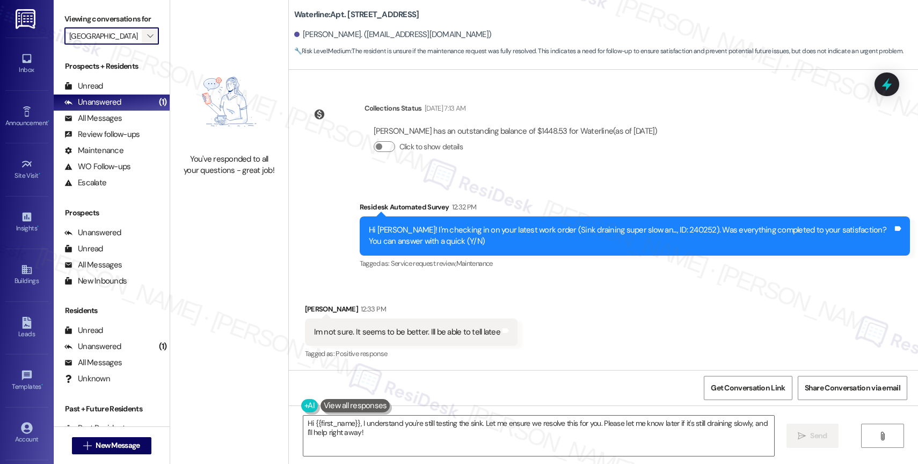
click at [147, 40] on icon "" at bounding box center [150, 36] width 6 height 9
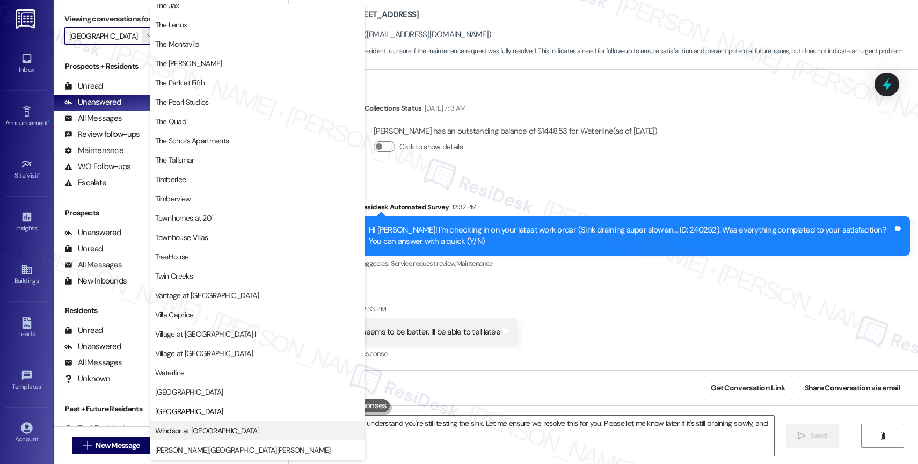
scroll to position [1931, 0]
click at [211, 430] on span "Windsor at [GEOGRAPHIC_DATA]" at bounding box center [207, 430] width 104 height 11
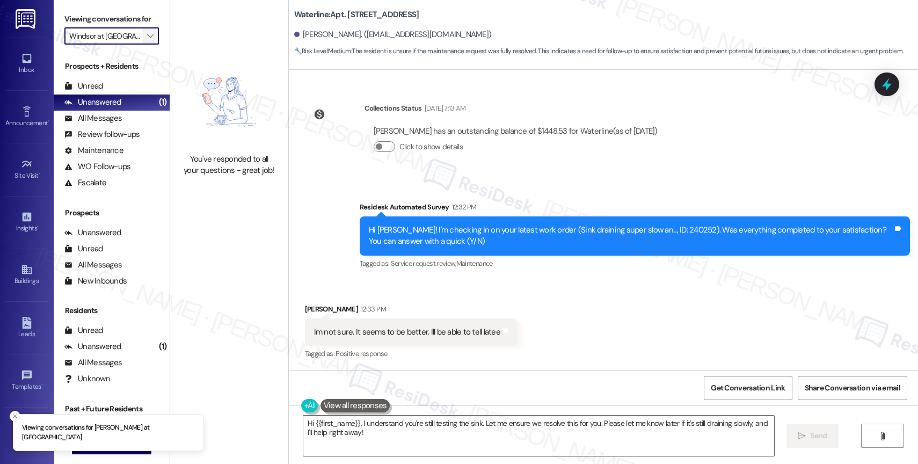
click at [147, 40] on icon "" at bounding box center [150, 36] width 6 height 9
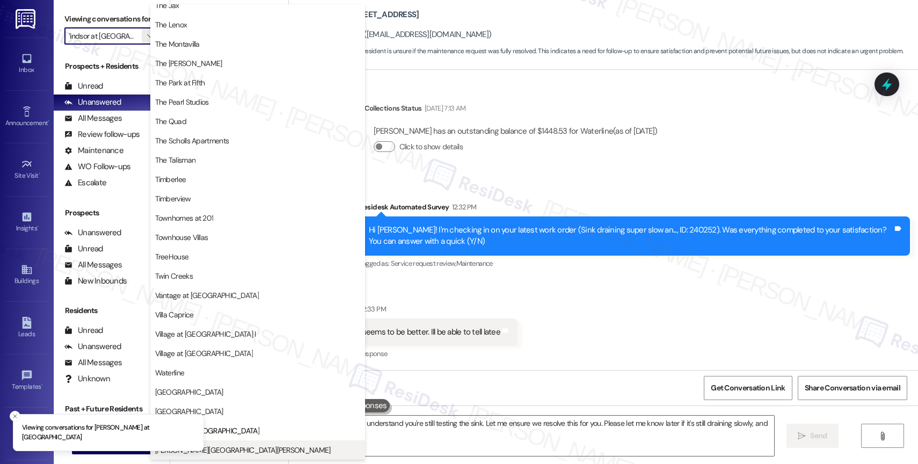
scroll to position [1925, 0]
click at [229, 446] on span "[PERSON_NAME][GEOGRAPHIC_DATA][PERSON_NAME]" at bounding box center [257, 450] width 205 height 11
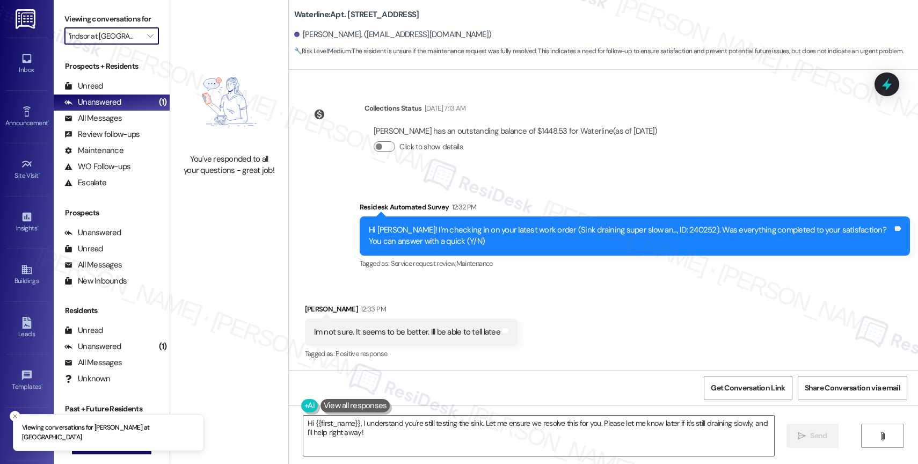
type input "[PERSON_NAME][GEOGRAPHIC_DATA][PERSON_NAME]"
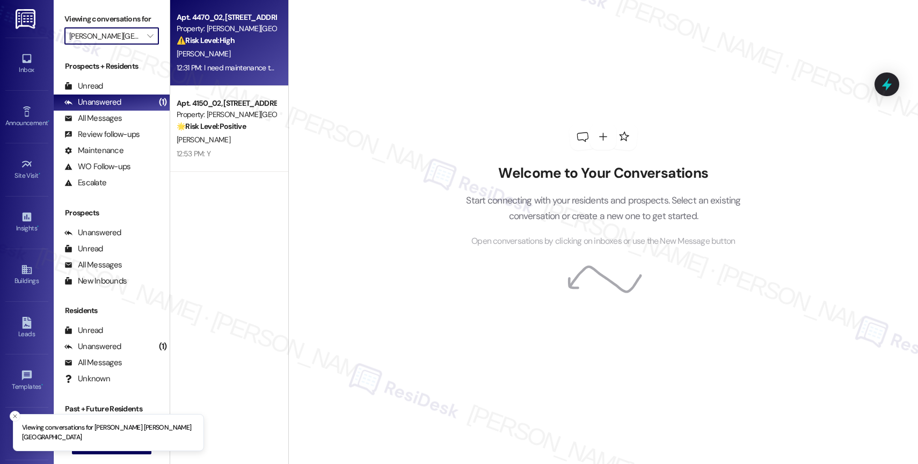
click at [242, 65] on div "12:31 PM: I need maintenance to repair the toilet 12:31 PM: I need maintenance …" at bounding box center [250, 68] width 146 height 10
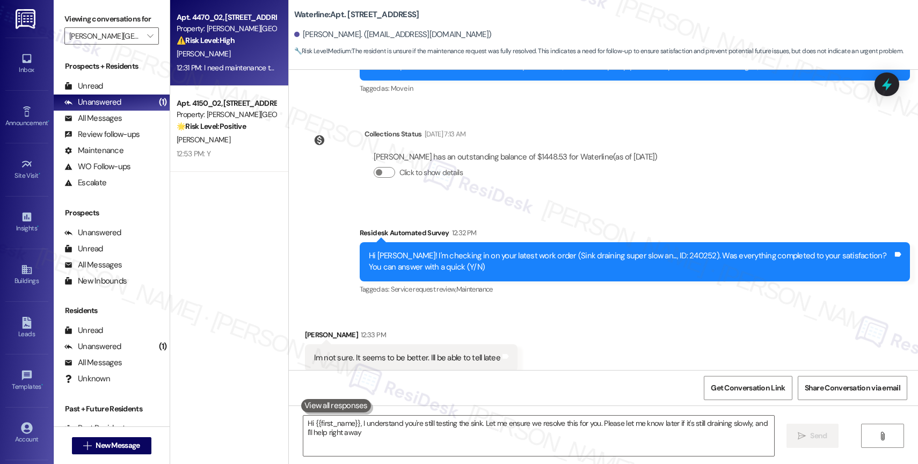
type textarea "Hi {{first_name}}, I understand you're still testing the sink. Let me ensure we…"
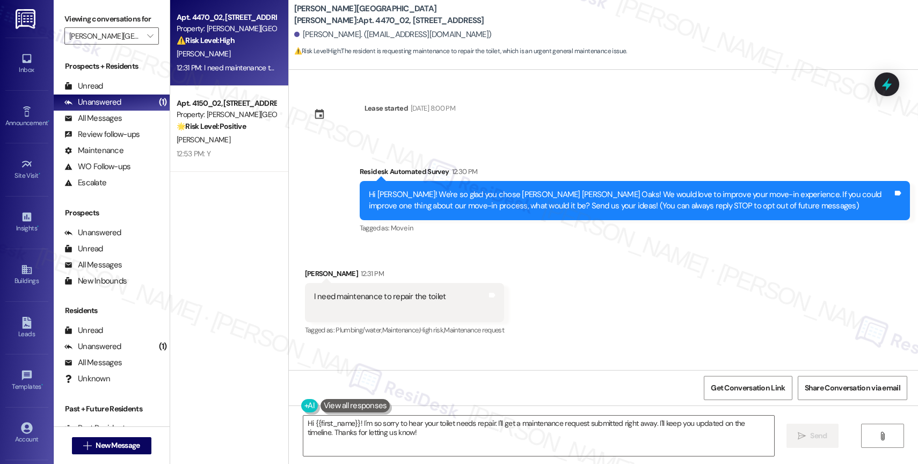
click at [565, 288] on div "Received via SMS [PERSON_NAME] 12:31 PM I need maintenance to repair the toilet…" at bounding box center [603, 295] width 629 height 102
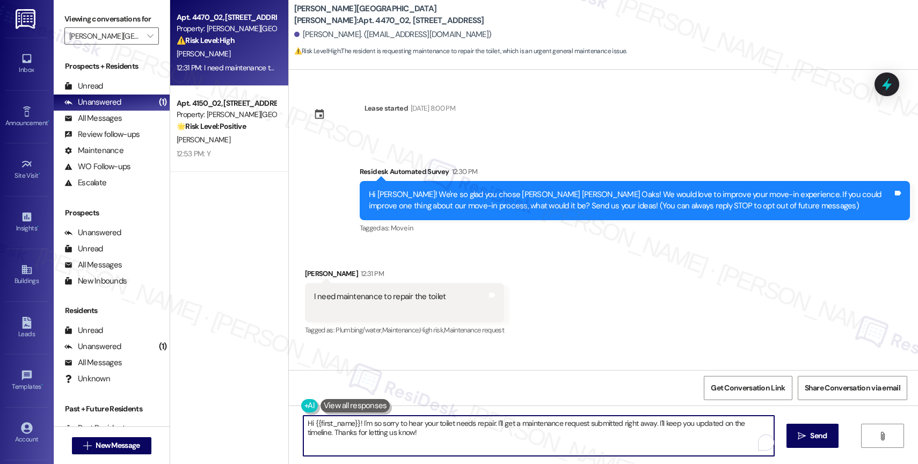
click at [388, 437] on textarea "Hi {{first_name}}! I'm so sorry to hear your toilet needs repair. I'll get a ma…" at bounding box center [538, 436] width 471 height 40
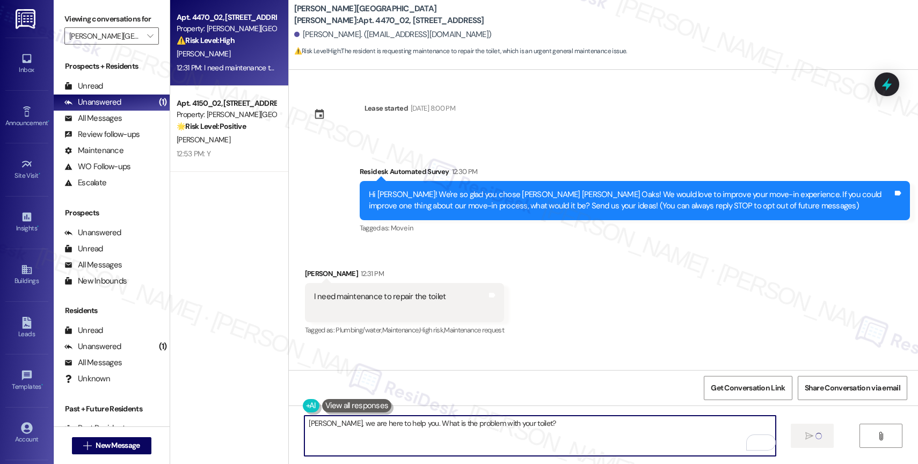
type textarea "[PERSON_NAME], we are here to help you. What is the problem with your toilet?"
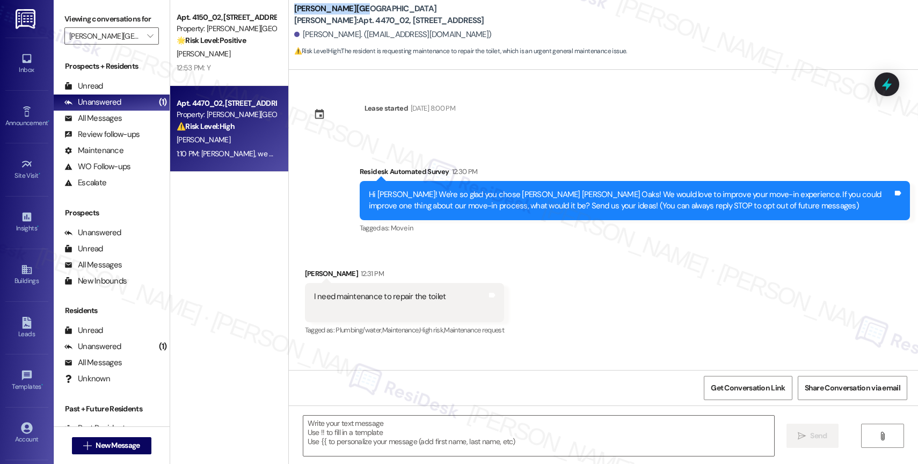
drag, startPoint x: 287, startPoint y: 13, endPoint x: 344, endPoint y: 10, distance: 57.0
click at [344, 10] on b "[PERSON_NAME][GEOGRAPHIC_DATA][PERSON_NAME]: Apt. 4470_02, [GEOGRAPHIC_DATA]" at bounding box center [401, 14] width 215 height 23
copy b "[PERSON_NAME][GEOGRAPHIC_DATA][PERSON_NAME]"
click at [584, 122] on div "Lease started [DATE] 8:00 PM Survey, sent via SMS Residesk Automated Survey 12:…" at bounding box center [603, 220] width 629 height 300
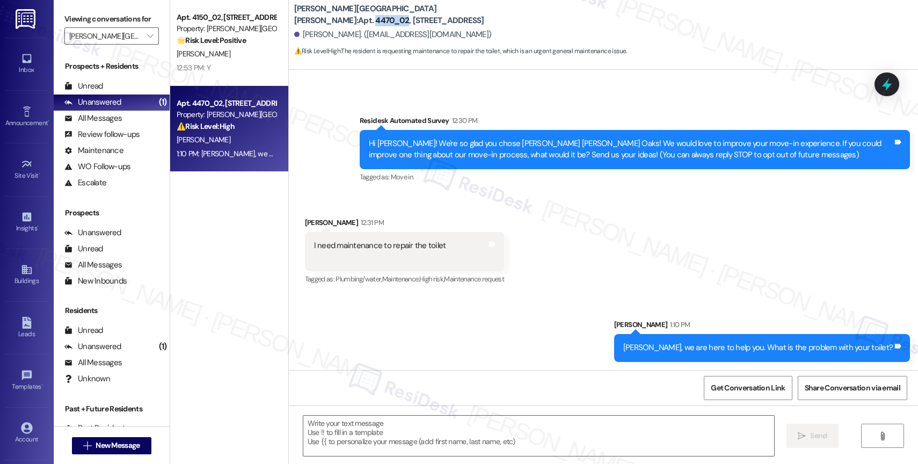
drag, startPoint x: 366, startPoint y: 16, endPoint x: 397, endPoint y: 14, distance: 31.7
click at [397, 14] on b "[PERSON_NAME][GEOGRAPHIC_DATA][PERSON_NAME]: Apt. 4470_02, [GEOGRAPHIC_DATA]" at bounding box center [401, 14] width 215 height 23
copy b "4470_02"
click at [389, 424] on textarea "To enrich screen reader interactions, please activate Accessibility in Grammarl…" at bounding box center [538, 436] width 471 height 40
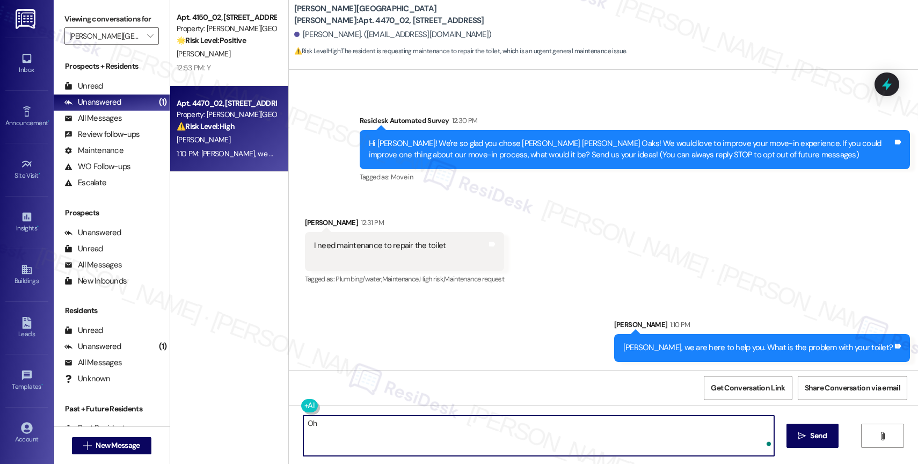
type textarea "O"
click at [495, 423] on textarea "I just saw the work order you submitted last night." at bounding box center [538, 436] width 471 height 40
paste textarea "Although there may be more urgent requests that are given priority at the momen…"
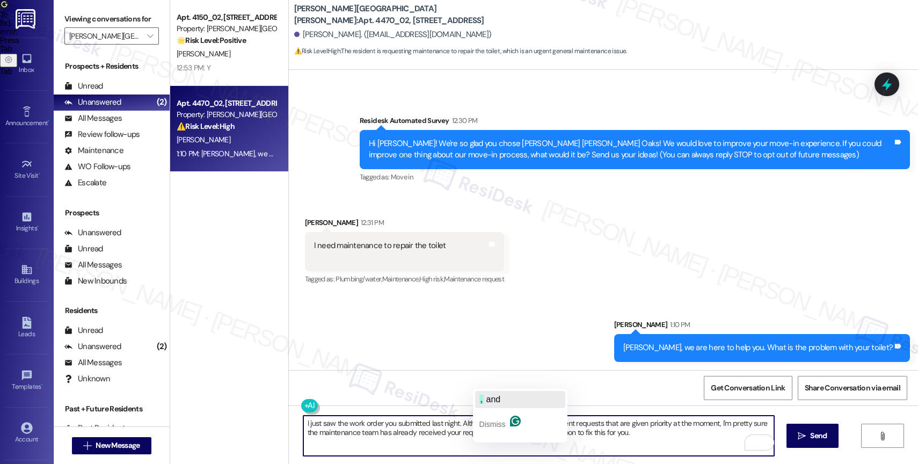
click at [501, 392] on button ", and" at bounding box center [520, 399] width 90 height 17
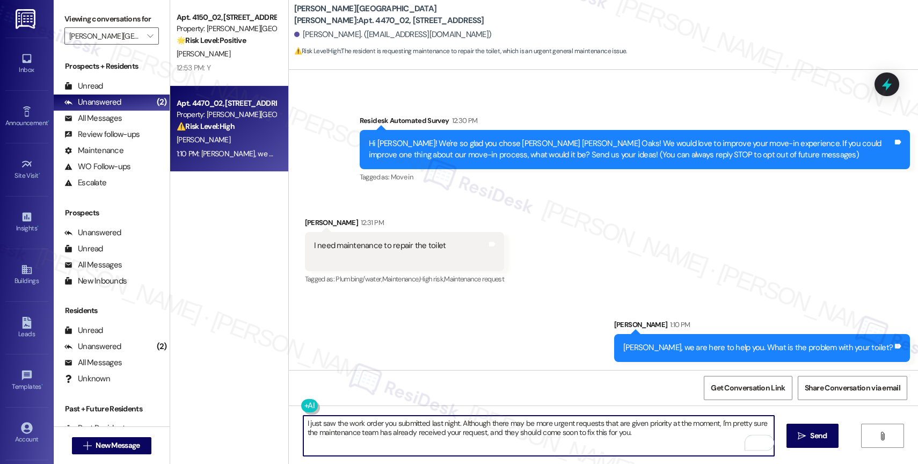
click at [656, 432] on textarea "I just saw the work order you submitted last night. Although there may be more …" at bounding box center [538, 436] width 471 height 40
click at [303, 419] on textarea "I just saw the work order you submitted last night. Although there may be more …" at bounding box center [538, 436] width 471 height 40
type textarea "I just saw the work order you submitted last night. Although there may be more …"
click at [761, 441] on icon "Open Grammarly. 0 Suggestions." at bounding box center [758, 443] width 12 height 12
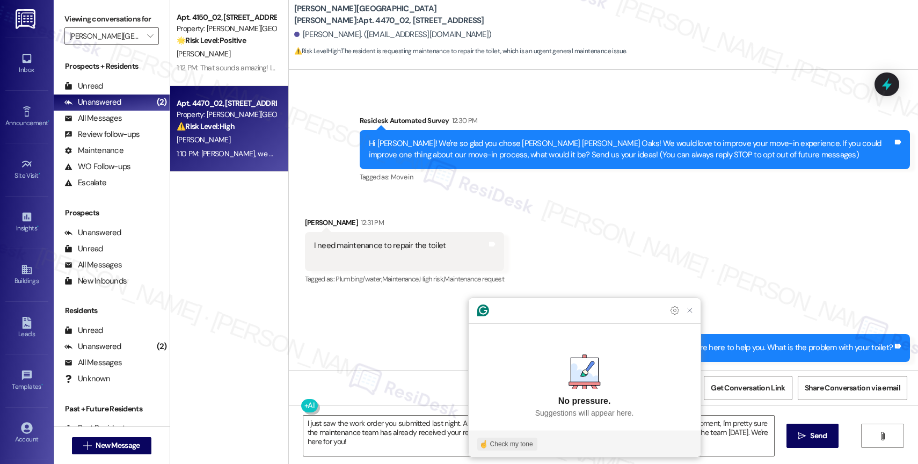
click at [512, 440] on div "Check my tone" at bounding box center [511, 444] width 43 height 10
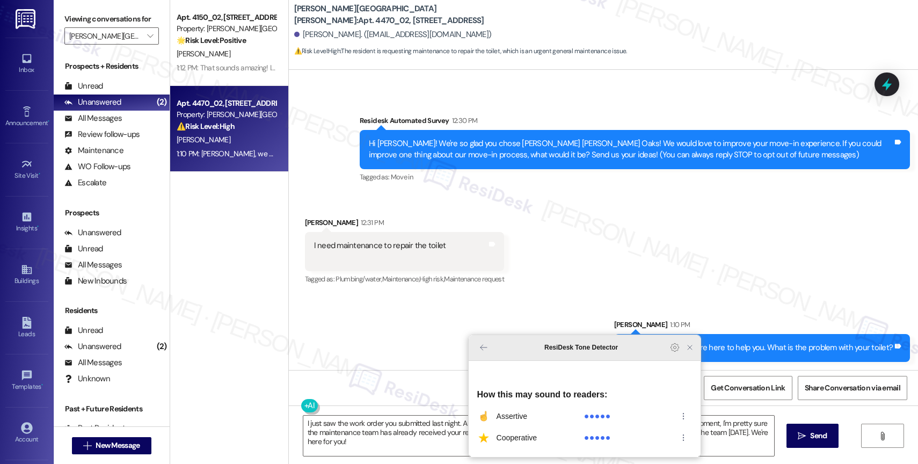
click at [692, 352] on icon "Close Grammarly Assistant" at bounding box center [690, 347] width 9 height 9
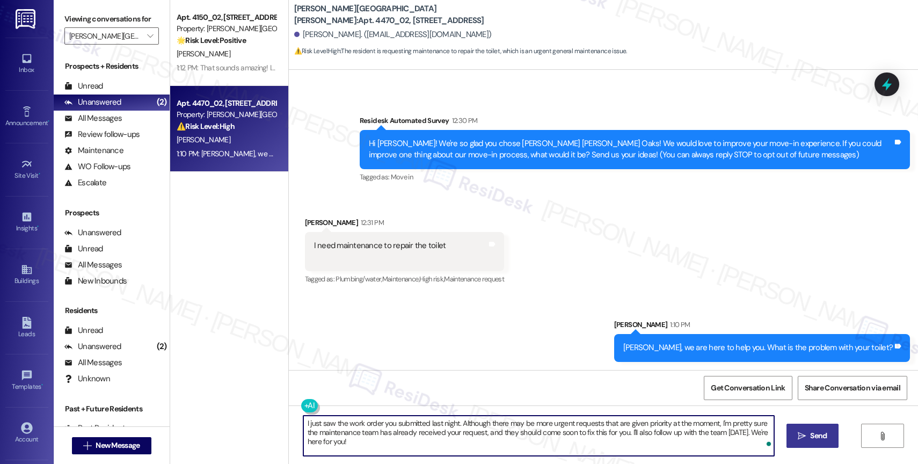
click at [799, 432] on icon "" at bounding box center [802, 436] width 8 height 9
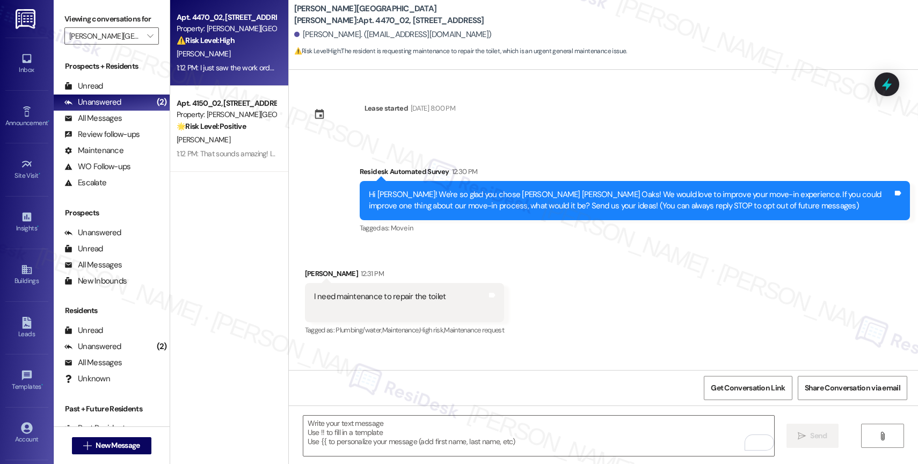
scroll to position [137, 0]
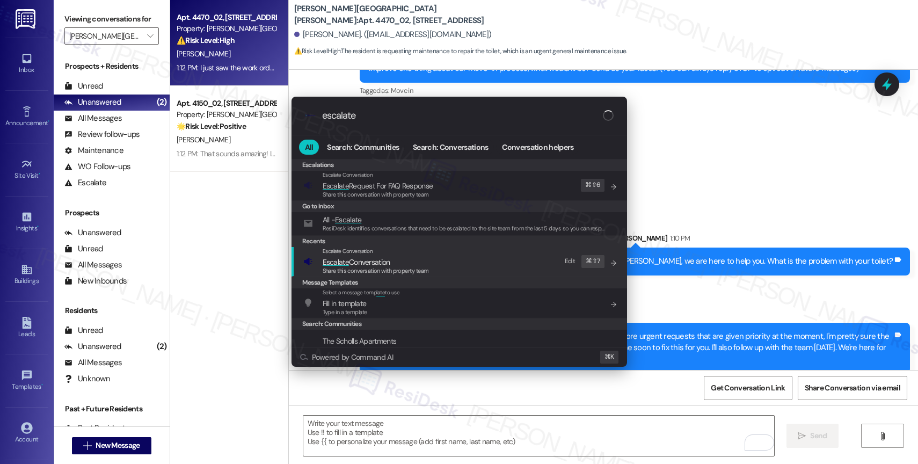
type input "escalate"
click at [379, 258] on span "Escalate Conversation" at bounding box center [357, 262] width 68 height 10
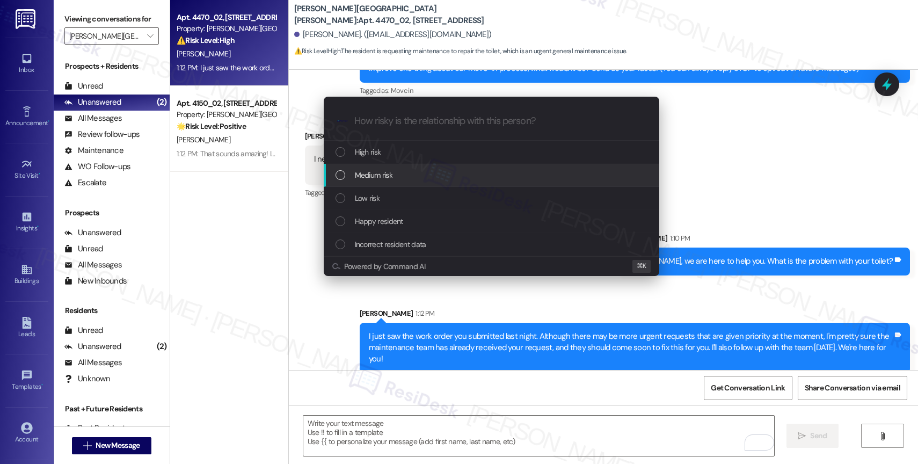
click at [381, 179] on span "Medium risk" at bounding box center [374, 175] width 38 height 12
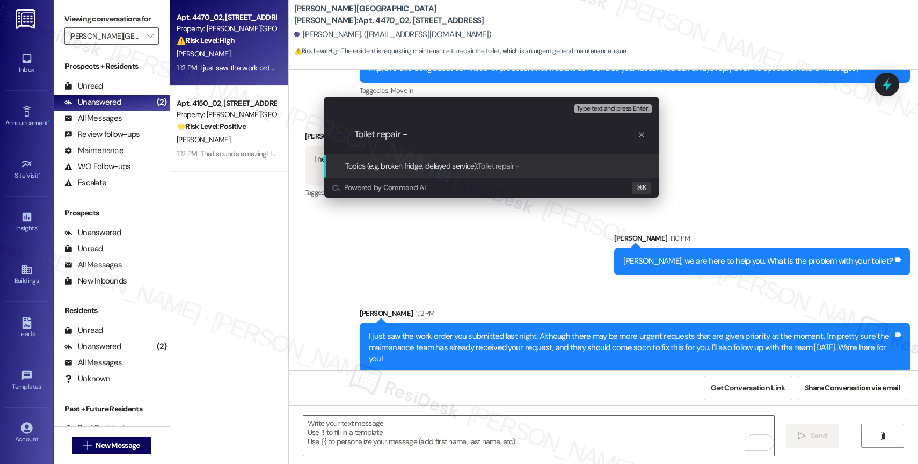
paste input "Work Order #240448"
type input "Toilet repair - Work Order #240448"
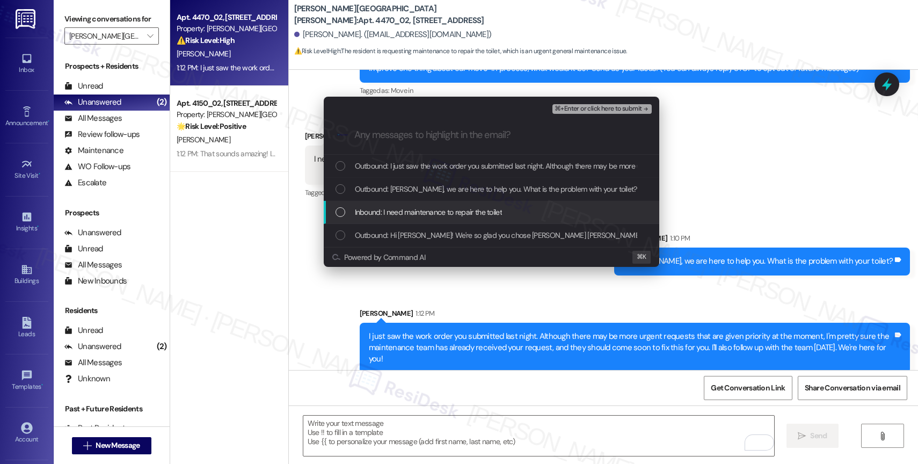
click at [415, 213] on span "Inbound: I need maintenance to repair the toilet" at bounding box center [428, 212] width 147 height 12
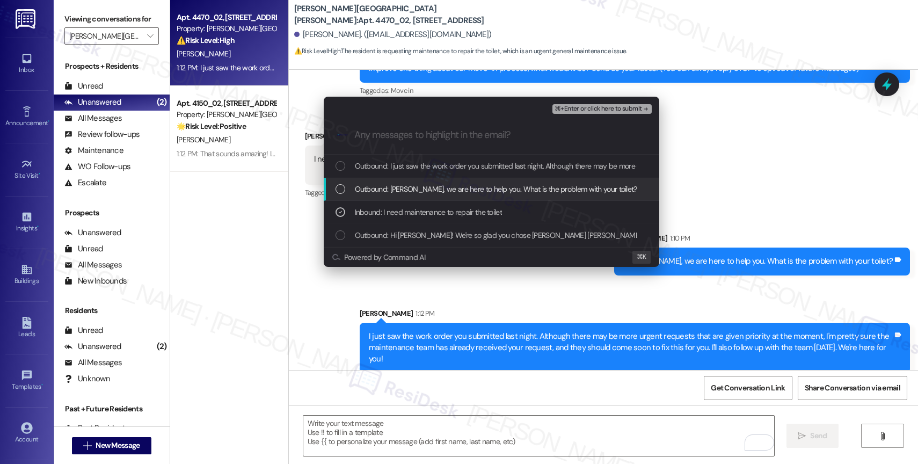
click at [417, 181] on div "Outbound: [PERSON_NAME], we are here to help you. What is the problem with your…" at bounding box center [492, 189] width 336 height 23
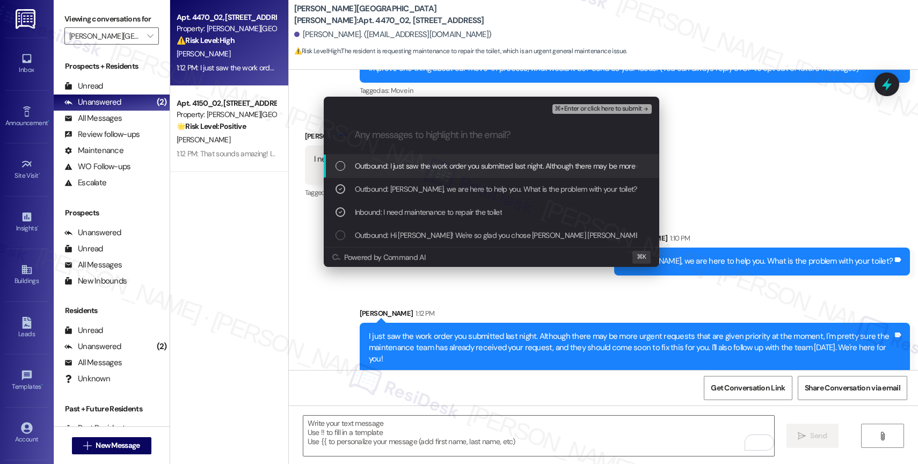
click at [427, 162] on span "Outbound: I just saw the work order you submitted last night. Although there ma…" at bounding box center [854, 166] width 999 height 12
click at [621, 106] on span "⌘+Enter or click here to submit" at bounding box center [598, 109] width 87 height 8
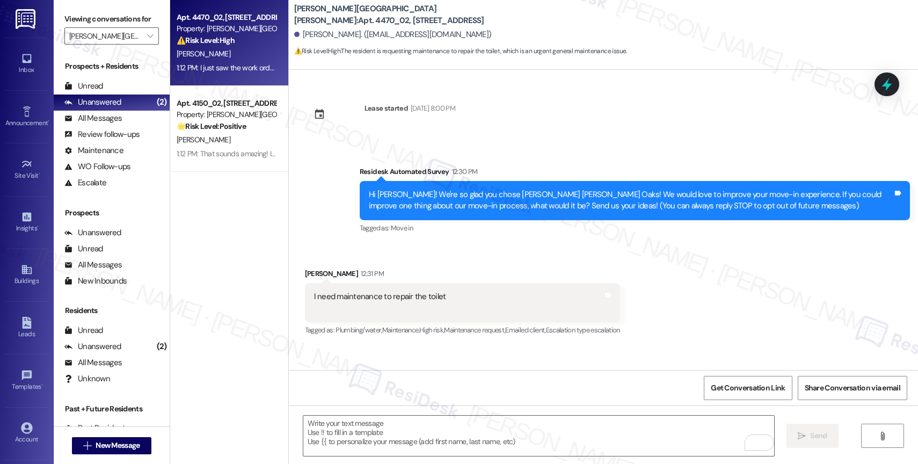
scroll to position [154, 0]
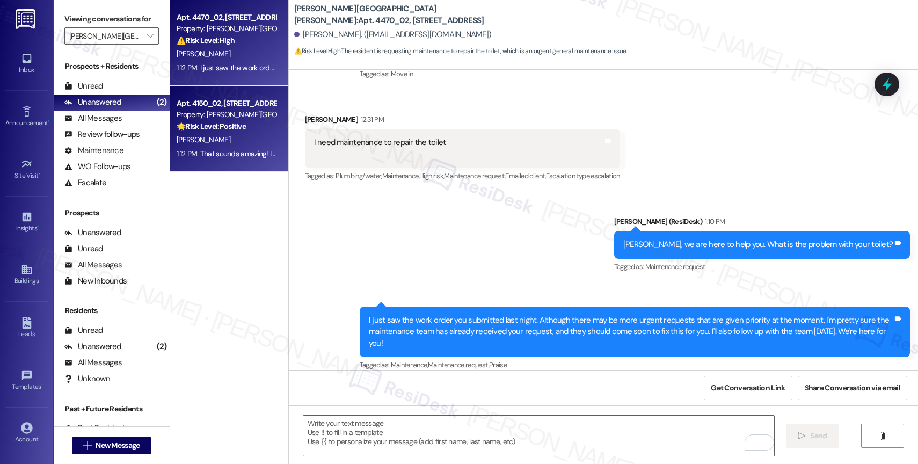
click at [234, 130] on strong "🌟 Risk Level: Positive" at bounding box center [211, 126] width 69 height 10
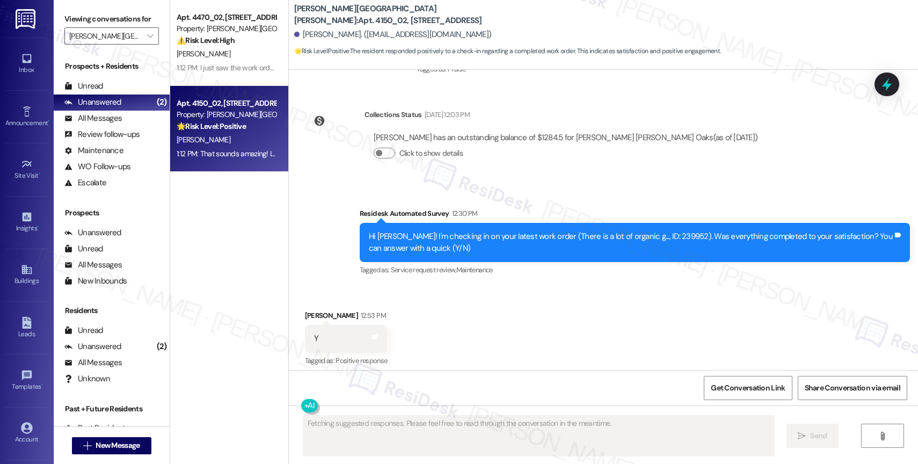
scroll to position [1303, 0]
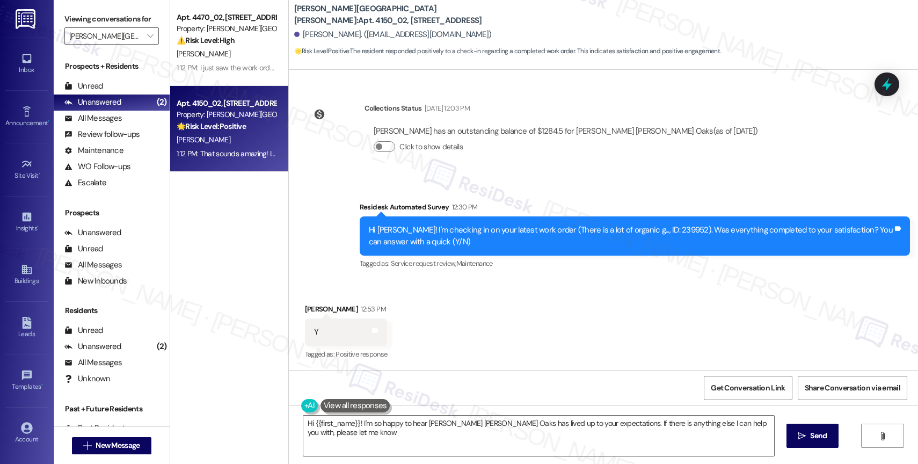
type textarea "Hi {{first_name}}! I'm so happy to hear [PERSON_NAME] [PERSON_NAME] Oaks has li…"
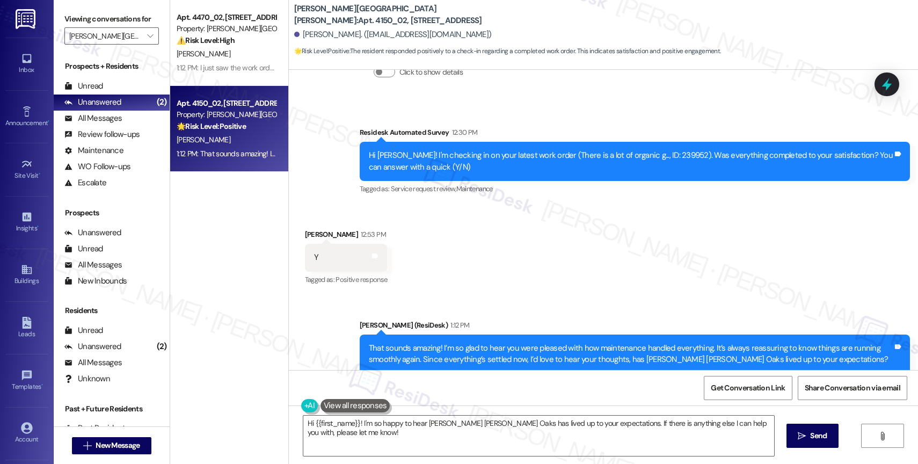
scroll to position [1406, 0]
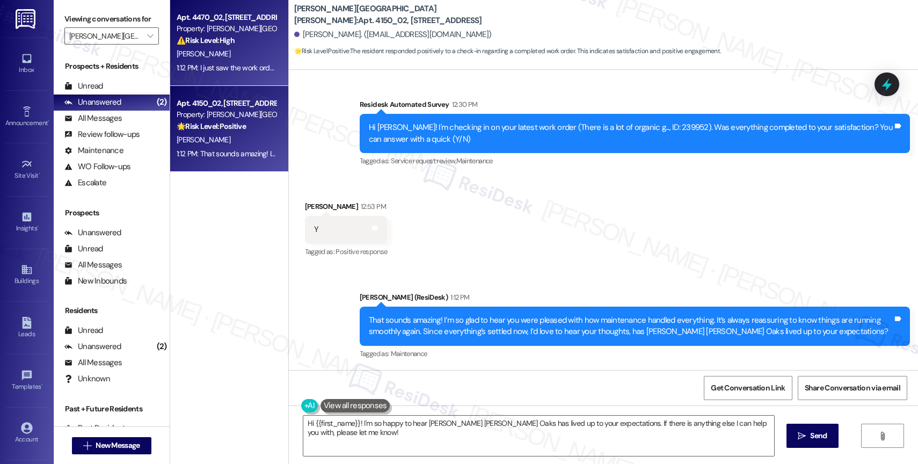
click at [238, 55] on div "[PERSON_NAME]" at bounding box center [226, 53] width 101 height 13
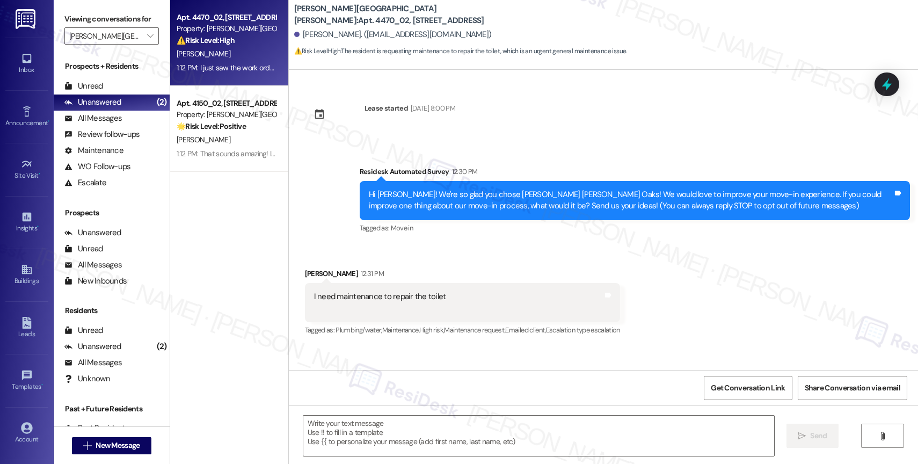
type textarea "Fetching suggested responses. Please feel free to read through the conversation…"
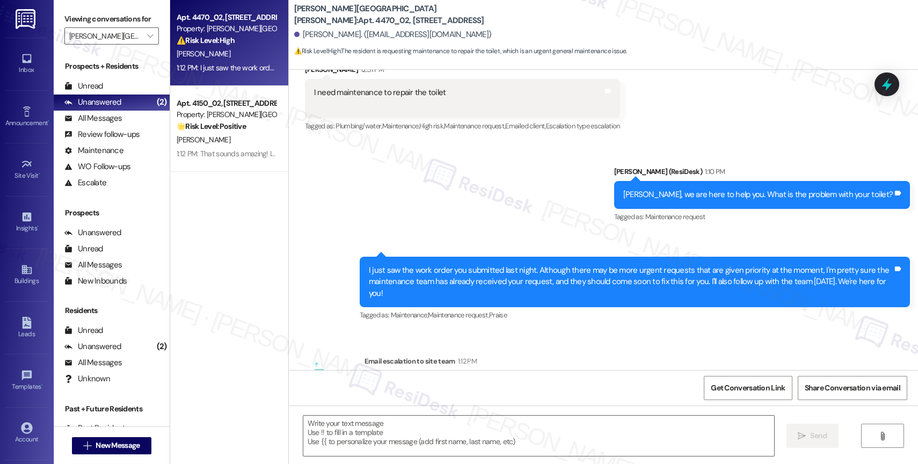
scroll to position [287, 0]
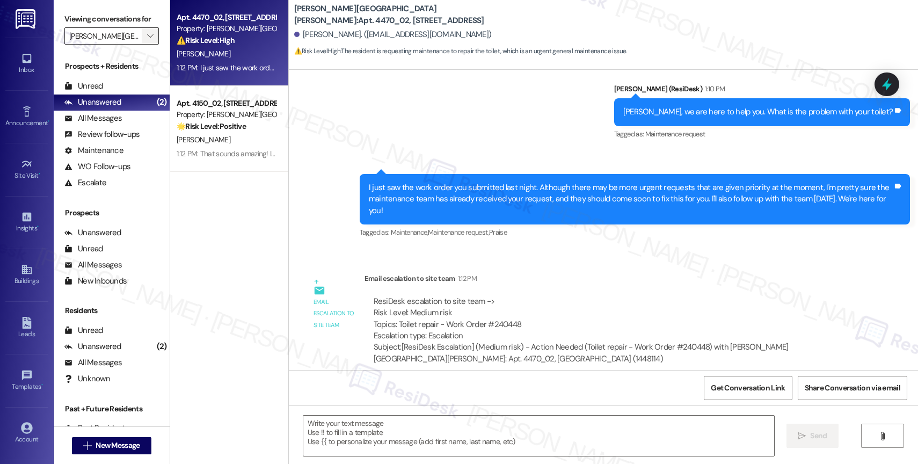
click at [147, 40] on icon "" at bounding box center [150, 36] width 6 height 9
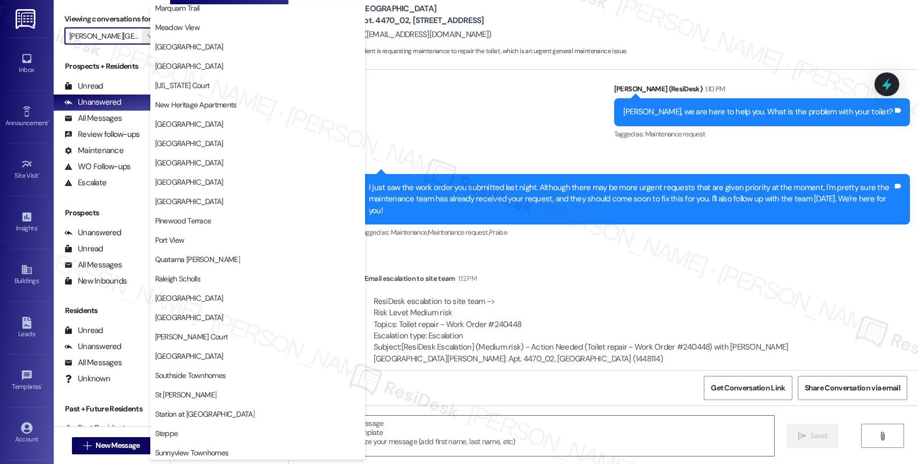
scroll to position [0, 0]
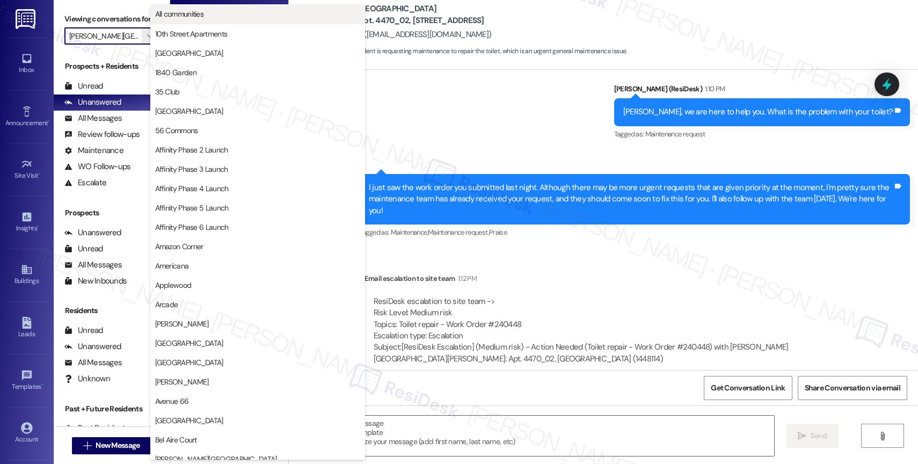
click at [232, 10] on span "All communities" at bounding box center [257, 14] width 205 height 11
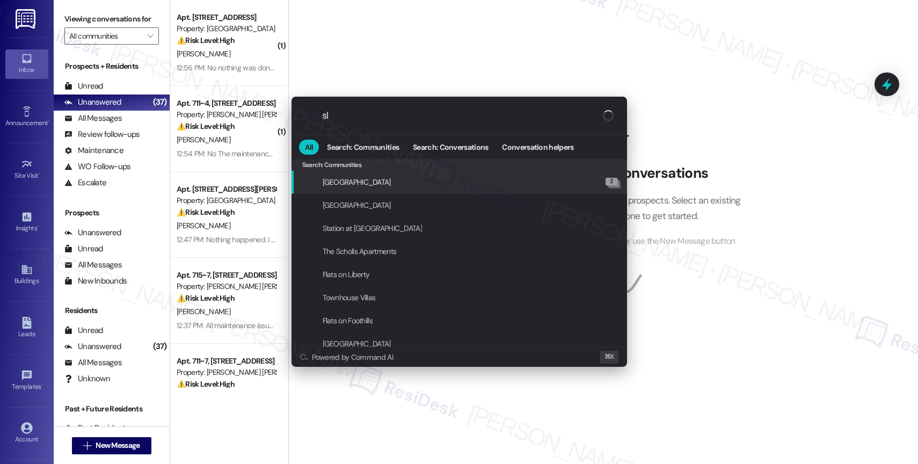
type input "sla"
